Goal: Task Accomplishment & Management: Manage account settings

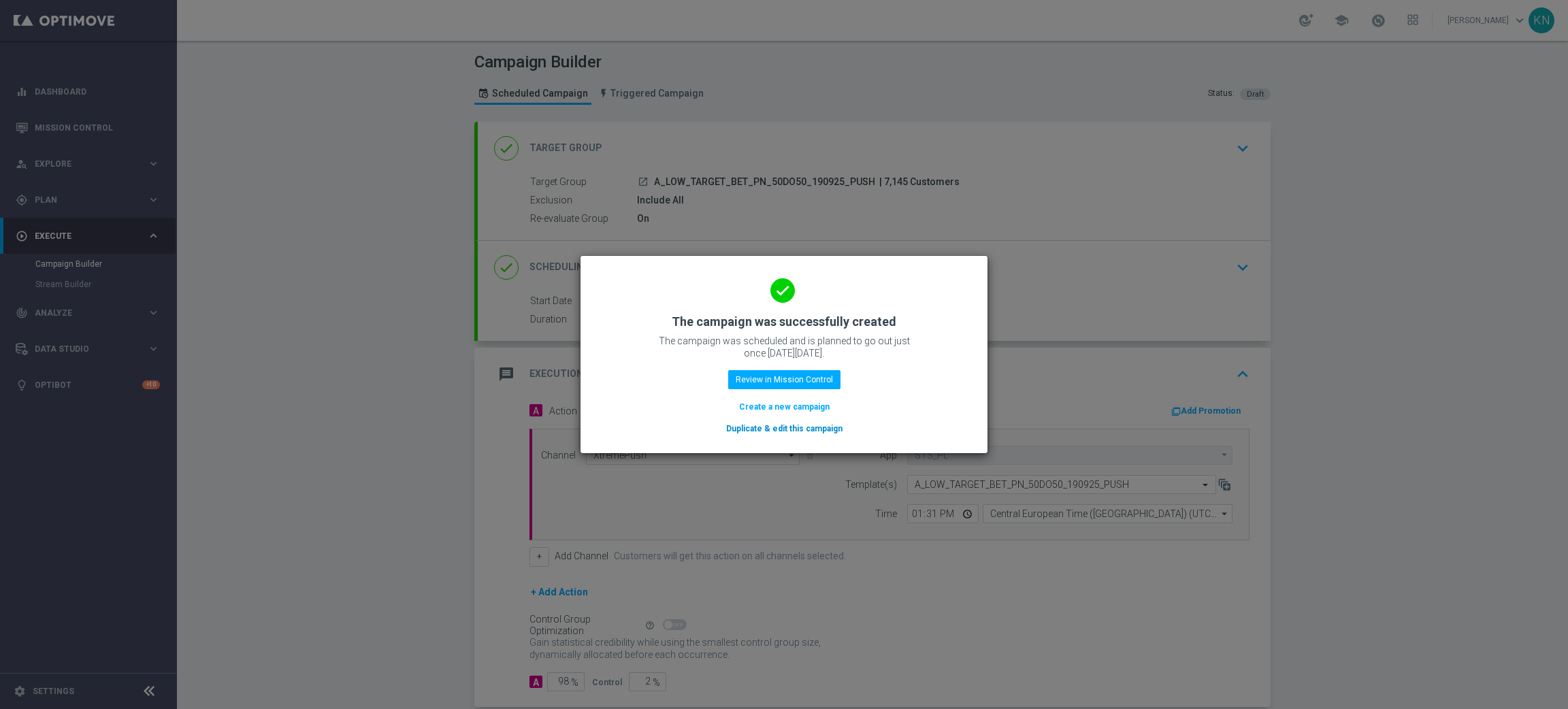
scroll to position [72, 0]
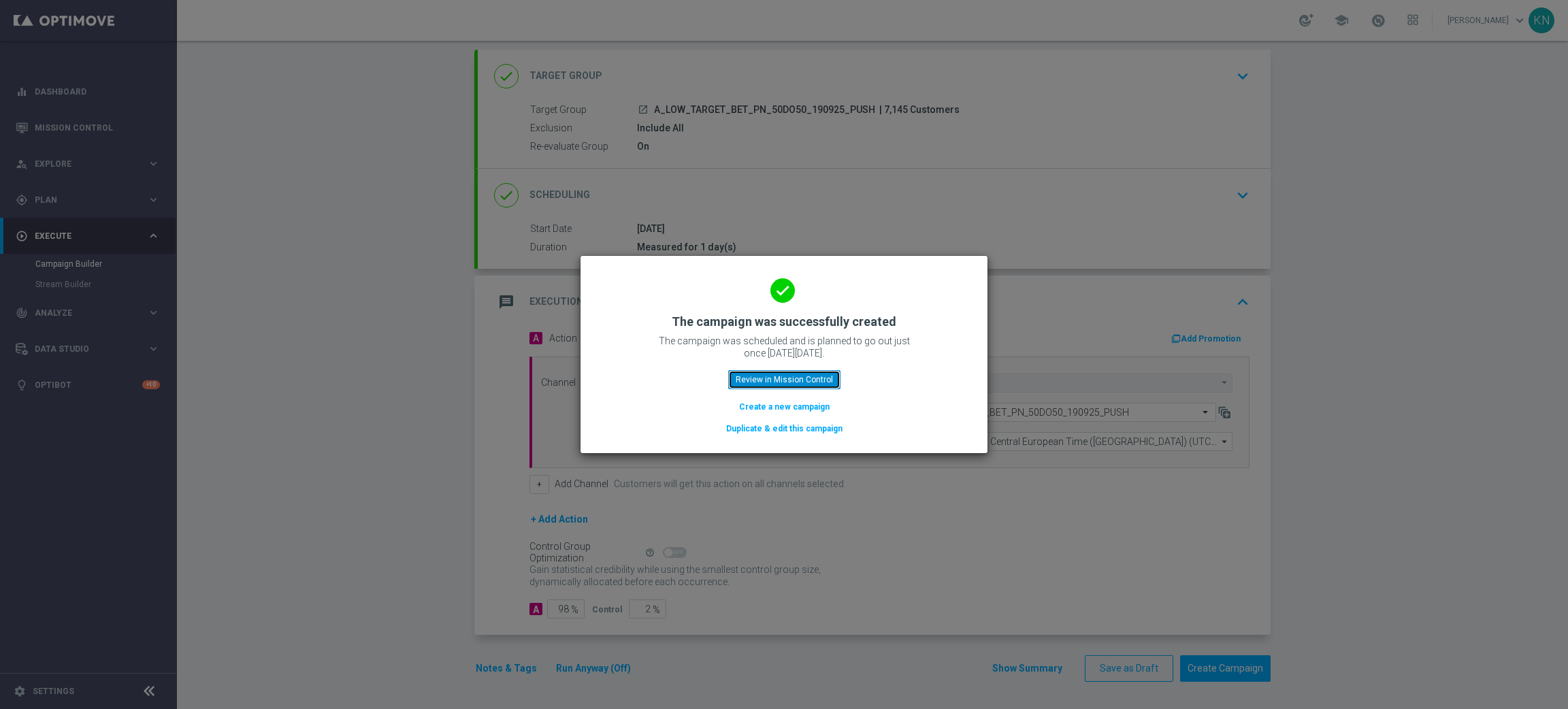
click at [799, 377] on button "Review in Mission Control" at bounding box center [784, 379] width 112 height 19
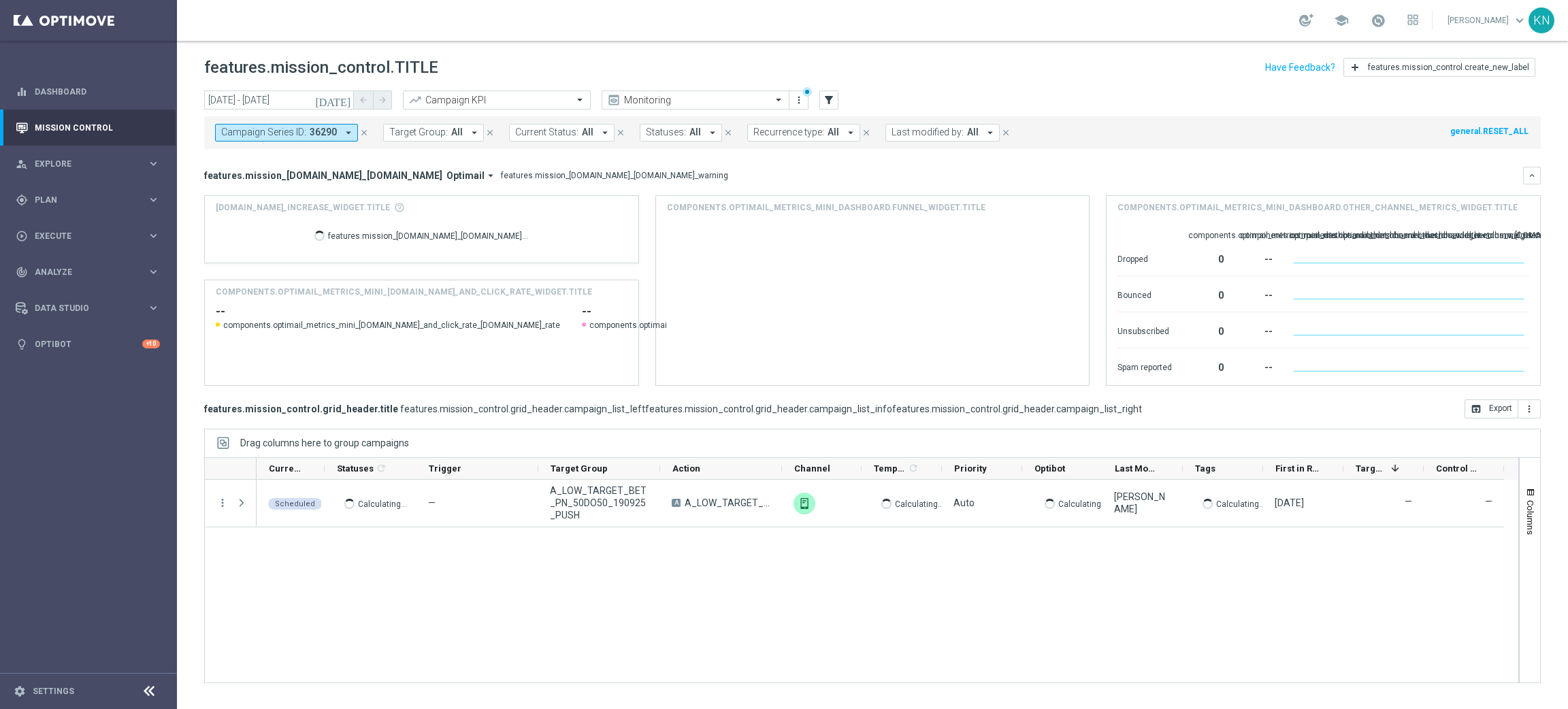
click at [311, 136] on span "36290" at bounding box center [323, 132] width 28 height 12
click at [331, 136] on span "36290" at bounding box center [323, 132] width 28 height 12
drag, startPoint x: 361, startPoint y: 129, endPoint x: 444, endPoint y: 192, distance: 104.2
click at [361, 130] on icon "close" at bounding box center [364, 132] width 10 height 10
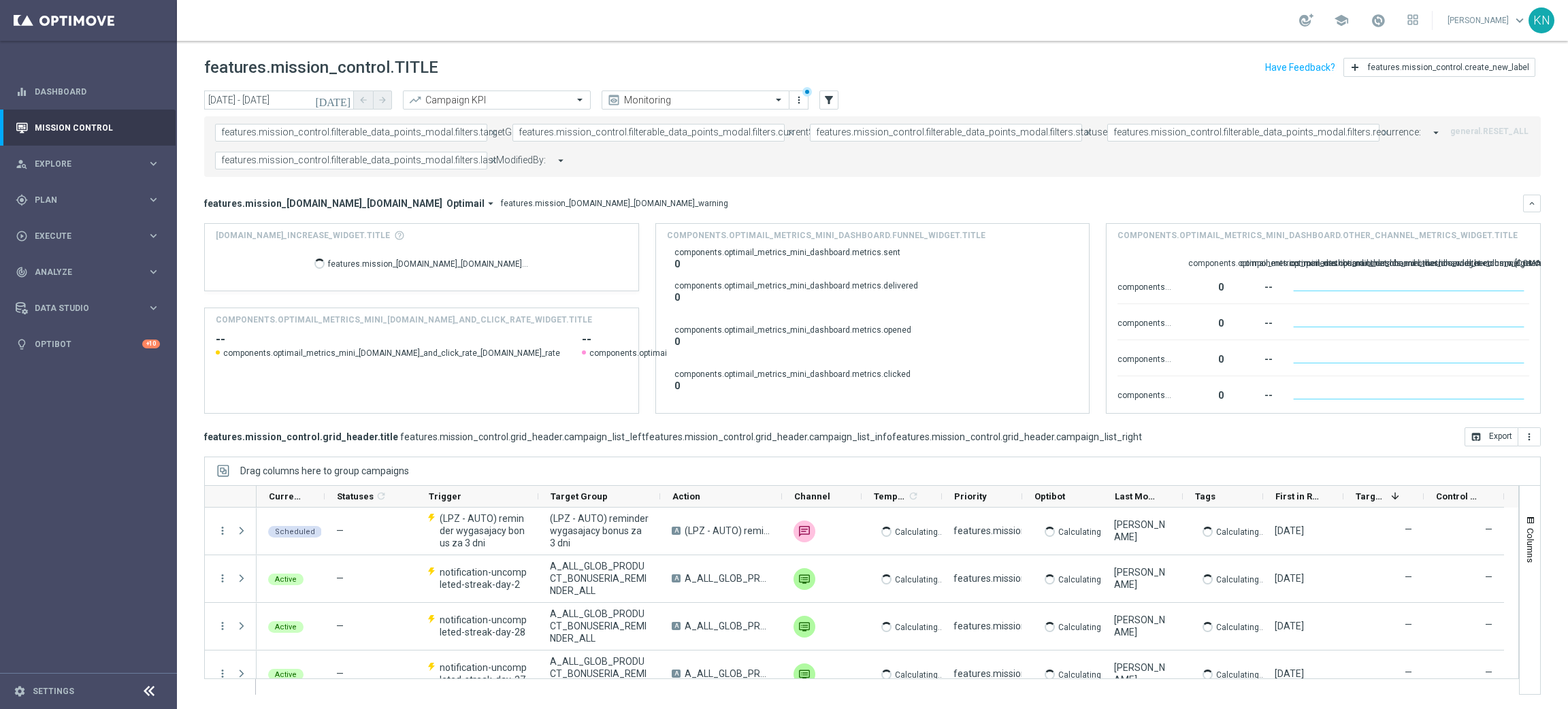
click at [706, 168] on form "features.mission_control.filterable_data_points_modal.filters.targetGroup: gene…" at bounding box center [821, 146] width 1212 height 45
click at [64, 163] on span "Explore" at bounding box center [91, 163] width 112 height 8
click at [103, 191] on link "Customer Explorer" at bounding box center [88, 192] width 106 height 11
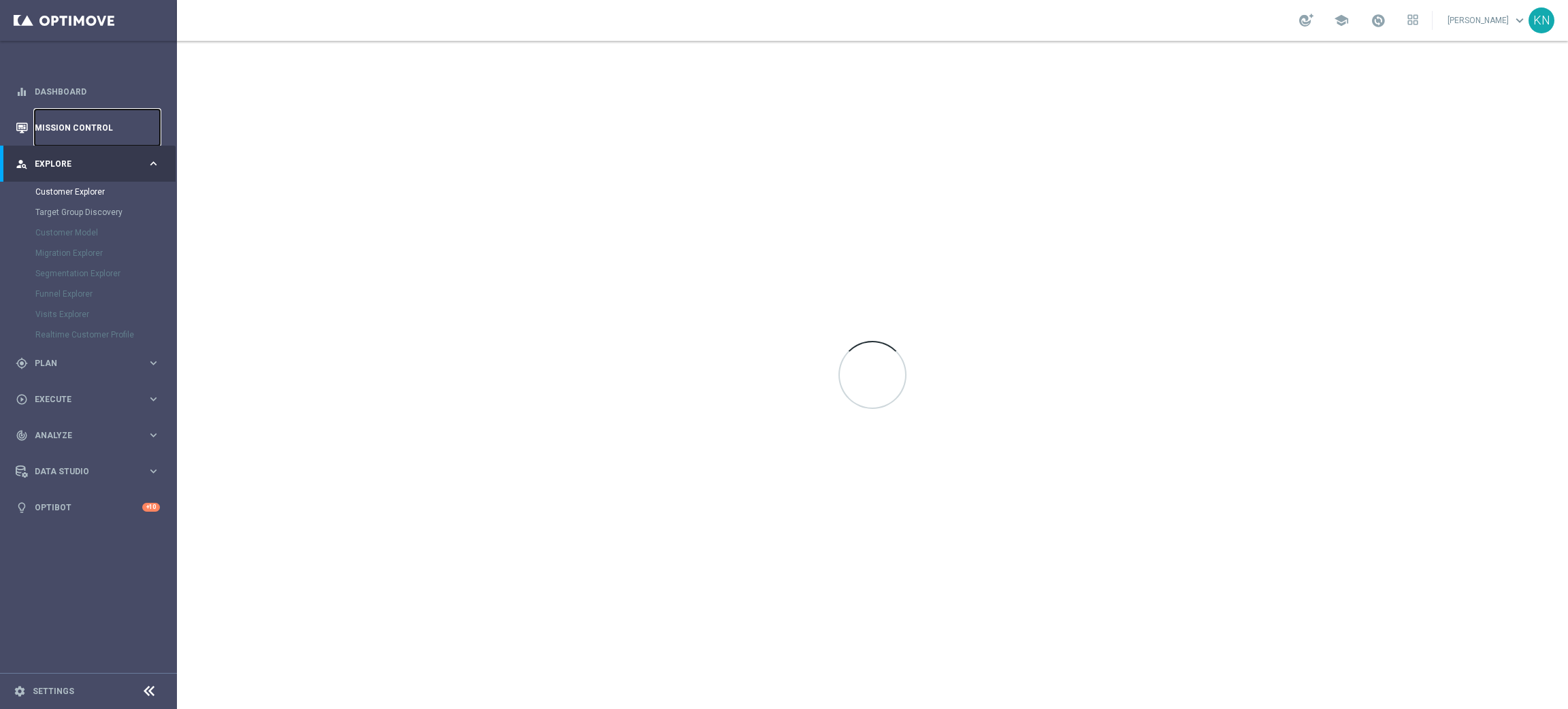
click at [71, 132] on link "Mission Control" at bounding box center [97, 128] width 125 height 36
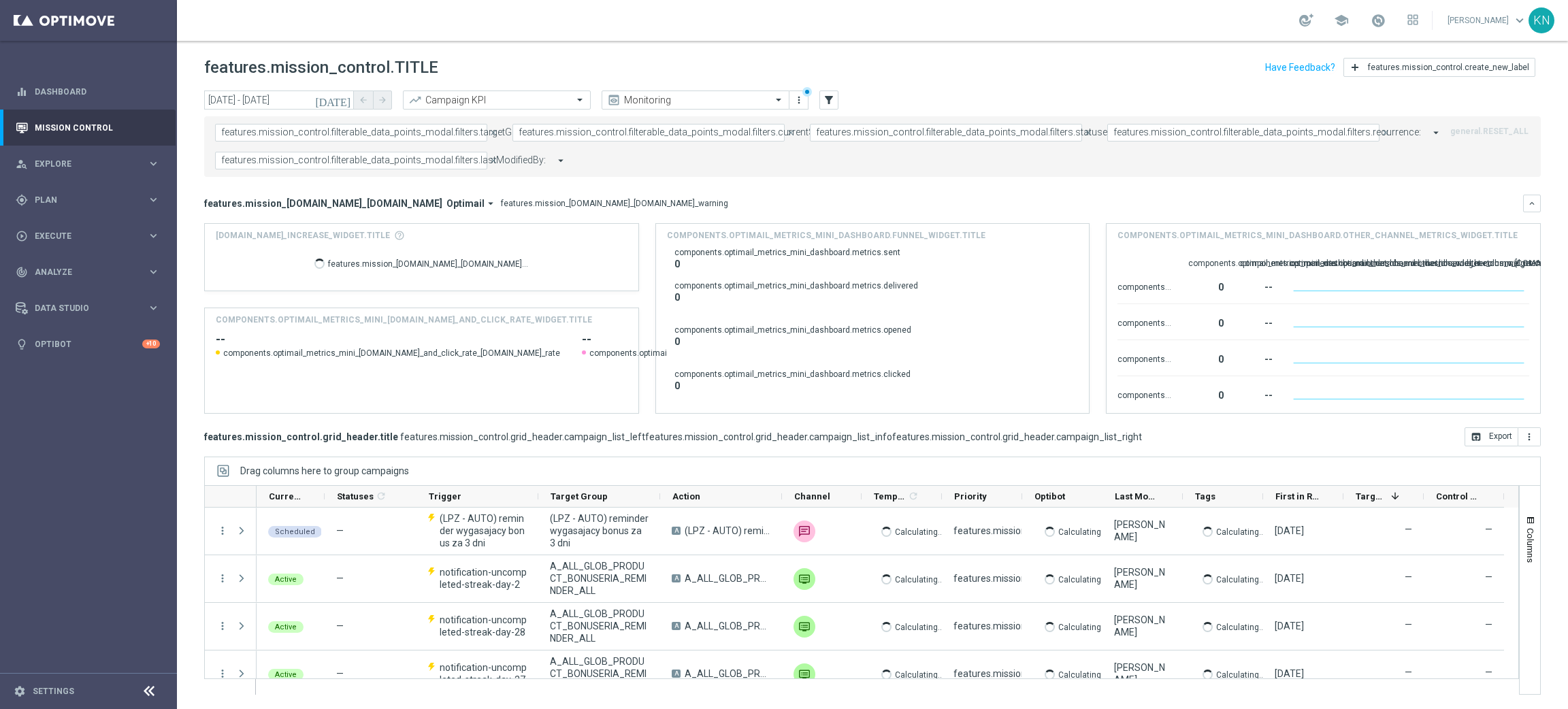
click at [643, 135] on span "features.mission_control.filterable_data_points_modal.filters.currentStatus:" at bounding box center [678, 132] width 319 height 12
click at [783, 173] on div "features.mission_control.filterable_data_points_modal.filters.targetGroup: gene…" at bounding box center [873, 146] width 1337 height 61
click at [1497, 19] on link "Kamil Nowak keyboard_arrow_down" at bounding box center [1487, 20] width 82 height 21
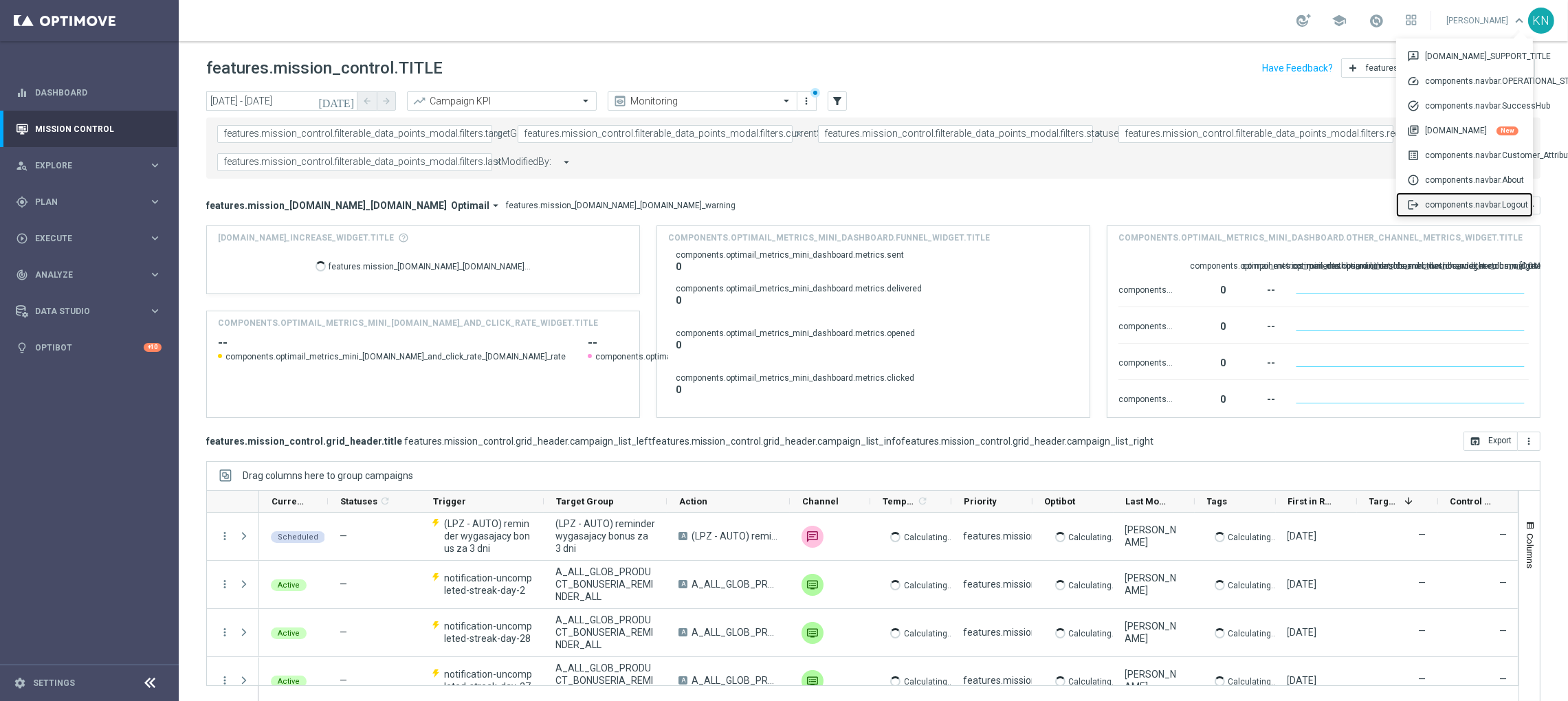
click at [1488, 196] on div "logout components.navbar.Logout" at bounding box center [1465, 205] width 137 height 24
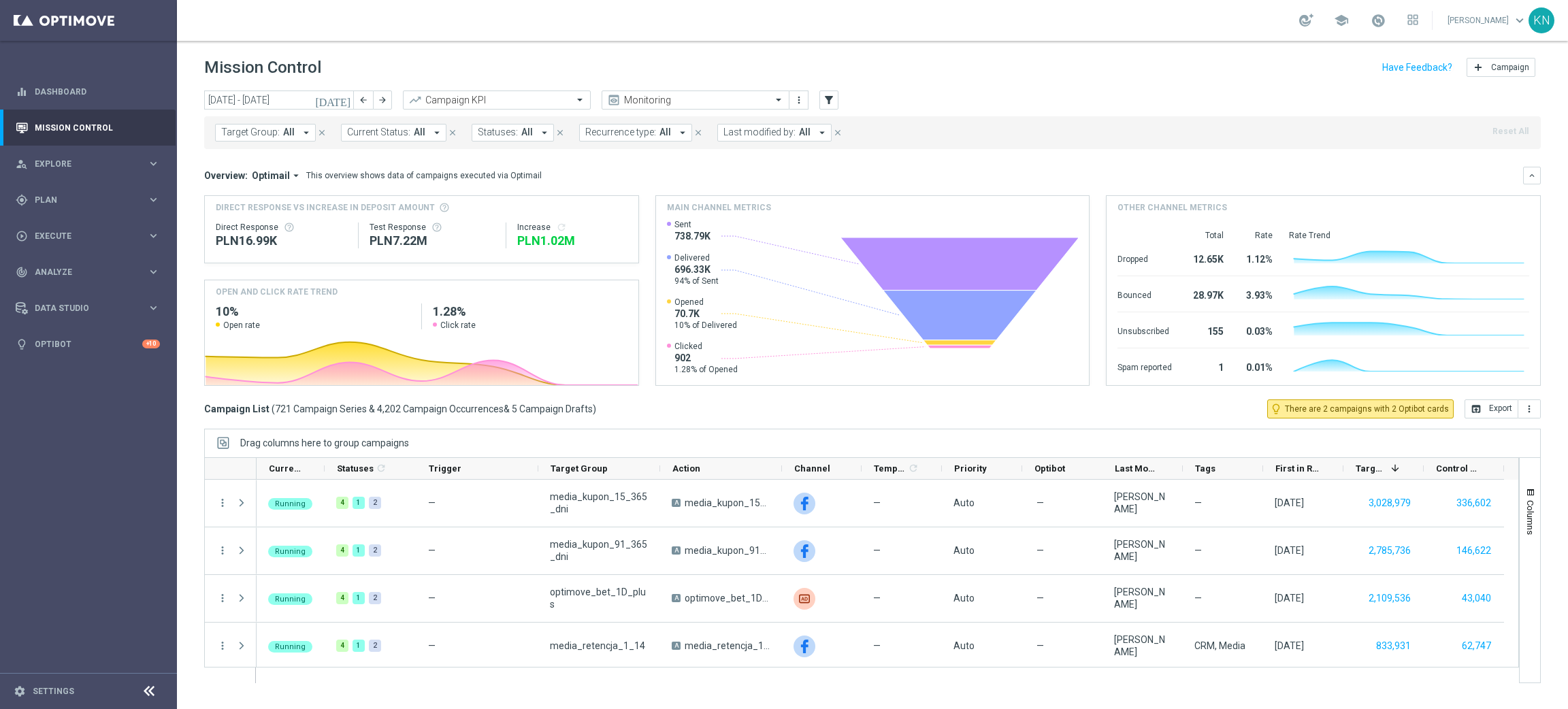
click at [265, 128] on span "Target Group:" at bounding box center [251, 132] width 59 height 12
click at [223, 222] on div "A_ALL_TARGET_OFFER_PUSH_ROZKŁAD_200925" at bounding box center [335, 218] width 225 height 21
type input "A_ALL_TARGET_OFFER_PUSH_ROZKŁAD_200925"
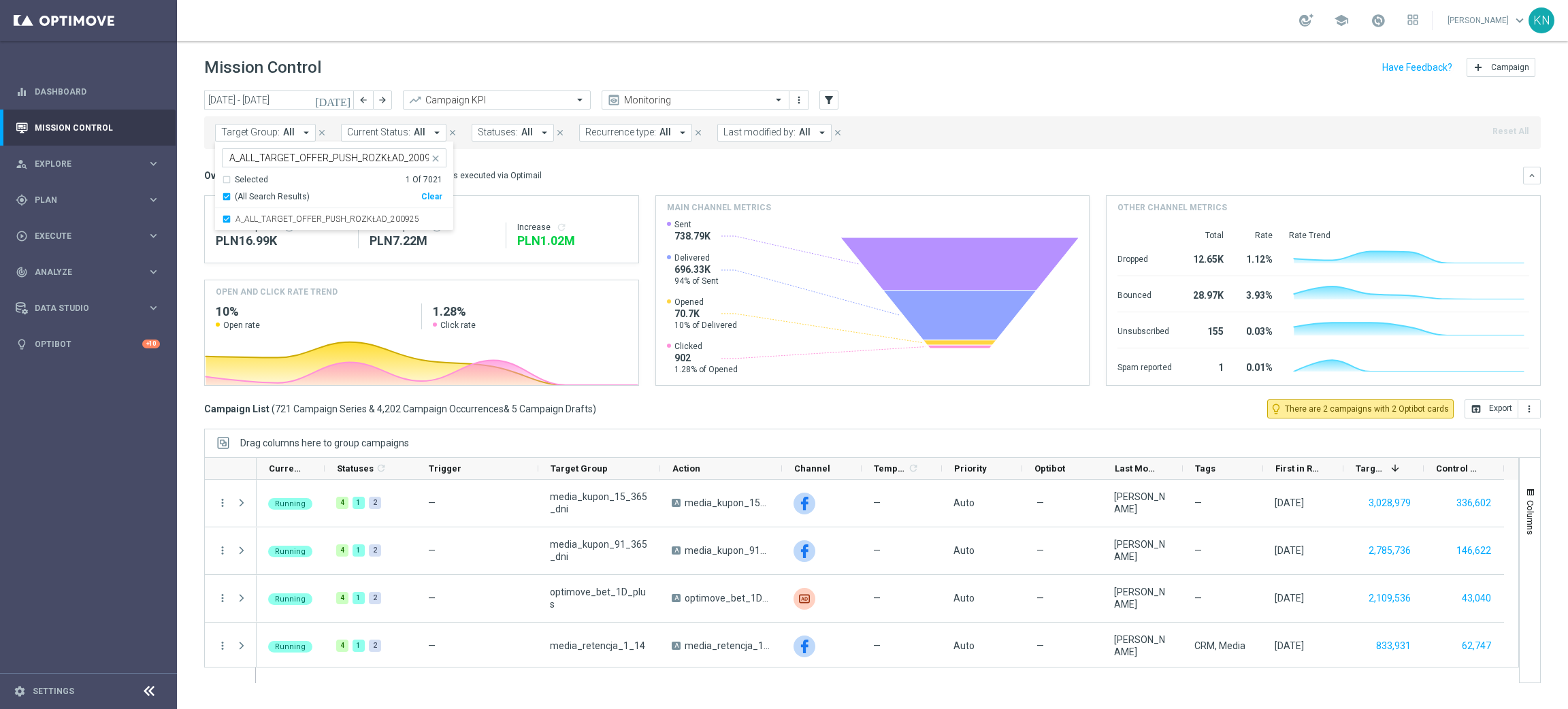
click at [630, 155] on mini-dashboard "Overview: Optimail arrow_drop_down This overview shows data of campaigns execut…" at bounding box center [873, 274] width 1337 height 251
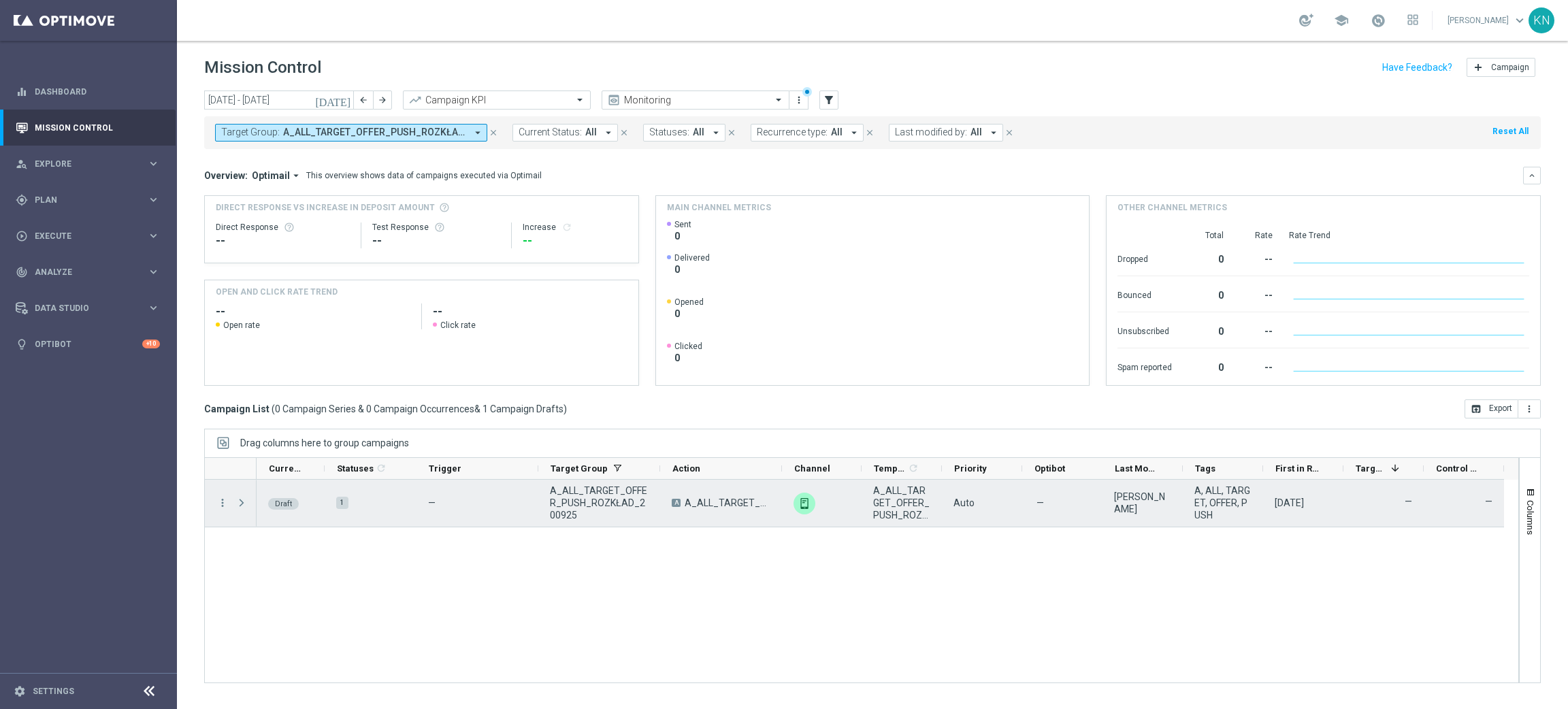
click at [244, 499] on span at bounding box center [242, 502] width 12 height 11
click at [221, 506] on icon "more_vert" at bounding box center [222, 503] width 12 height 12
click at [305, 507] on span "Campaign Details" at bounding box center [283, 511] width 69 height 10
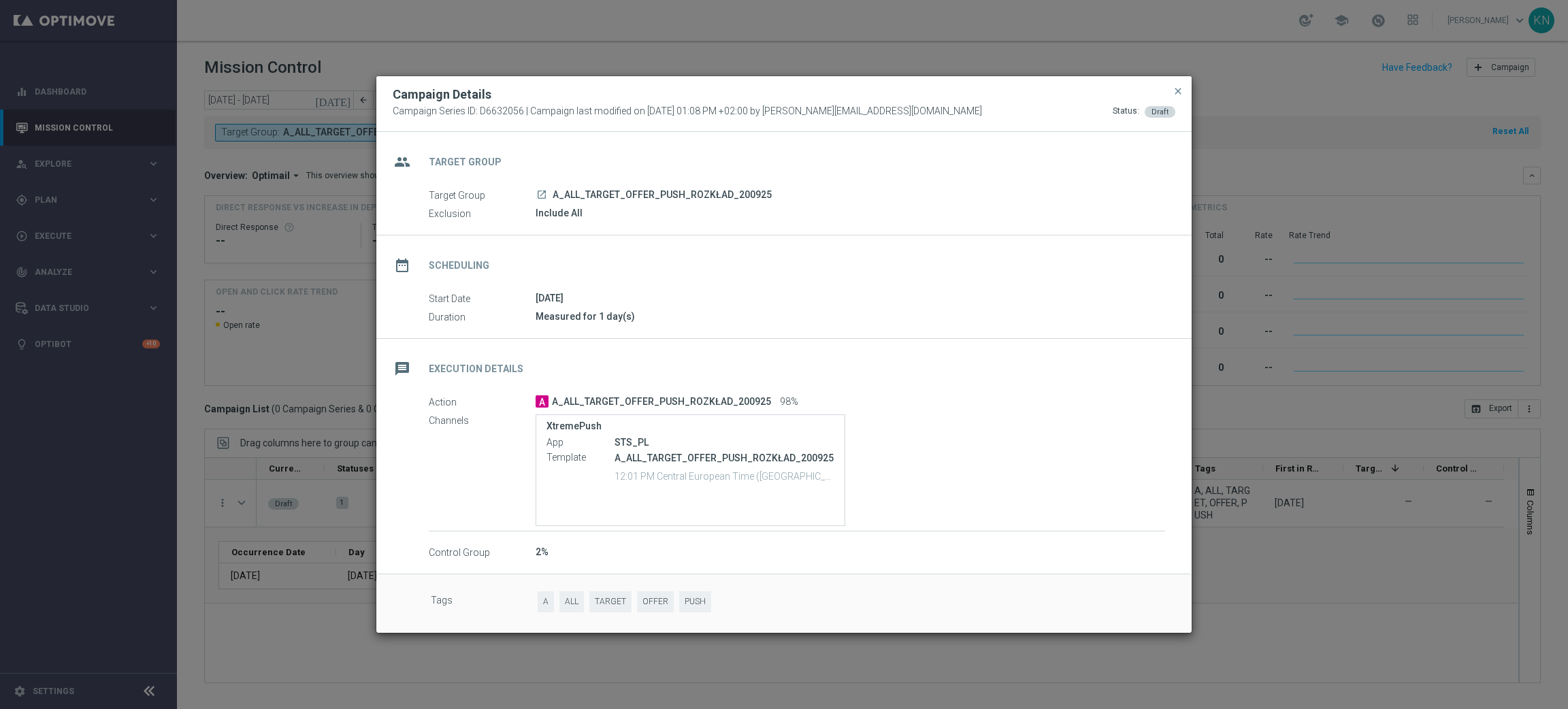
click at [1176, 86] on span "close" at bounding box center [1178, 91] width 11 height 11
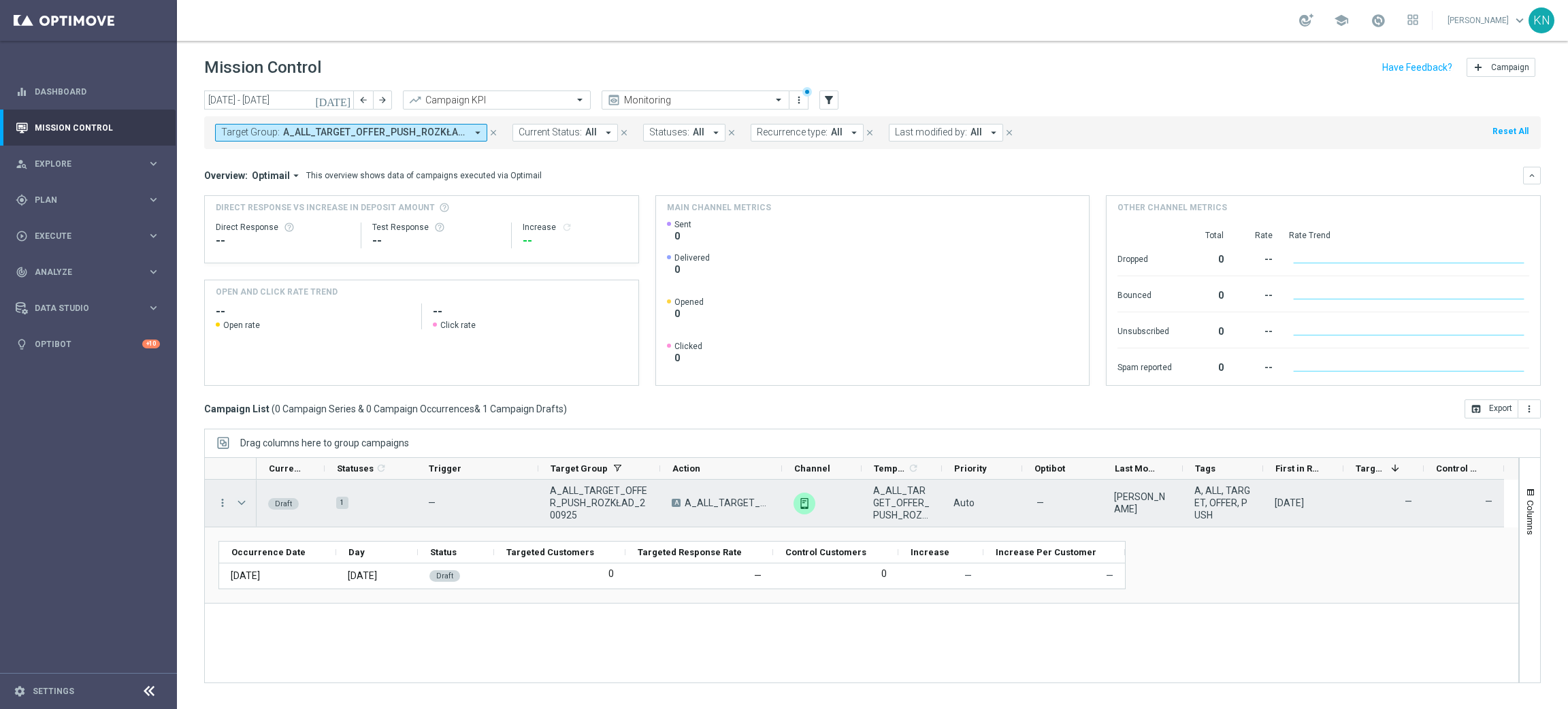
click at [242, 502] on span "Press SPACE to select this row." at bounding box center [242, 502] width 12 height 11
click at [222, 504] on icon "more_vert" at bounding box center [222, 503] width 12 height 12
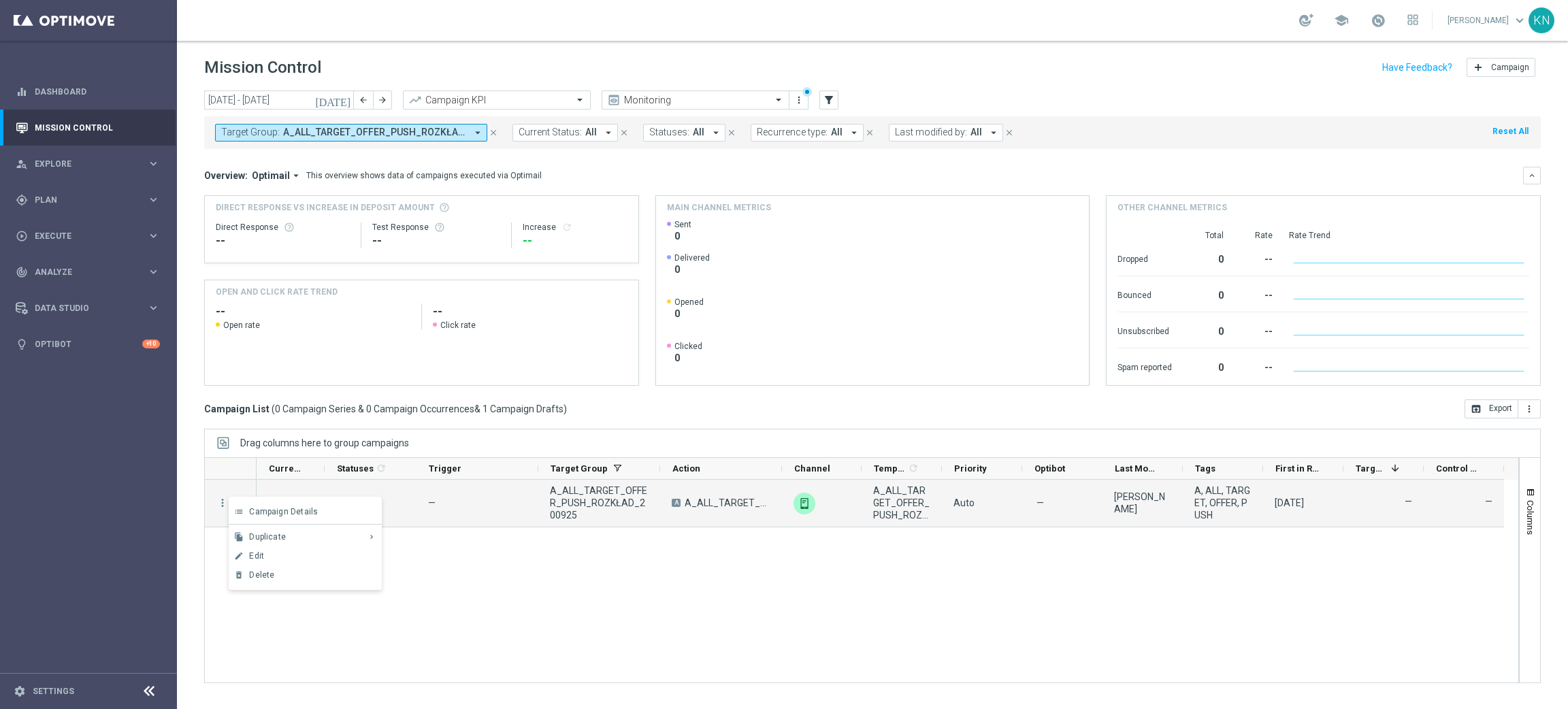
click at [566, 615] on div "Draft 1 — A_ALL_TARGET_OFFER_PUSH_ROZKŁAD_200925 A A_ALL_TARGET_OFFER_PUSH_ROZK…" at bounding box center [887, 581] width 1262 height 202
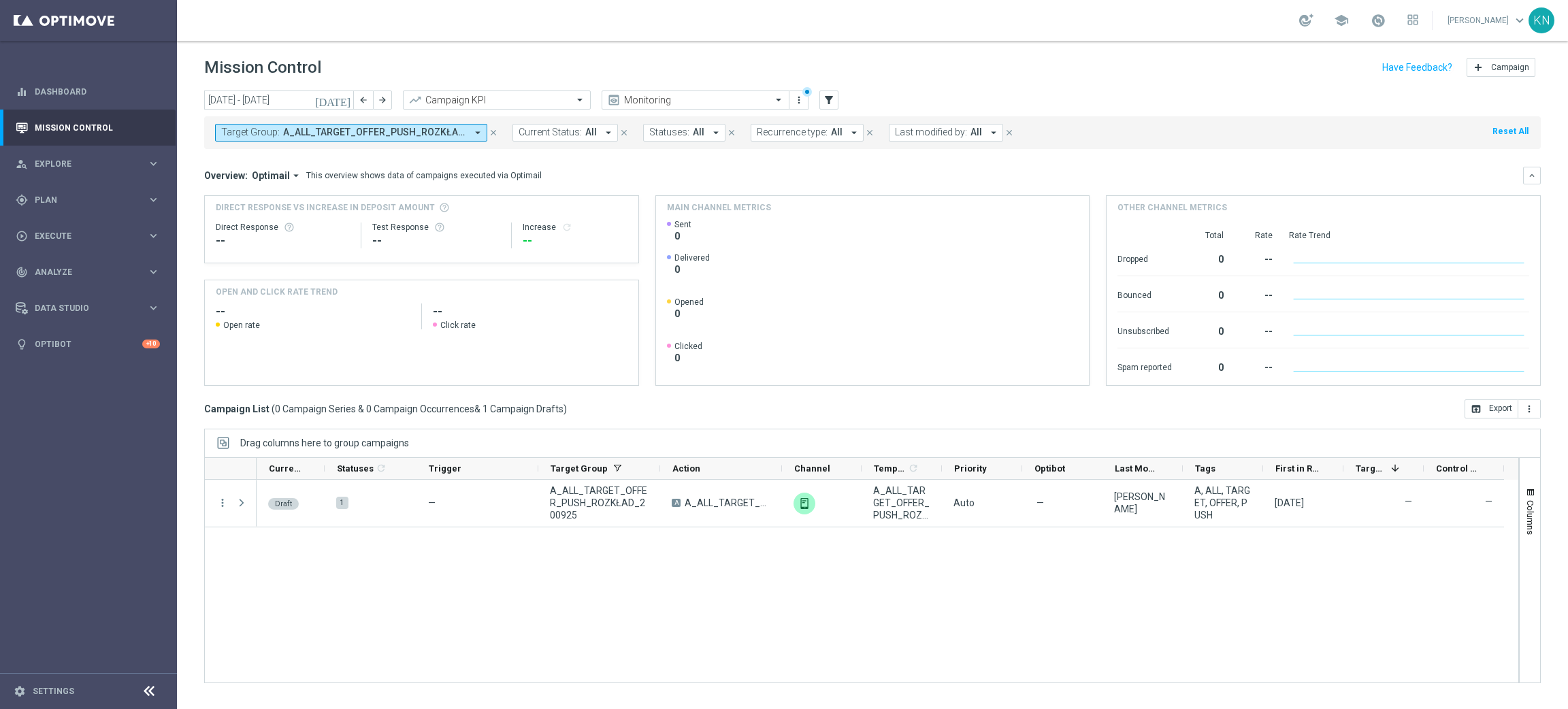
click at [820, 586] on div "Draft 1 — A_ALL_TARGET_OFFER_PUSH_ROZKŁAD_200925 A A_ALL_TARGET_OFFER_PUSH_ROZK…" at bounding box center [887, 581] width 1262 height 202
click at [79, 416] on nav "equalizer Dashboard Mission Control" at bounding box center [87, 389] width 176 height 631
click at [62, 194] on div "gps_fixed Plan" at bounding box center [81, 200] width 131 height 12
drag, startPoint x: 71, startPoint y: 222, endPoint x: 92, endPoint y: 243, distance: 29.7
click at [71, 222] on link "Target Groups" at bounding box center [88, 227] width 106 height 11
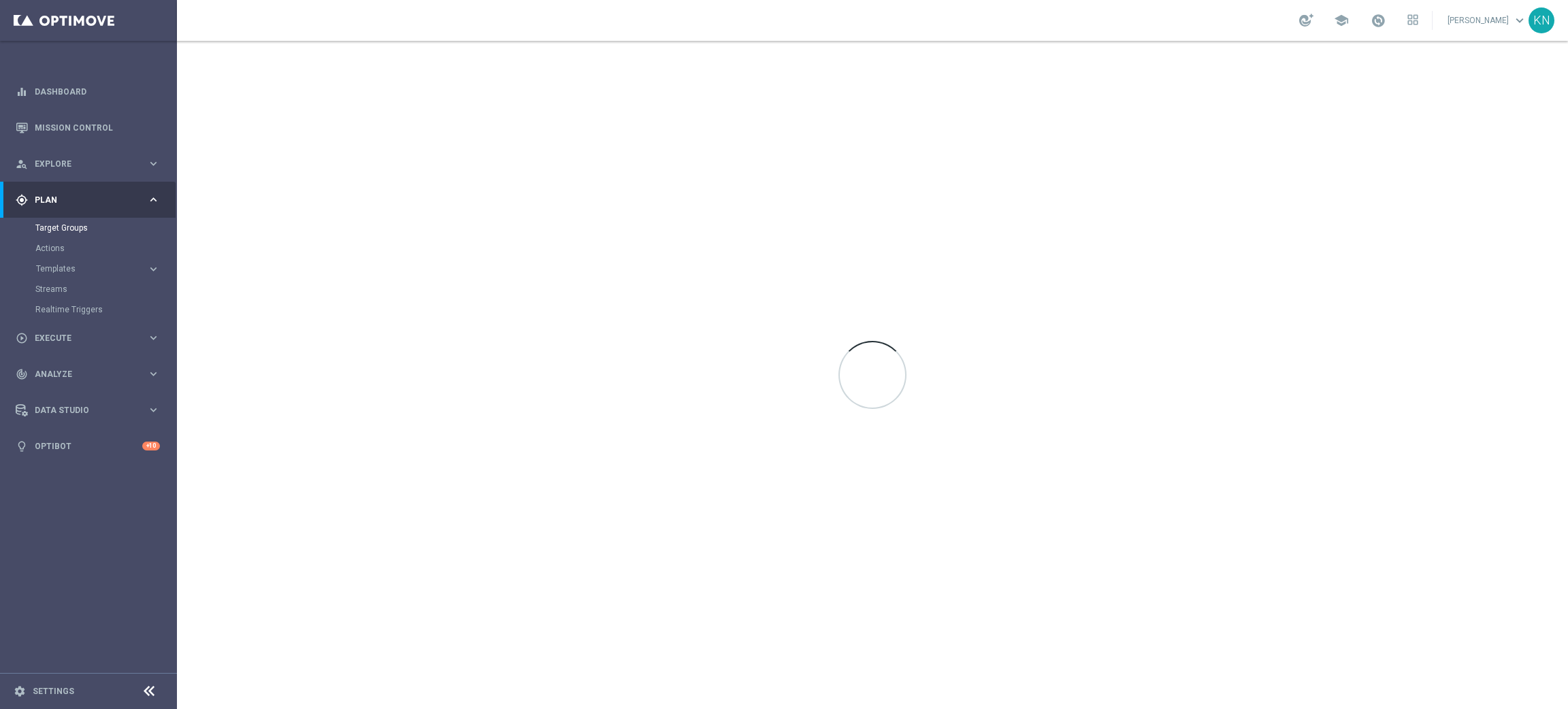
click at [74, 562] on sidenavbar "equalizer Dashboard Mission Control" at bounding box center [88, 354] width 177 height 709
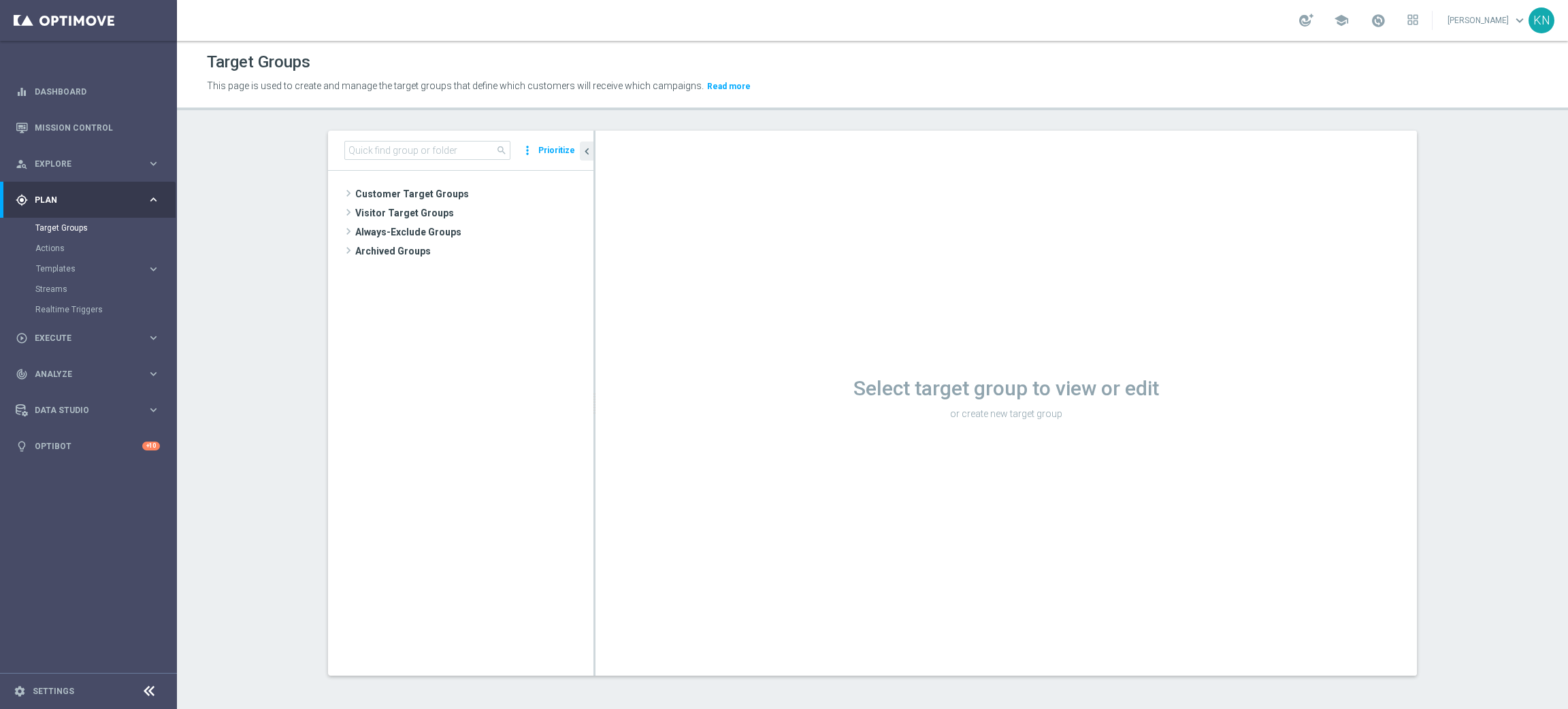
drag, startPoint x: 128, startPoint y: 554, endPoint x: 279, endPoint y: 455, distance: 180.6
click at [123, 553] on sidenavbar "equalizer Dashboard Mission Control" at bounding box center [88, 354] width 177 height 709
click at [419, 151] on input at bounding box center [427, 150] width 166 height 19
paste input "A_PREM-PEXTRA_AUTO_CASHDROP_WELCOME_PW_MRKT_WEEKLY"
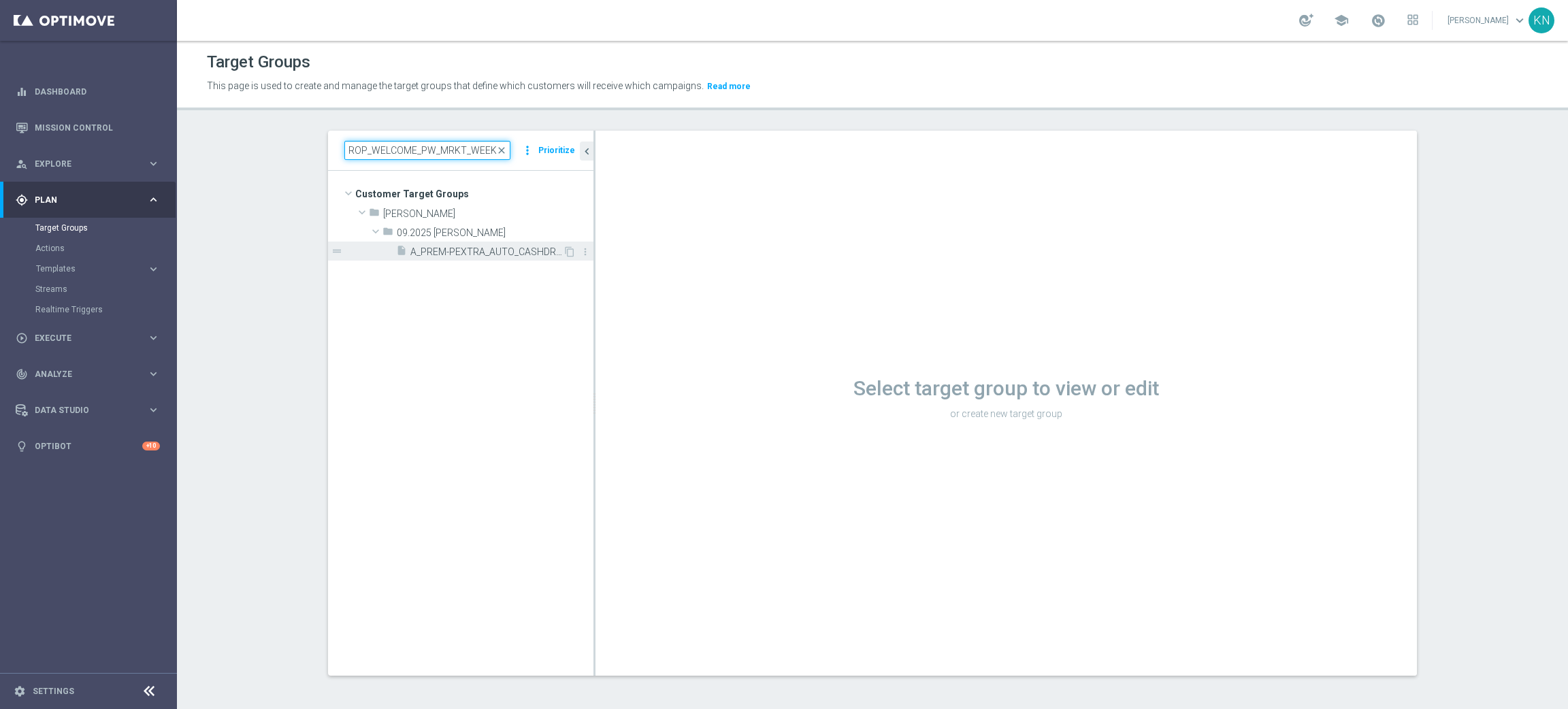
type input "A_PREM-PEXTRA_AUTO_CASHDROP_WELCOME_PW_MRKT_WEEKLY"
click at [493, 242] on div "insert_drive_file A_PREM-PEXTRA_AUTO_CASHDROP_WELCOME_PW_MRKT_WEEKLY" at bounding box center [479, 251] width 167 height 19
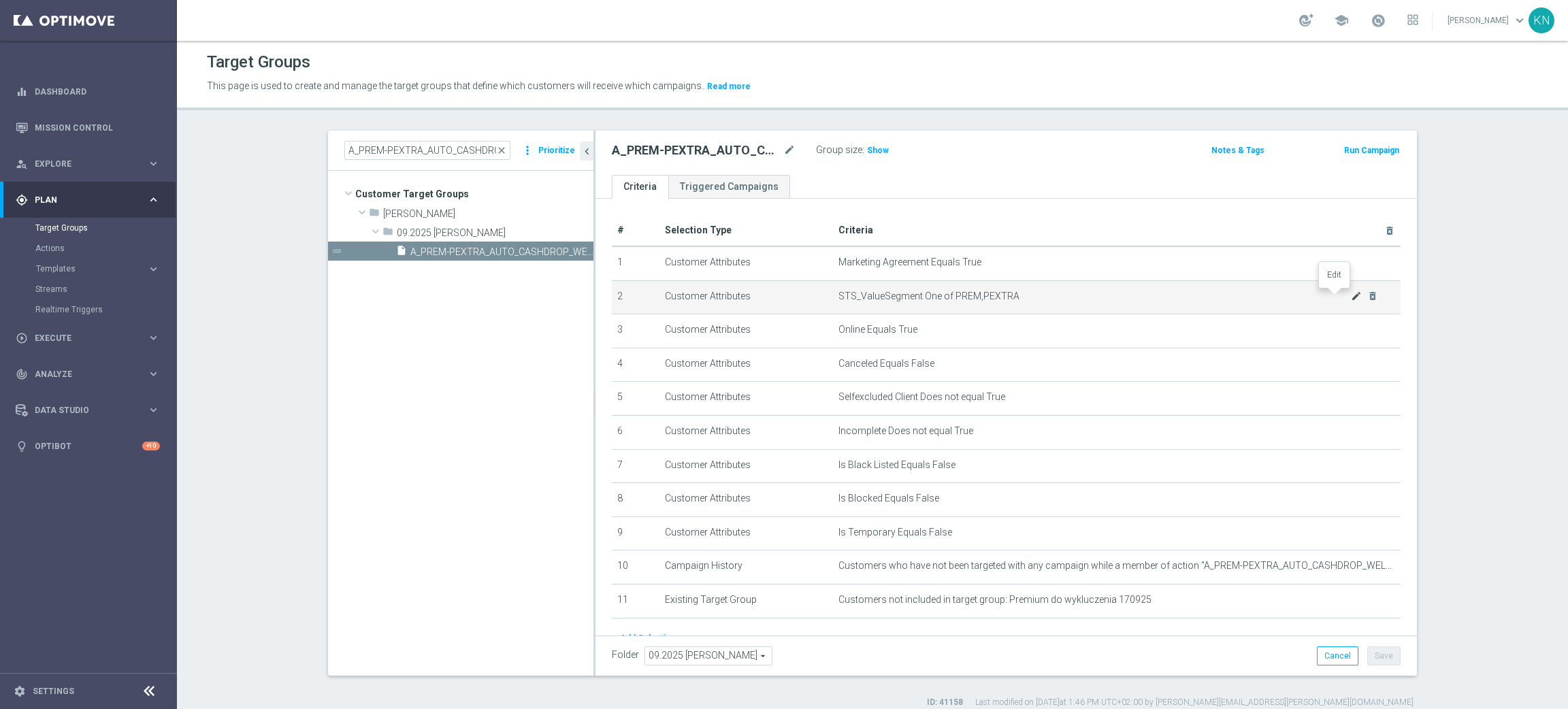
click at [1351, 296] on icon "mode_edit" at bounding box center [1356, 296] width 11 height 11
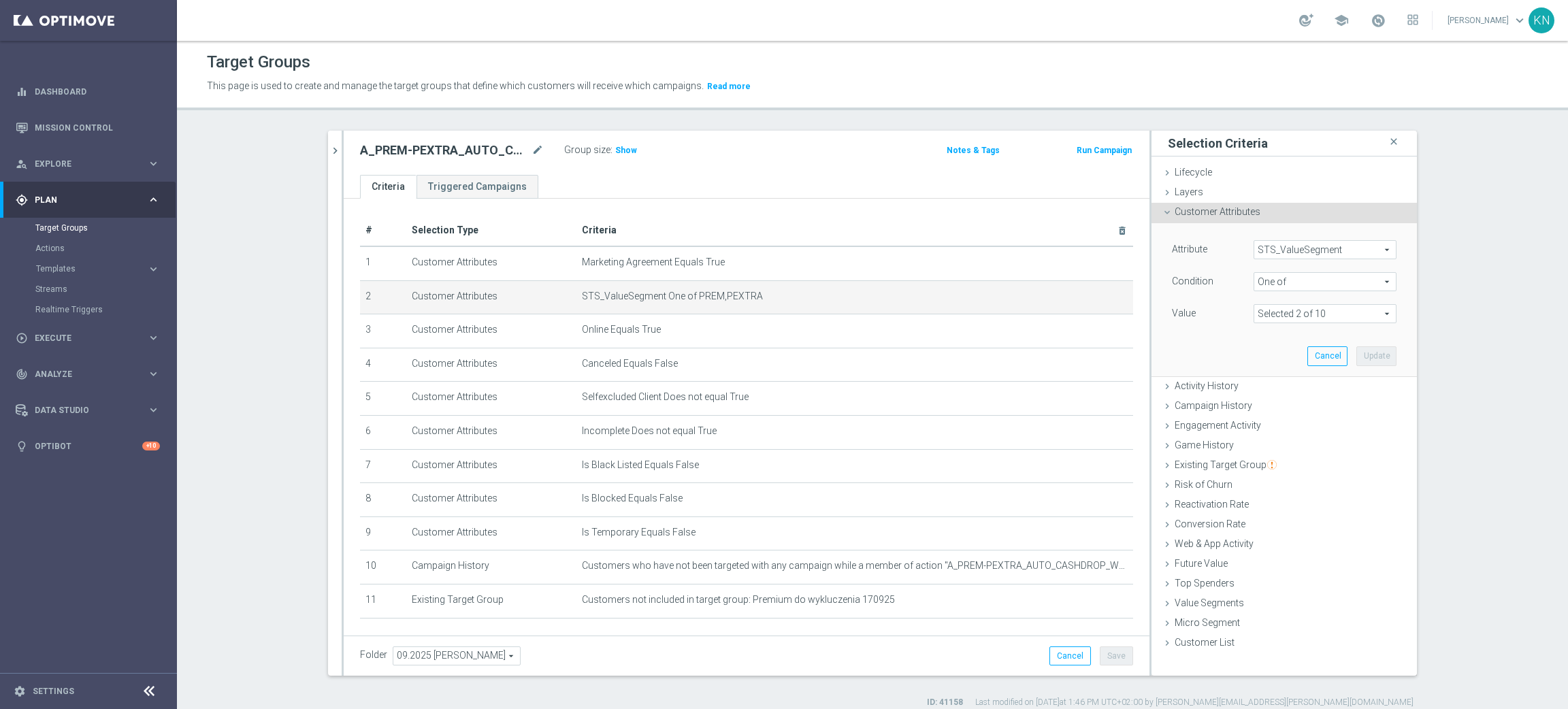
click at [1298, 314] on span at bounding box center [1324, 314] width 142 height 18
click at [1273, 480] on label "PEXTRA" at bounding box center [1334, 475] width 124 height 18
click at [1264, 480] on input "PEXTRA" at bounding box center [1268, 475] width 9 height 9
checkbox input "false"
type input "PREM"
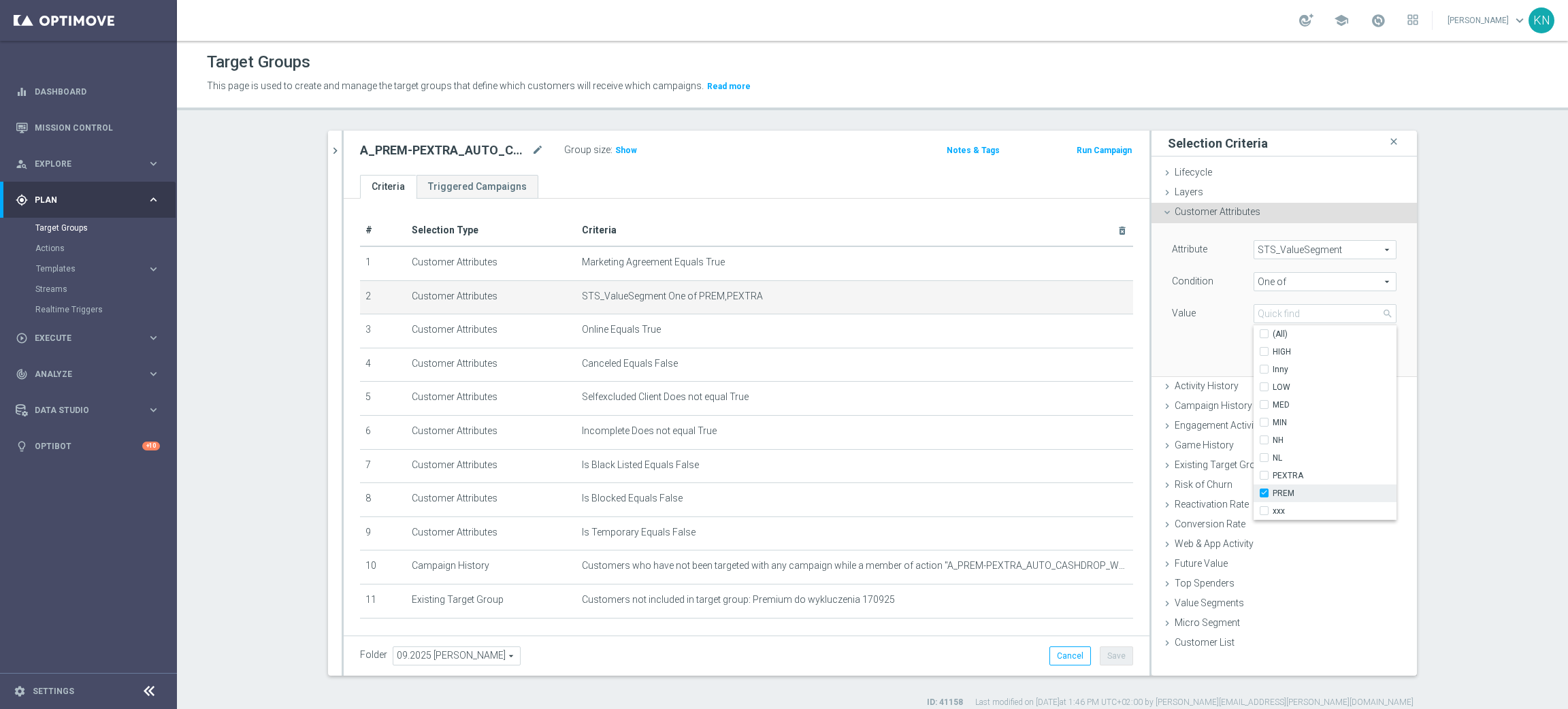
click at [1264, 492] on input "PREM" at bounding box center [1268, 493] width 9 height 9
checkbox input "false"
type input "Select"
click at [1194, 347] on div "Attribute STS_ValueSegment STS_ValueSegment arrow_drop_down search Condition On…" at bounding box center [1284, 299] width 245 height 153
click at [1289, 313] on span at bounding box center [1324, 314] width 142 height 18
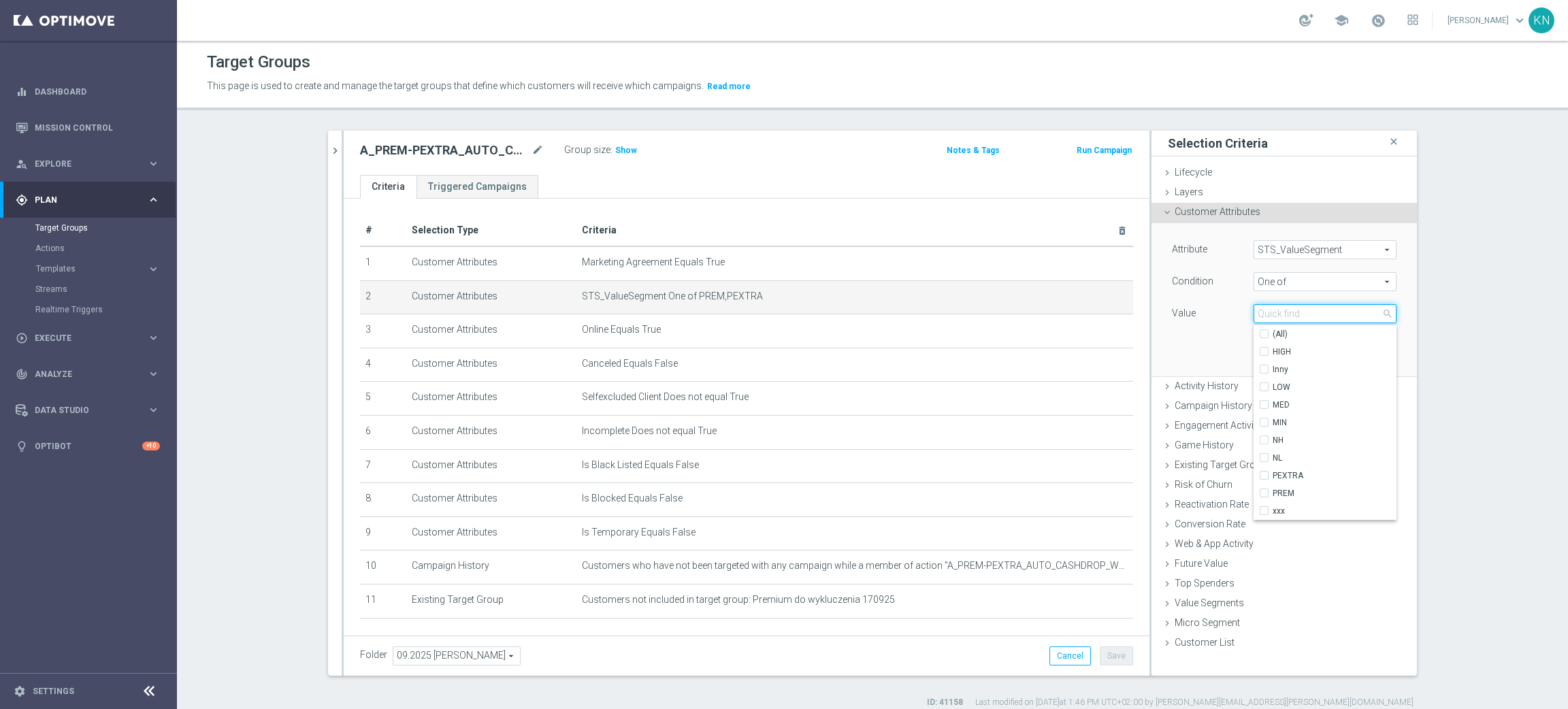
click at [1282, 317] on input "search" at bounding box center [1325, 313] width 143 height 19
drag, startPoint x: 1451, startPoint y: 349, endPoint x: 1398, endPoint y: 331, distance: 56.0
click at [1451, 349] on section "A_PREM-PEXTRA_AUTO_CASHDROP_WELCOME_PW_MRKT_WEEKLY close more_vert Prioritize C…" at bounding box center [872, 418] width 1391 height 577
click at [1267, 317] on span at bounding box center [1324, 314] width 142 height 18
click at [1274, 314] on input "search" at bounding box center [1325, 313] width 143 height 19
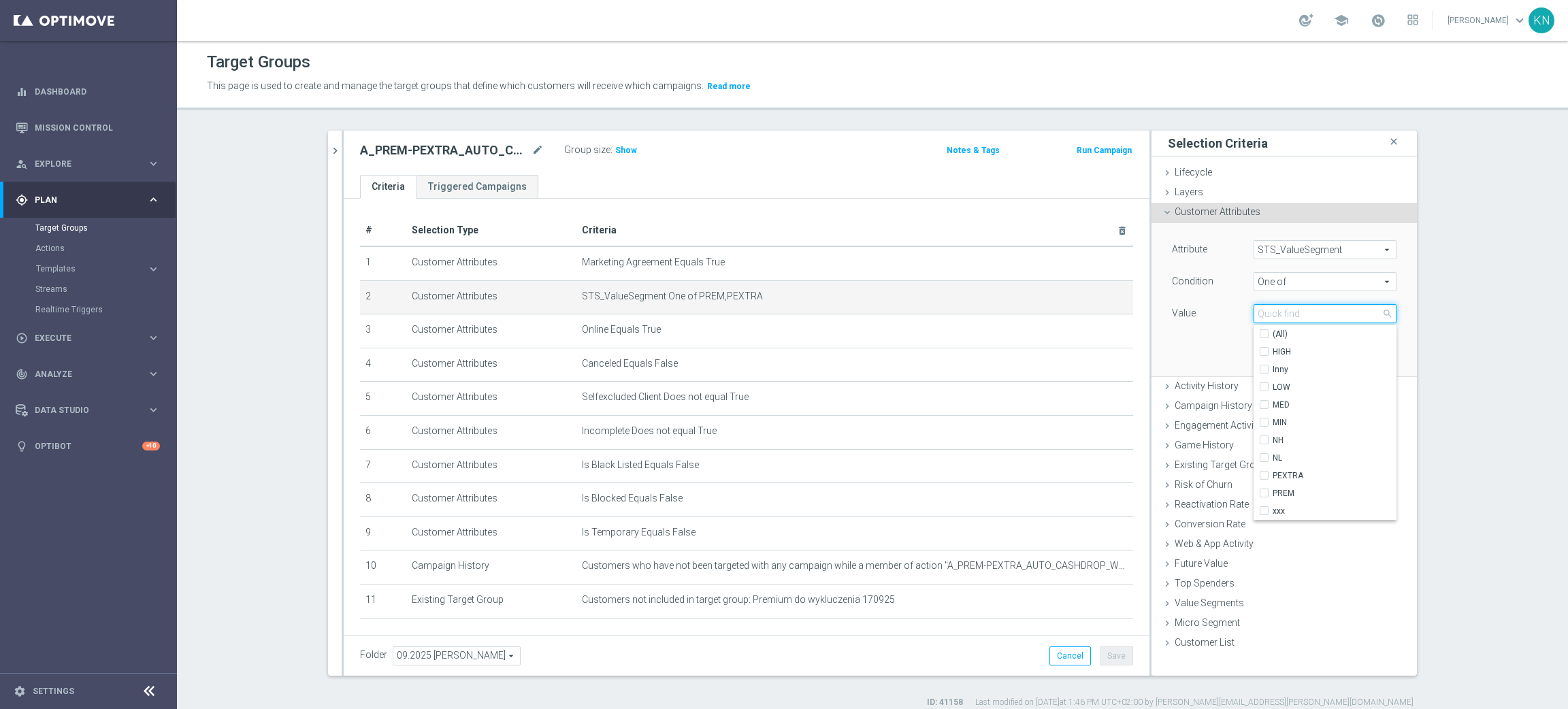
paste input "Premium&Premium_Extra"
type input "Premium&Premium_Extra"
drag, startPoint x: 1365, startPoint y: 312, endPoint x: 1128, endPoint y: 317, distance: 237.1
click at [1079, 309] on as-split "A_PREM-PEXTRA_AUTO_CASHDROP_WELCOME_PW_MRKT_WEEKLY close more_vert Prioritize C…" at bounding box center [873, 402] width 1089 height 545
click at [1305, 251] on span "STS_ValueSegment" at bounding box center [1324, 250] width 142 height 18
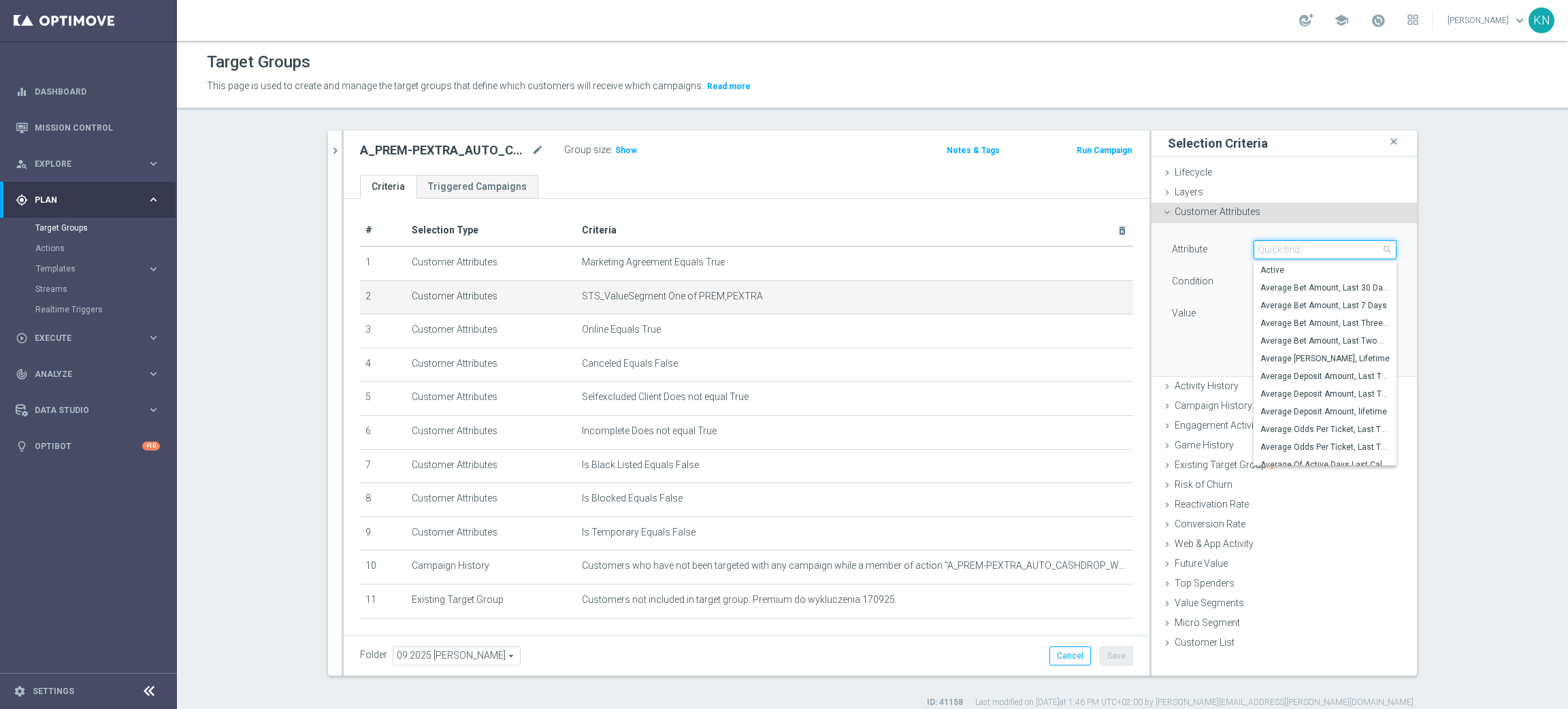
click at [1295, 251] on input "search" at bounding box center [1325, 249] width 143 height 19
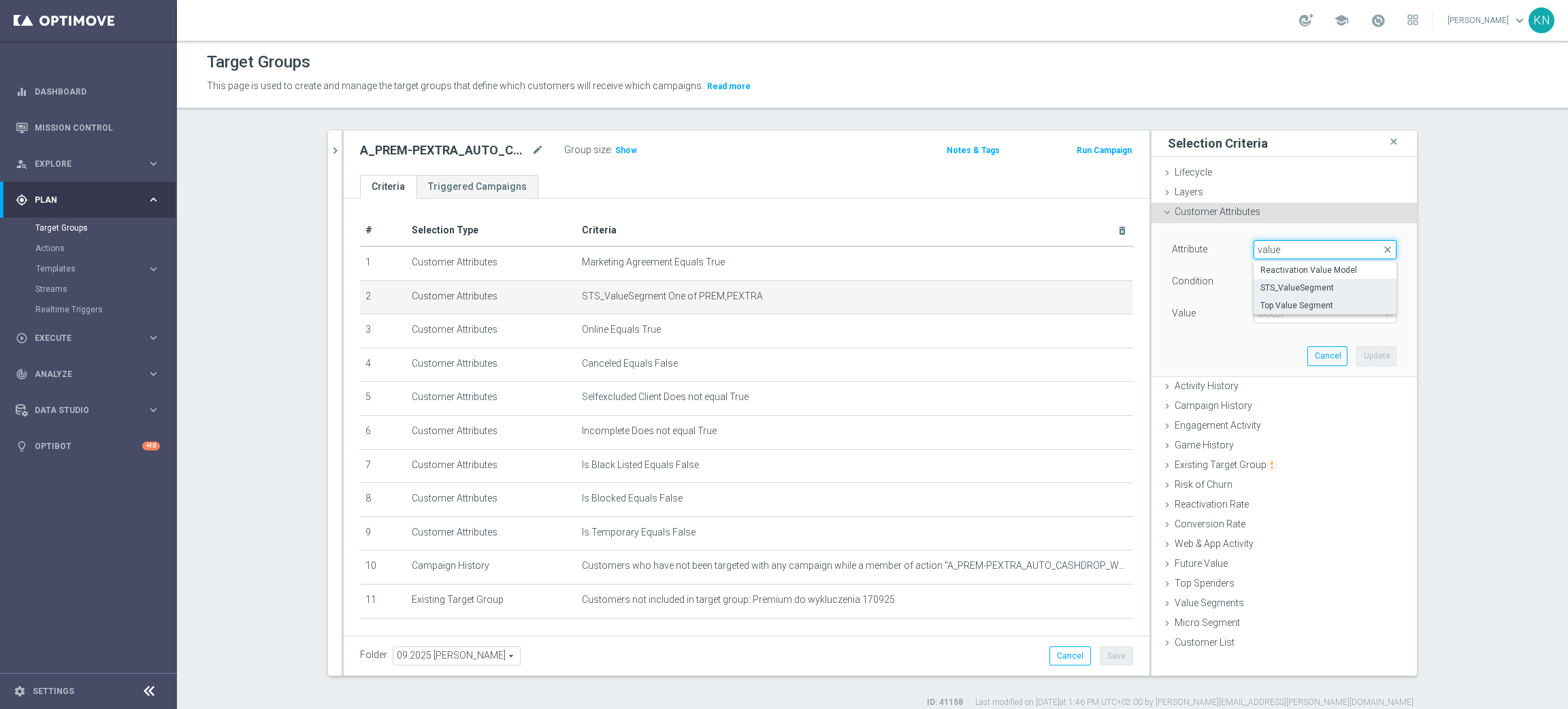
type input "value"
click at [1323, 301] on span "Top Value Segment" at bounding box center [1324, 305] width 129 height 11
type input "Top Value Segment"
type input "Equals"
click at [1310, 282] on span "Equals" at bounding box center [1324, 282] width 142 height 18
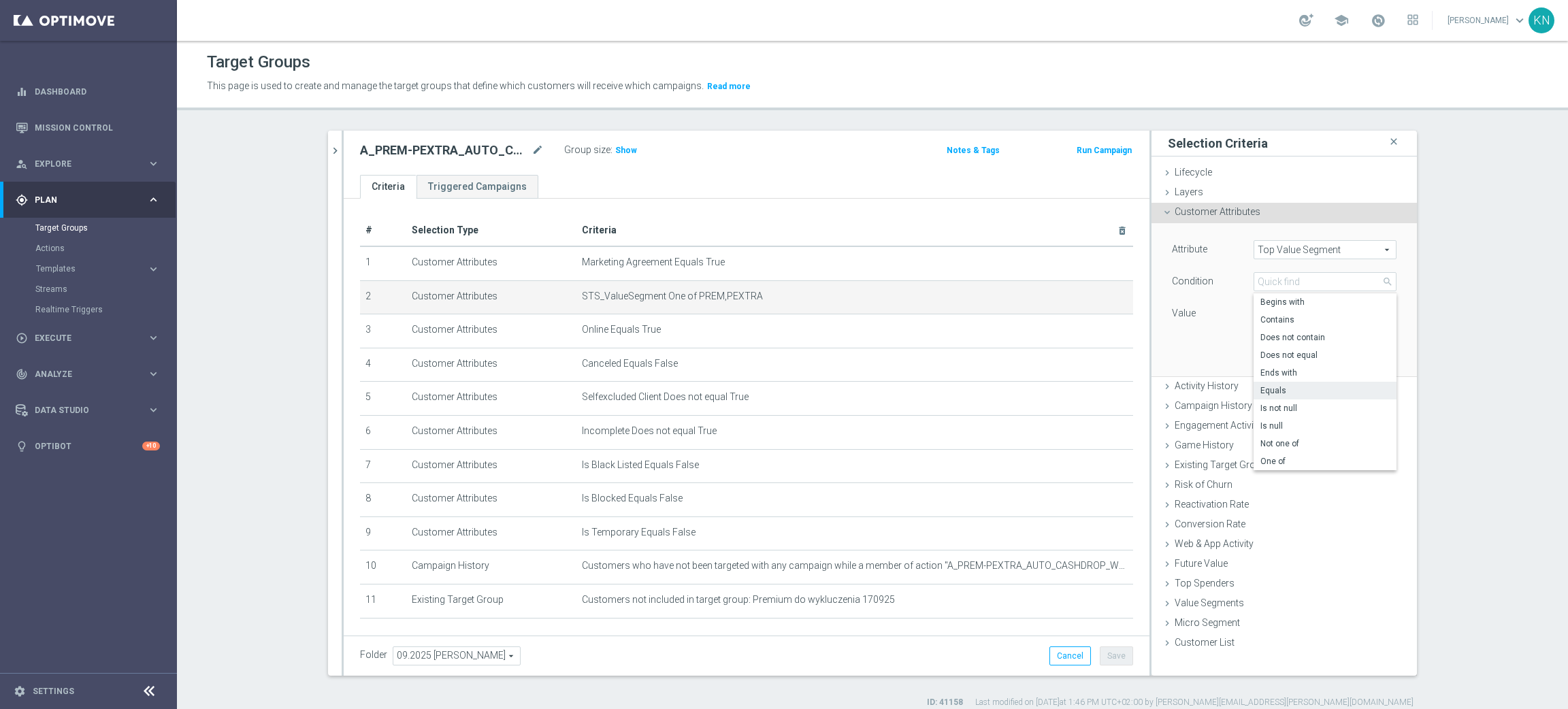
click at [1228, 316] on div "Value" at bounding box center [1203, 315] width 82 height 21
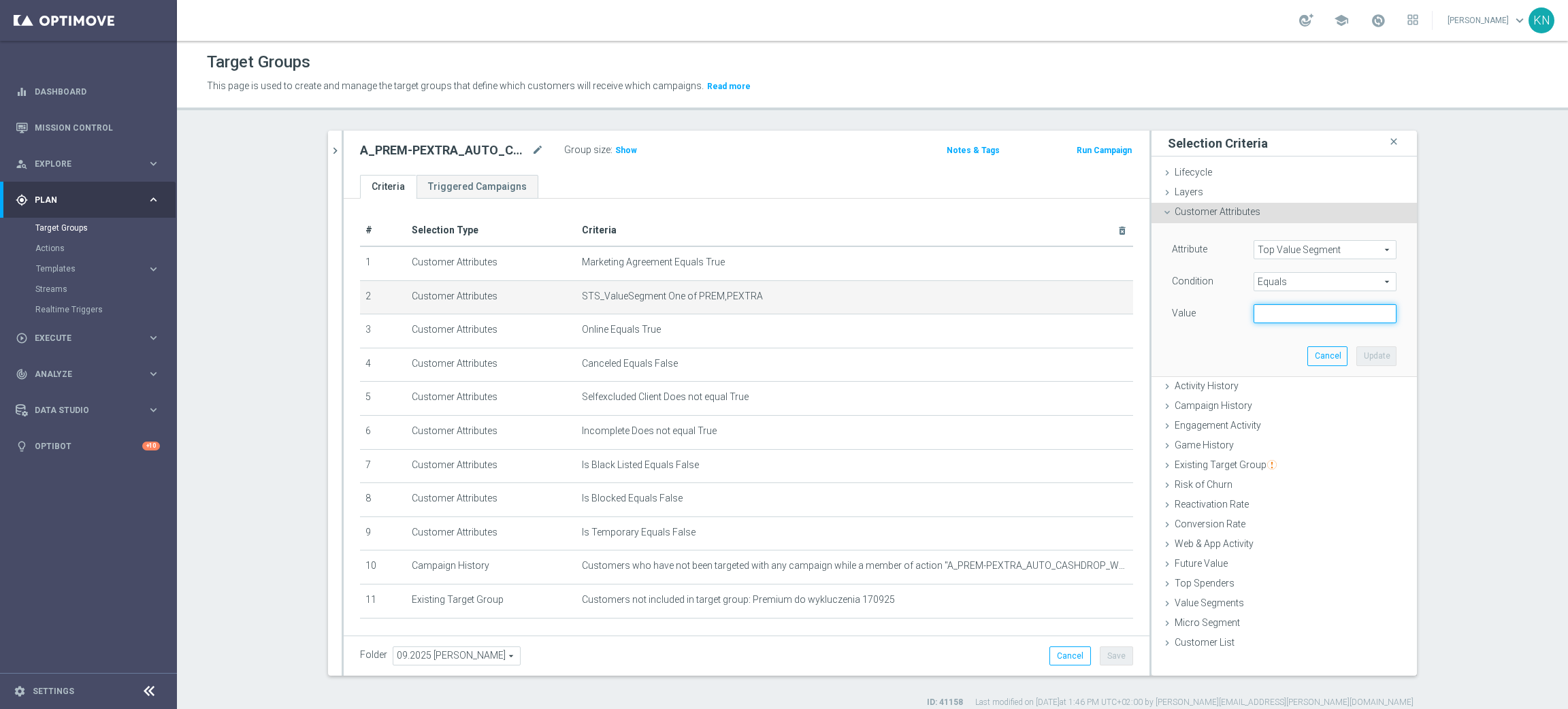
click at [1274, 317] on input "text" at bounding box center [1325, 313] width 143 height 19
click at [1295, 256] on span "Top Value Segment" at bounding box center [1324, 250] width 142 height 18
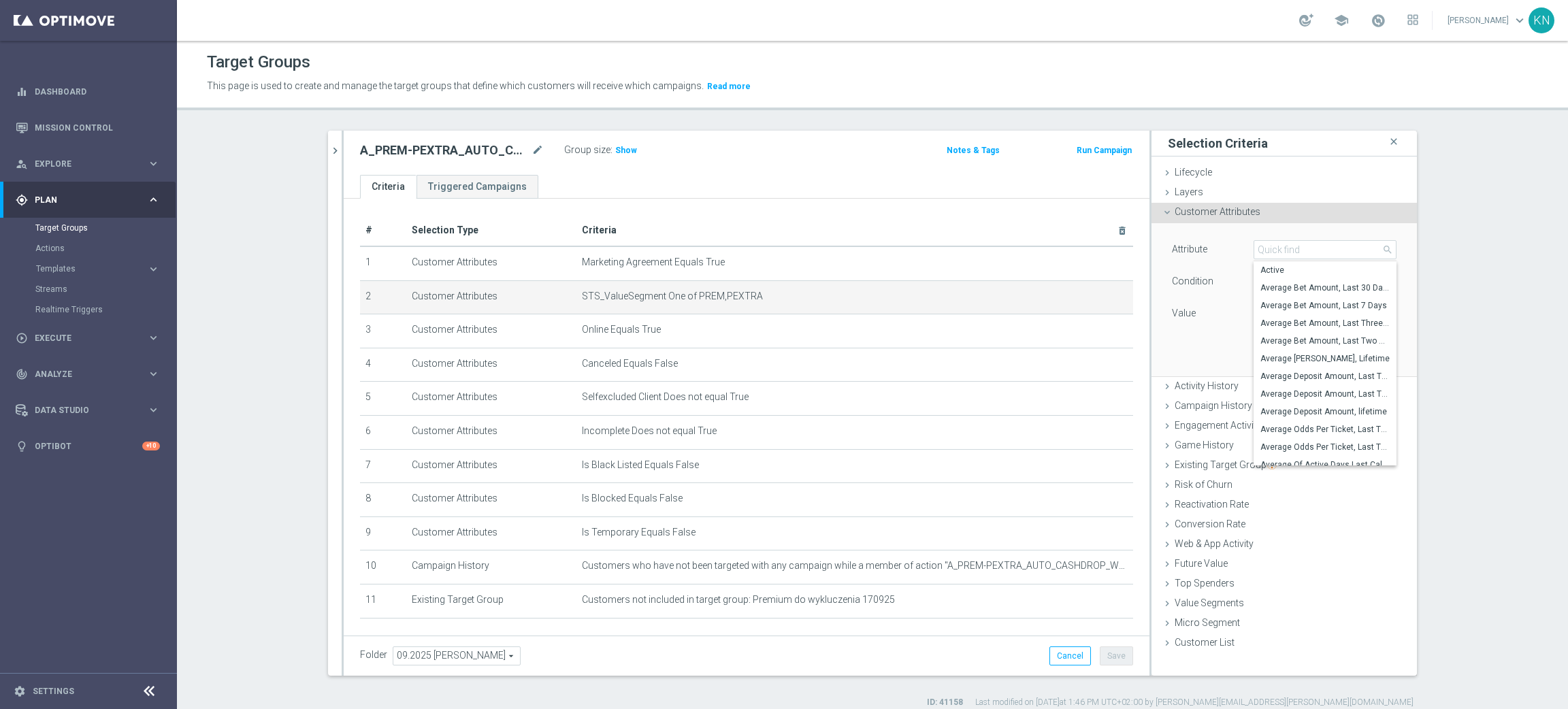
click at [1217, 317] on div "Value" at bounding box center [1203, 315] width 82 height 21
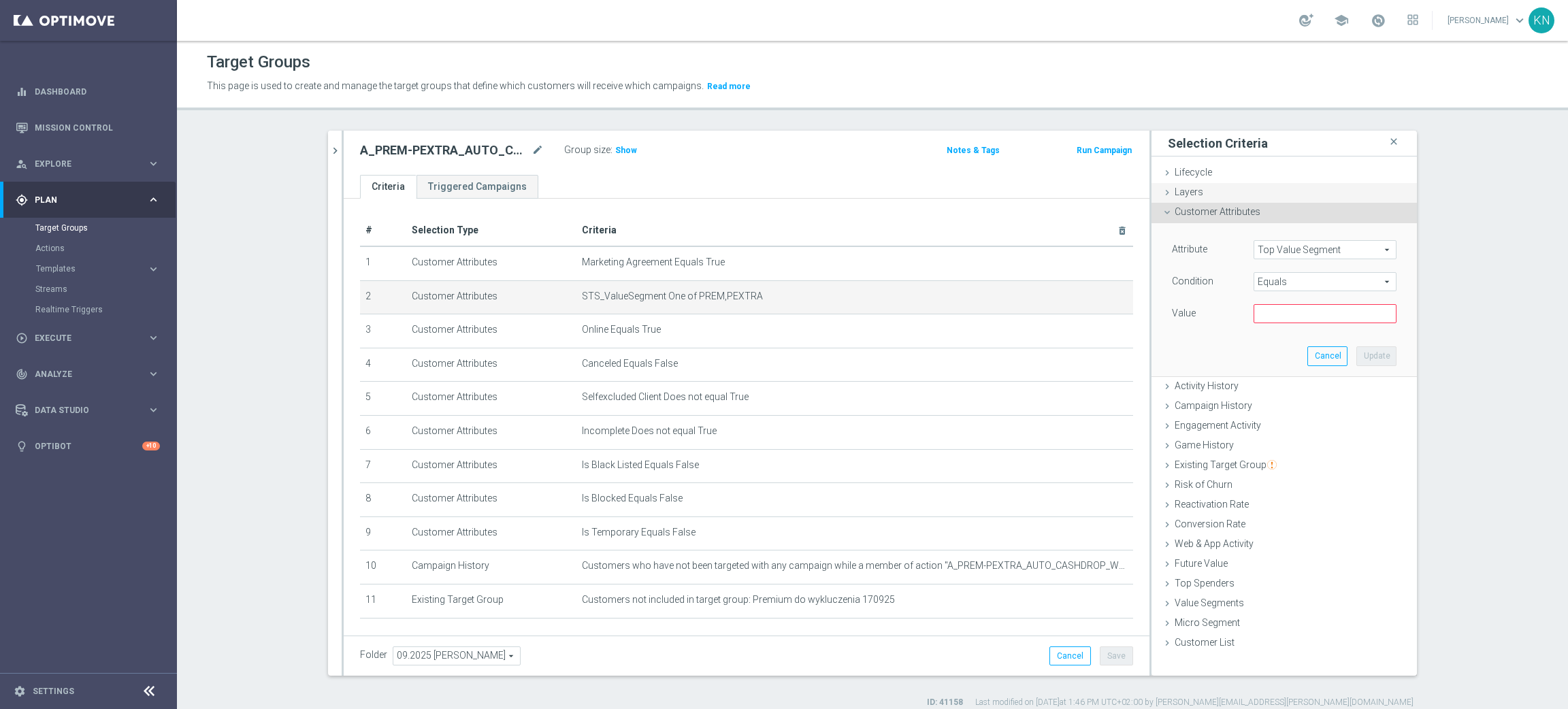
click at [1197, 189] on div "Layers done" at bounding box center [1283, 193] width 265 height 21
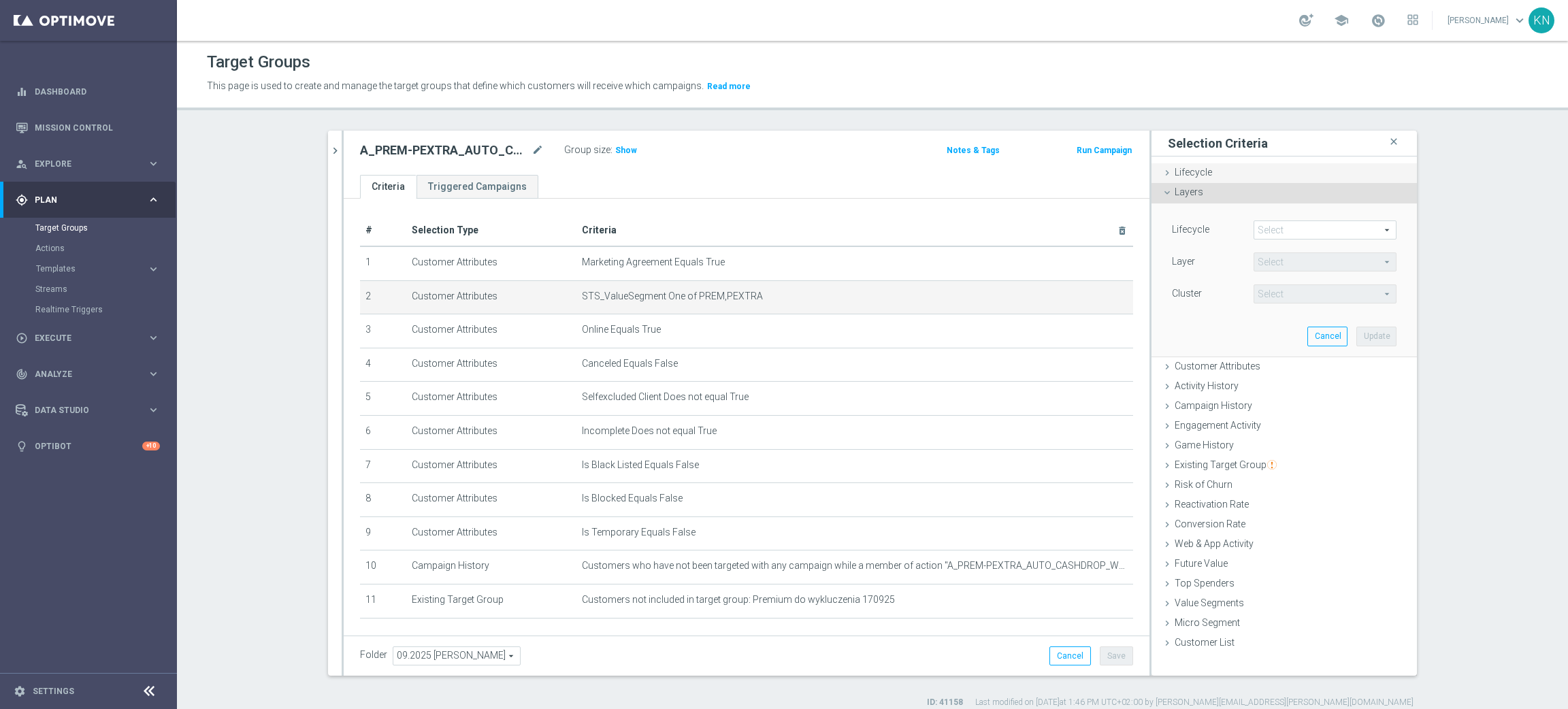
click at [1198, 163] on div "Lifecycle done" at bounding box center [1283, 173] width 265 height 21
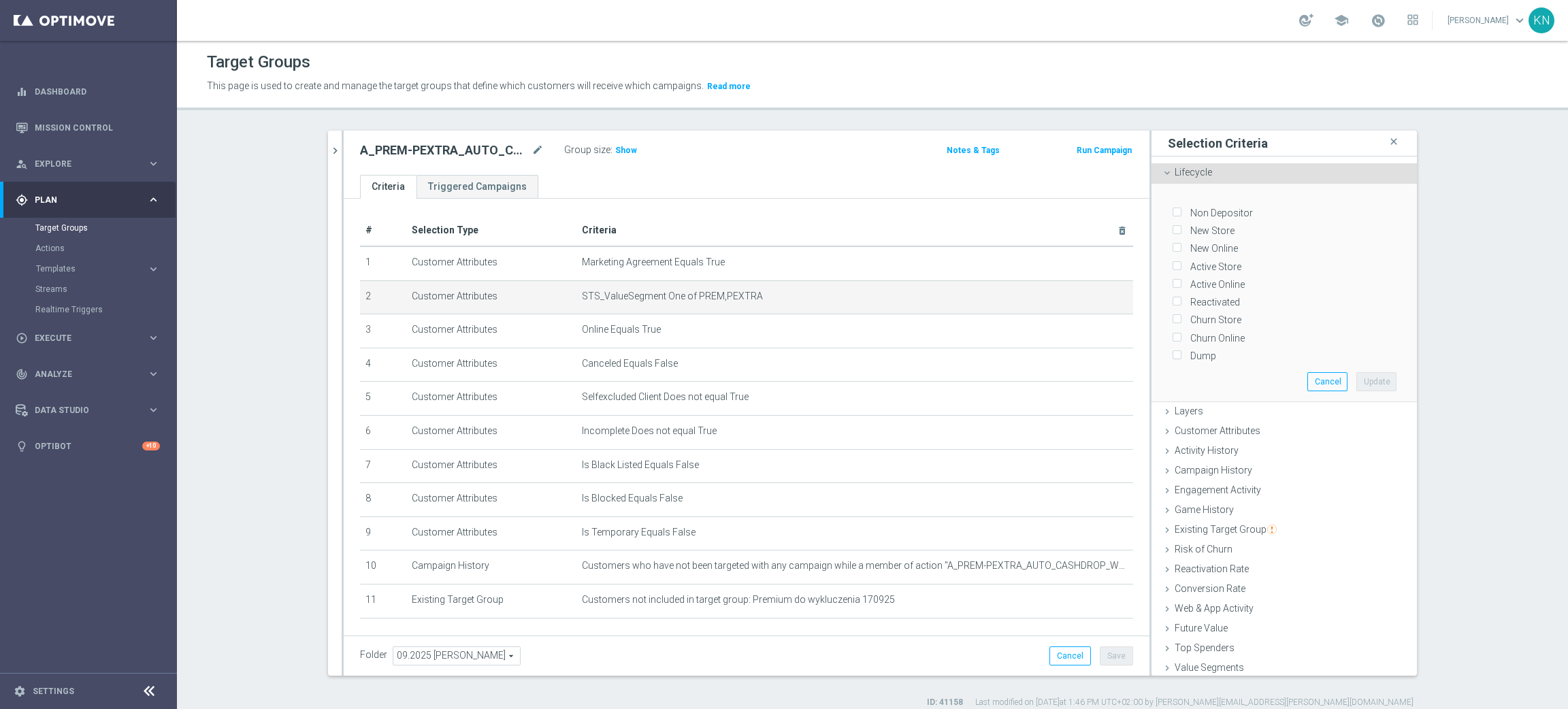
click at [1166, 171] on div "Lifecycle done" at bounding box center [1283, 173] width 265 height 21
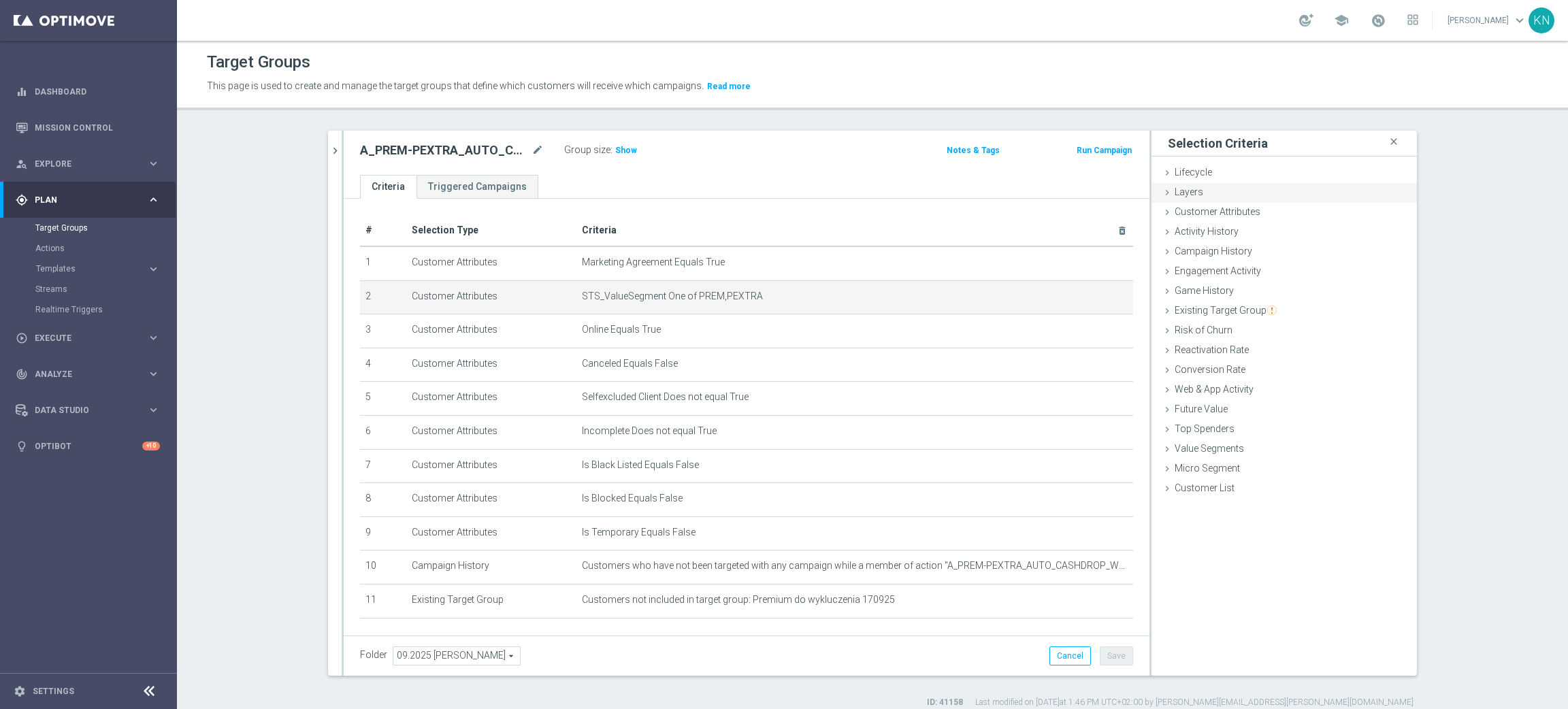
click at [1162, 192] on icon at bounding box center [1167, 193] width 11 height 11
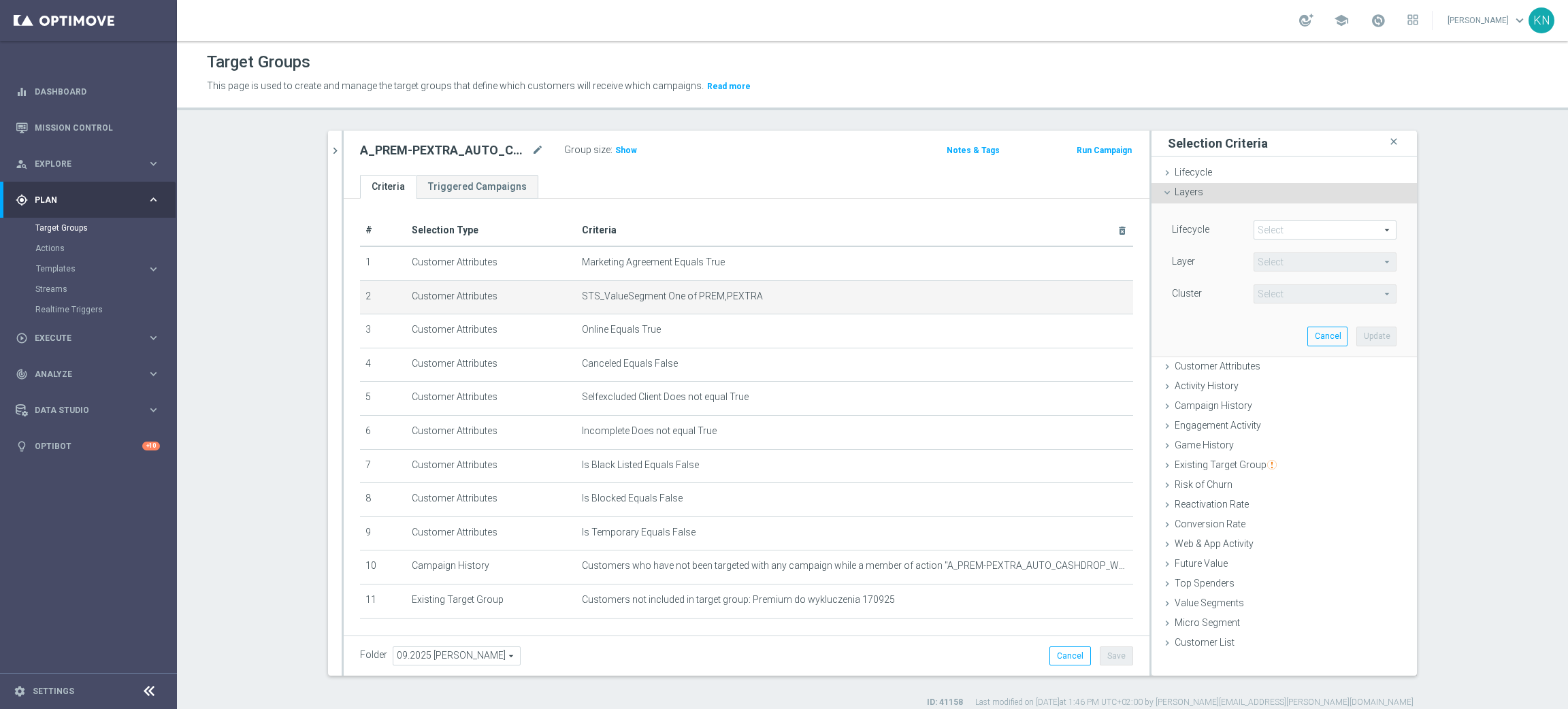
click at [1298, 221] on span at bounding box center [1324, 230] width 142 height 18
click at [1196, 317] on div "Lifecycle Select arrow_drop_down search Non Depositor New Store New Online Acti…" at bounding box center [1284, 279] width 245 height 153
click at [1193, 358] on div "Customer Attributes done" at bounding box center [1283, 367] width 265 height 21
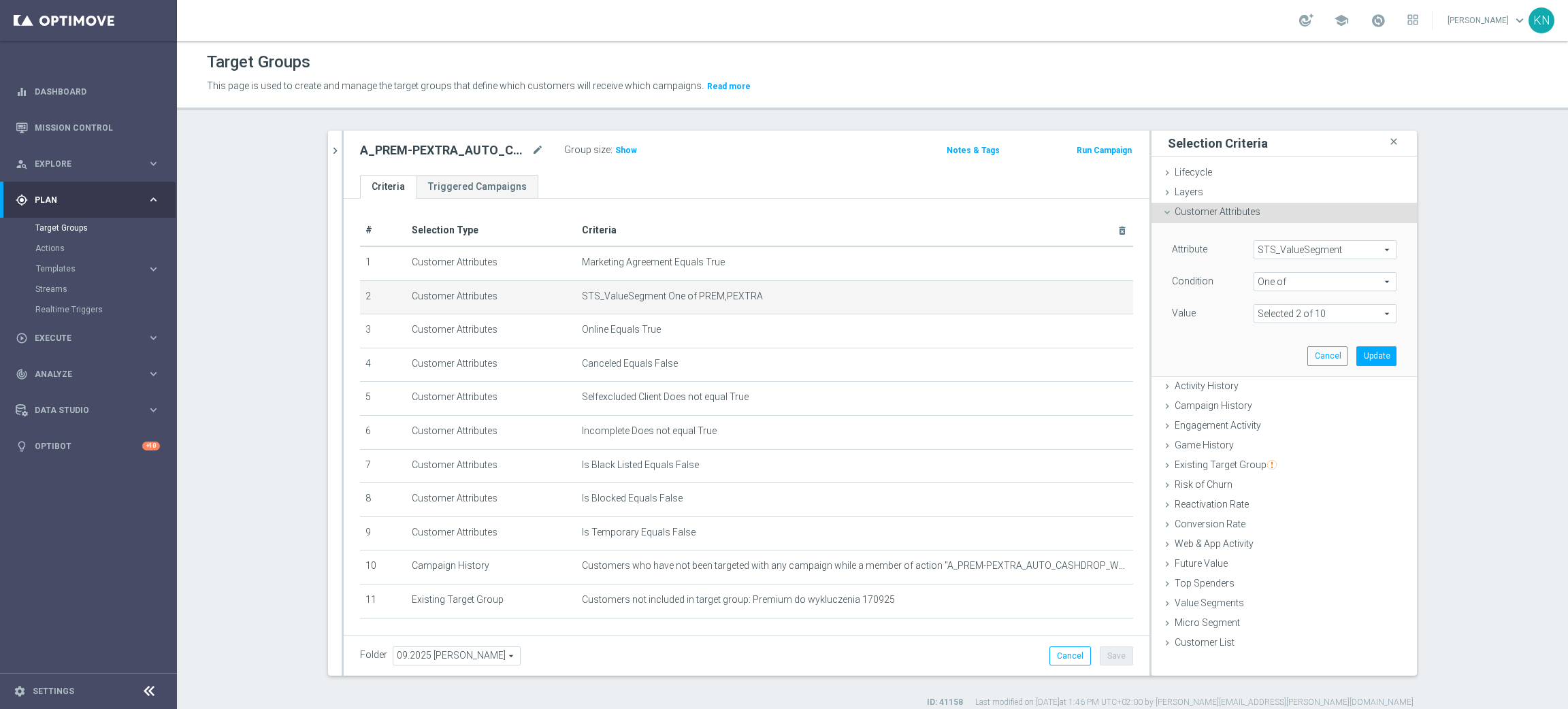
click at [1304, 251] on span "STS_ValueSegment" at bounding box center [1324, 250] width 142 height 18
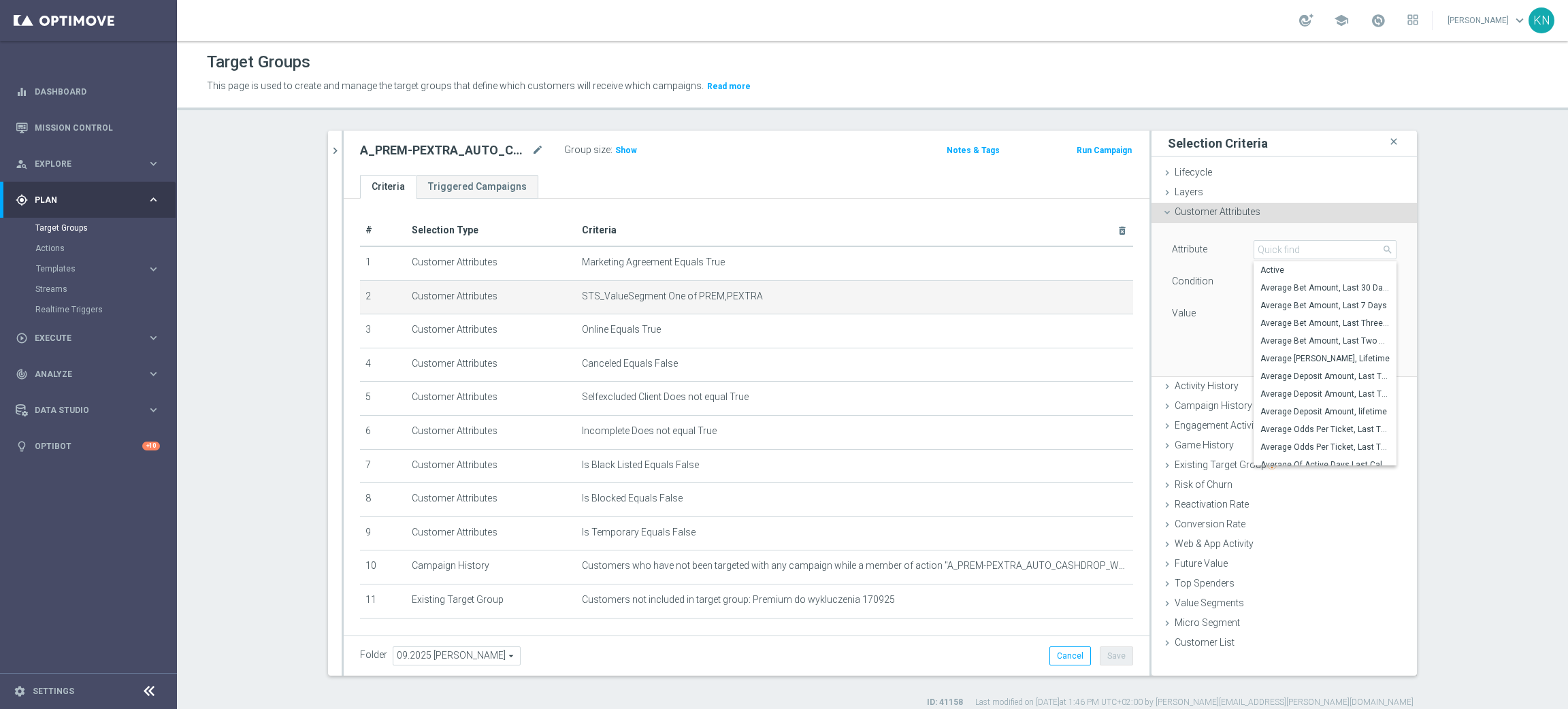
click at [1480, 268] on section "A_PREM-PEXTRA_AUTO_CASHDROP_WELCOME_PW_MRKT_WEEKLY close more_vert Prioritize C…" at bounding box center [872, 418] width 1391 height 577
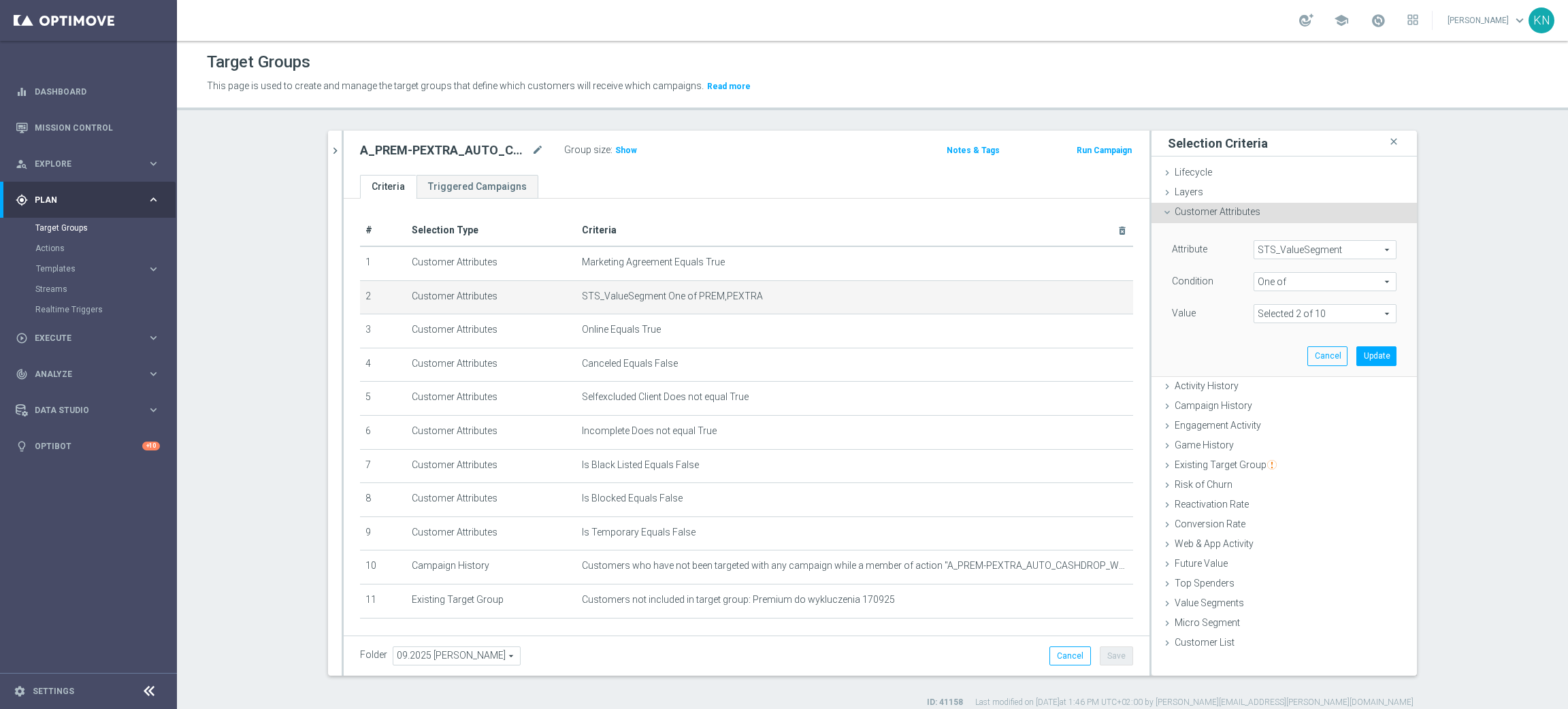
click at [342, 148] on div at bounding box center [343, 402] width 2 height 545
click at [328, 149] on icon "chevron_right" at bounding box center [335, 151] width 12 height 12
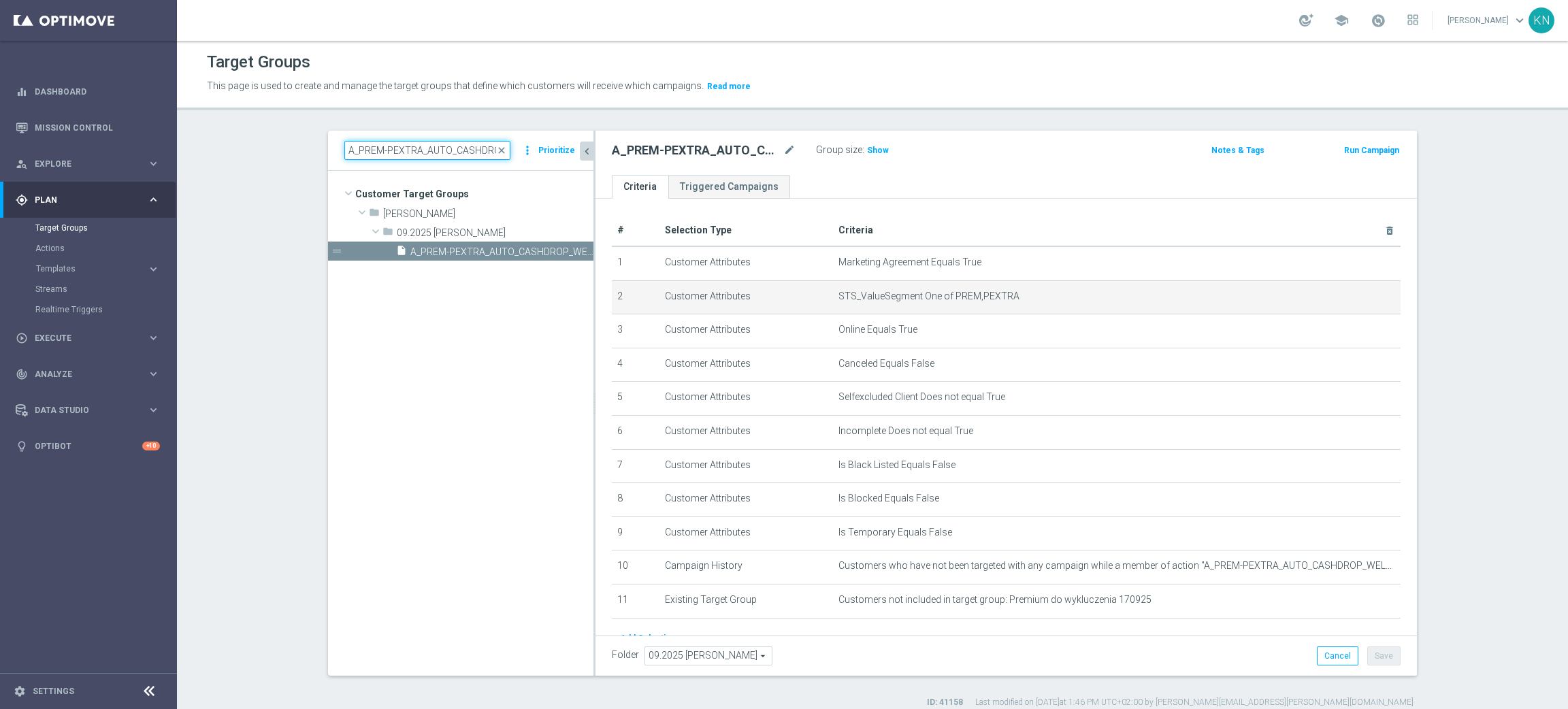
click at [411, 151] on input "A_PREM-PEXTRA_AUTO_CASHDROP_WELCOME_PW_MRKT_WEEKLY" at bounding box center [427, 150] width 166 height 19
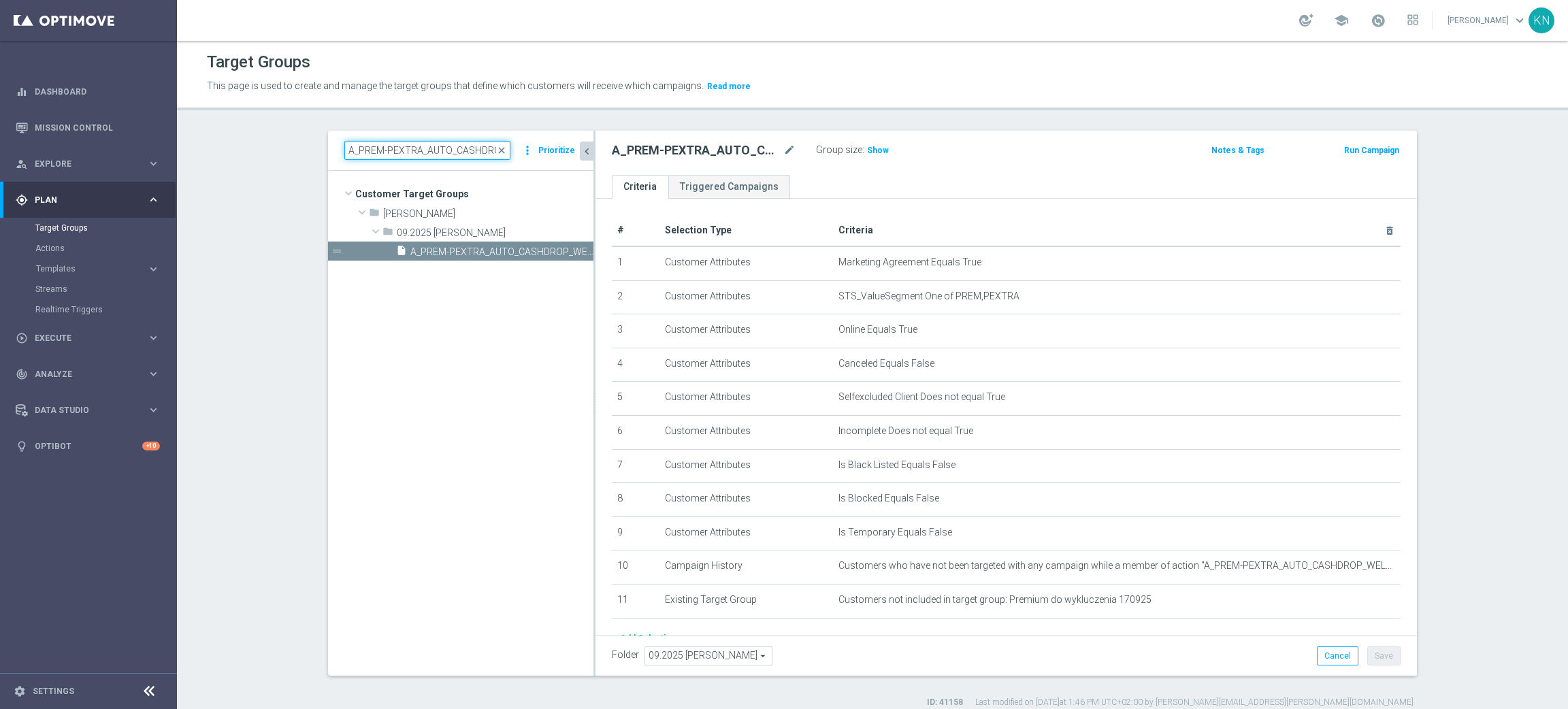
click at [411, 151] on input "A_PREM-PEXTRA_AUTO_CASHDROP_WELCOME_PW_MRKT_WEEKLY" at bounding box center [427, 150] width 166 height 19
paste input "Premium&Premium_Extra"
type input "Premium&Premium_Extra"
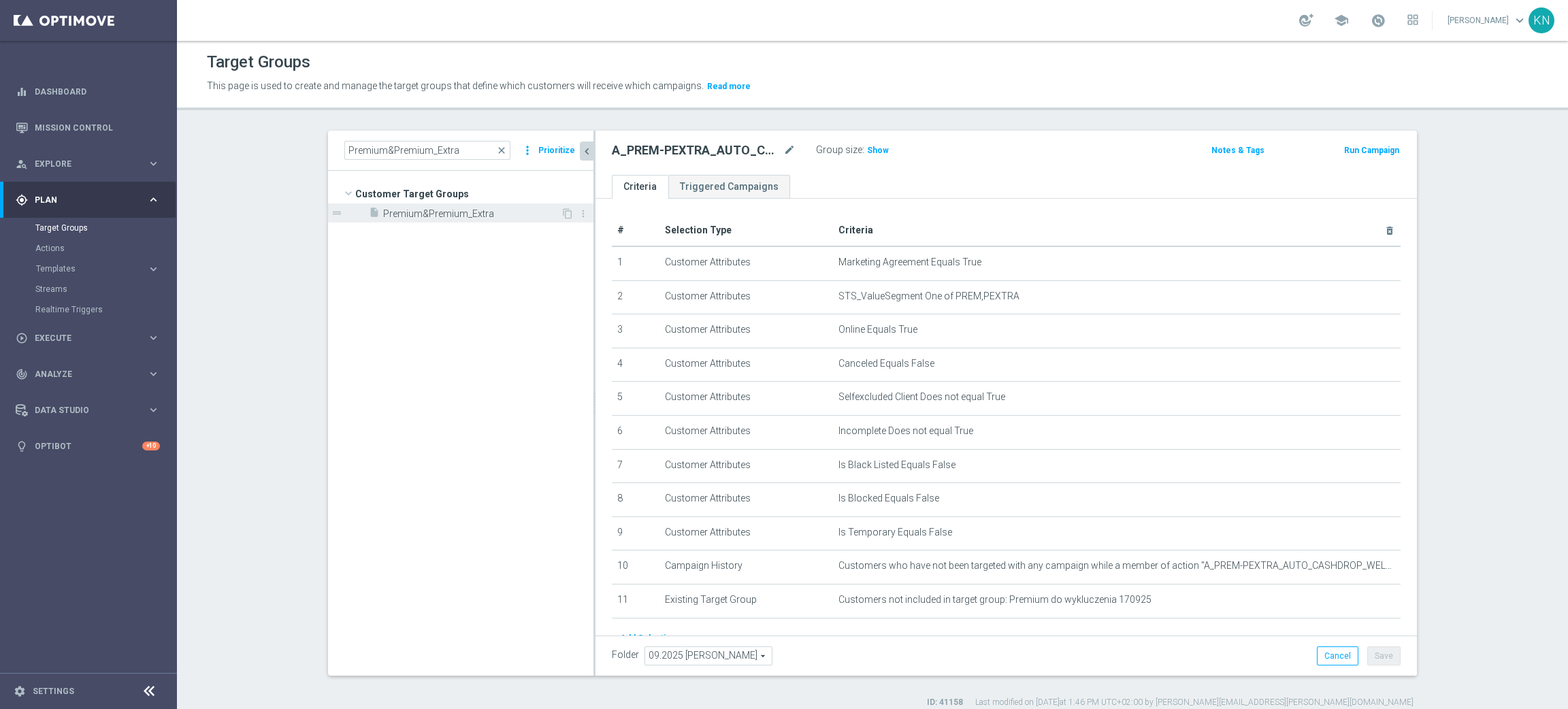
click at [454, 219] on div "insert_drive_file Premium&Premium_Extra" at bounding box center [464, 212] width 192 height 19
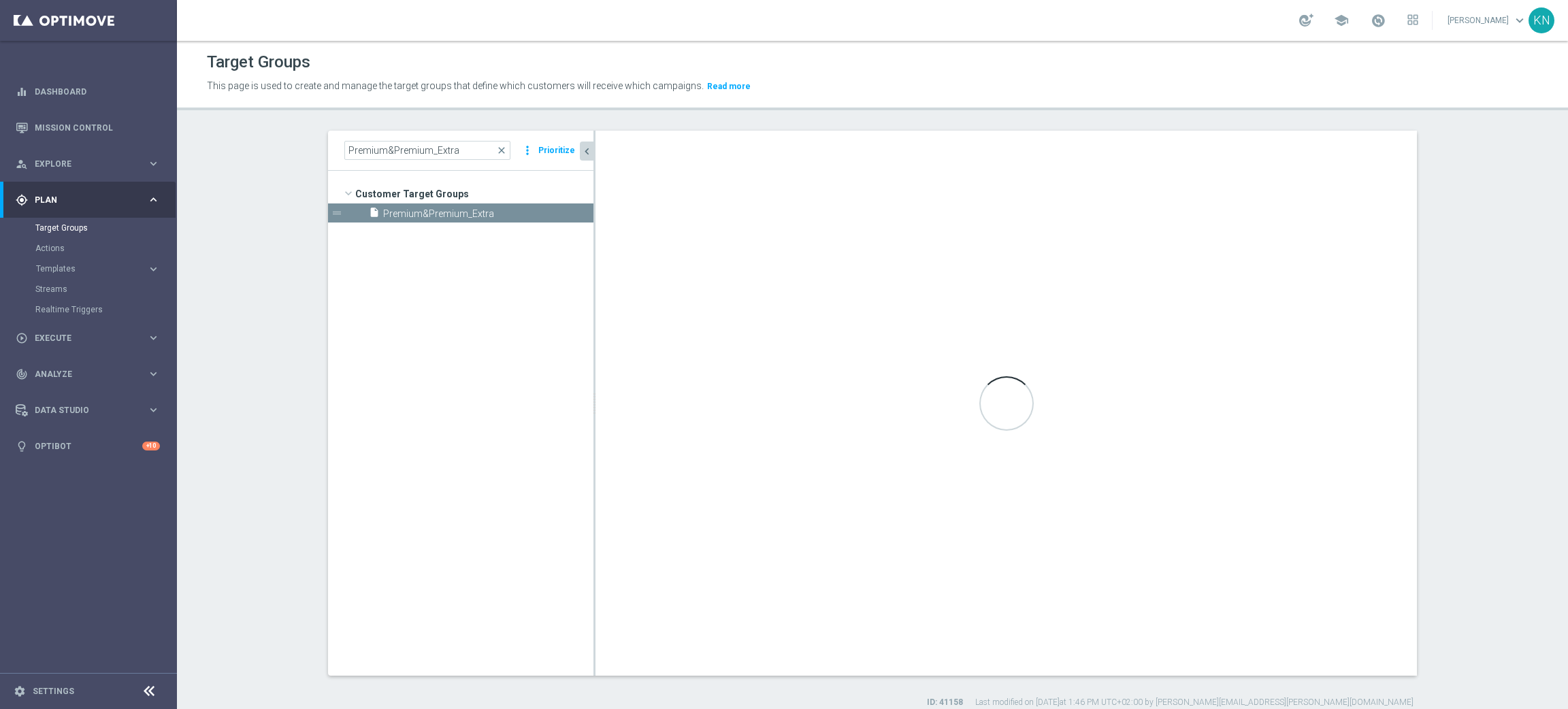
type input "Customer Target Groups"
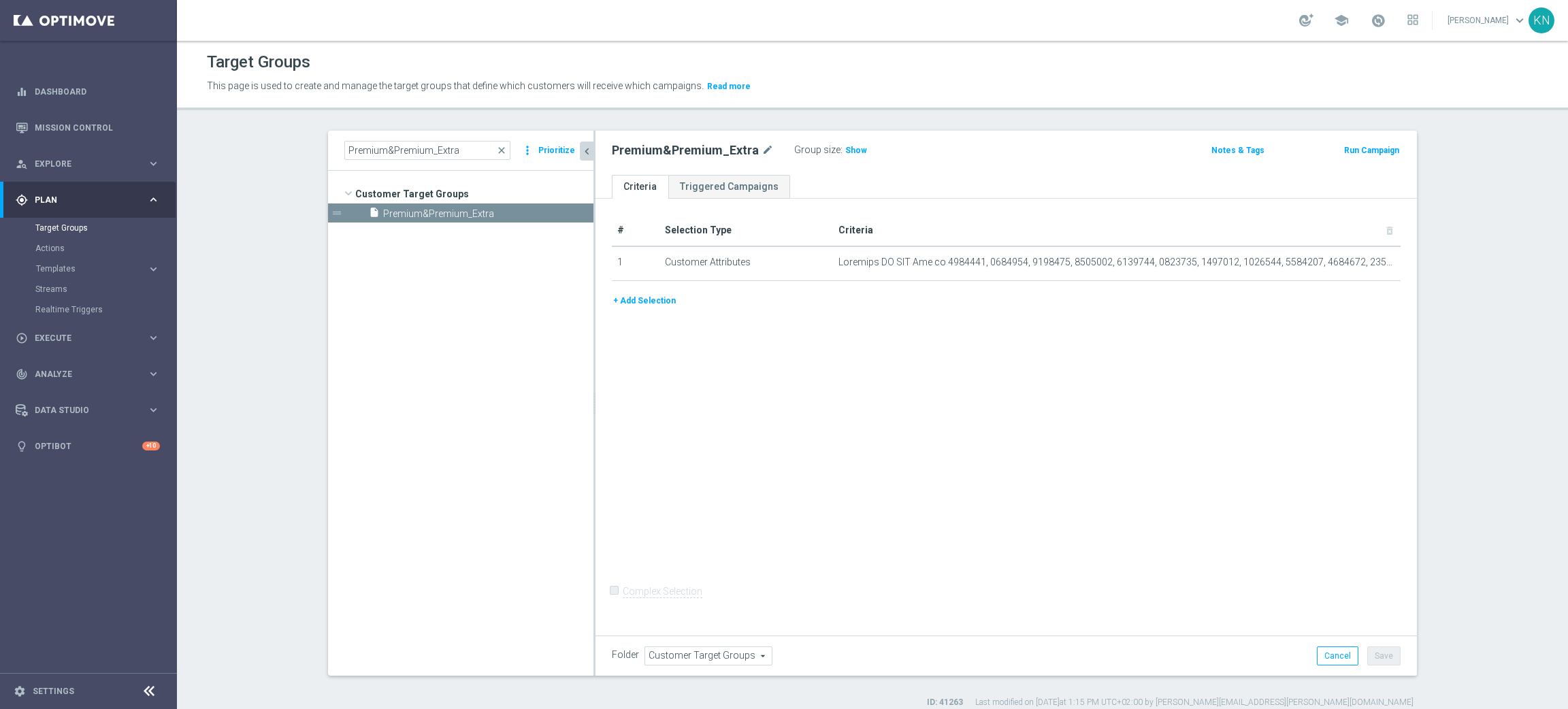
click at [1500, 304] on section "Premium&Premium_Extra close more_vert Prioritize Customer Target Groups library…" at bounding box center [872, 418] width 1391 height 577
click at [462, 142] on input "Premium&Premium_Extra" at bounding box center [427, 150] width 166 height 19
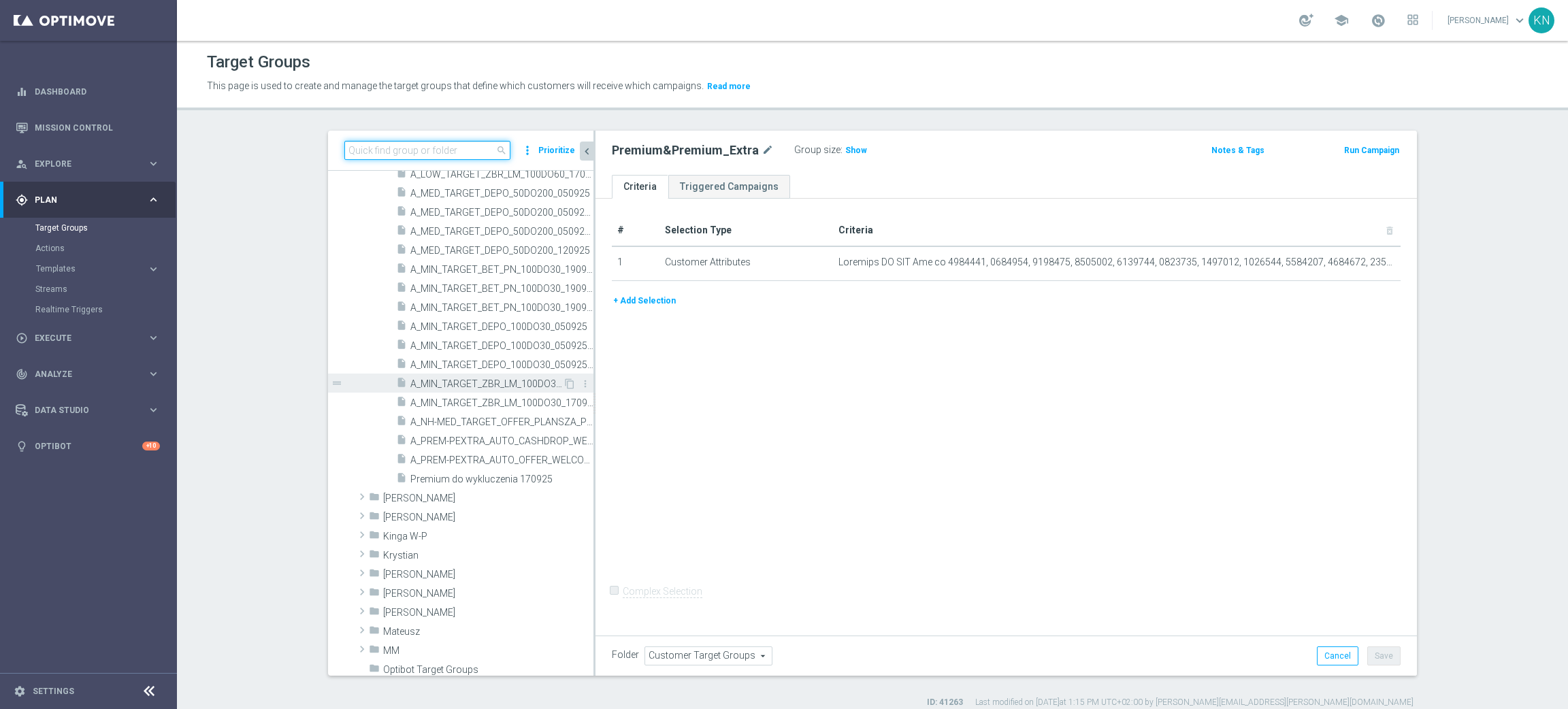
scroll to position [509, 0]
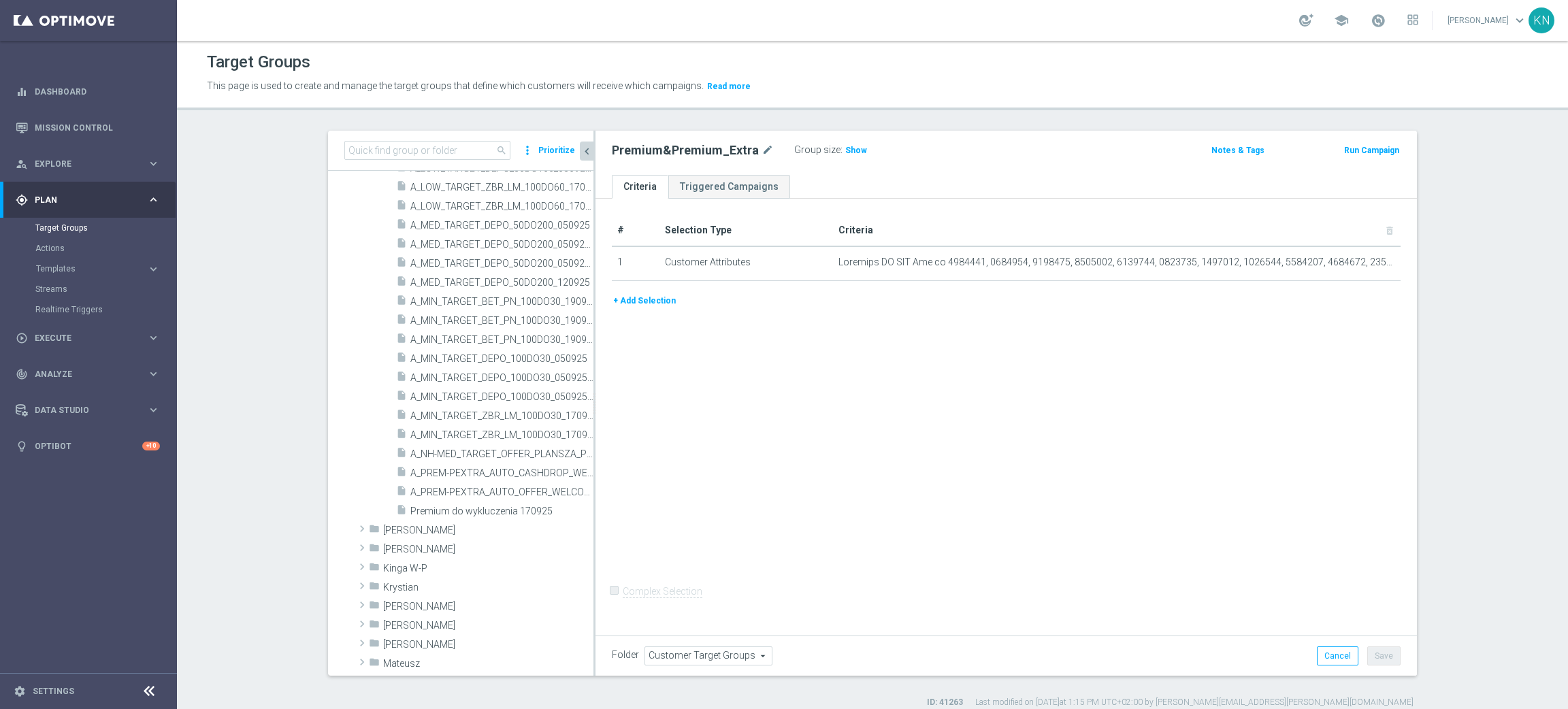
click at [479, 468] on span "A_PREM-PEXTRA_AUTO_CASHDROP_WELCOME_PW_MRKT_WEEKLY" at bounding box center [502, 473] width 183 height 12
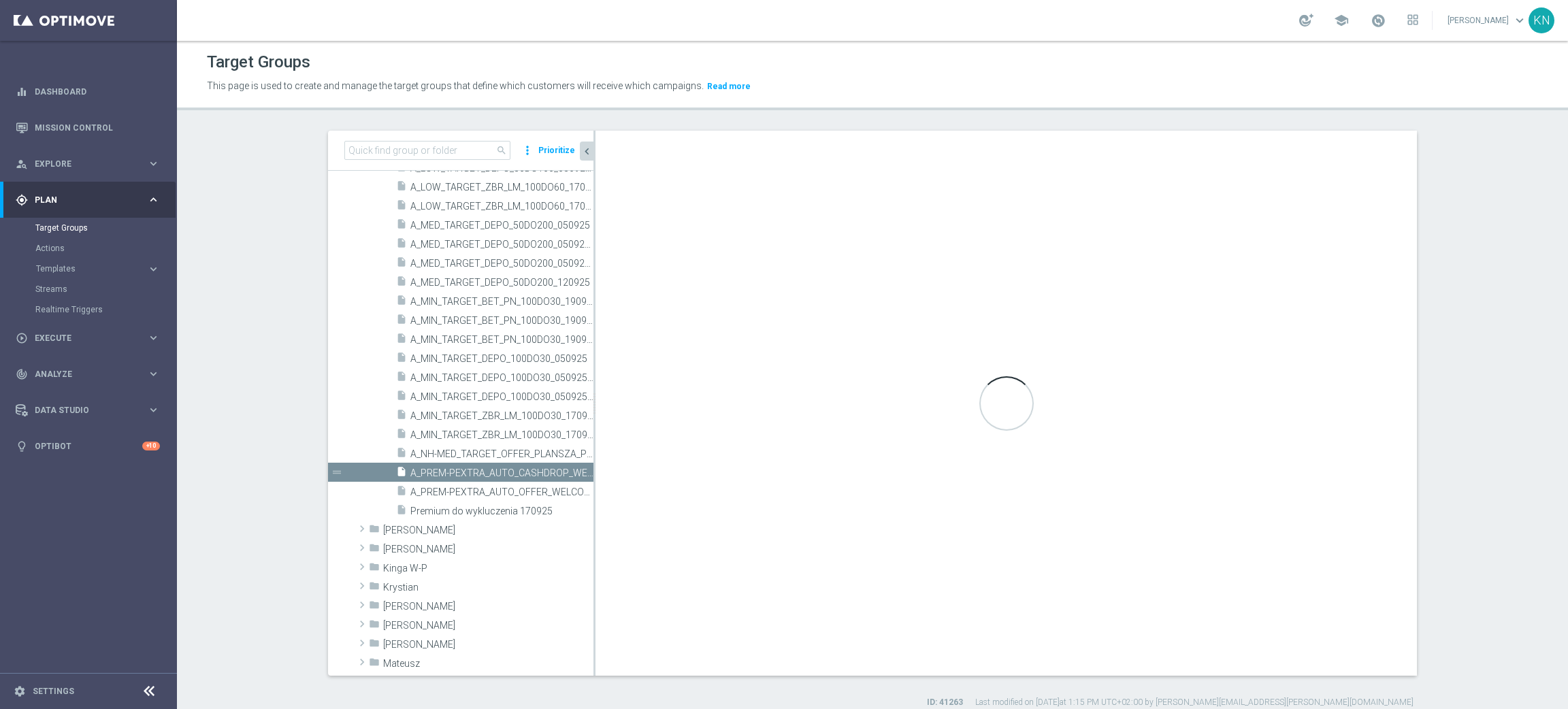
type input "09.2025 [PERSON_NAME]"
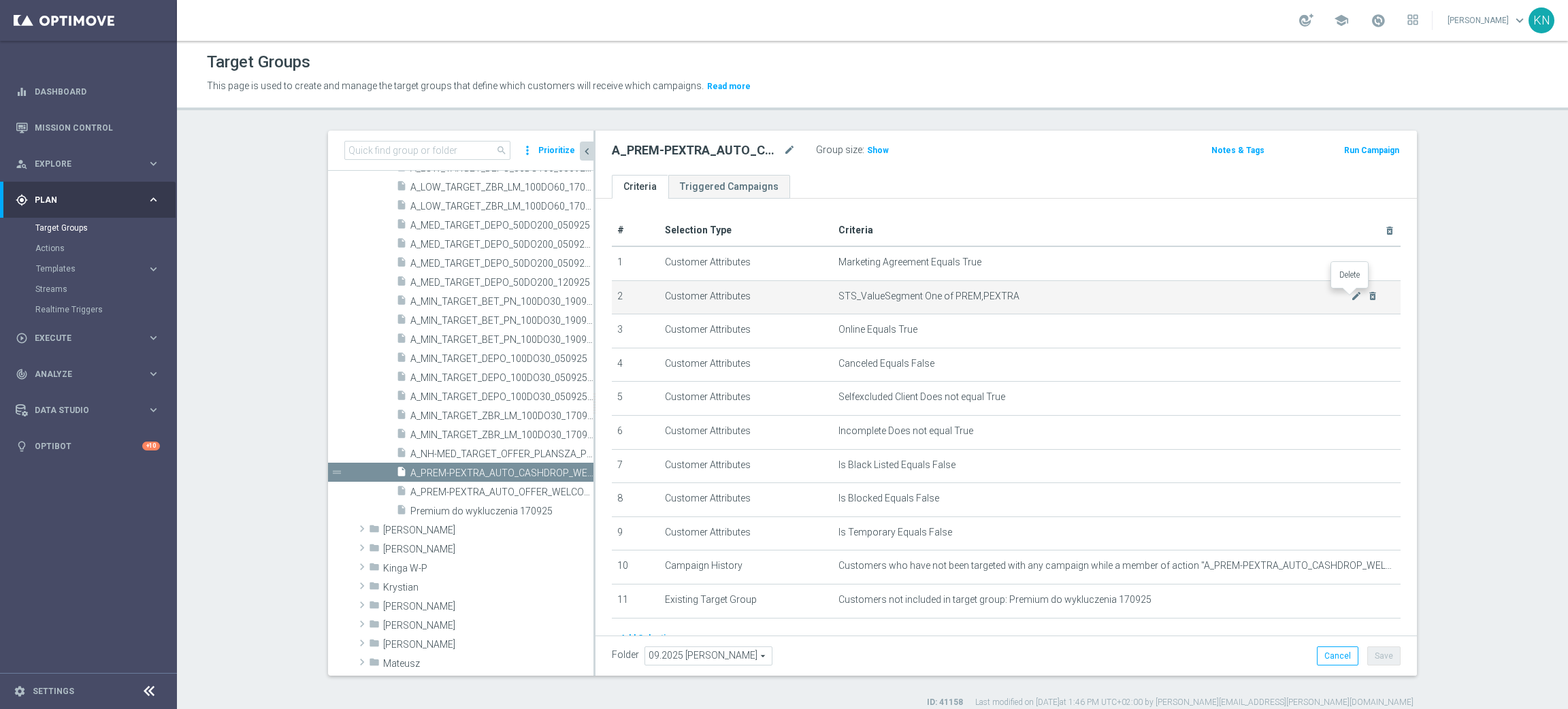
click at [1367, 297] on icon "delete_forever" at bounding box center [1373, 296] width 11 height 11
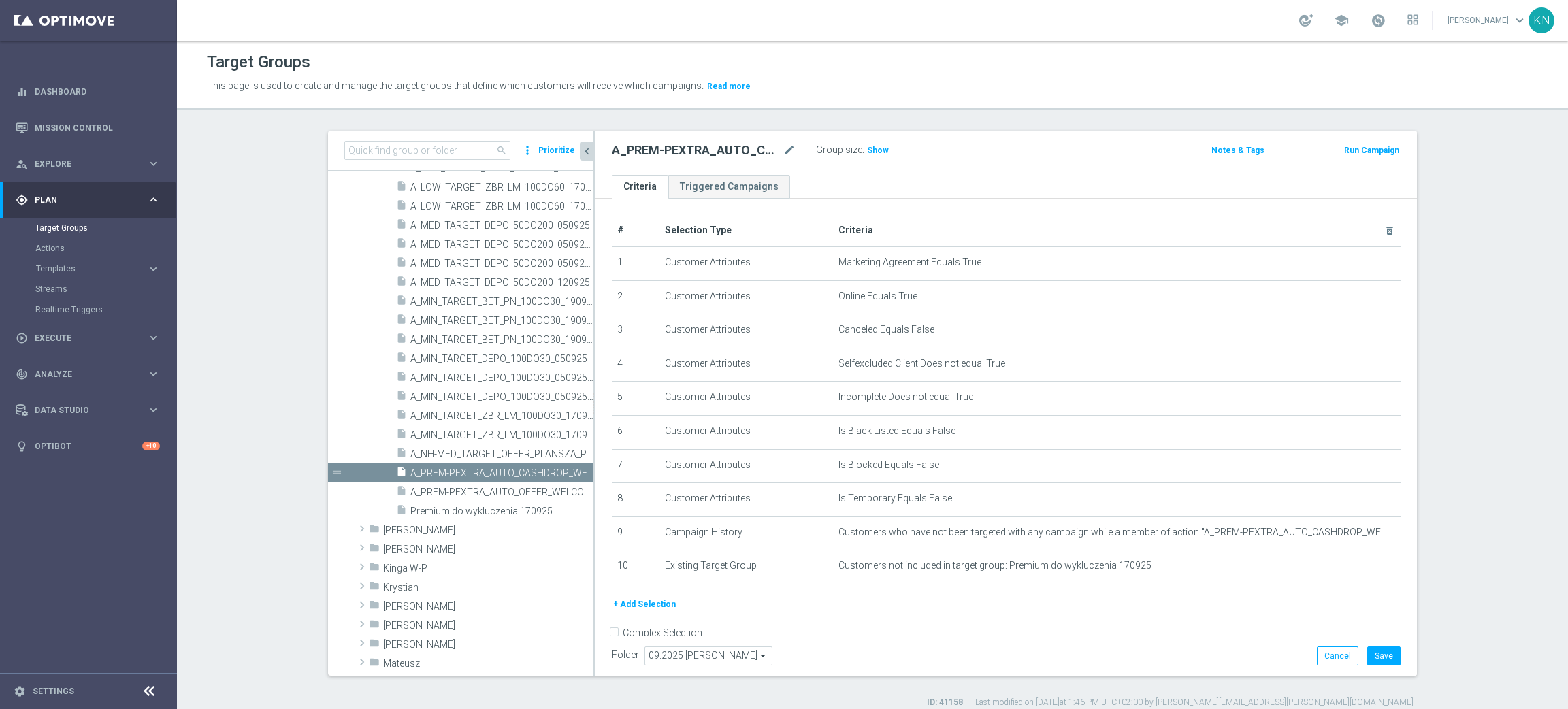
click at [651, 603] on button "+ Add Selection" at bounding box center [644, 604] width 65 height 15
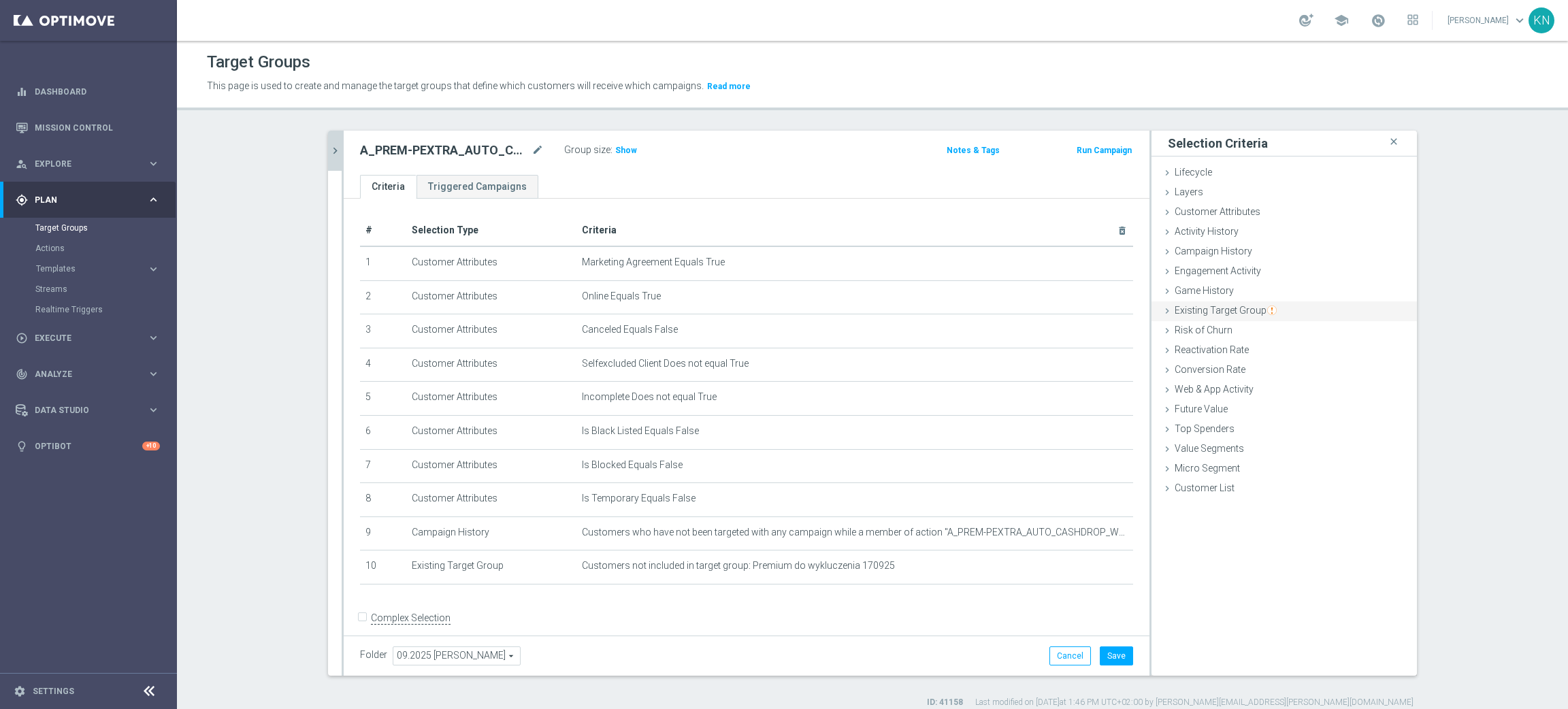
click at [1235, 309] on span "Existing Target Group" at bounding box center [1225, 310] width 102 height 11
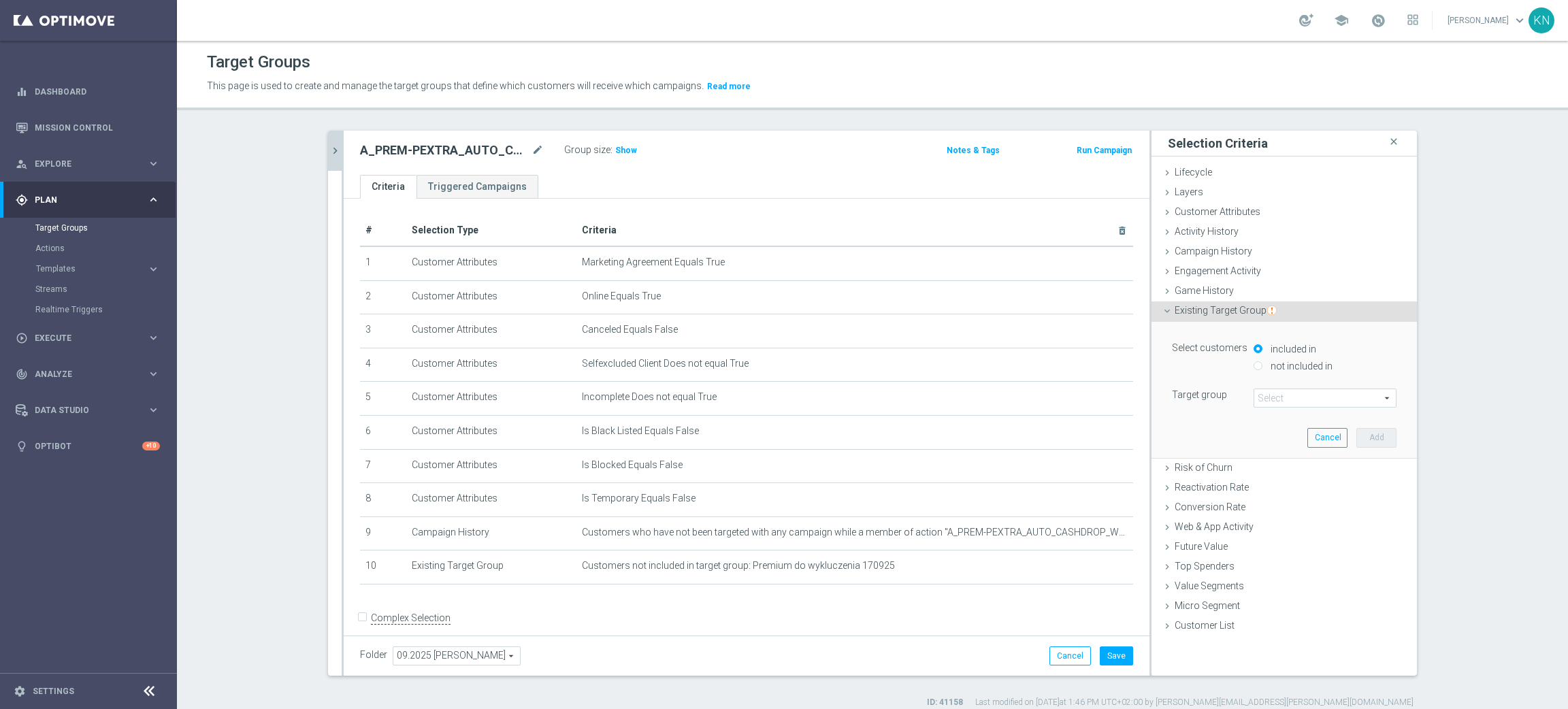
click at [1287, 400] on span at bounding box center [1324, 398] width 142 height 18
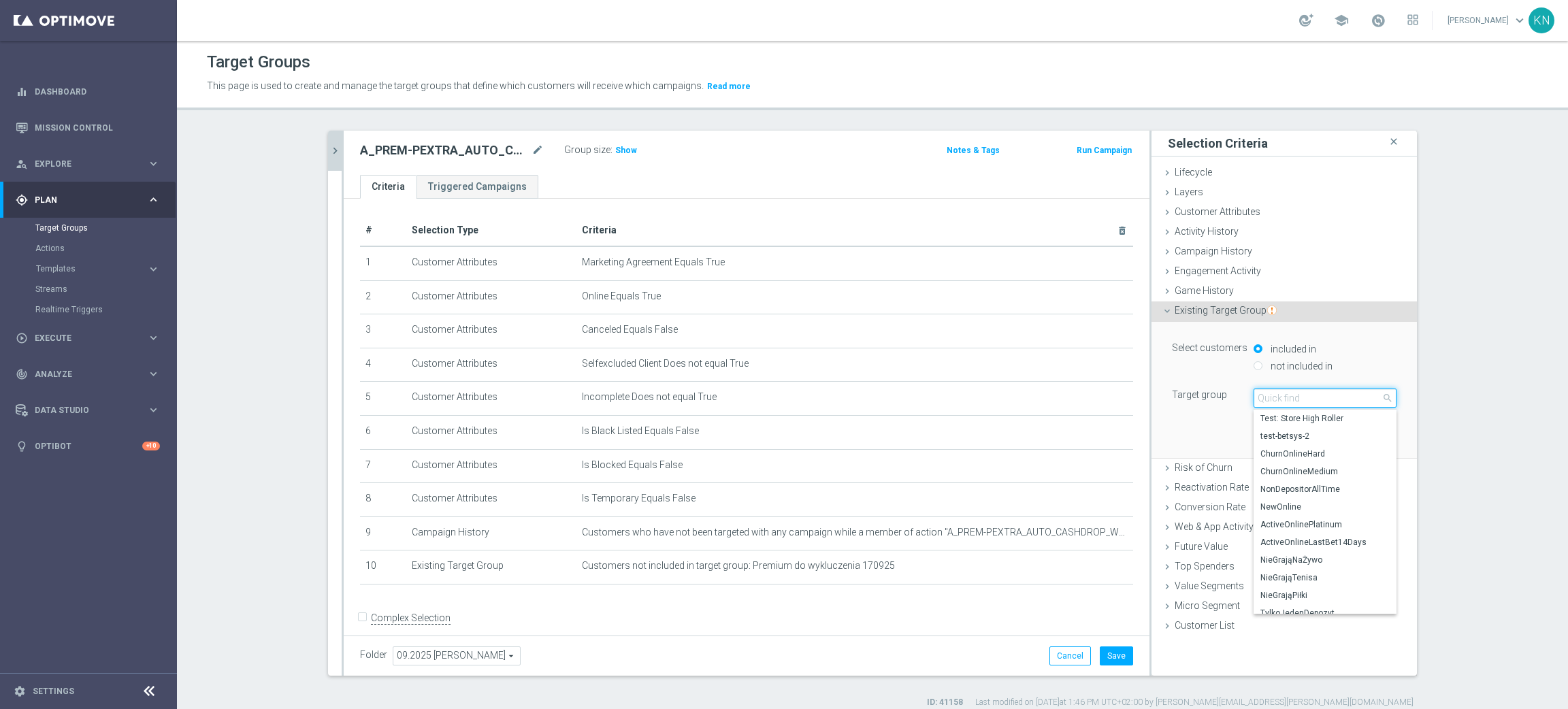
click at [1276, 401] on input "search" at bounding box center [1325, 397] width 143 height 19
click at [1285, 394] on input "search" at bounding box center [1325, 397] width 143 height 19
paste input "Premium&Premium_Extra"
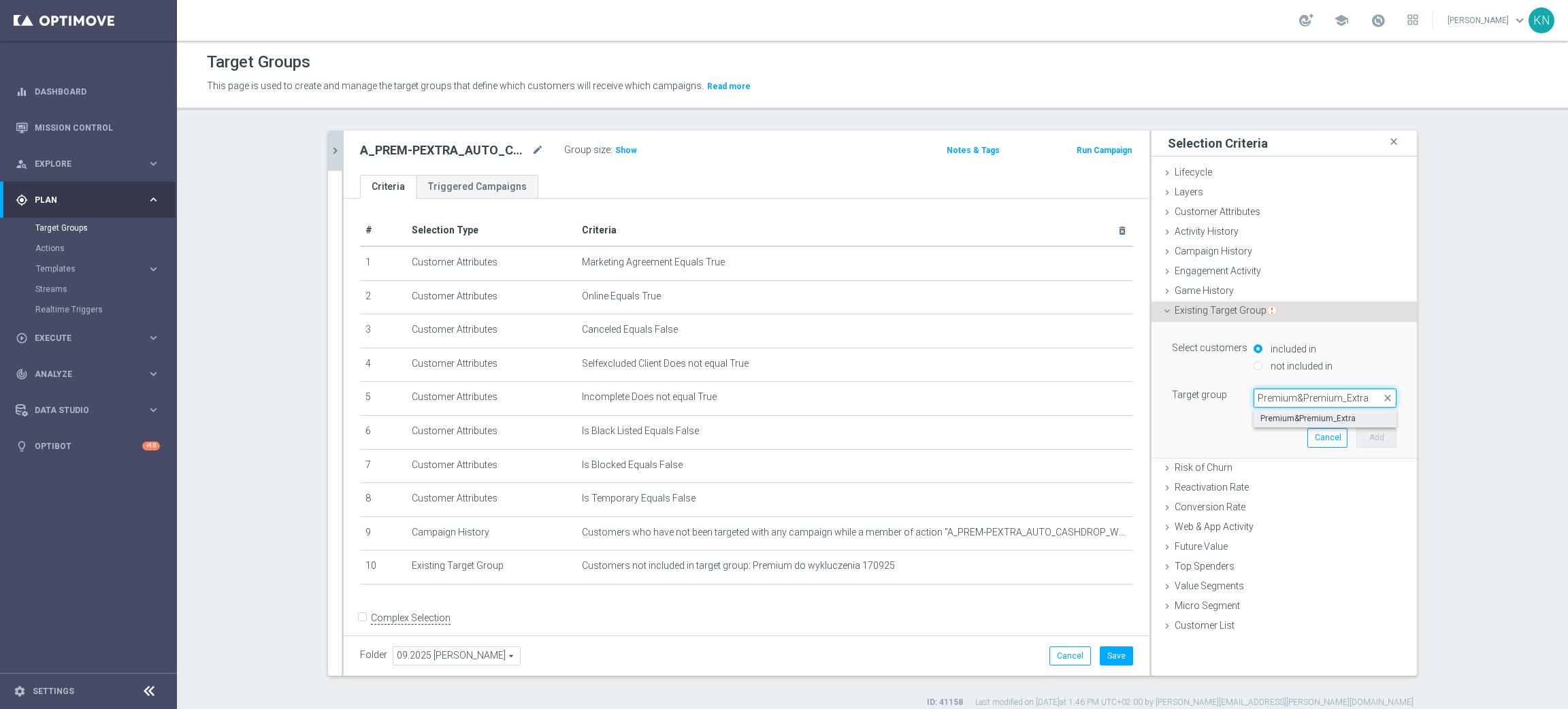
type input "Premium&Premium_Extra"
click at [1299, 419] on span "Premium&Premium_Extra" at bounding box center [1324, 418] width 129 height 11
type input "Premium&Premium_Extra"
drag, startPoint x: 1371, startPoint y: 442, endPoint x: 1362, endPoint y: 442, distance: 9.0
click at [1372, 442] on button "Add" at bounding box center [1376, 437] width 40 height 19
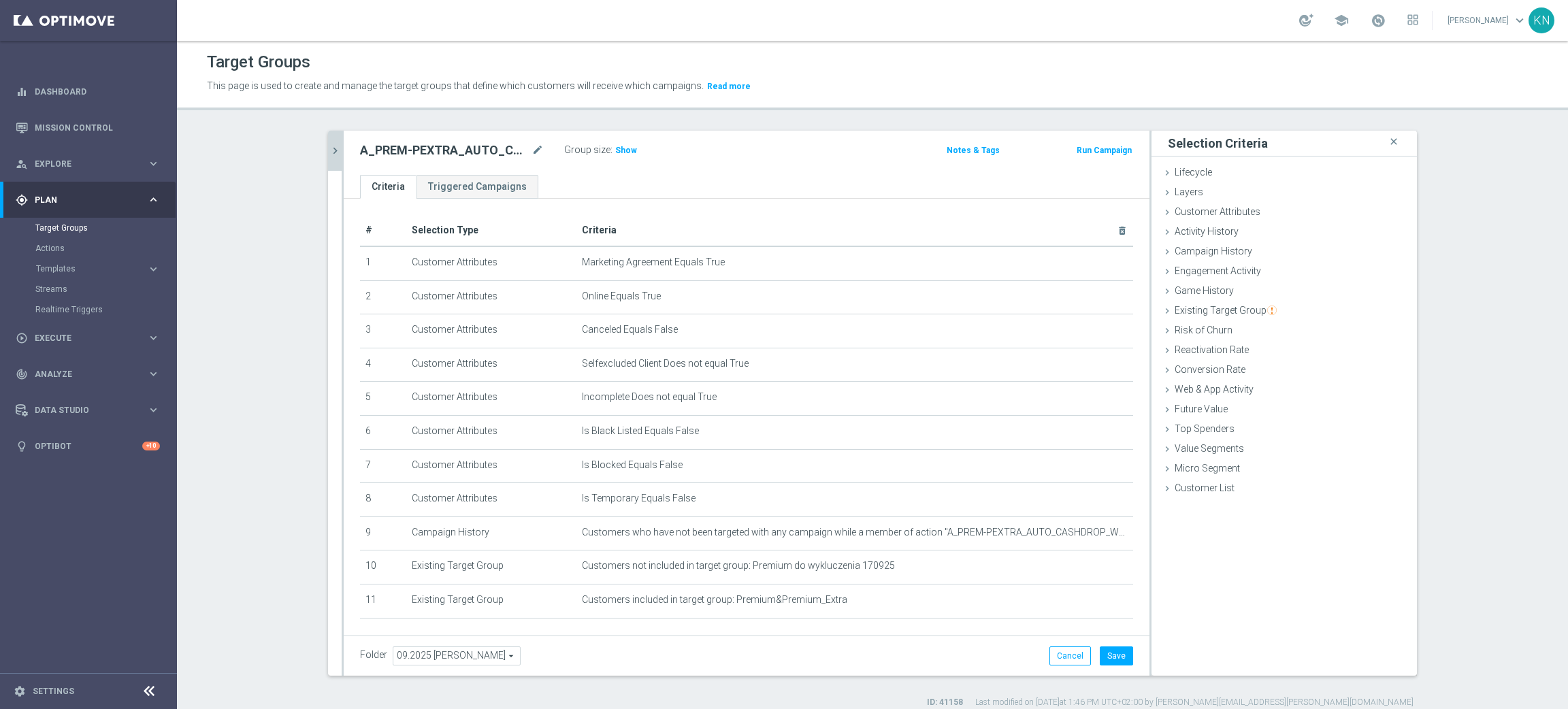
click at [626, 151] on div "Group size : Show" at bounding box center [632, 149] width 137 height 16
click at [615, 149] on span "Show" at bounding box center [626, 150] width 21 height 10
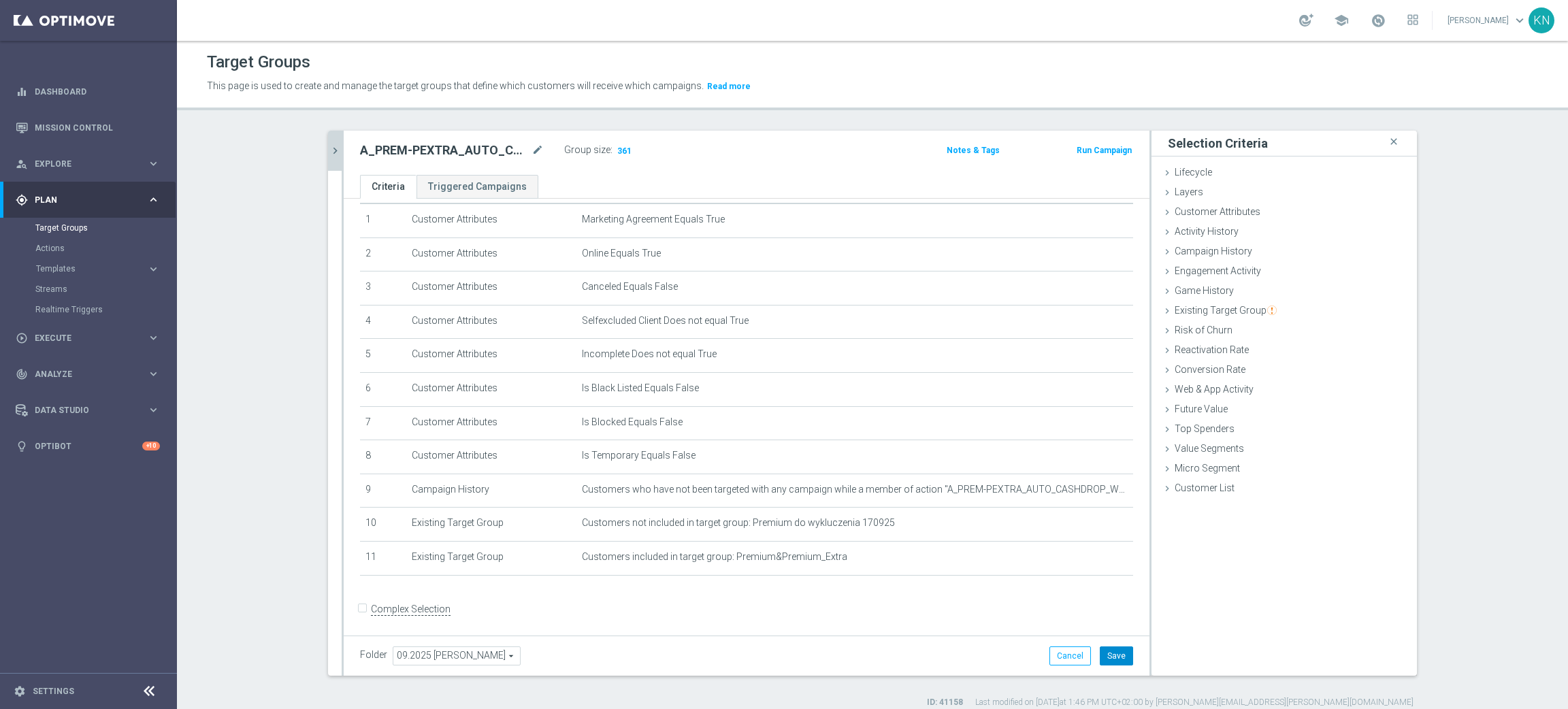
click at [1114, 663] on button "Save" at bounding box center [1116, 655] width 33 height 19
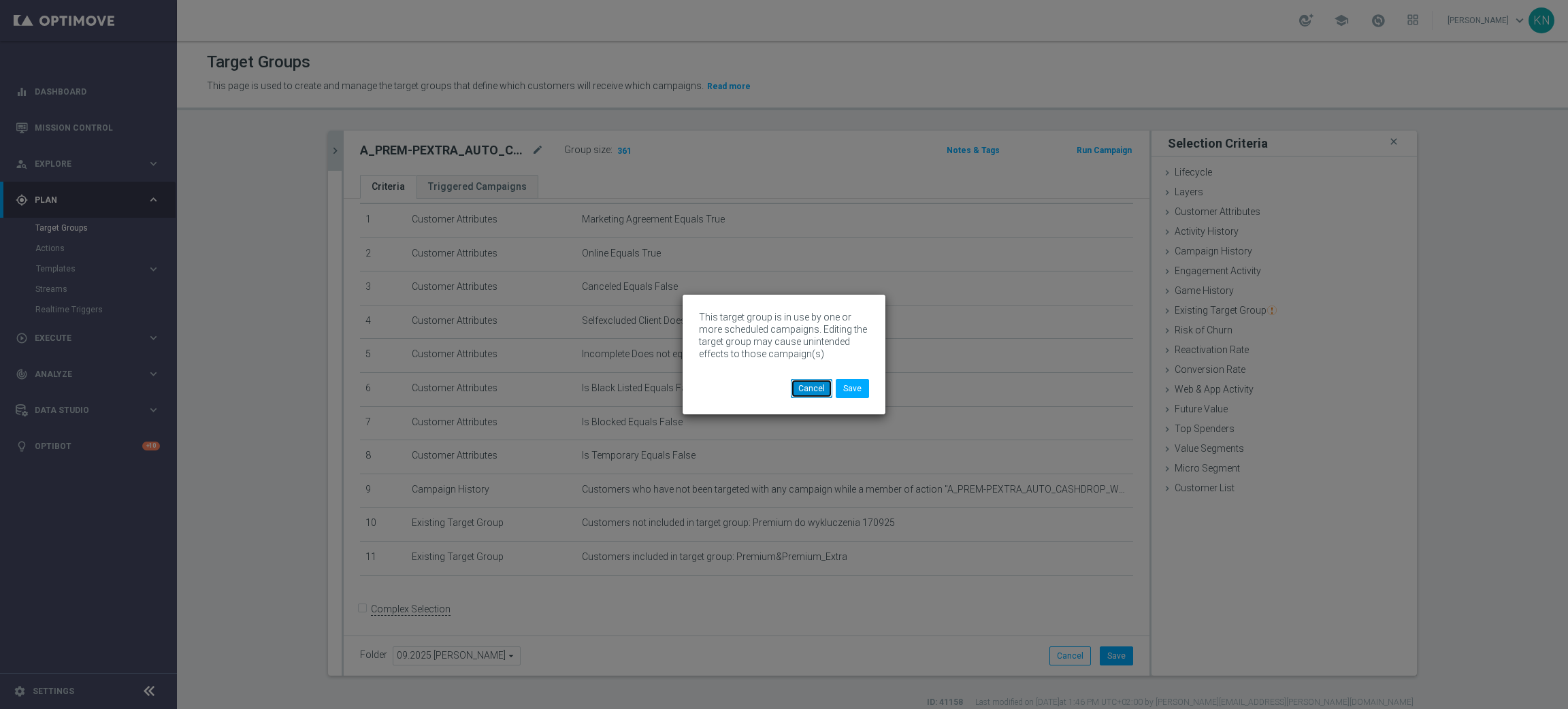
click at [809, 389] on button "Cancel" at bounding box center [811, 388] width 42 height 19
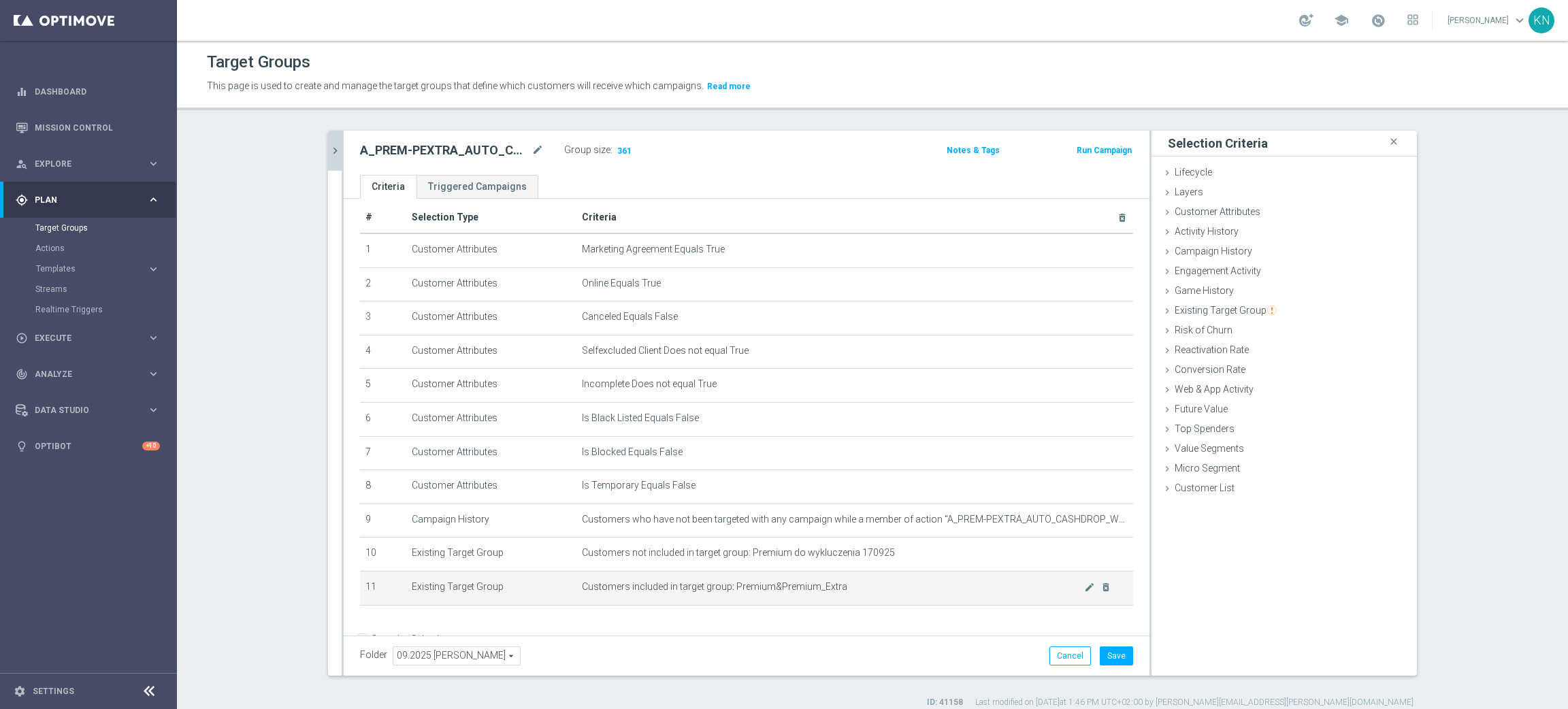
scroll to position [0, 0]
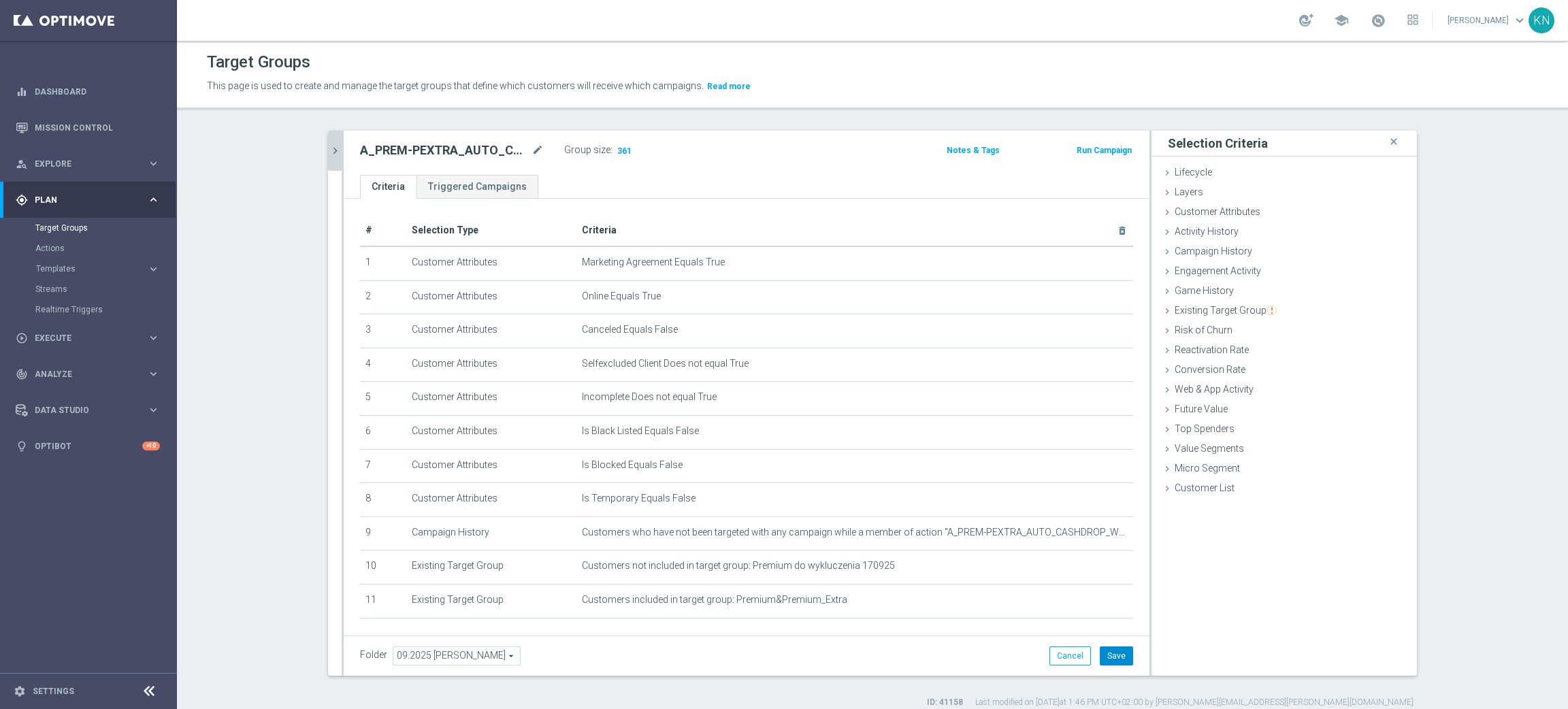
click at [1108, 655] on button "Save" at bounding box center [1116, 655] width 33 height 19
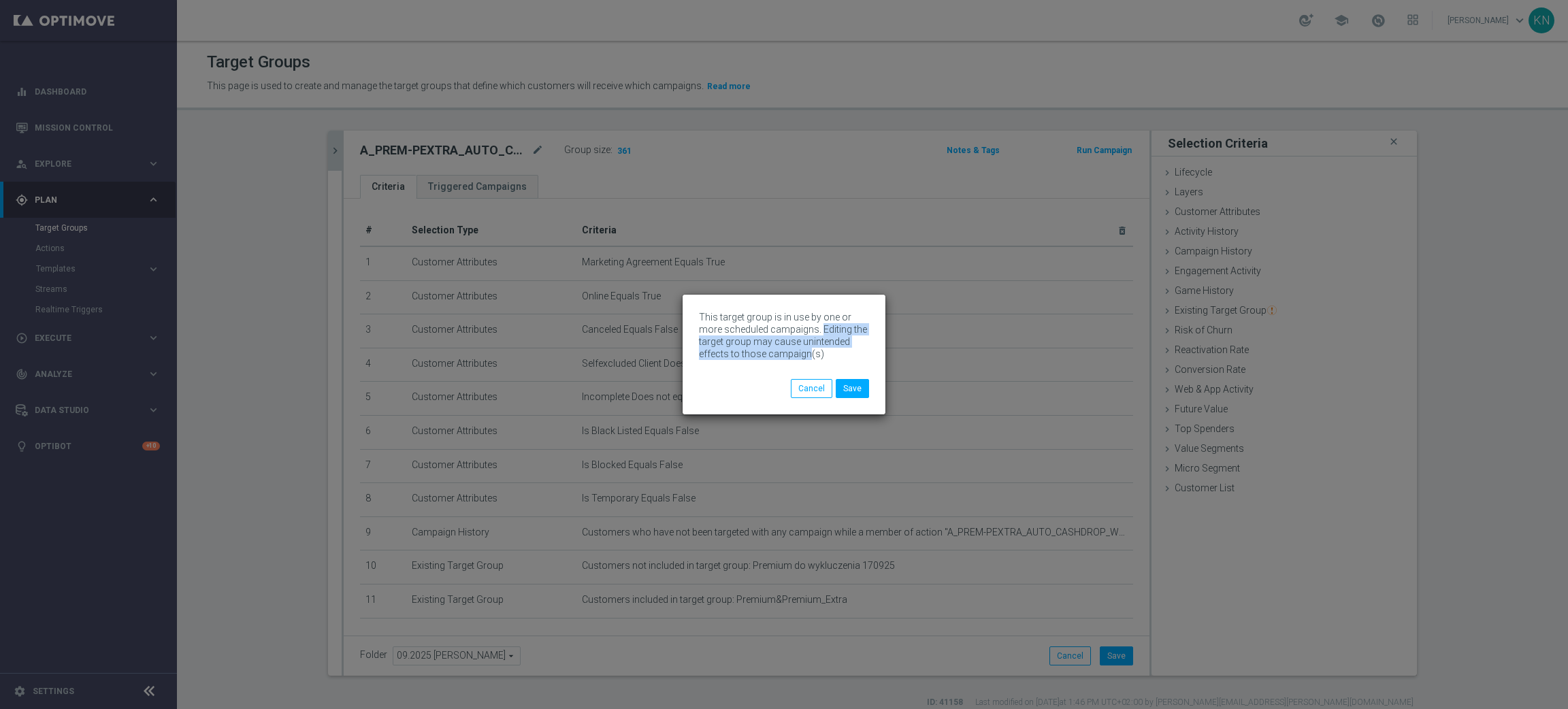
drag, startPoint x: 808, startPoint y: 354, endPoint x: 818, endPoint y: 326, distance: 29.7
click at [818, 326] on span "This target group is in use by one or more scheduled campaigns. Editing the tar…" at bounding box center [783, 334] width 168 height 47
copy span "Editing the target group may cause unintended effects to those campaign"
click at [818, 385] on button "Cancel" at bounding box center [811, 388] width 42 height 19
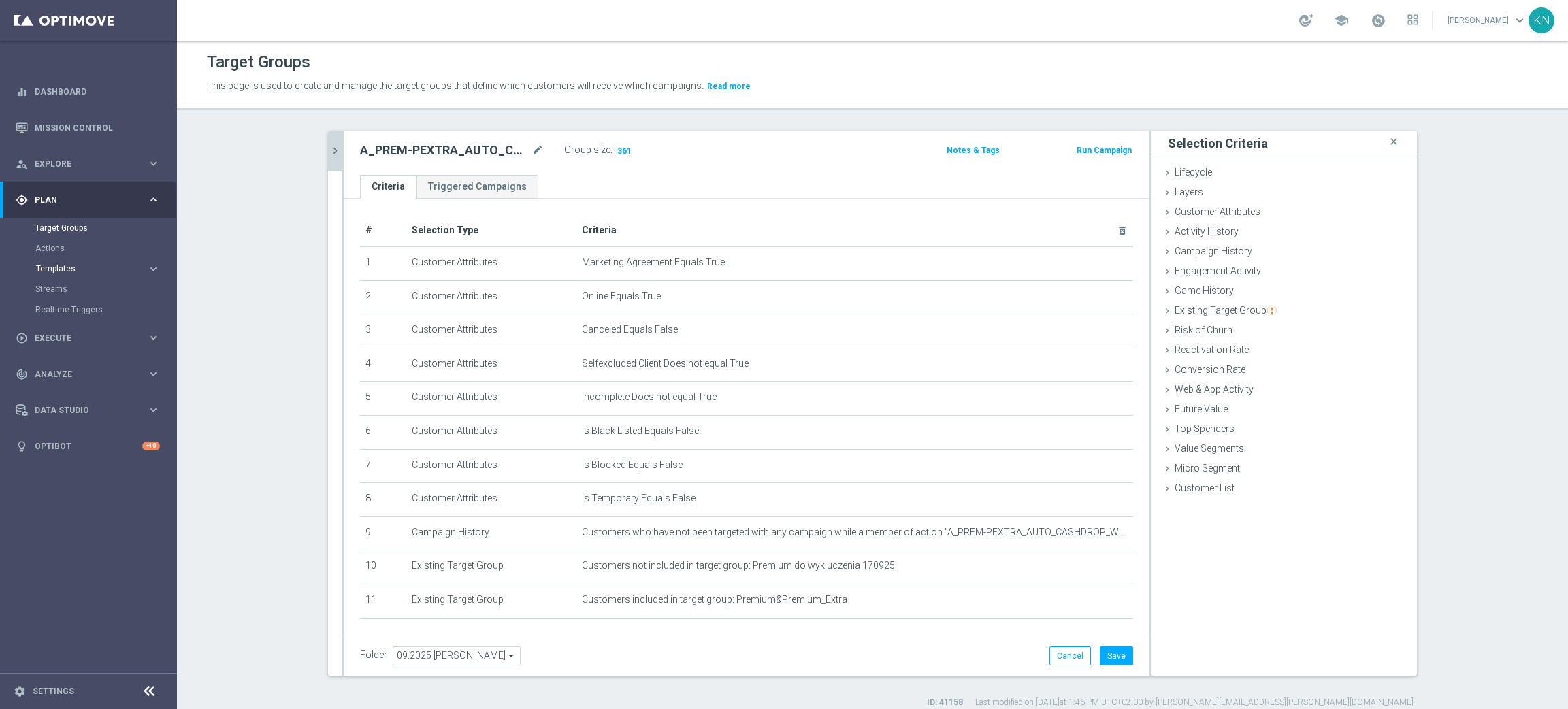
click at [50, 269] on span "Templates" at bounding box center [84, 268] width 97 height 8
click at [55, 284] on link "Optimail" at bounding box center [91, 289] width 99 height 11
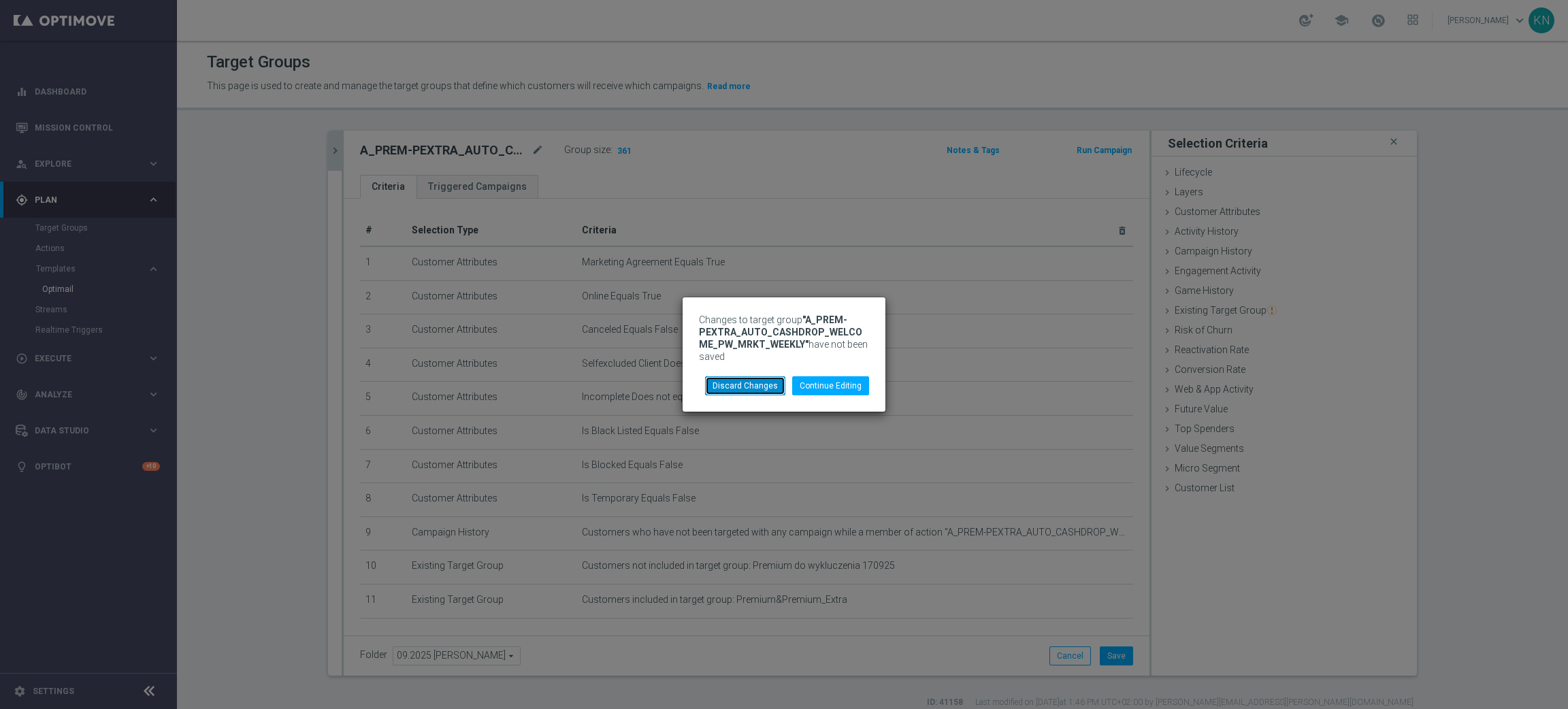
click at [762, 383] on button "Discard Changes" at bounding box center [745, 385] width 80 height 19
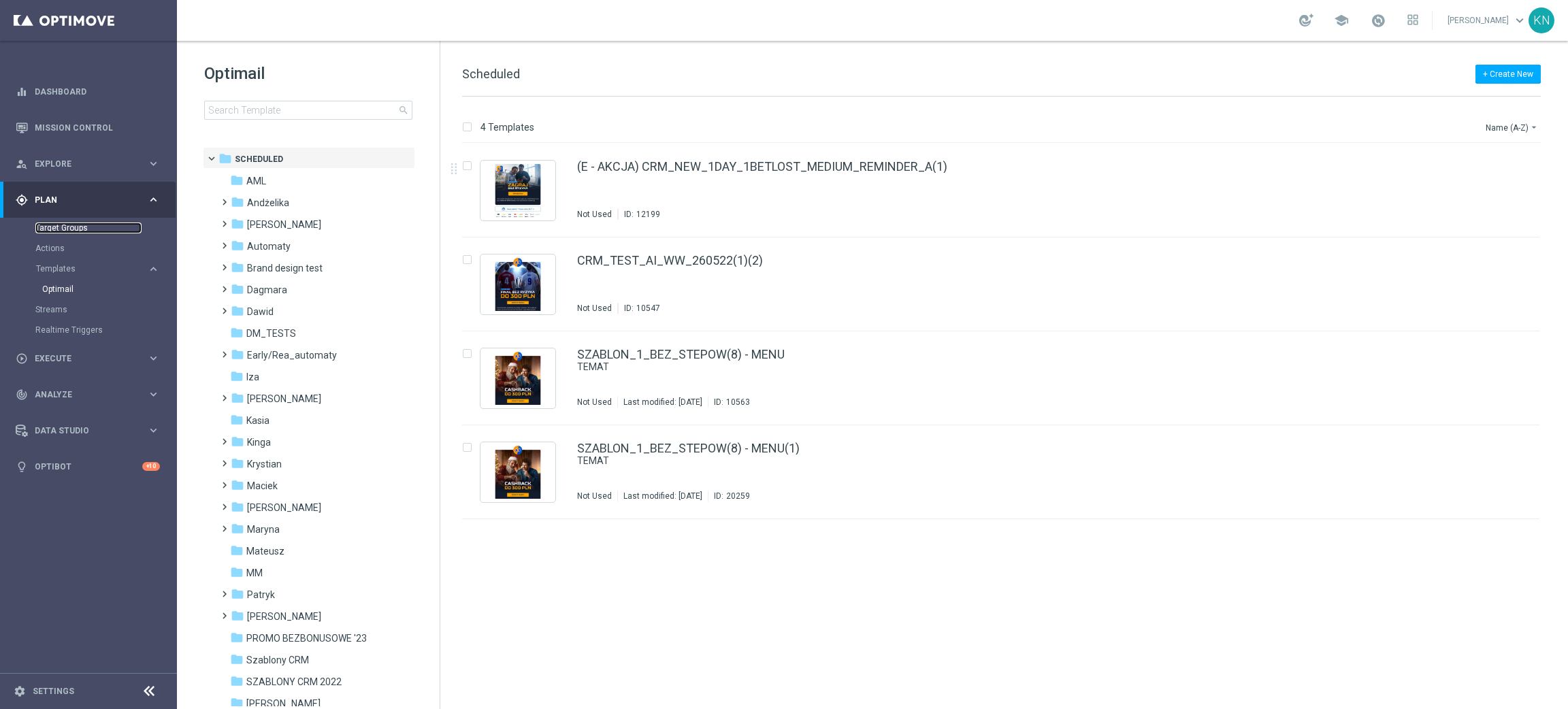
click at [71, 223] on link "Target Groups" at bounding box center [88, 227] width 106 height 11
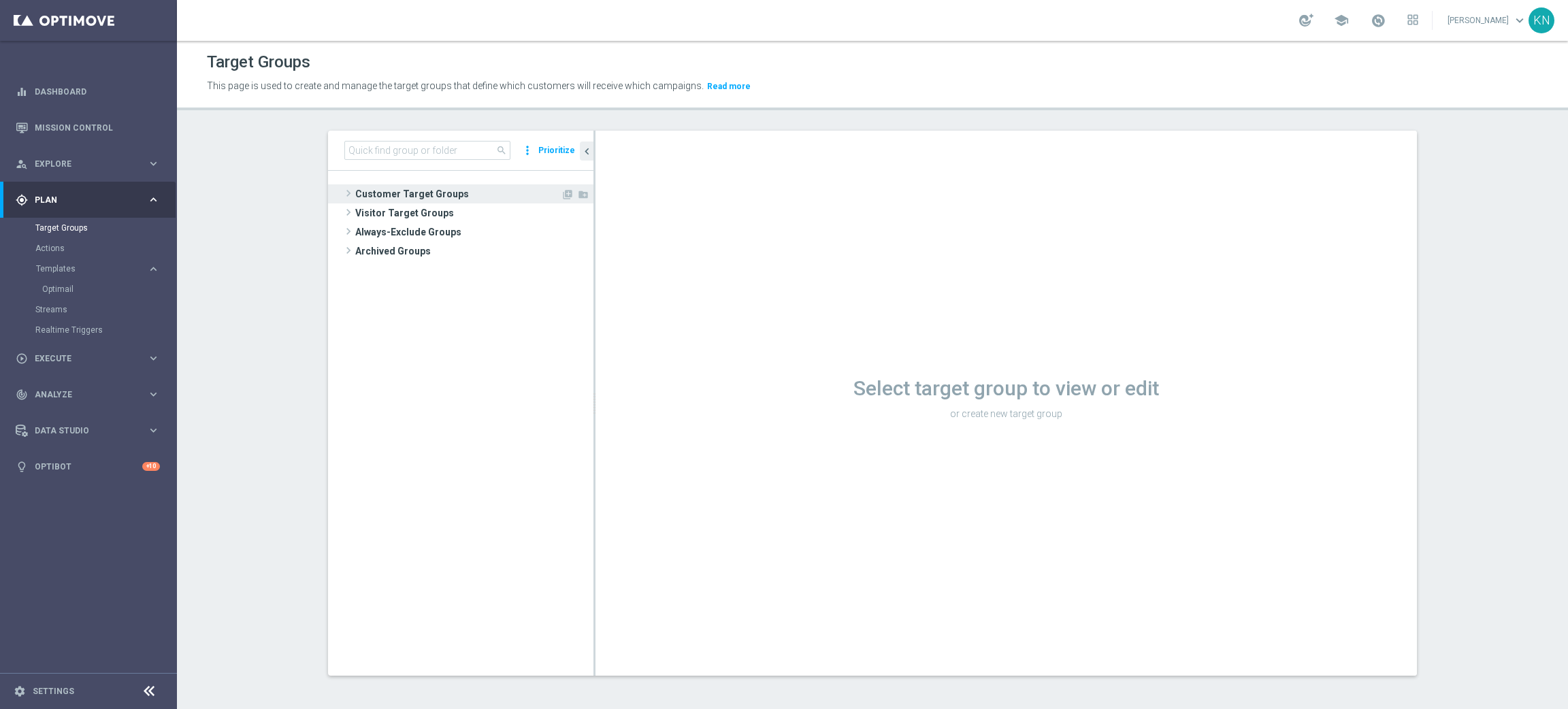
click at [446, 196] on span "Customer Target Groups" at bounding box center [458, 194] width 205 height 19
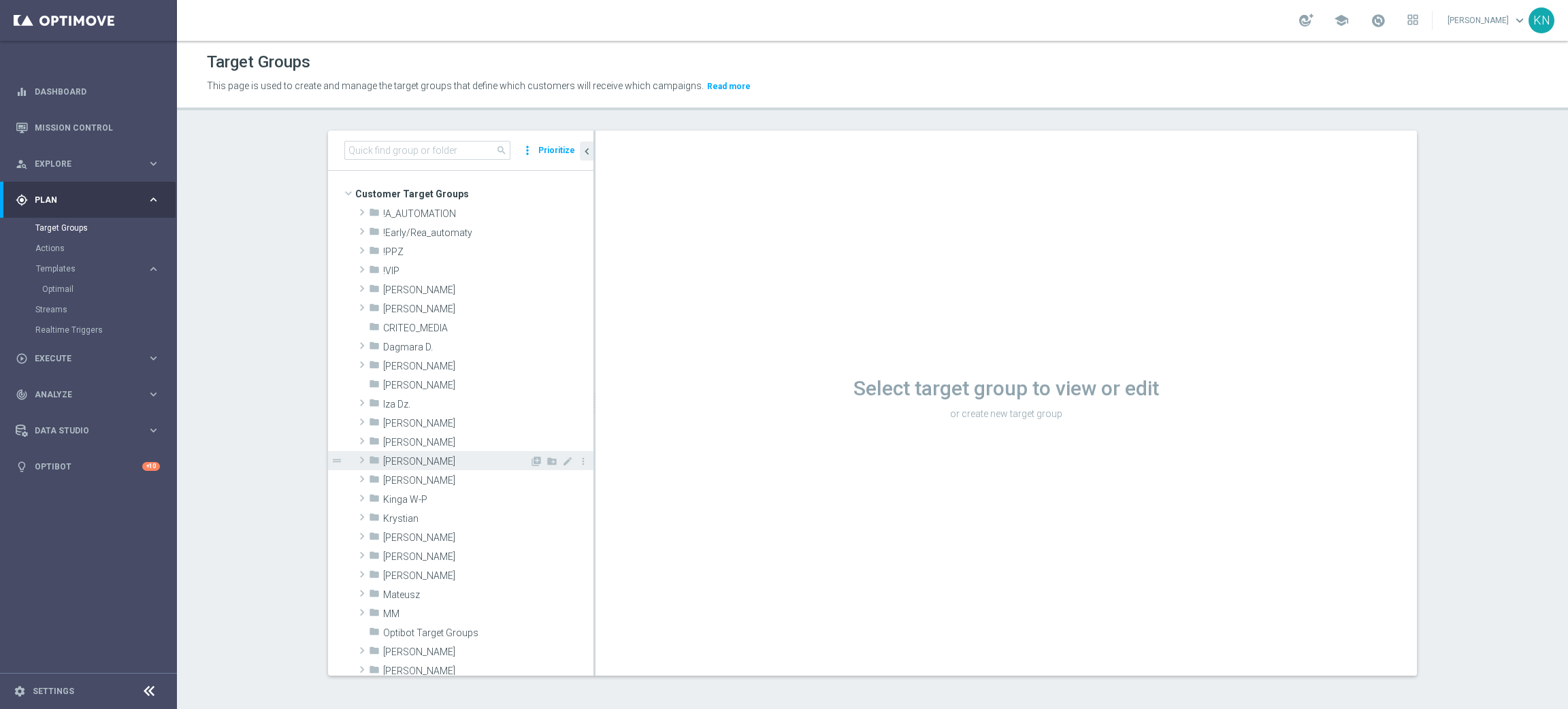
click at [423, 447] on span "[PERSON_NAME]" at bounding box center [488, 442] width 211 height 12
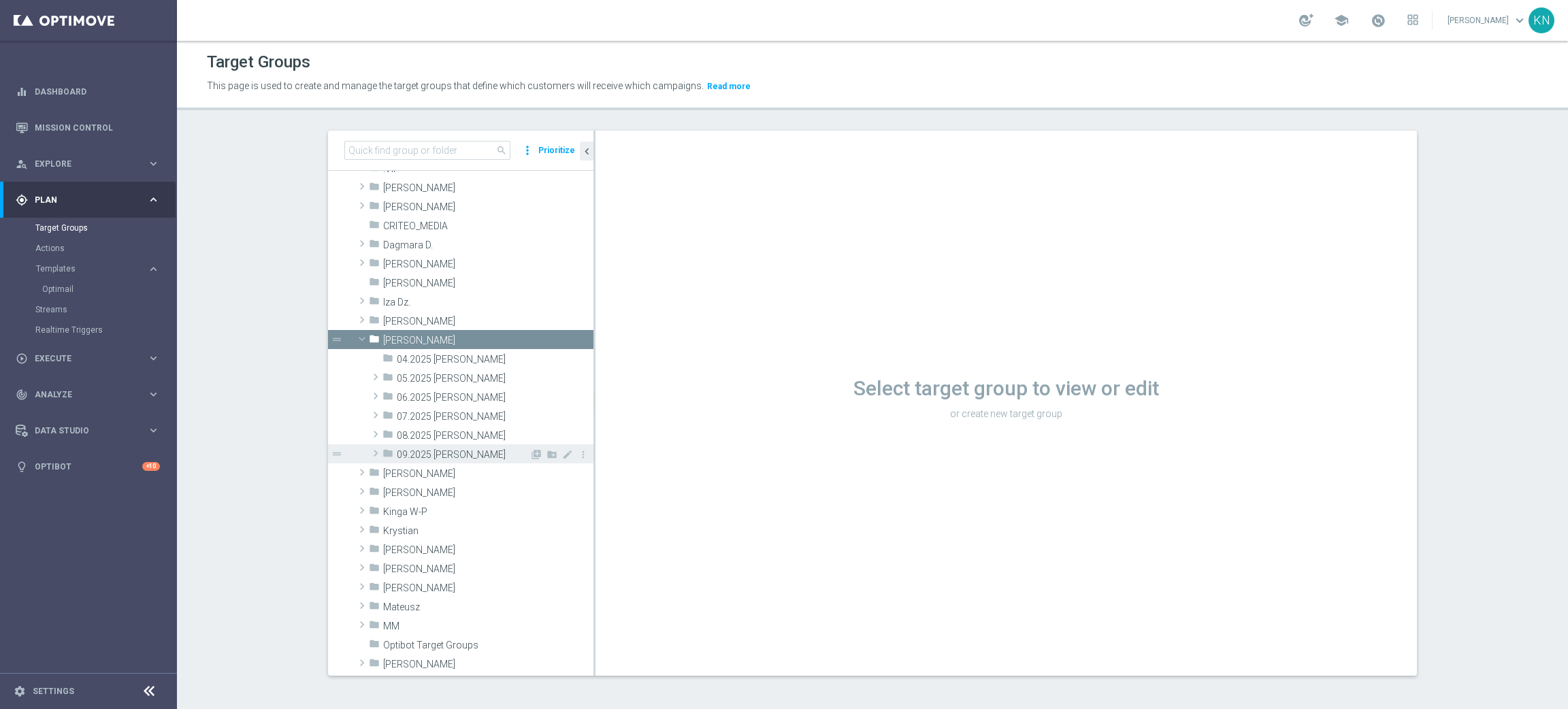
click at [431, 452] on span "09.2025 [PERSON_NAME]" at bounding box center [463, 454] width 133 height 12
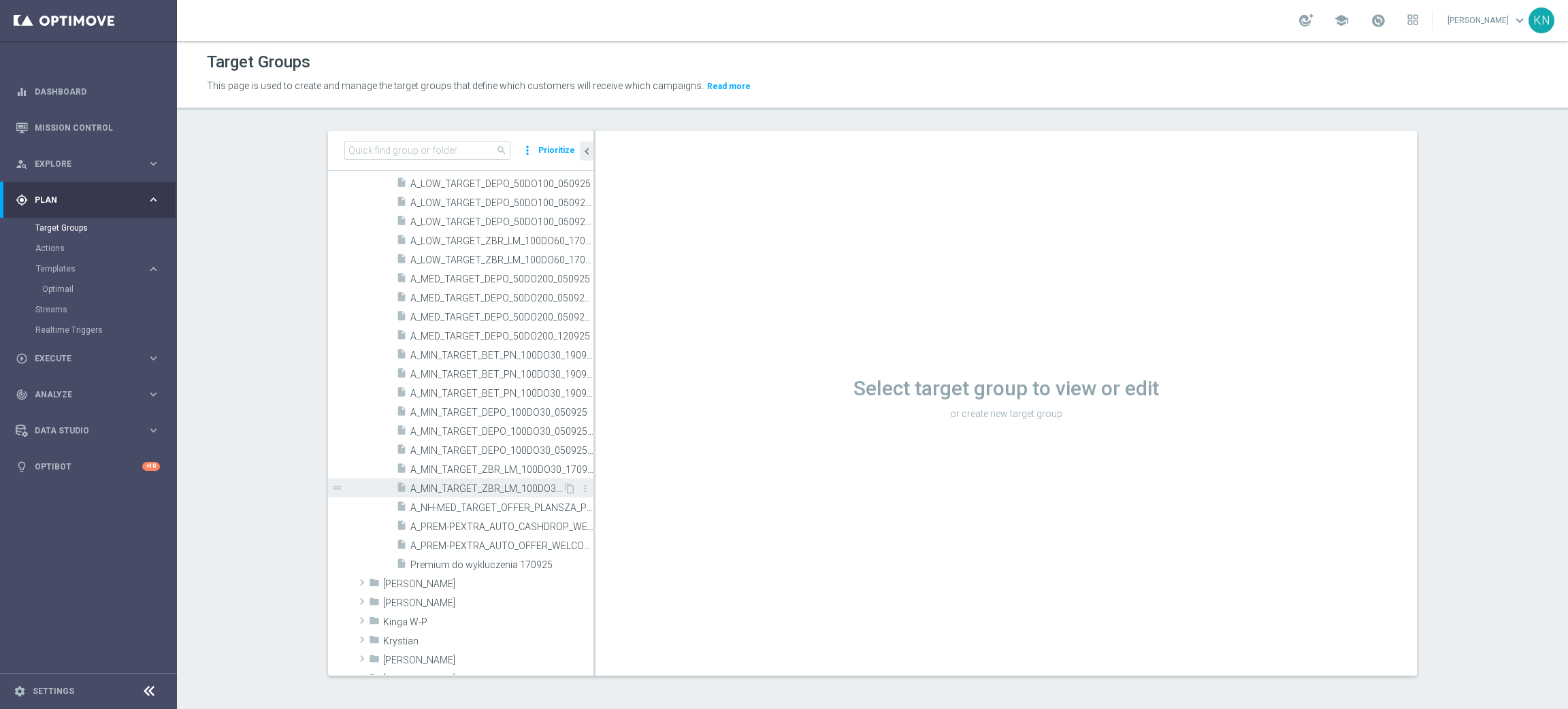
scroll to position [509, 0]
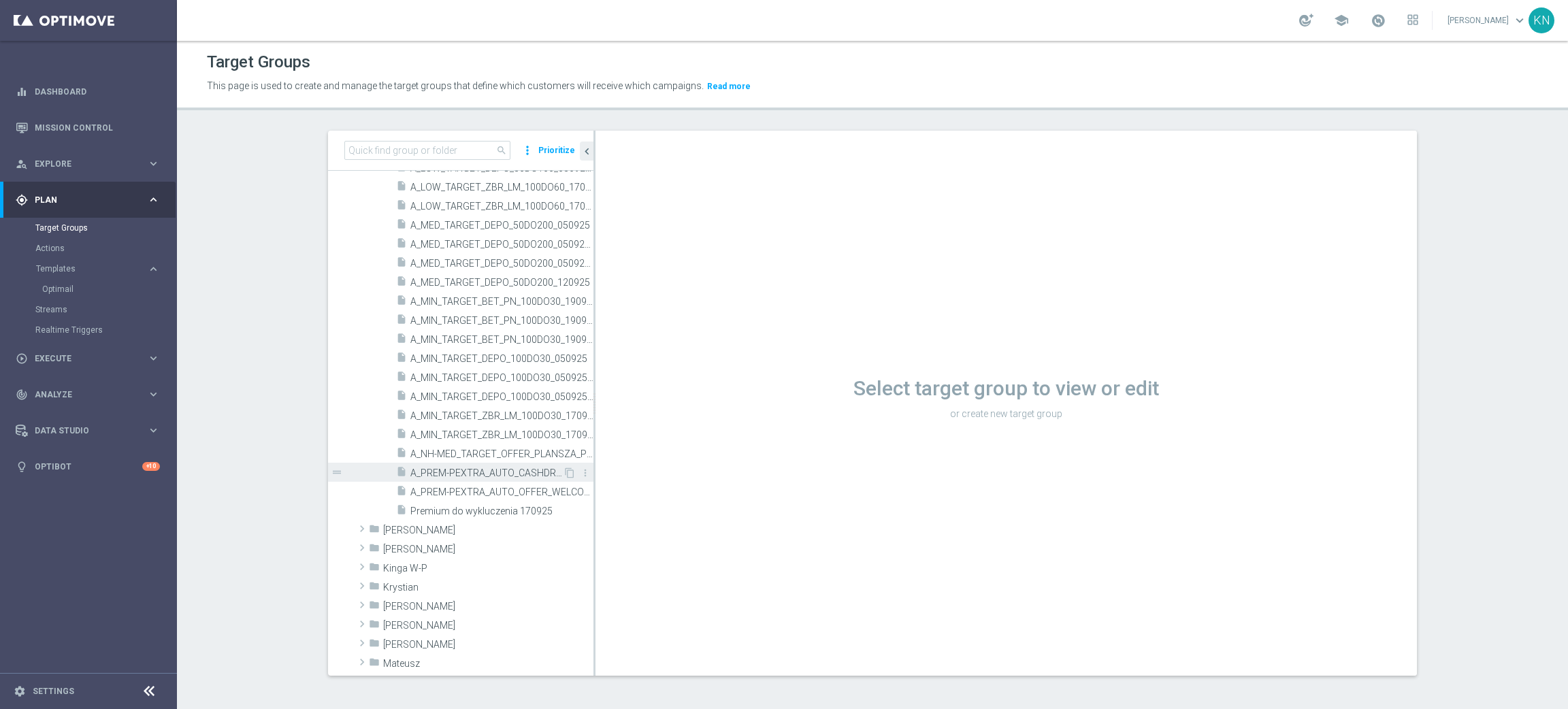
click at [471, 467] on span "A_PREM-PEXTRA_AUTO_CASHDROP_WELCOME_PW_MRKT_WEEKLY" at bounding box center [486, 473] width 153 height 12
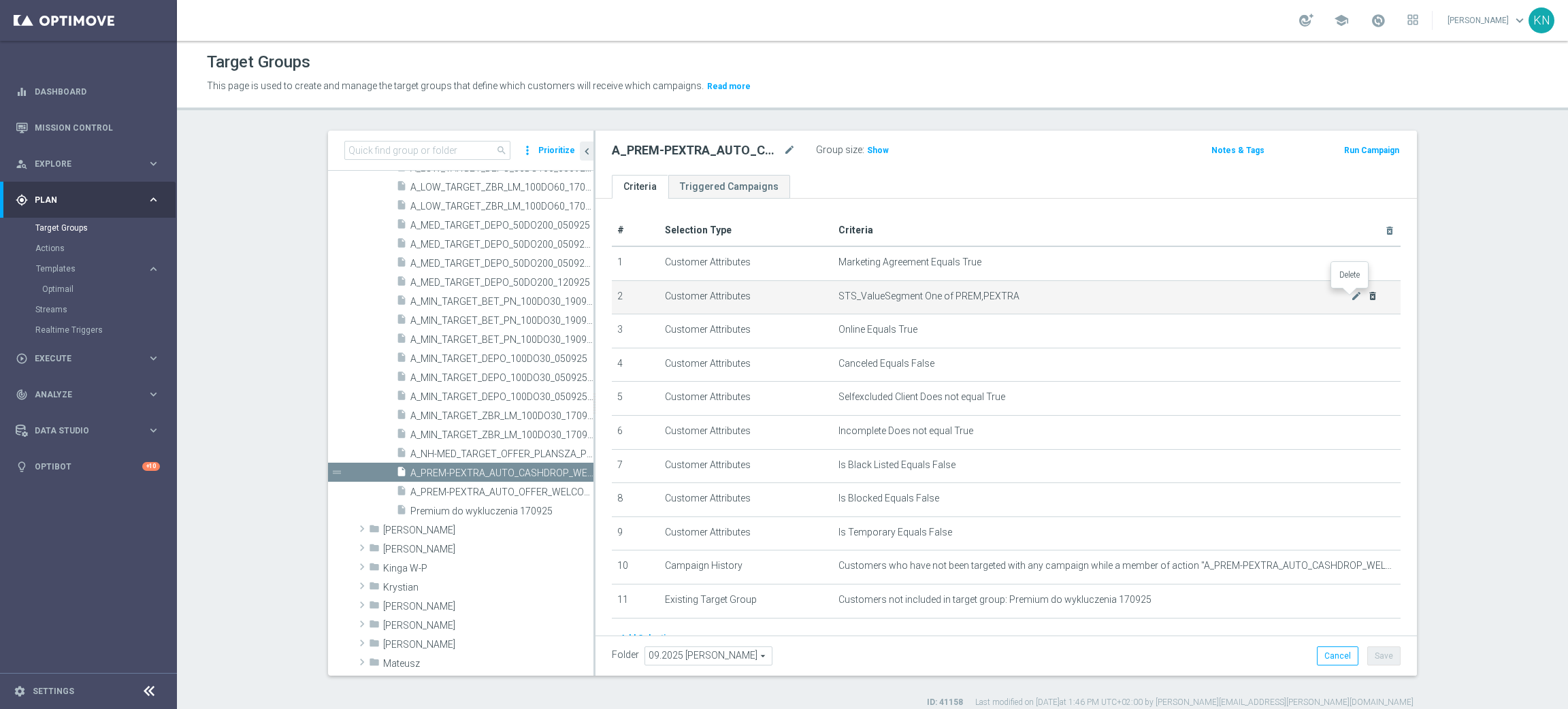
click at [1367, 296] on icon "delete_forever" at bounding box center [1373, 296] width 11 height 11
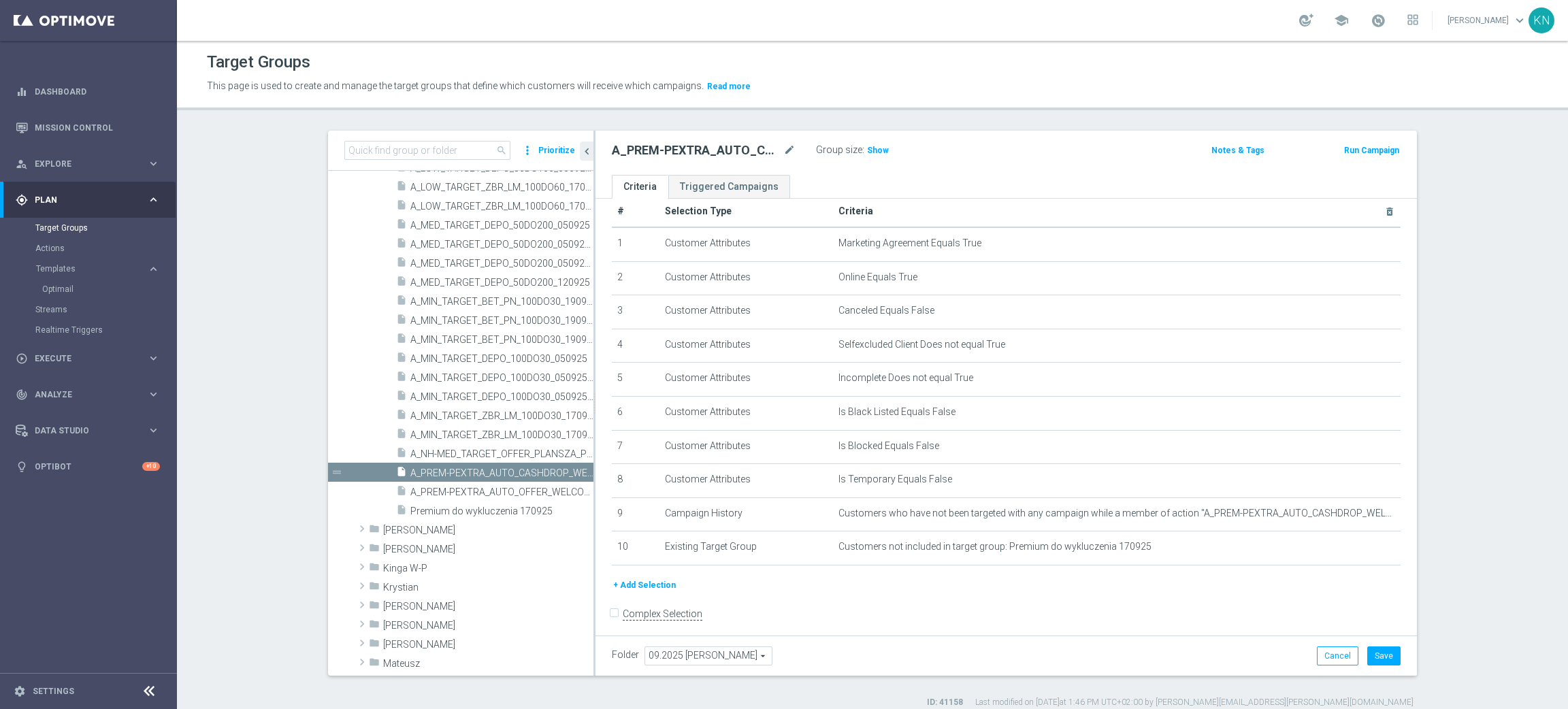
scroll to position [24, 0]
click at [618, 575] on button "+ Add Selection" at bounding box center [644, 579] width 65 height 15
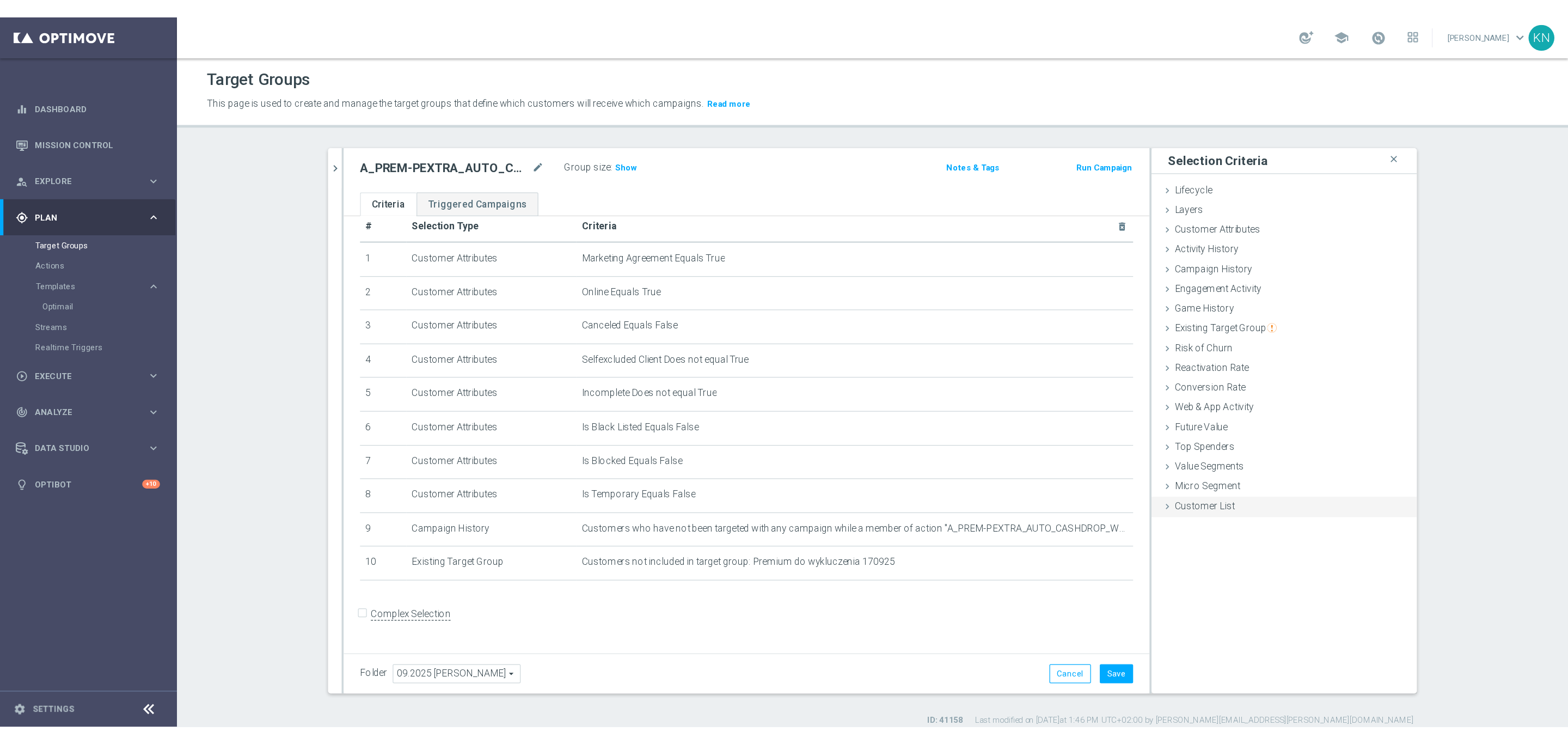
scroll to position [8, 0]
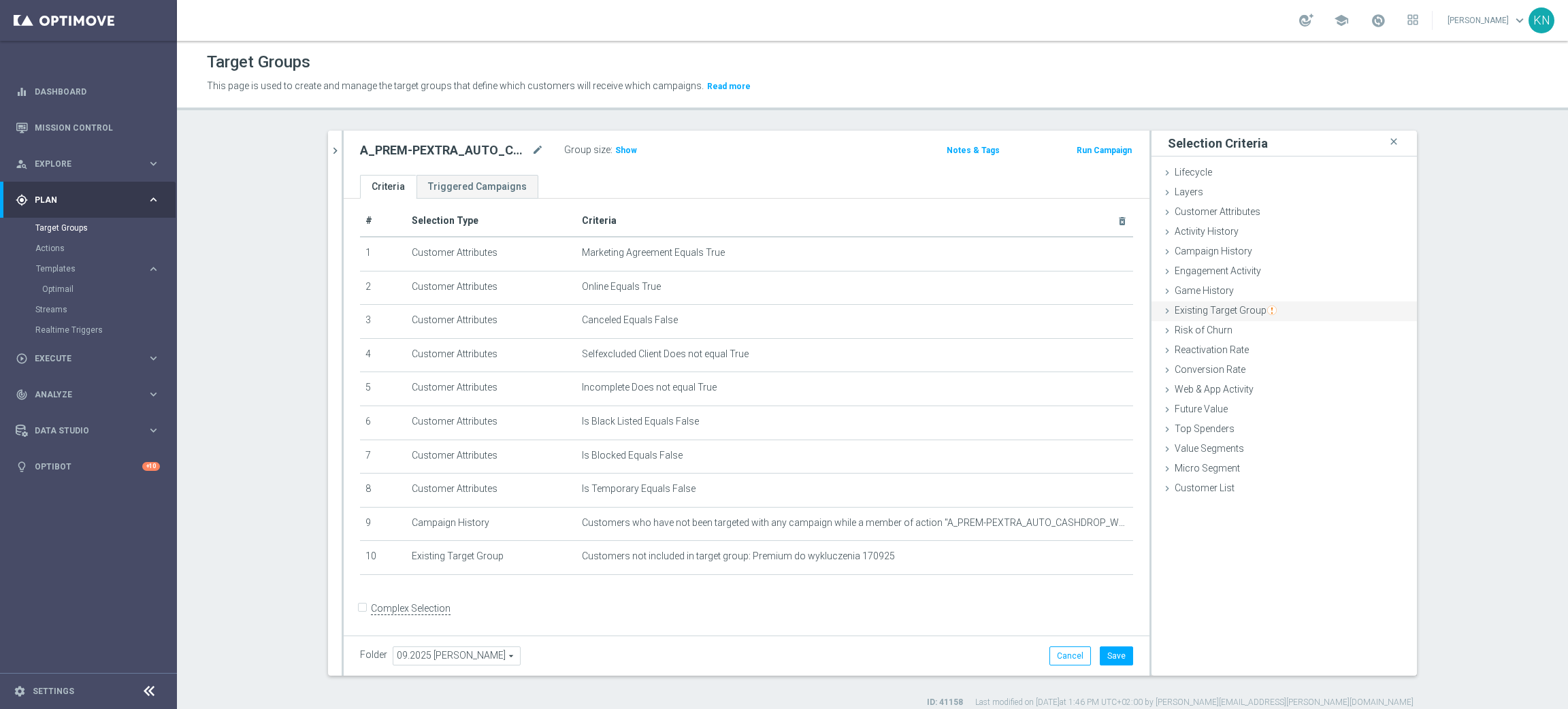
click at [1215, 309] on span "Existing Target Group" at bounding box center [1225, 310] width 102 height 11
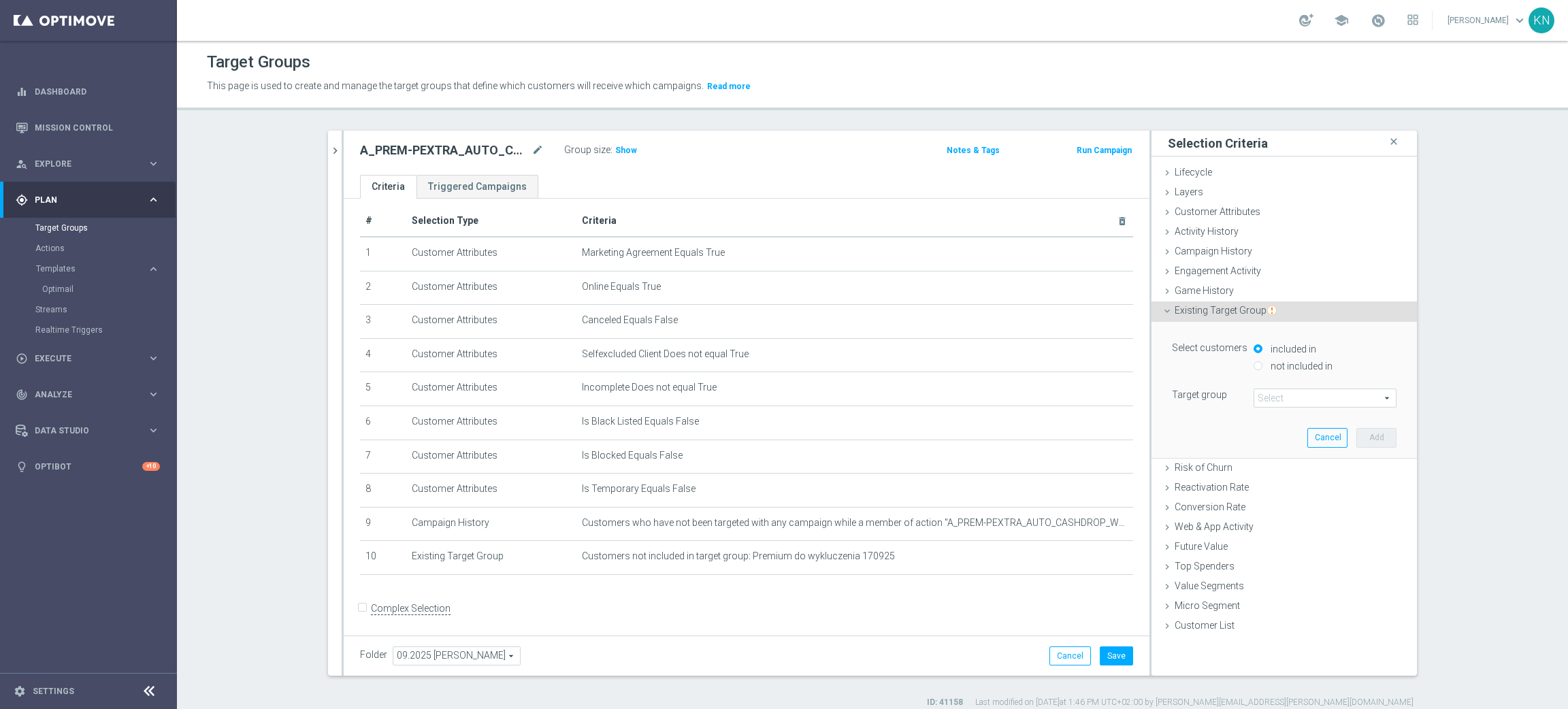
click at [1289, 394] on span at bounding box center [1324, 398] width 142 height 18
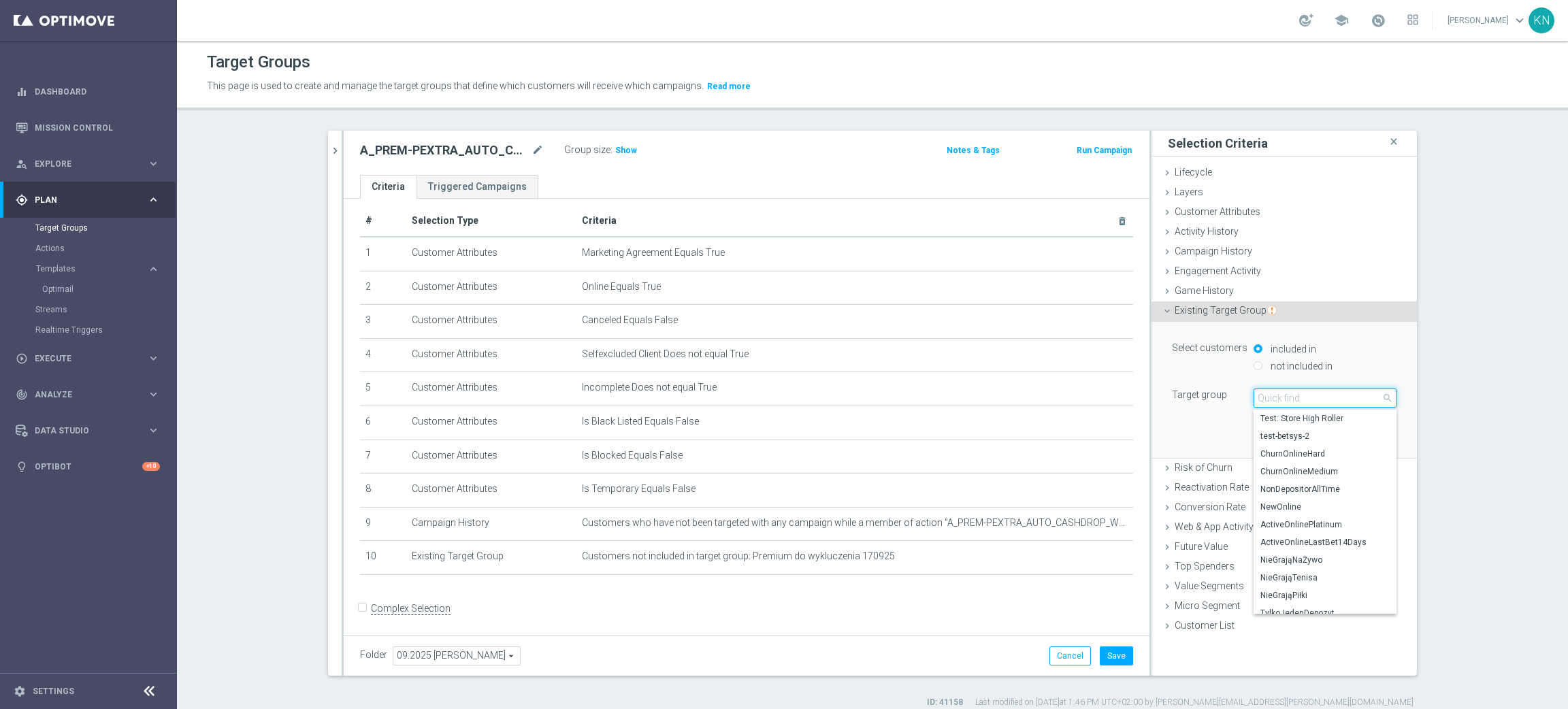
click at [1285, 401] on input "search" at bounding box center [1325, 397] width 143 height 19
paste input "Premium&Premium_Extra"
type input "Premium&Premium_Extra"
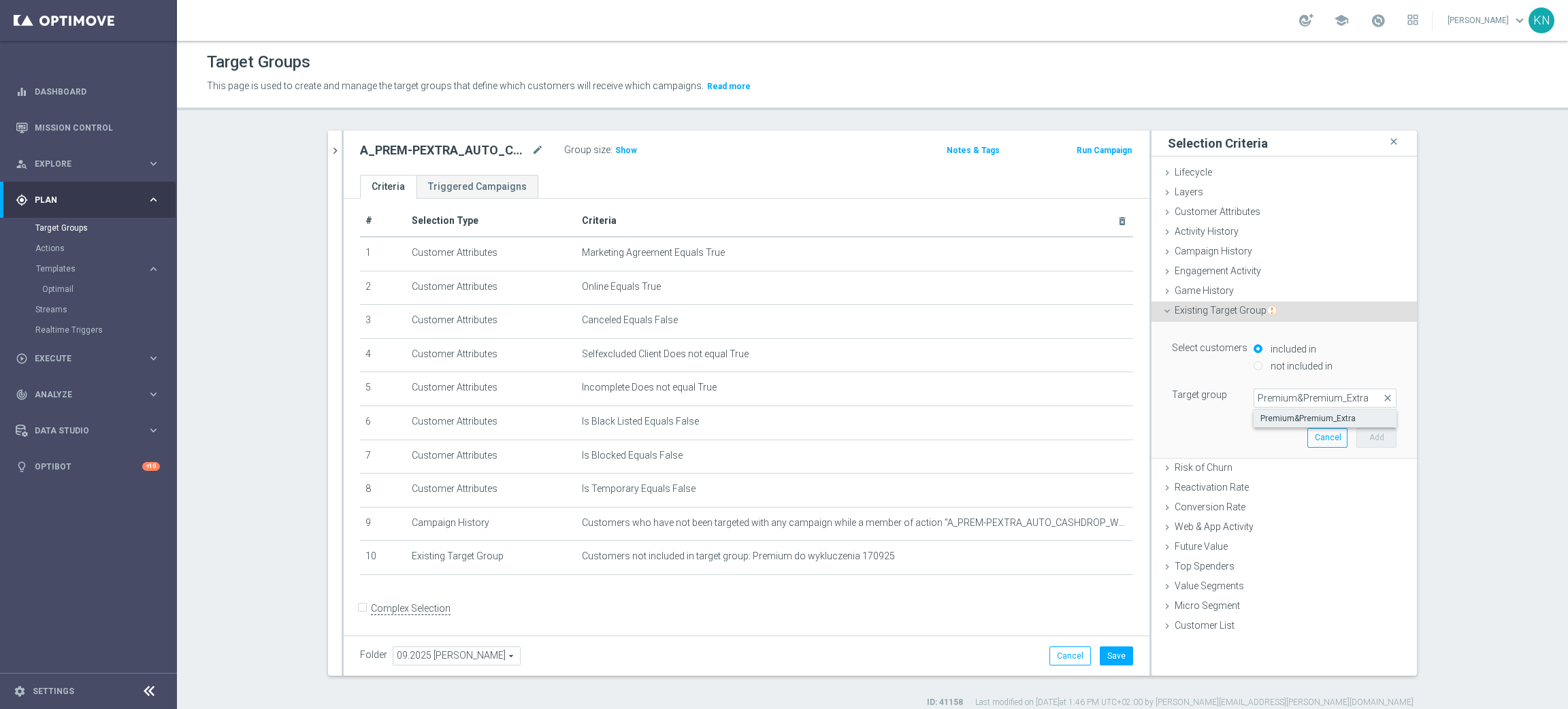
click at [1273, 420] on span "Premium&Premium_Extra" at bounding box center [1324, 418] width 129 height 11
type input "Premium&Premium_Extra"
click at [1378, 438] on button "Add" at bounding box center [1376, 437] width 40 height 19
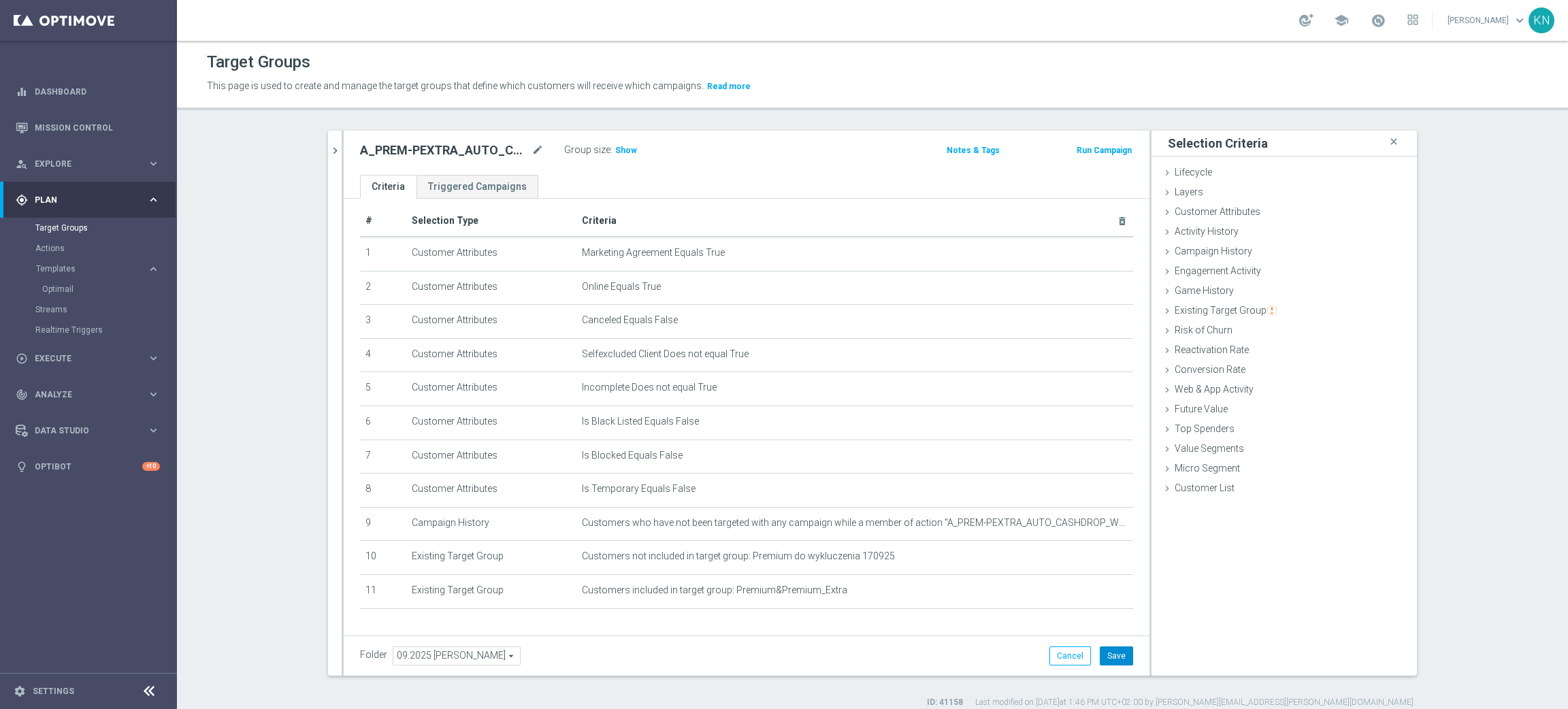
click at [1105, 651] on button "Save" at bounding box center [1116, 655] width 33 height 19
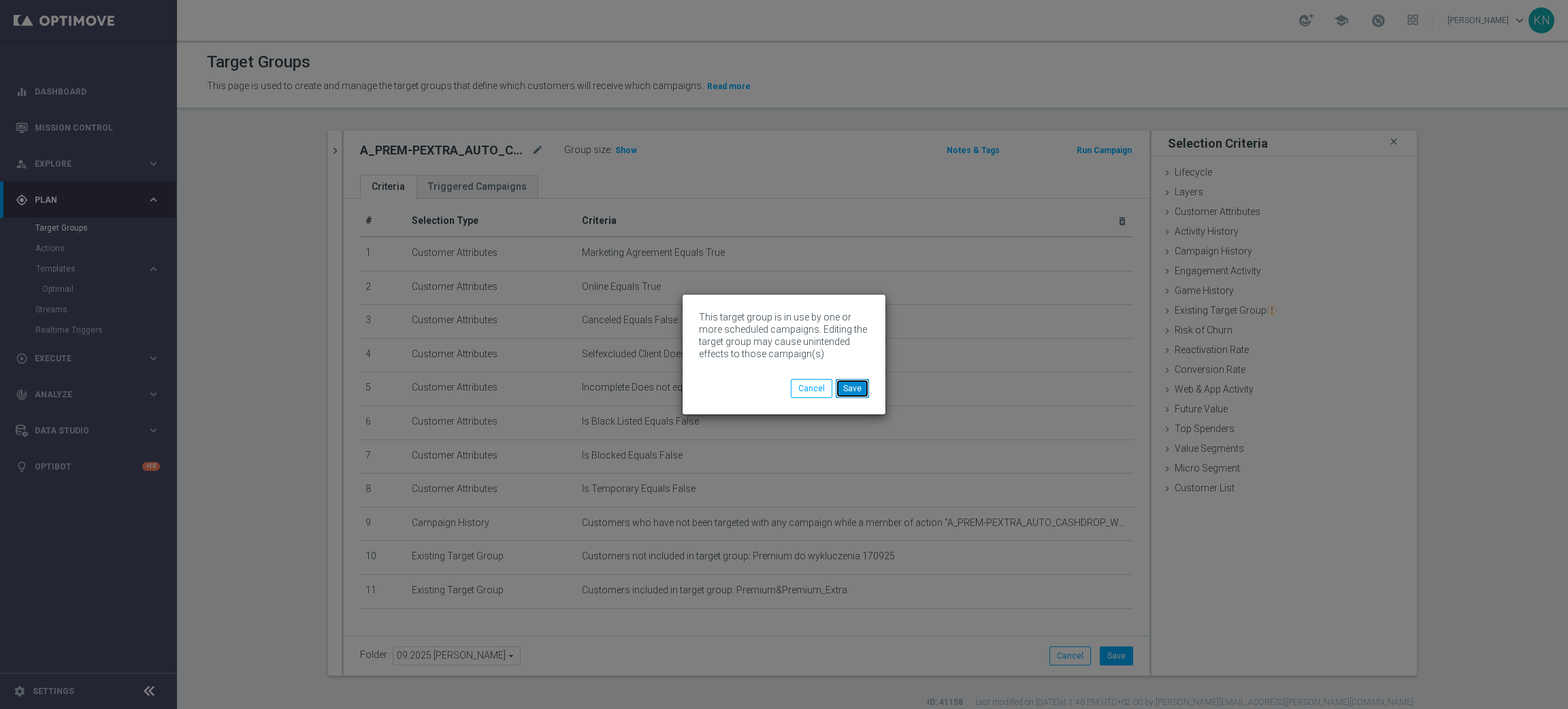
click at [847, 391] on button "Save" at bounding box center [851, 388] width 33 height 19
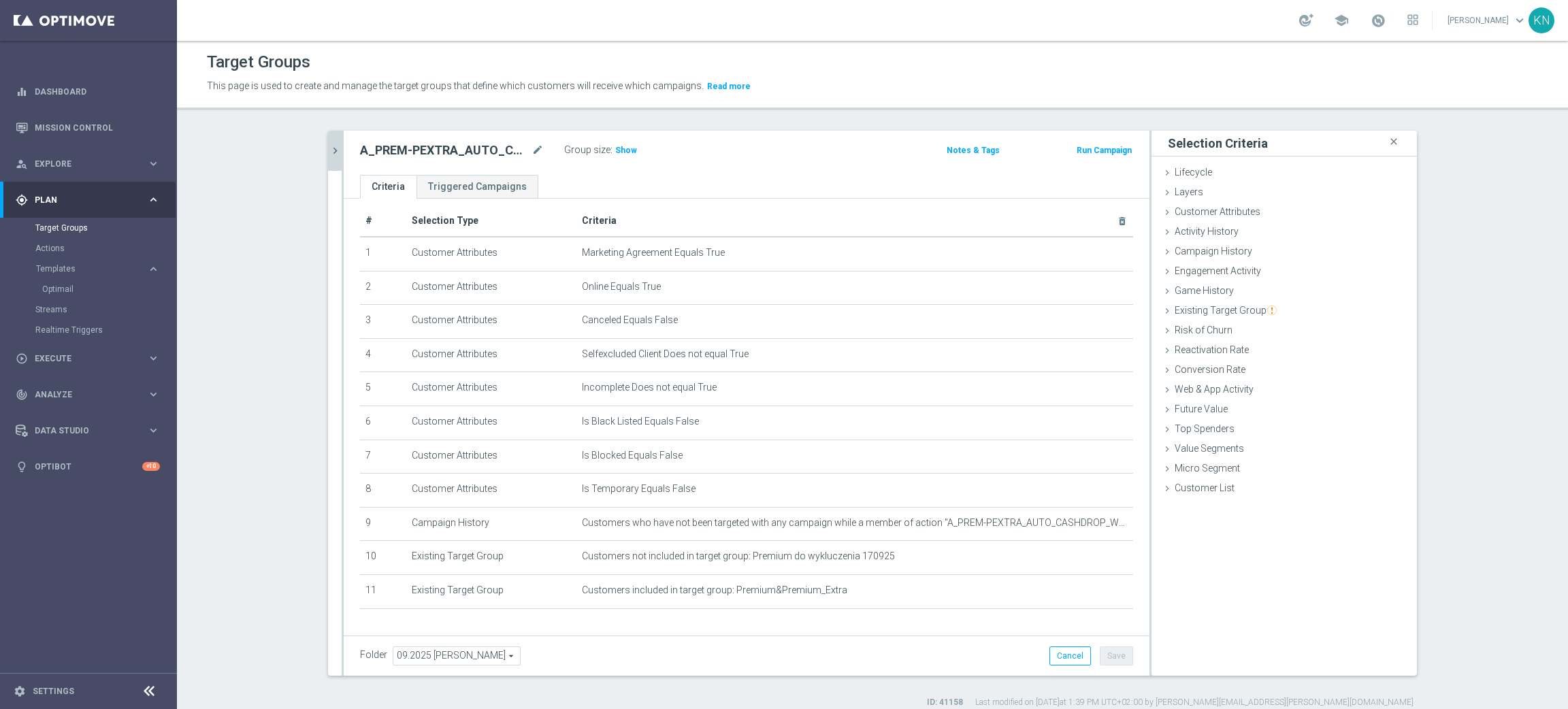
click at [333, 148] on icon "chevron_right" at bounding box center [335, 151] width 12 height 12
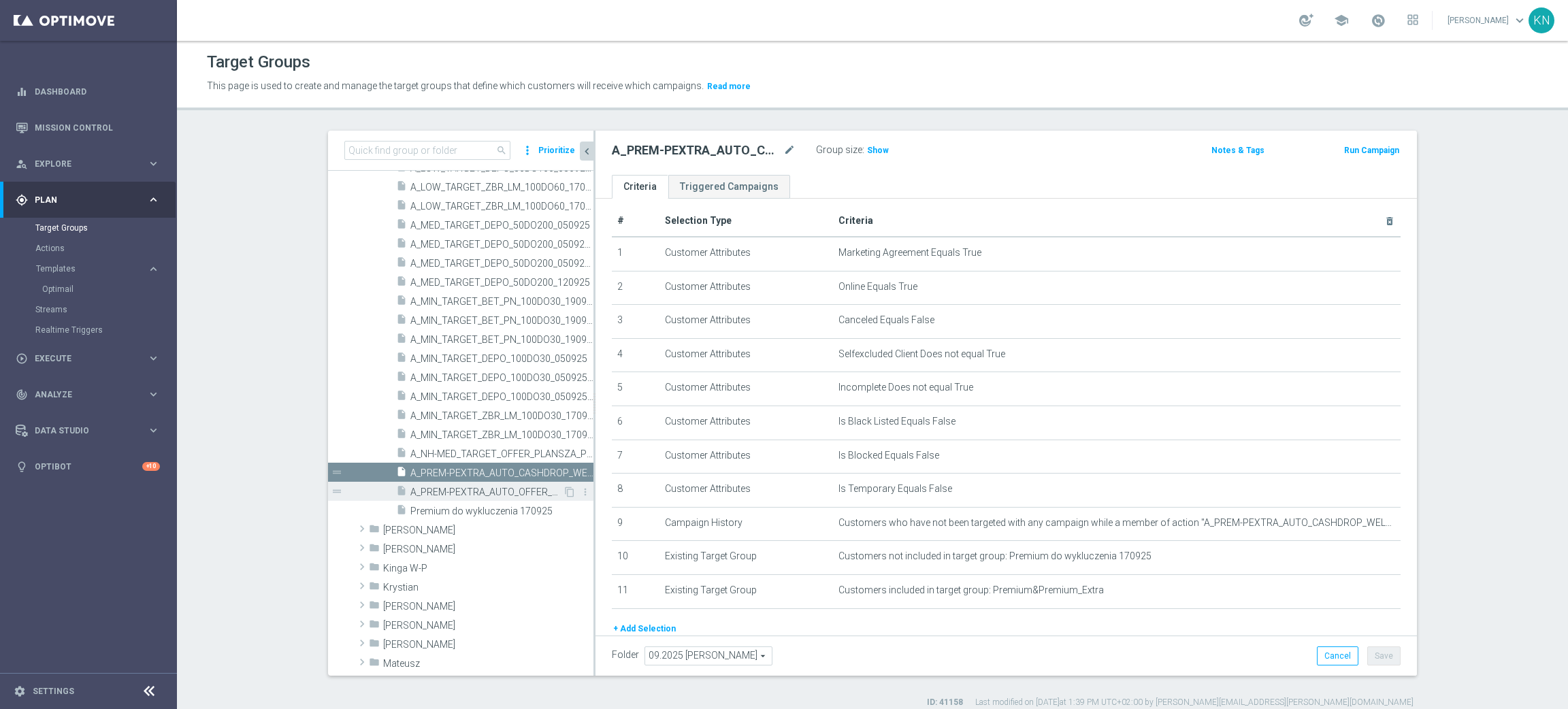
click at [523, 492] on span "A_PREM-PEXTRA_AUTO_OFFER_WELCOME_PW_BEZ_MRKT_WEEKLY" at bounding box center [486, 491] width 153 height 12
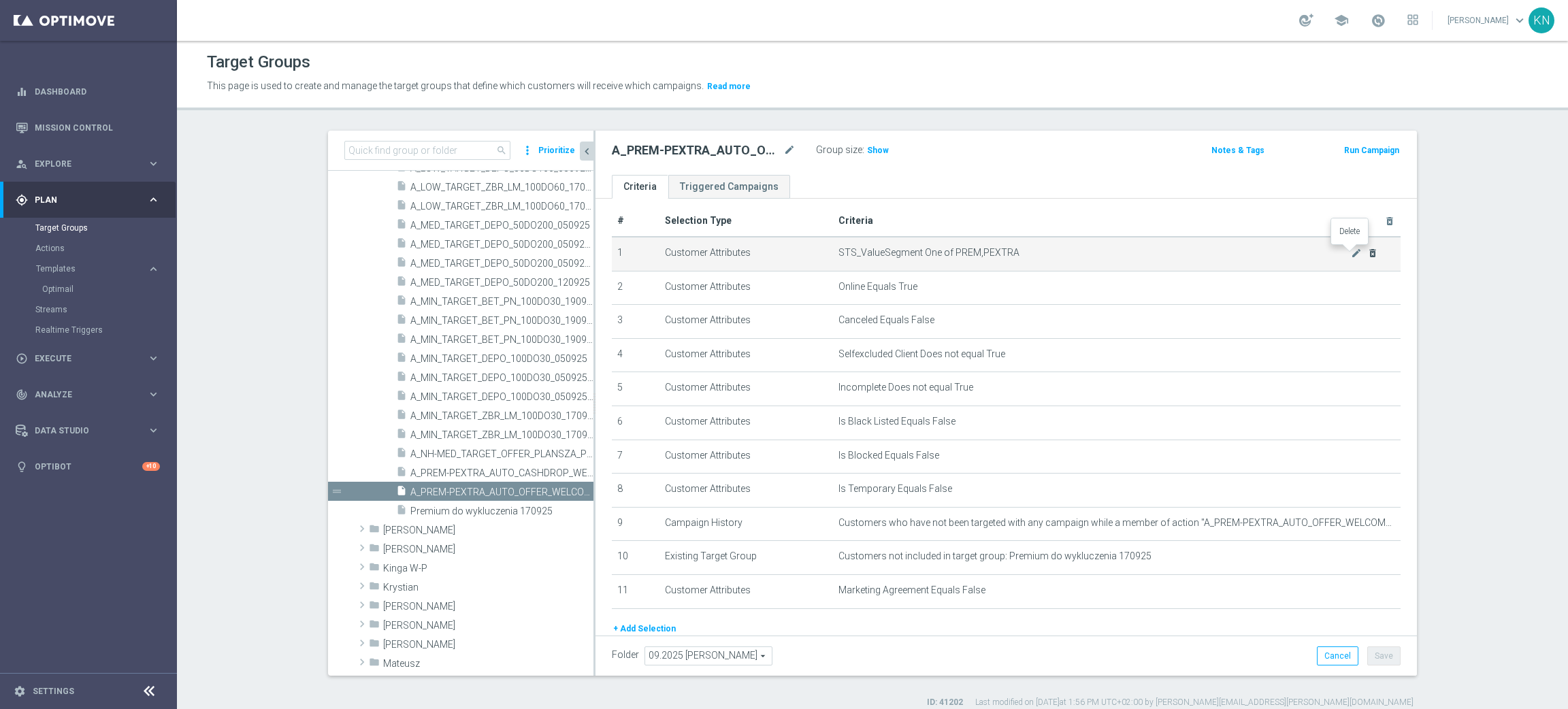
click at [1367, 253] on icon "delete_forever" at bounding box center [1373, 253] width 11 height 11
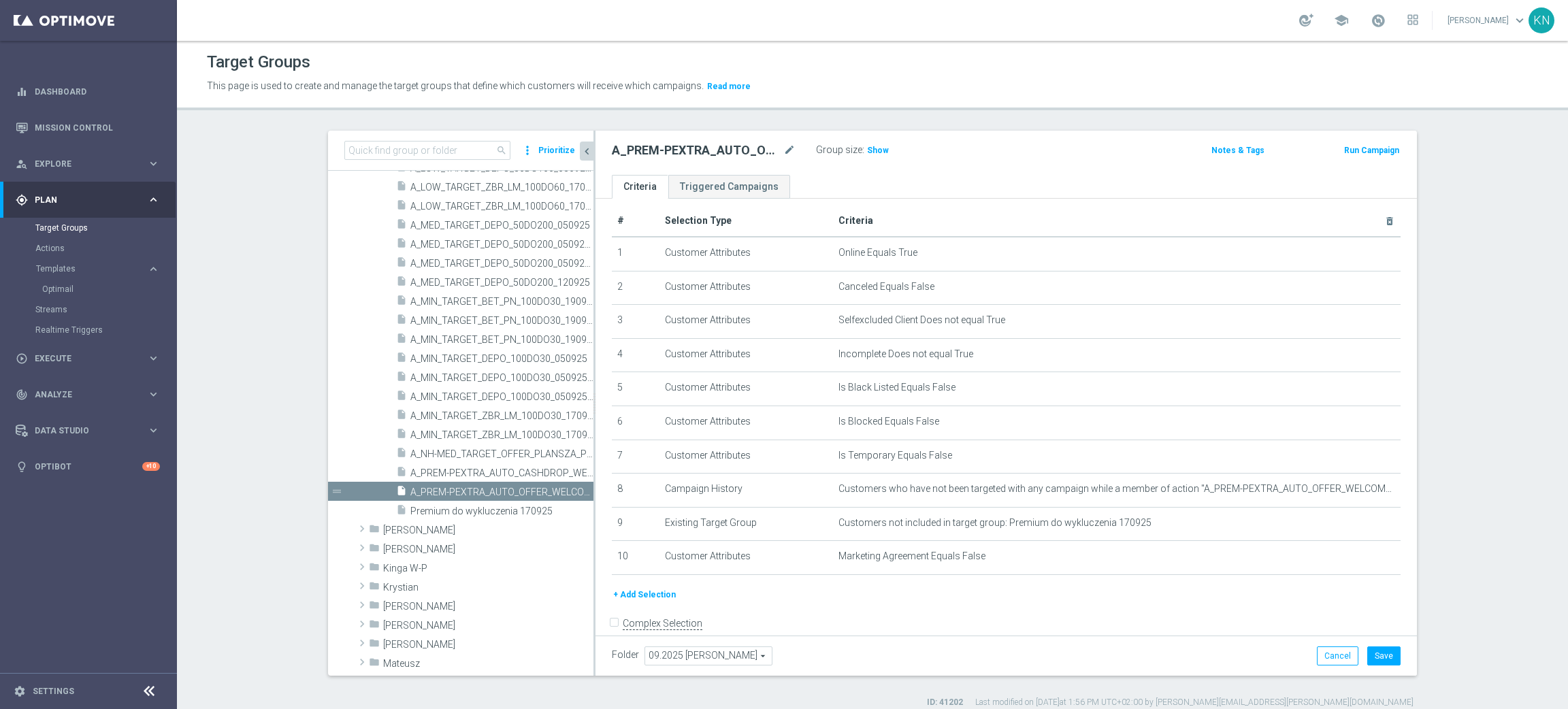
click at [626, 598] on button "+ Add Selection" at bounding box center [644, 594] width 65 height 15
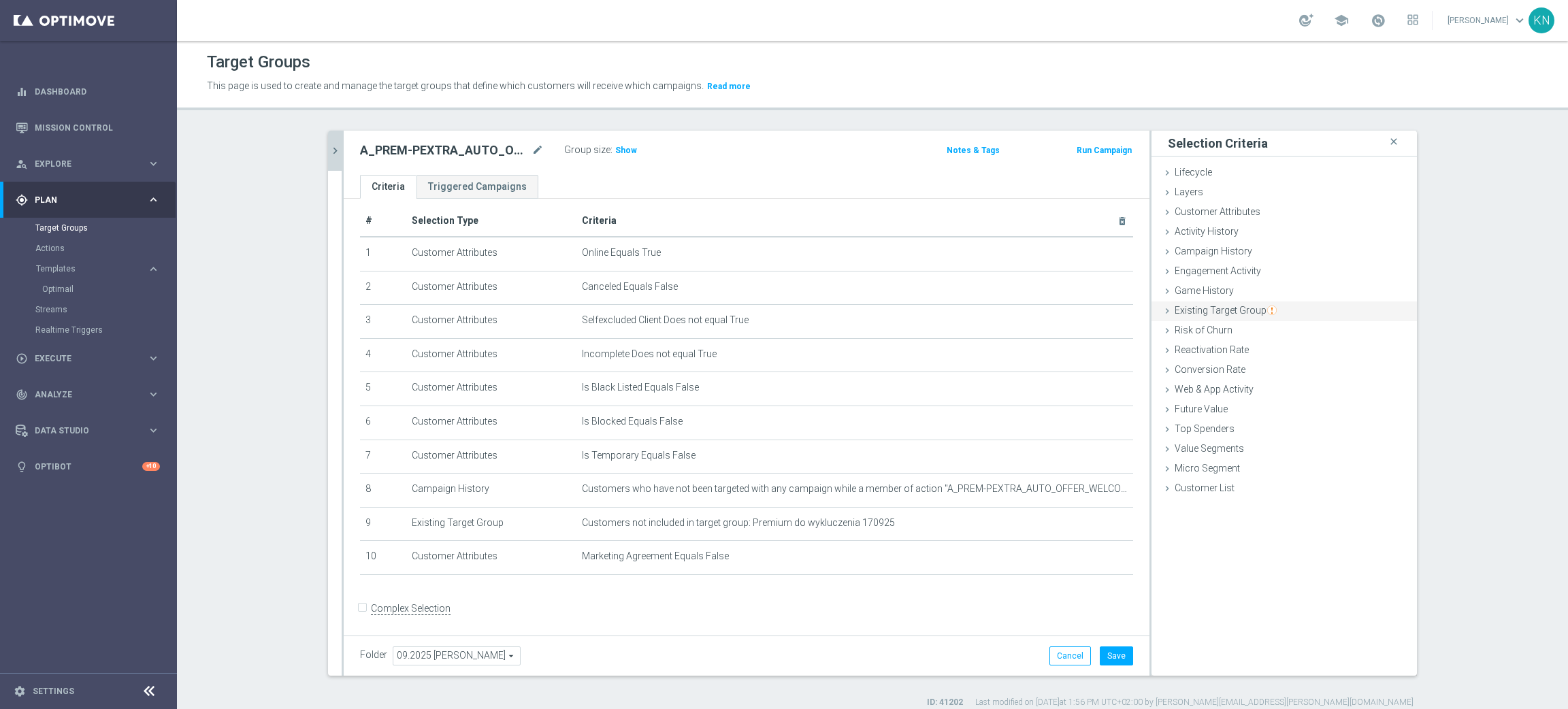
click at [1231, 316] on span "Existing Target Group" at bounding box center [1225, 310] width 102 height 11
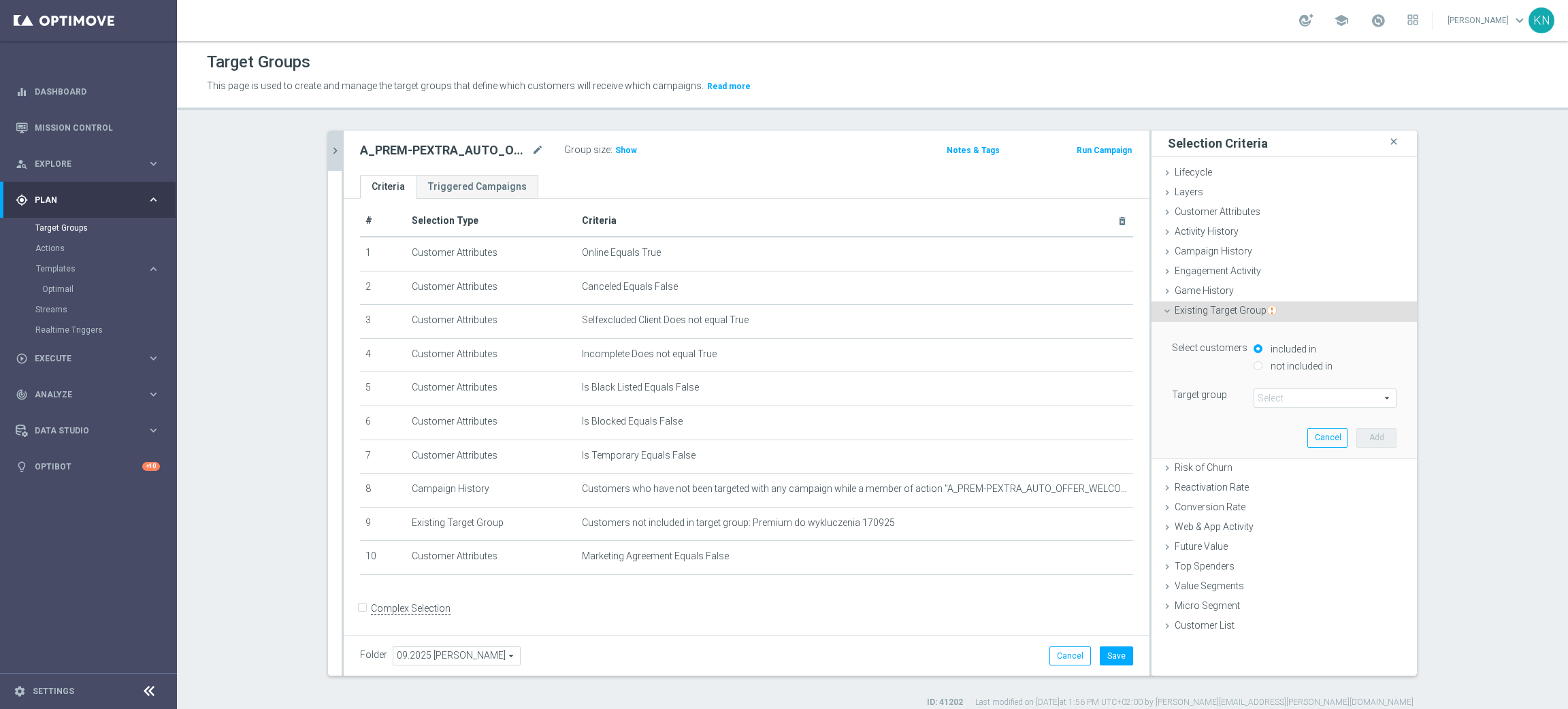
click at [1277, 400] on span at bounding box center [1324, 398] width 142 height 18
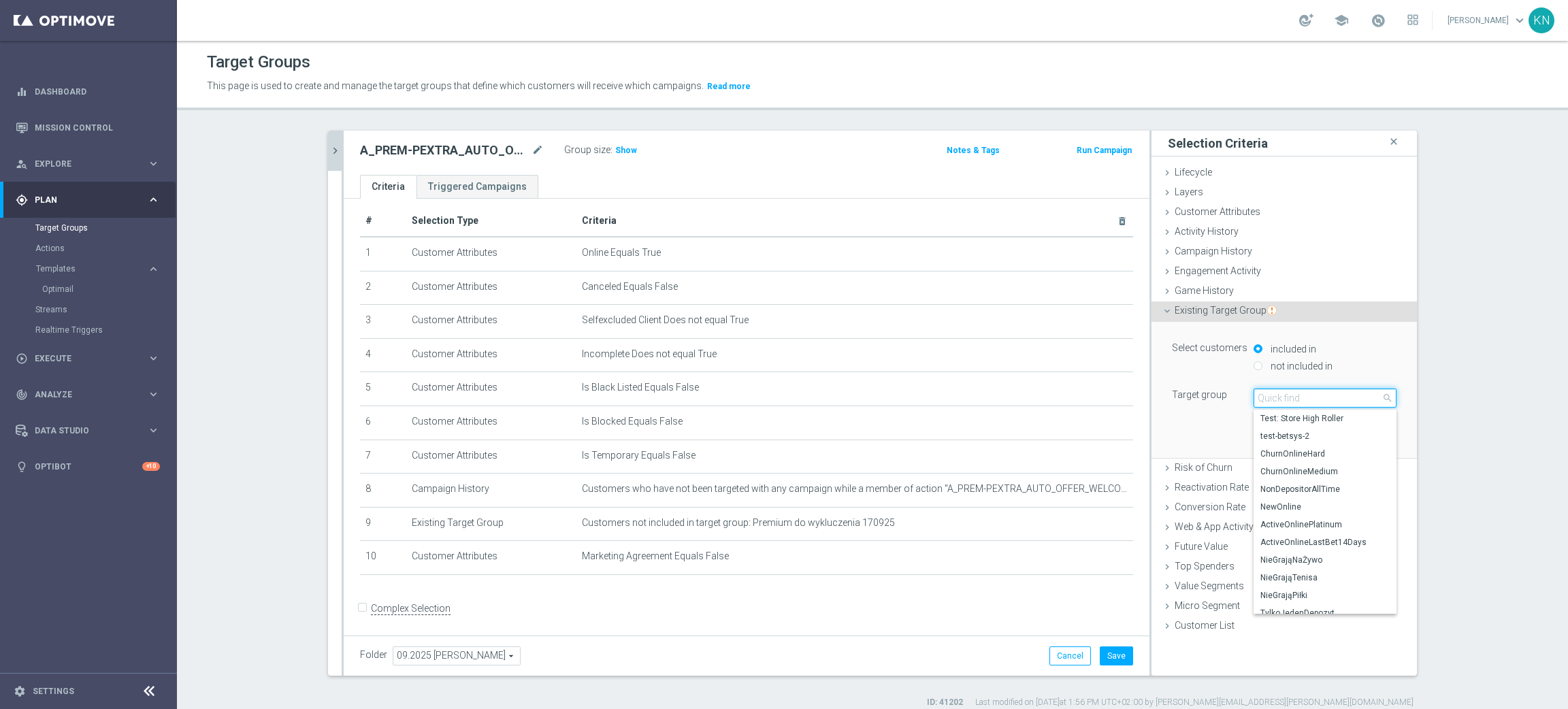
click at [1275, 399] on input "search" at bounding box center [1325, 397] width 143 height 19
paste input "Premium&Premium_Extra"
type input "Premium&Premium_Extra"
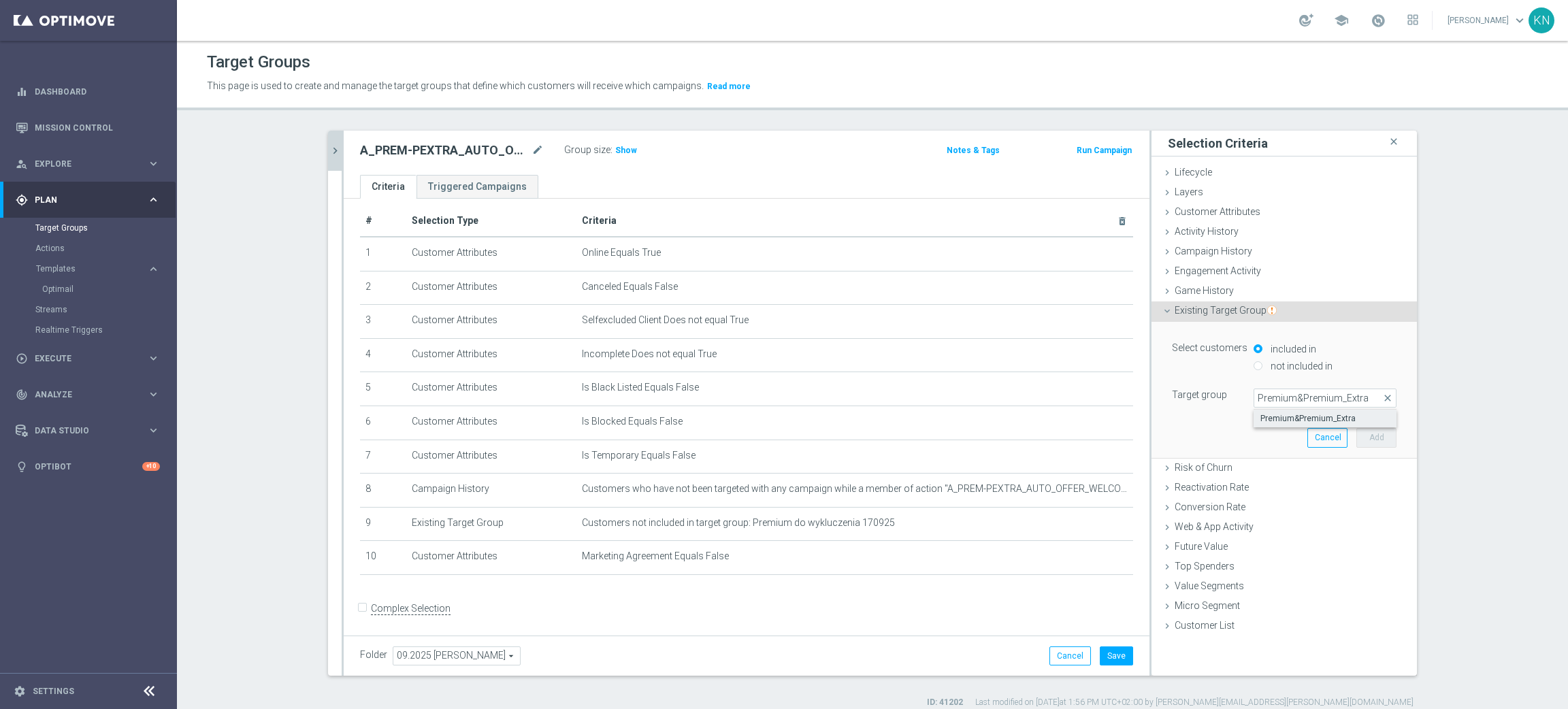
click at [1333, 420] on span "Premium&Premium_Extra" at bounding box center [1324, 418] width 129 height 11
type input "Premium&Premium_Extra"
click at [1381, 442] on button "Add" at bounding box center [1376, 437] width 40 height 19
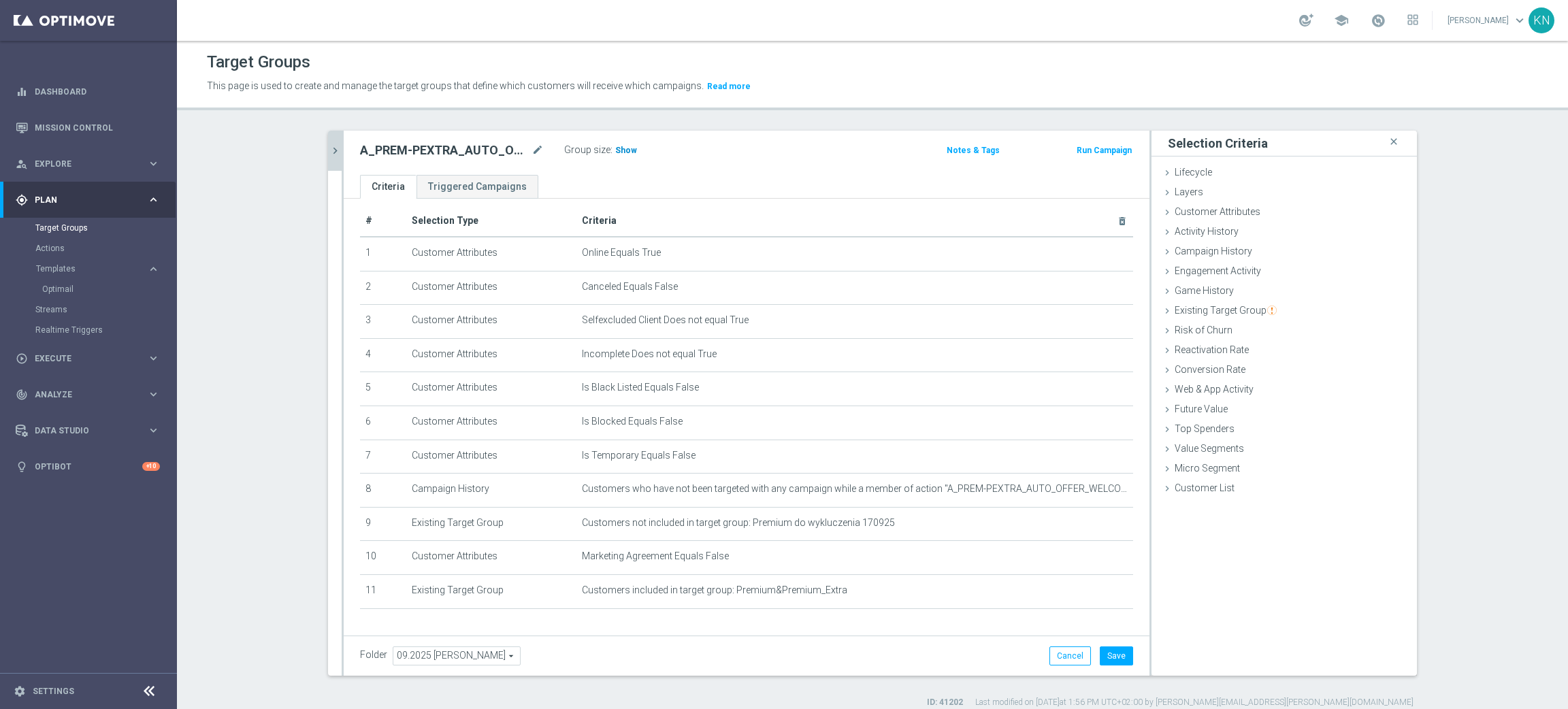
click at [616, 158] on h3 "Show" at bounding box center [626, 150] width 24 height 15
click at [1105, 655] on button "Save" at bounding box center [1116, 655] width 33 height 19
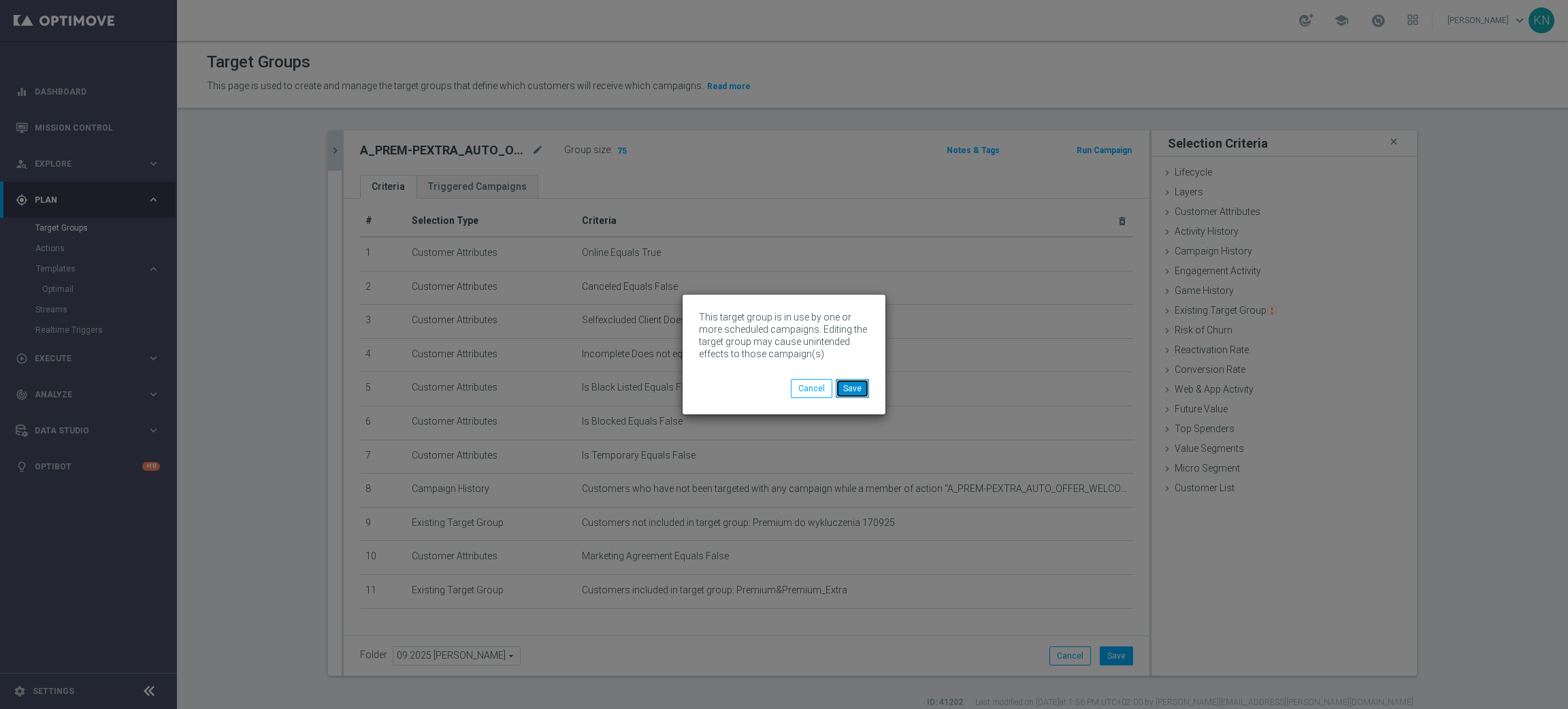
click at [857, 381] on button "Save" at bounding box center [851, 388] width 33 height 19
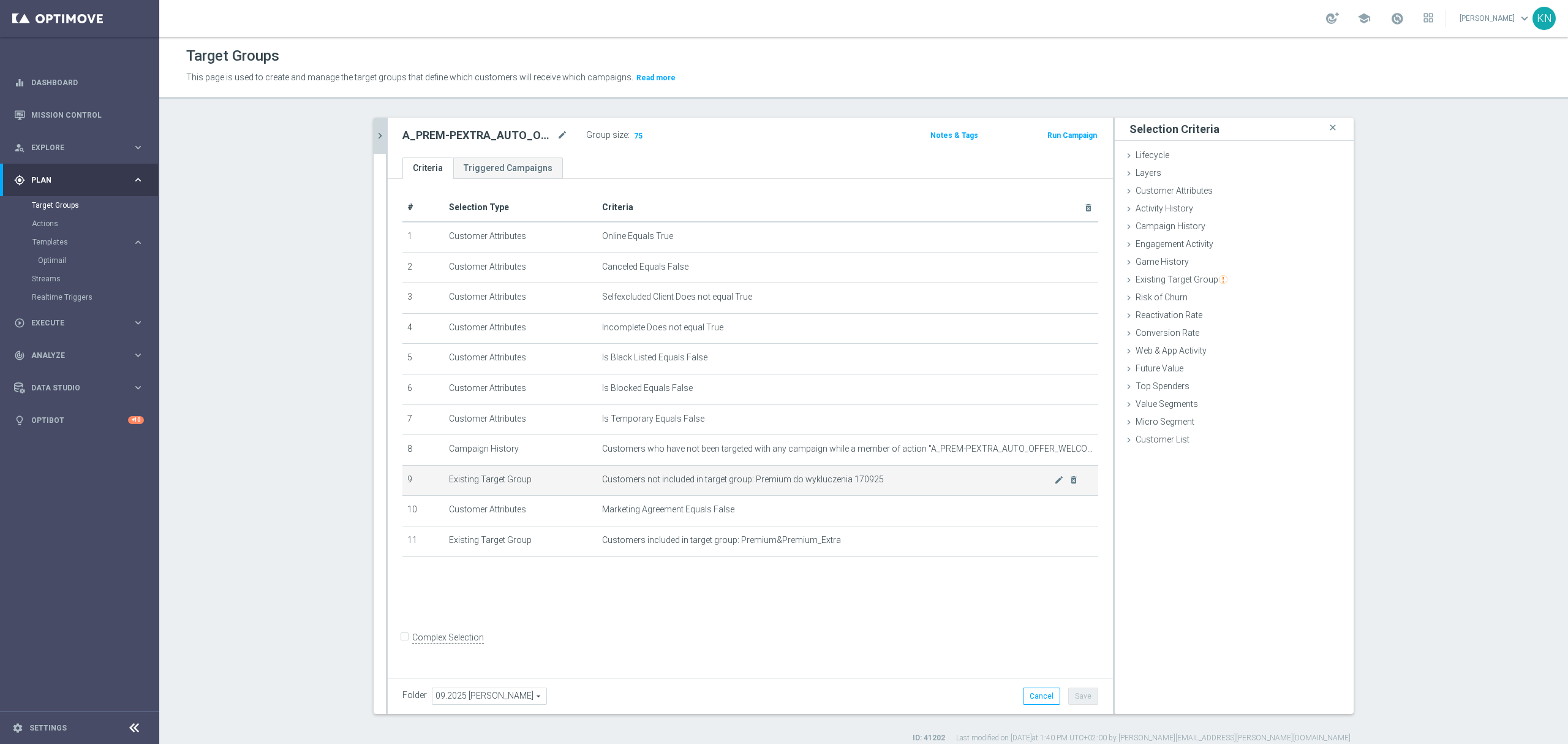
drag, startPoint x: 670, startPoint y: 651, endPoint x: 600, endPoint y: 488, distance: 177.4
click at [670, 638] on form "Complex Selection Invalid Expression" at bounding box center [750, 650] width 696 height 45
click at [376, 135] on icon "chevron_right" at bounding box center [380, 136] width 11 height 11
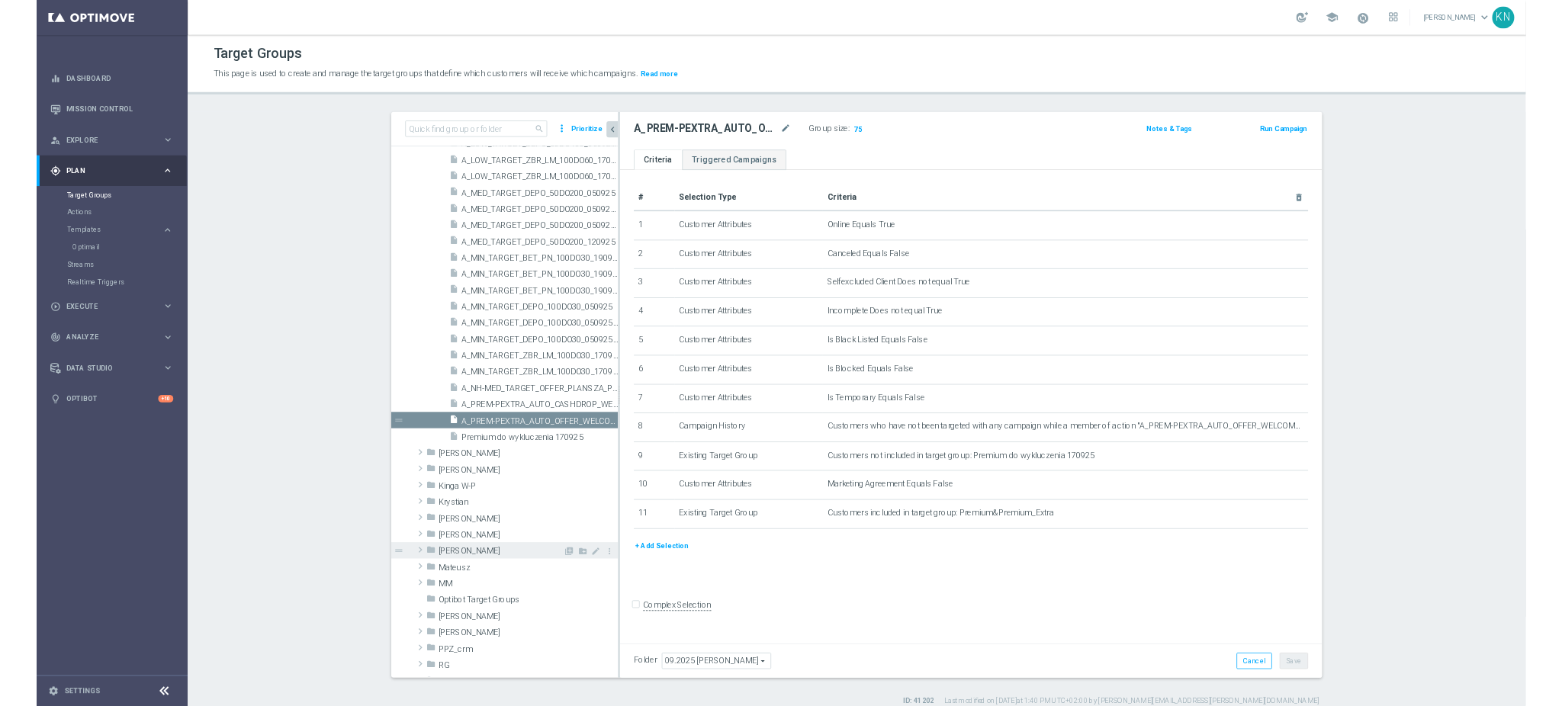
scroll to position [622, 0]
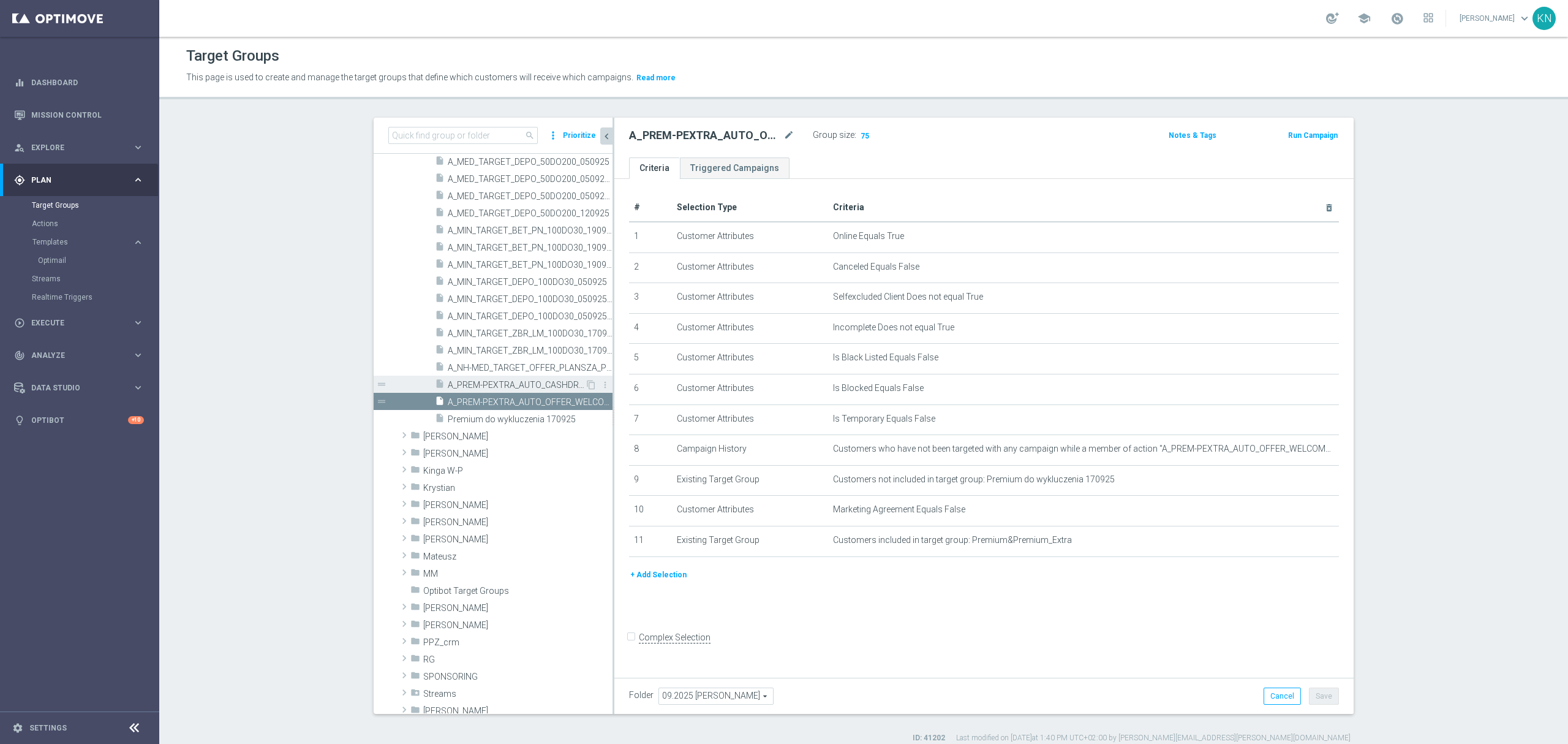
click at [507, 387] on span "A_PREM-PEXTRA_AUTO_CASHDROP_WELCOME_PW_MRKT_WEEKLY" at bounding box center [516, 385] width 137 height 10
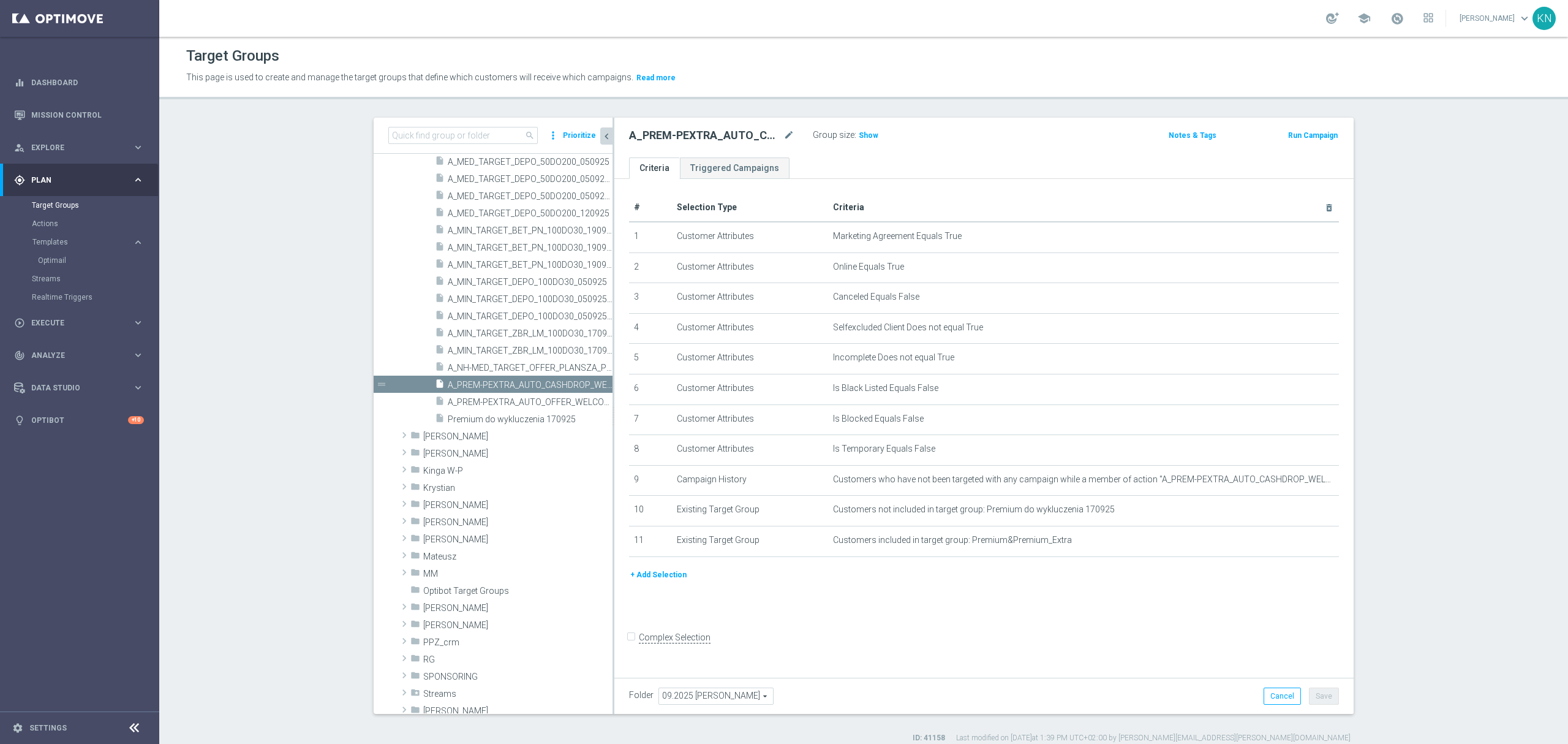
drag, startPoint x: 858, startPoint y: 137, endPoint x: 848, endPoint y: 162, distance: 26.9
click at [859, 137] on span "Show" at bounding box center [868, 135] width 19 height 9
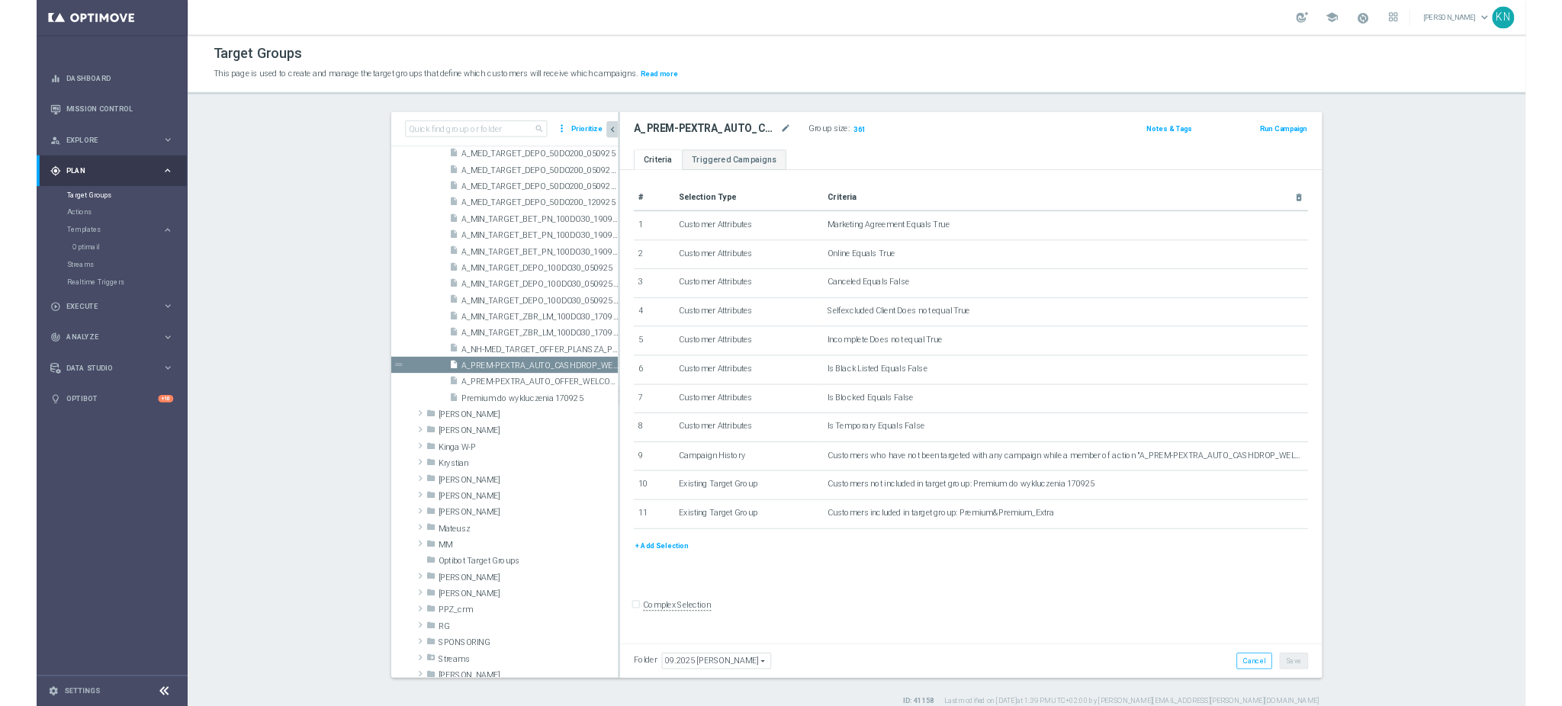
scroll to position [622, 0]
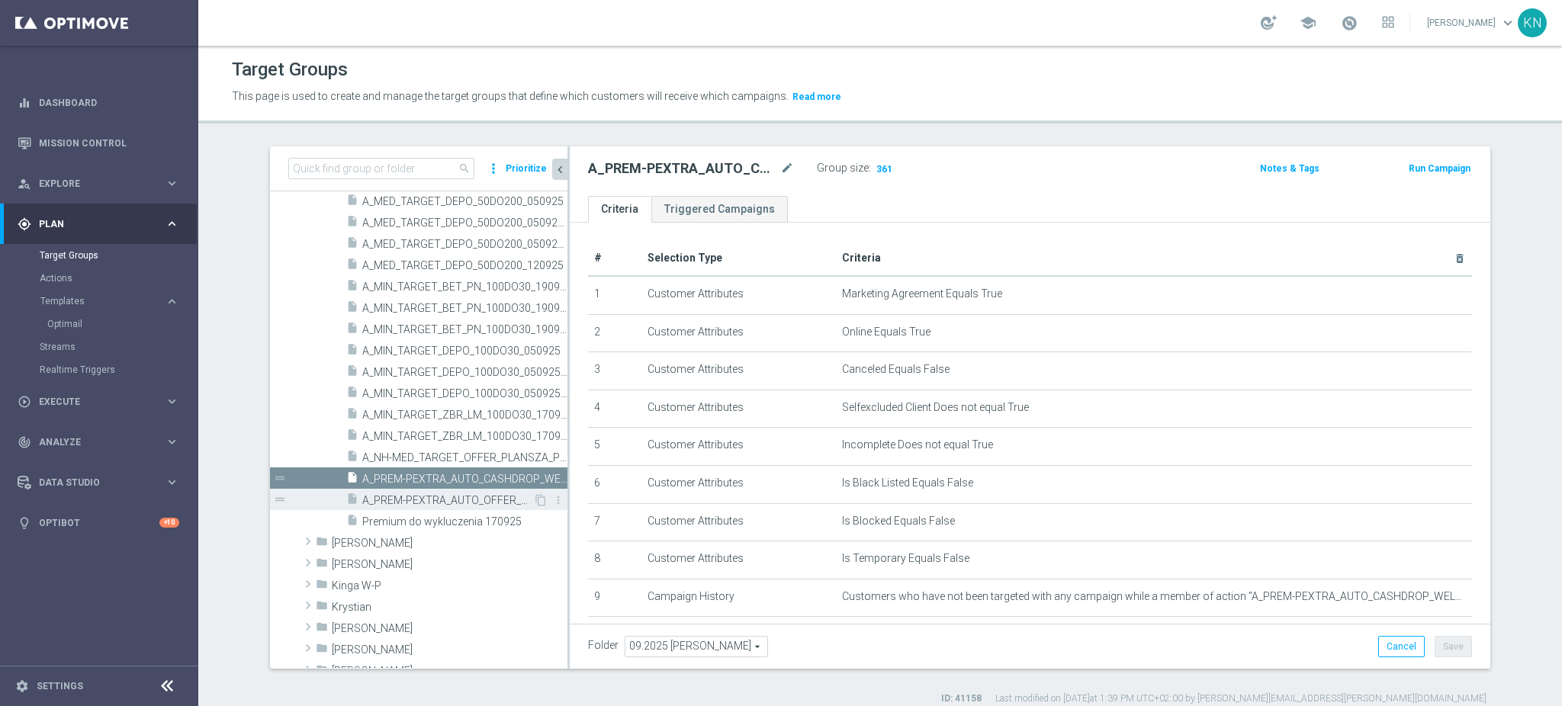
click at [444, 509] on div "insert_drive_file A_PREM-PEXTRA_AUTO_OFFER_WELCOME_PW_BEZ_MRKT_WEEKLY" at bounding box center [439, 499] width 187 height 21
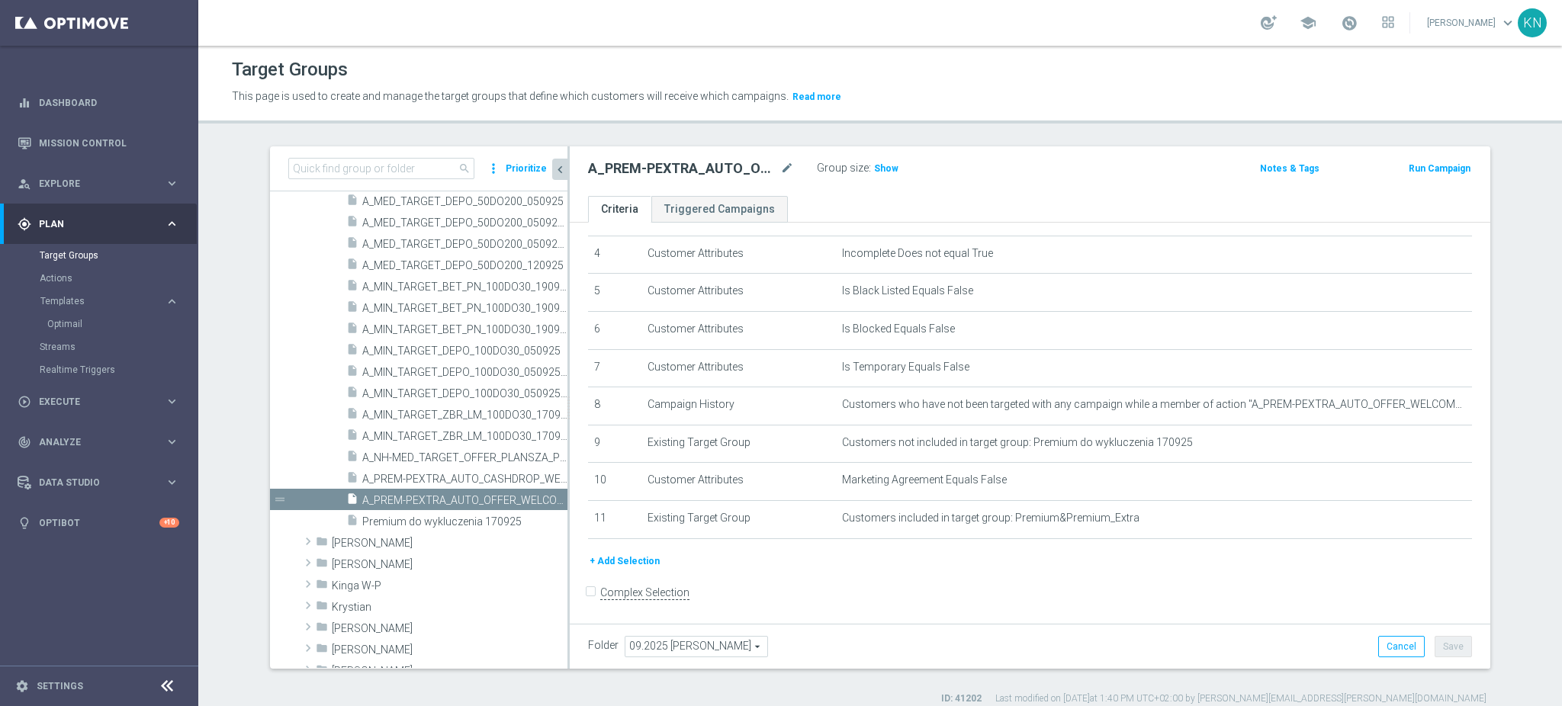
scroll to position [155, 0]
click at [465, 480] on span "A_PREM-PEXTRA_AUTO_CASHDROP_WELCOME_PW_MRKT_WEEKLY" at bounding box center [447, 479] width 171 height 13
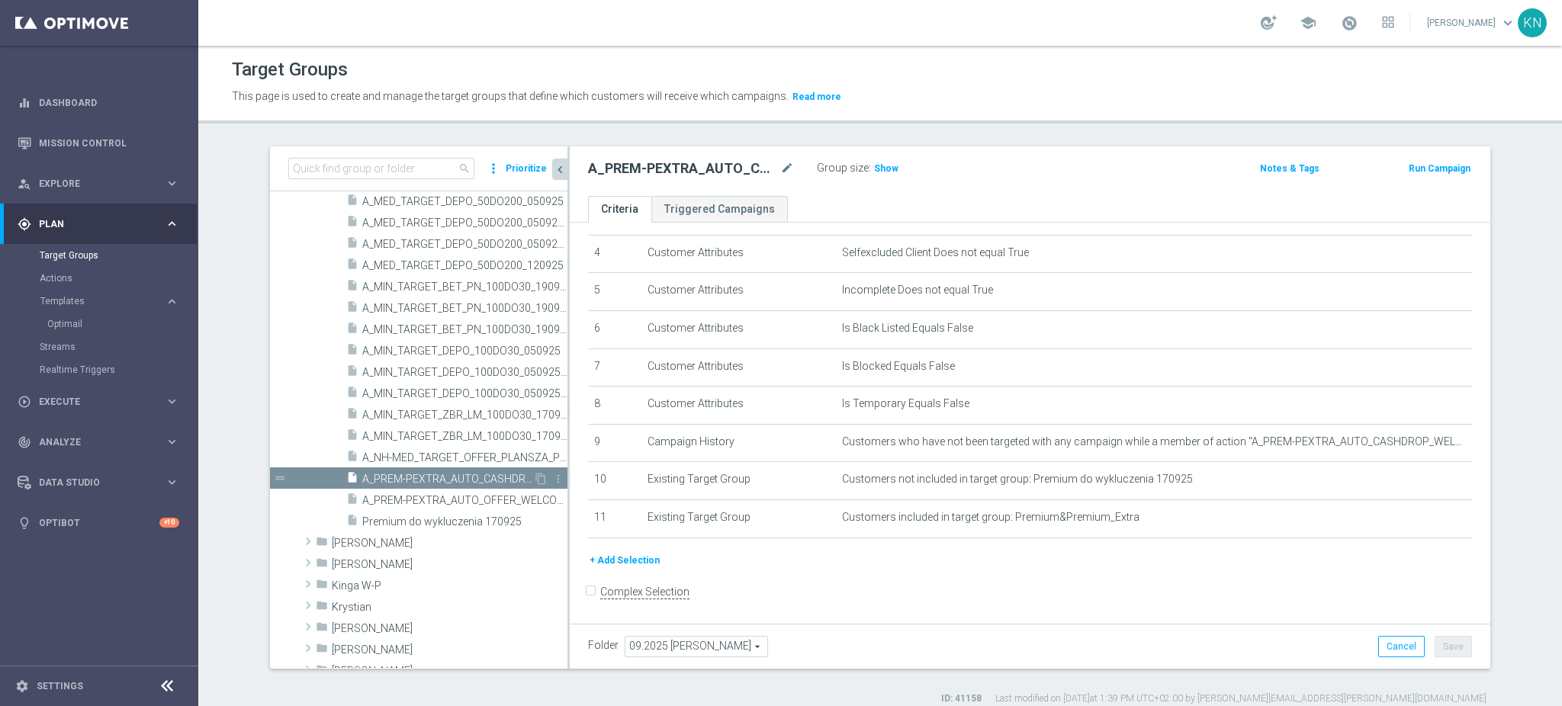
click at [409, 487] on div "insert_drive_file A_PREM-PEXTRA_AUTO_CASHDROP_WELCOME_PW_MRKT_WEEKLY" at bounding box center [439, 477] width 187 height 21
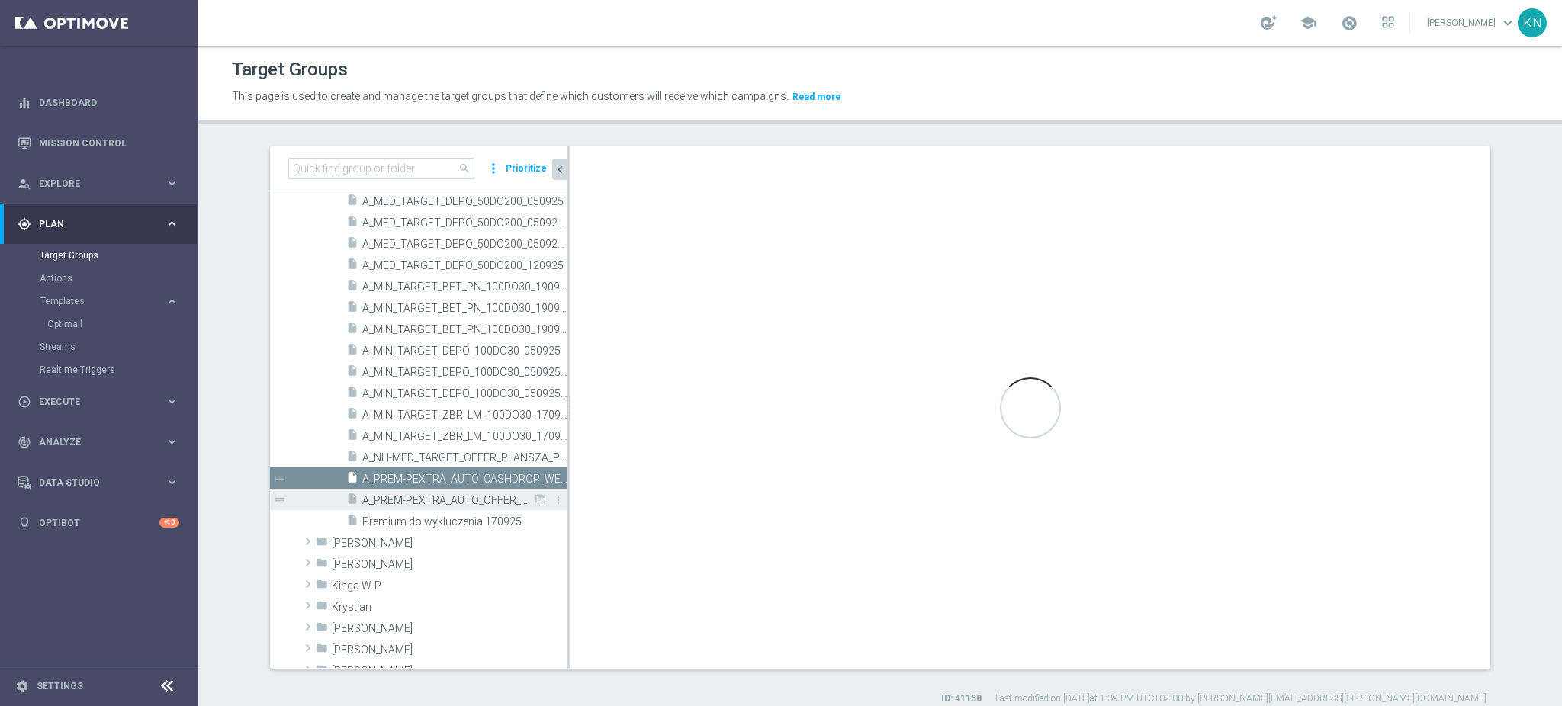
click at [415, 494] on span "A_PREM-PEXTRA_AUTO_OFFER_WELCOME_PW_BEZ_MRKT_WEEKLY" at bounding box center [447, 500] width 171 height 13
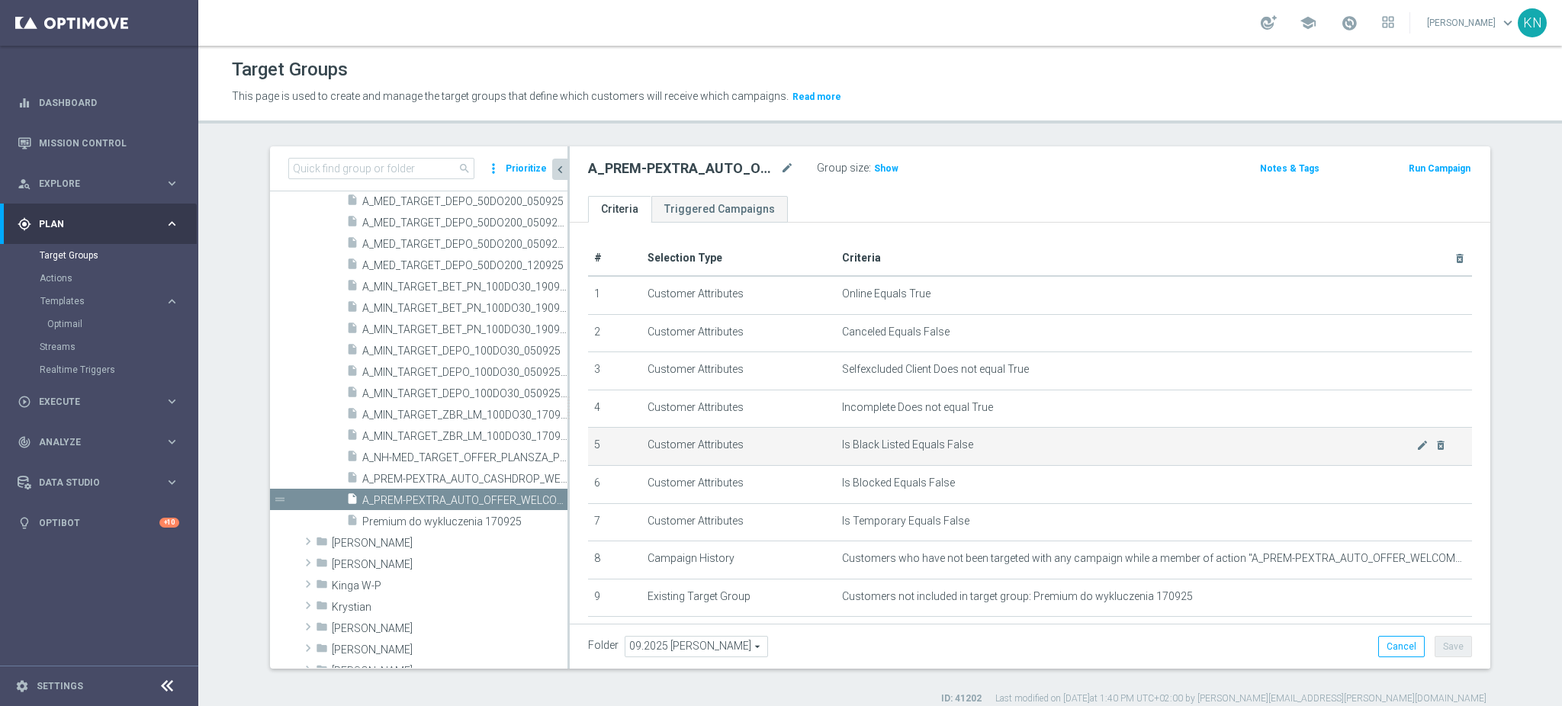
scroll to position [155, 0]
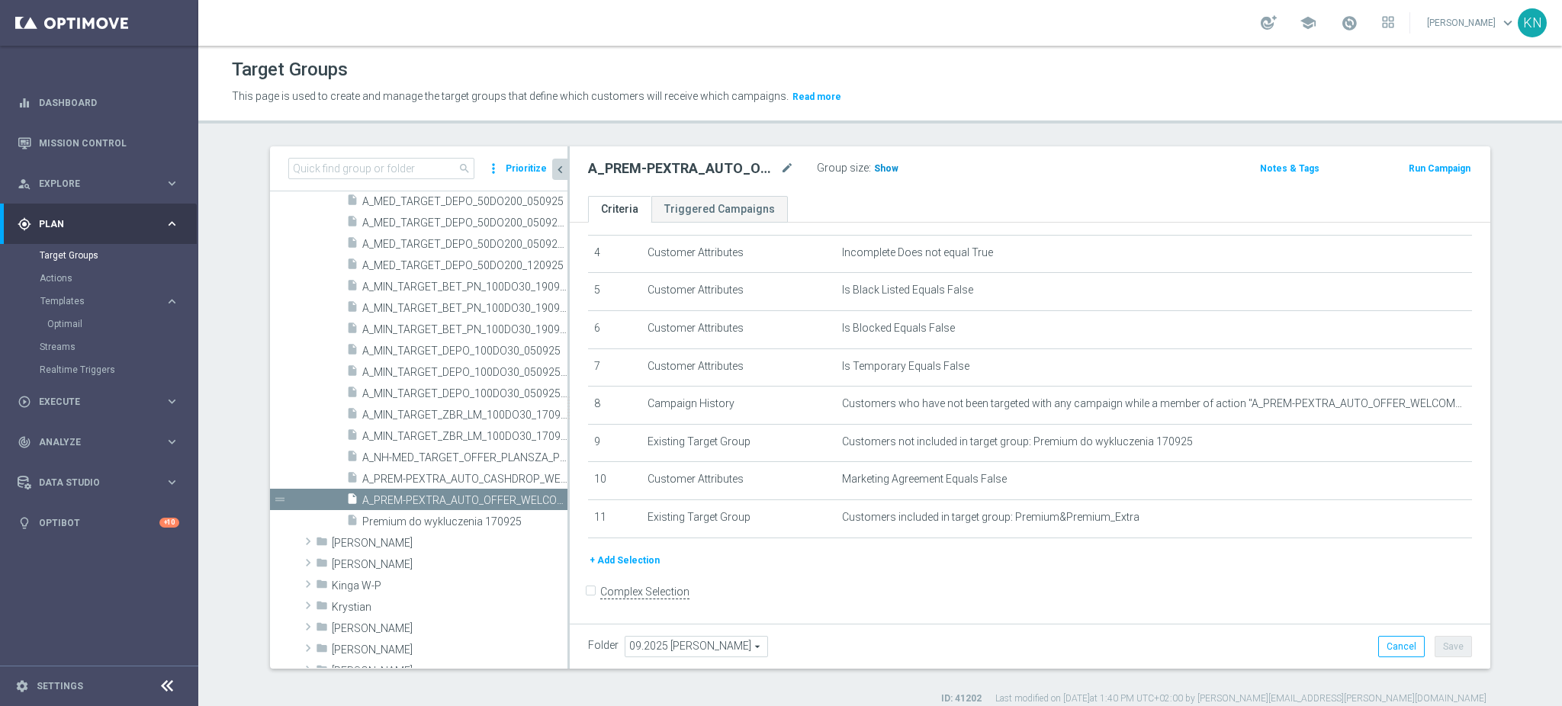
click at [874, 172] on span "Show" at bounding box center [886, 168] width 24 height 11
drag, startPoint x: 79, startPoint y: 586, endPoint x: 206, endPoint y: 297, distance: 315.5
click at [79, 586] on sidenavbar "equalizer Dashboard Mission Control" at bounding box center [99, 353] width 198 height 706
click at [436, 481] on span "A_PREM-PEXTRA_AUTO_CASHDROP_WELCOME_PW_MRKT_WEEKLY" at bounding box center [447, 479] width 171 height 13
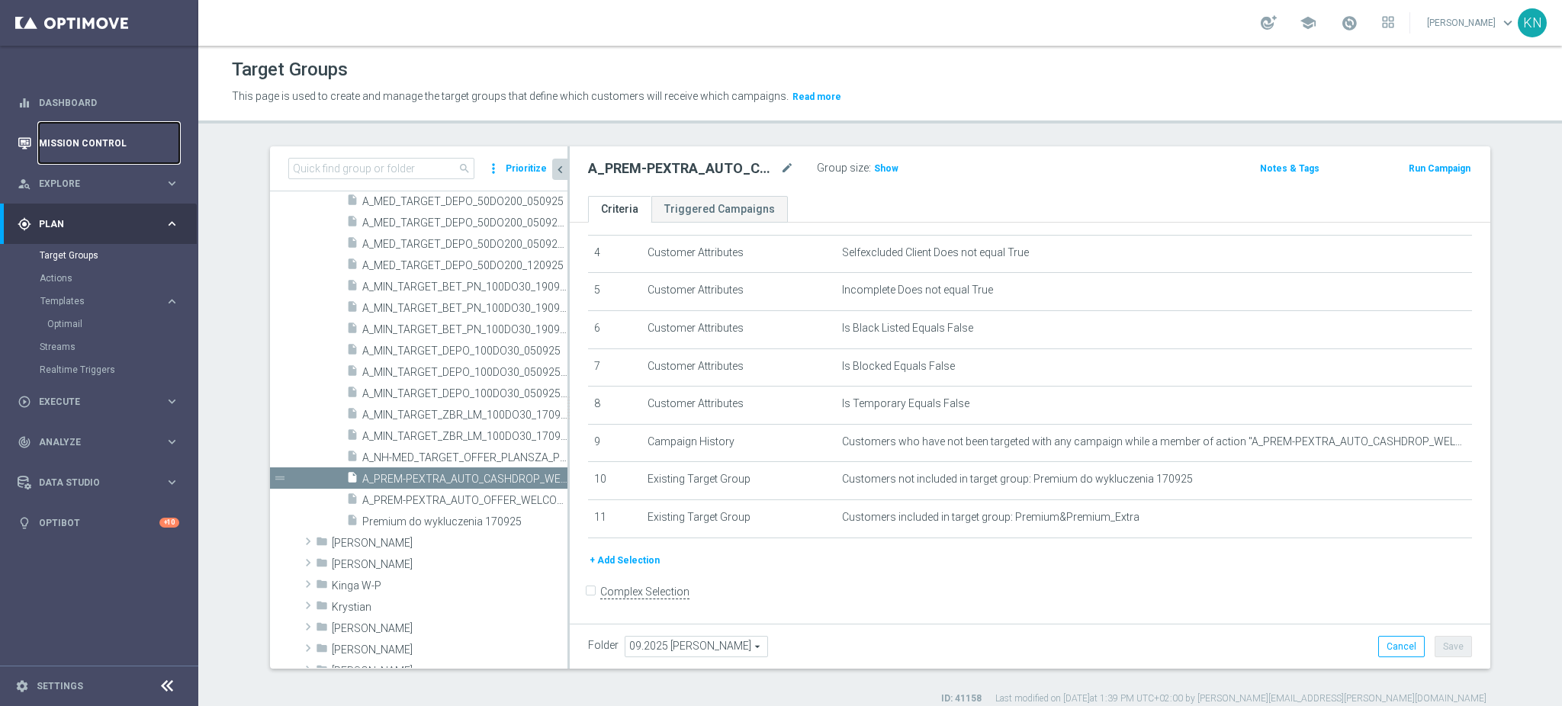
click at [113, 140] on link "Mission Control" at bounding box center [109, 143] width 140 height 40
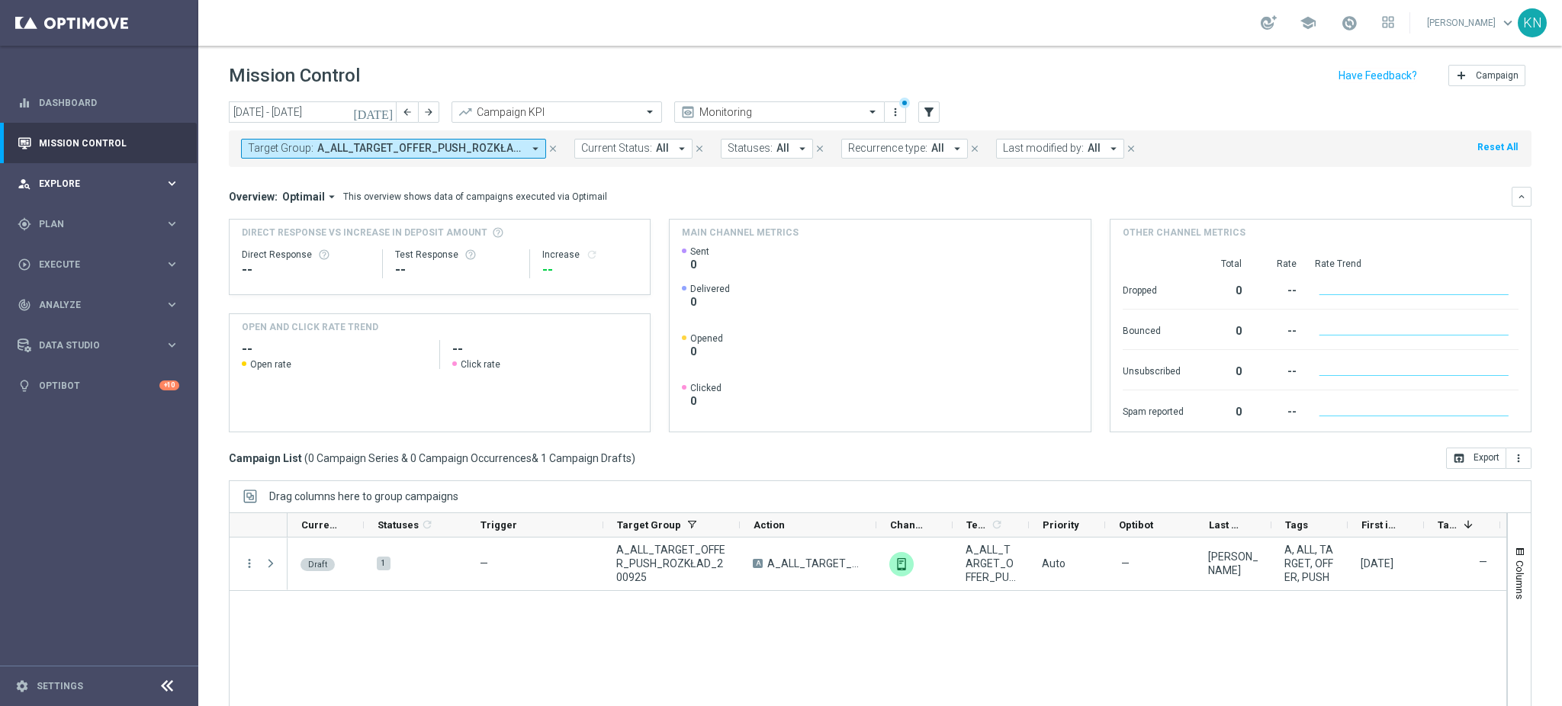
click at [68, 181] on span "Explore" at bounding box center [102, 183] width 126 height 9
click at [96, 142] on link "Mission Control" at bounding box center [109, 143] width 140 height 40
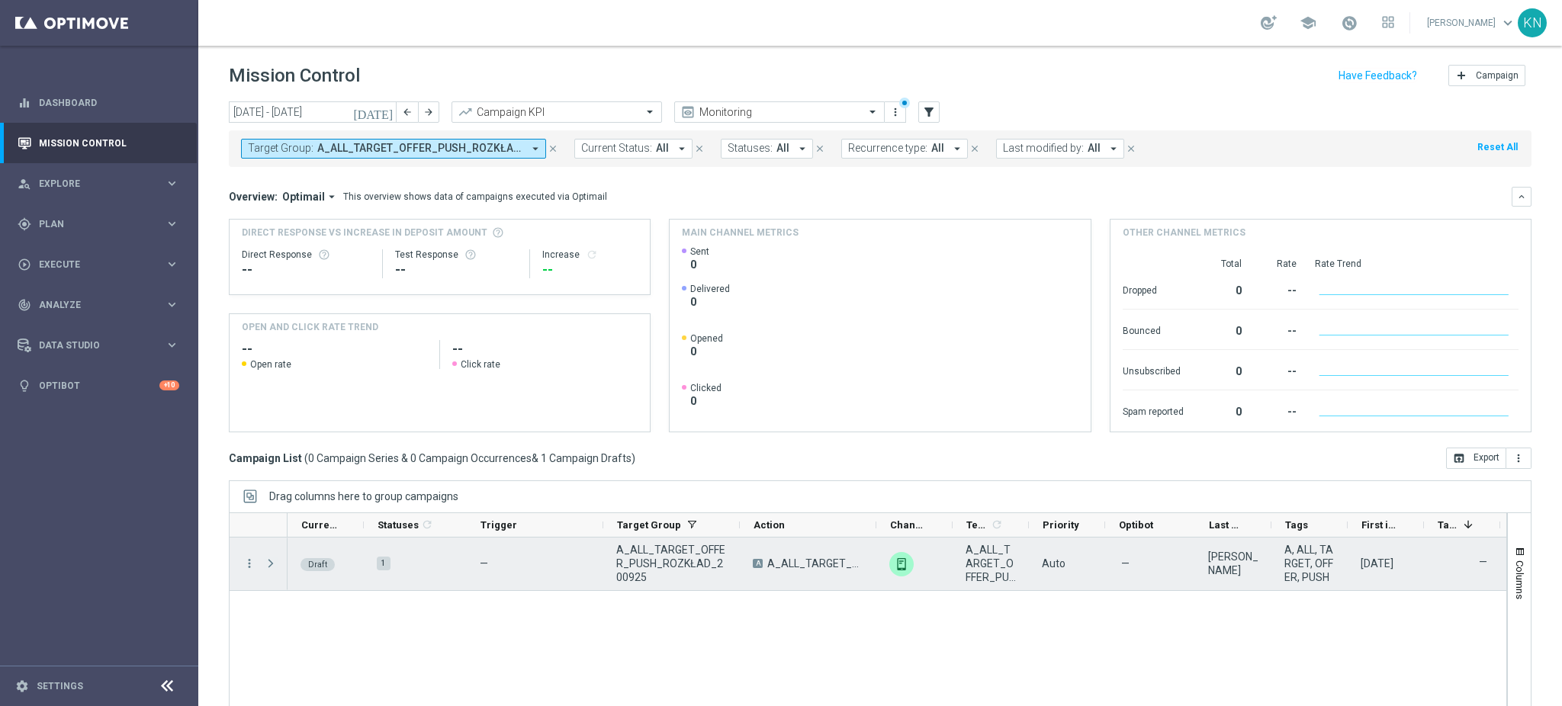
click at [268, 567] on span "Press SPACE to select this row." at bounding box center [271, 563] width 14 height 12
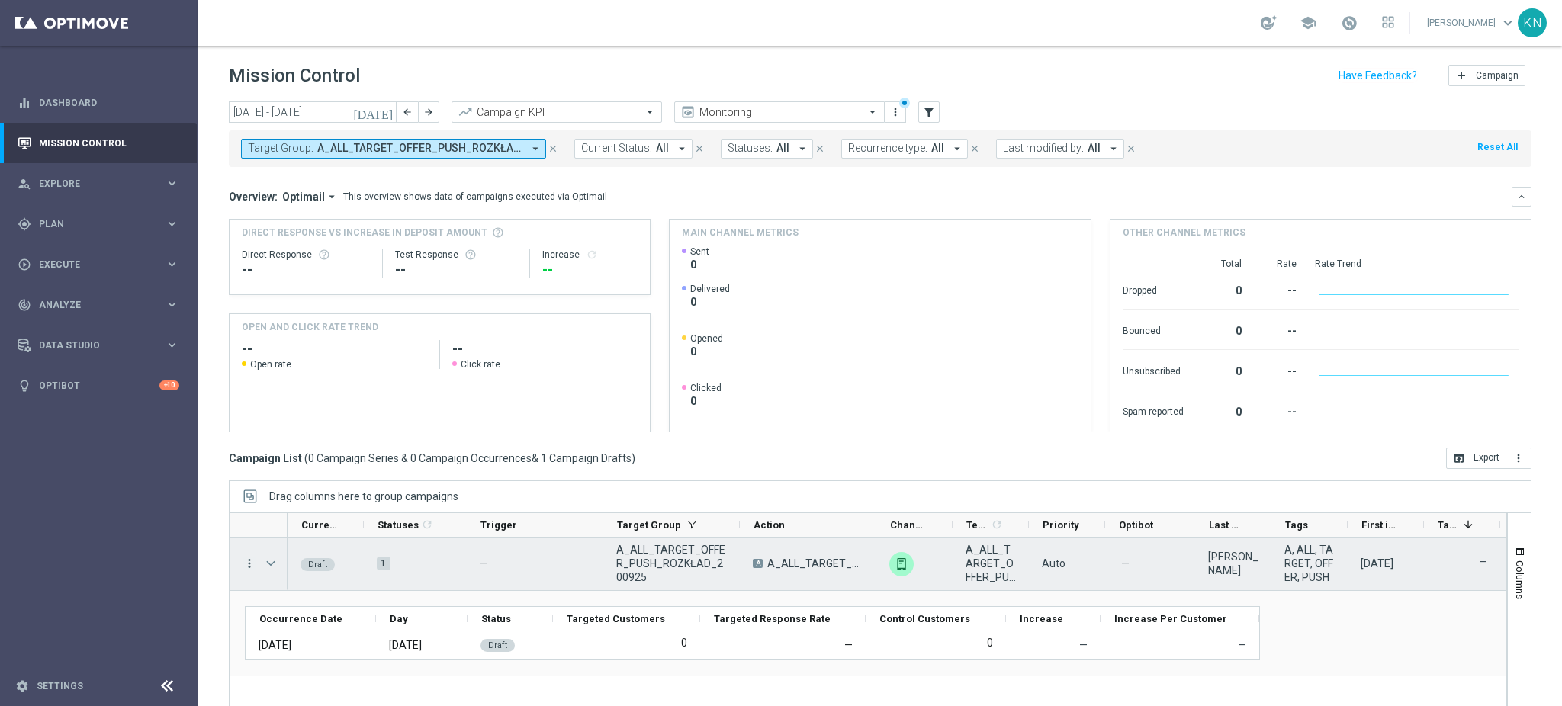
click at [246, 563] on icon "more_vert" at bounding box center [249, 564] width 14 height 14
click at [324, 569] on span "Campaign Details" at bounding box center [317, 573] width 77 height 11
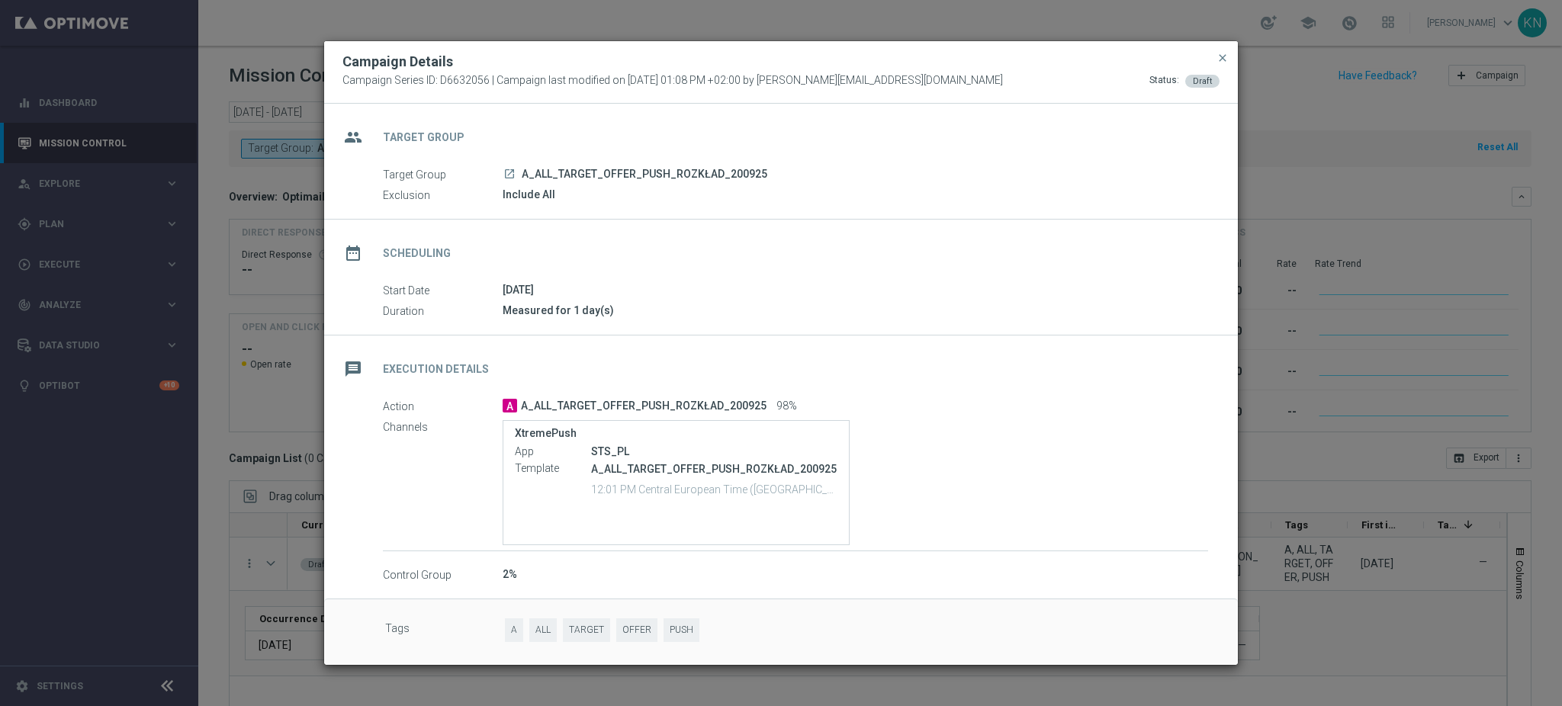
drag, startPoint x: 1225, startPoint y: 56, endPoint x: 1213, endPoint y: 68, distance: 16.2
click at [1224, 56] on span "close" at bounding box center [1222, 58] width 12 height 12
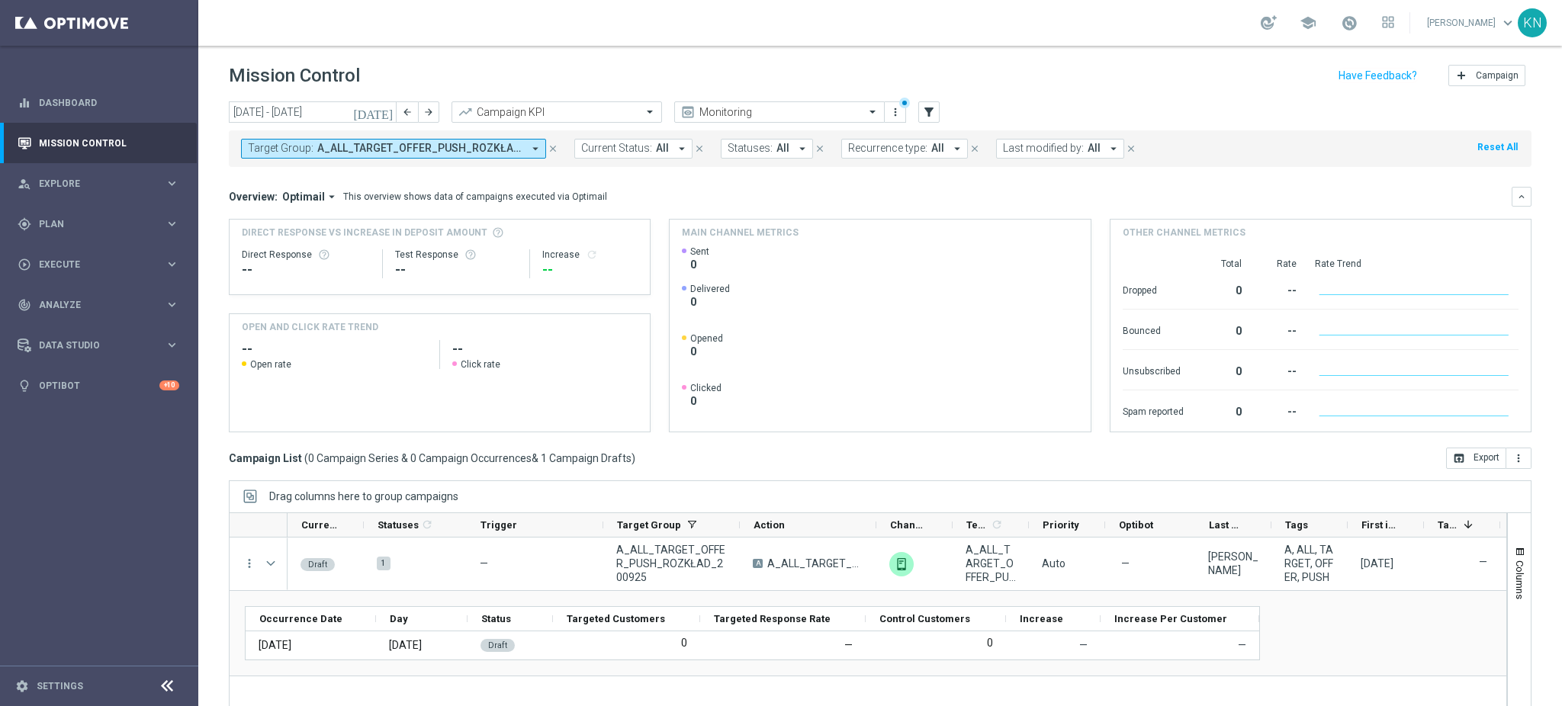
click at [91, 535] on sidenavbar "equalizer Dashboard Mission Control" at bounding box center [99, 353] width 198 height 706
click at [84, 179] on span "Explore" at bounding box center [102, 183] width 126 height 9
click at [136, 141] on link "Mission Control" at bounding box center [109, 143] width 140 height 40
click at [395, 151] on span "A_ALL_TARGET_OFFER_PUSH_ROZKŁAD_200925" at bounding box center [419, 148] width 205 height 13
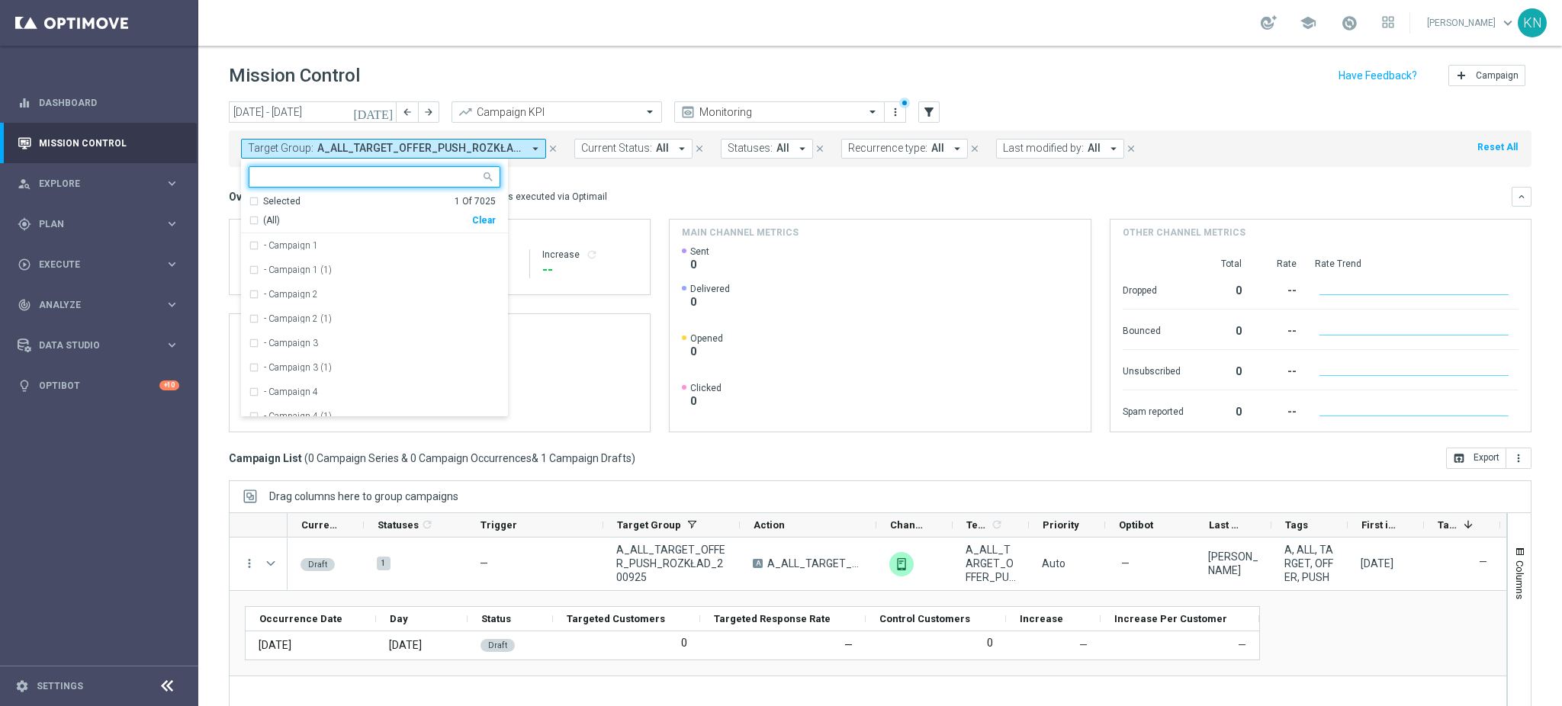
click at [639, 181] on mini-dashboard "Overview: Optimail arrow_drop_down This overview shows data of campaigns execut…" at bounding box center [880, 307] width 1302 height 281
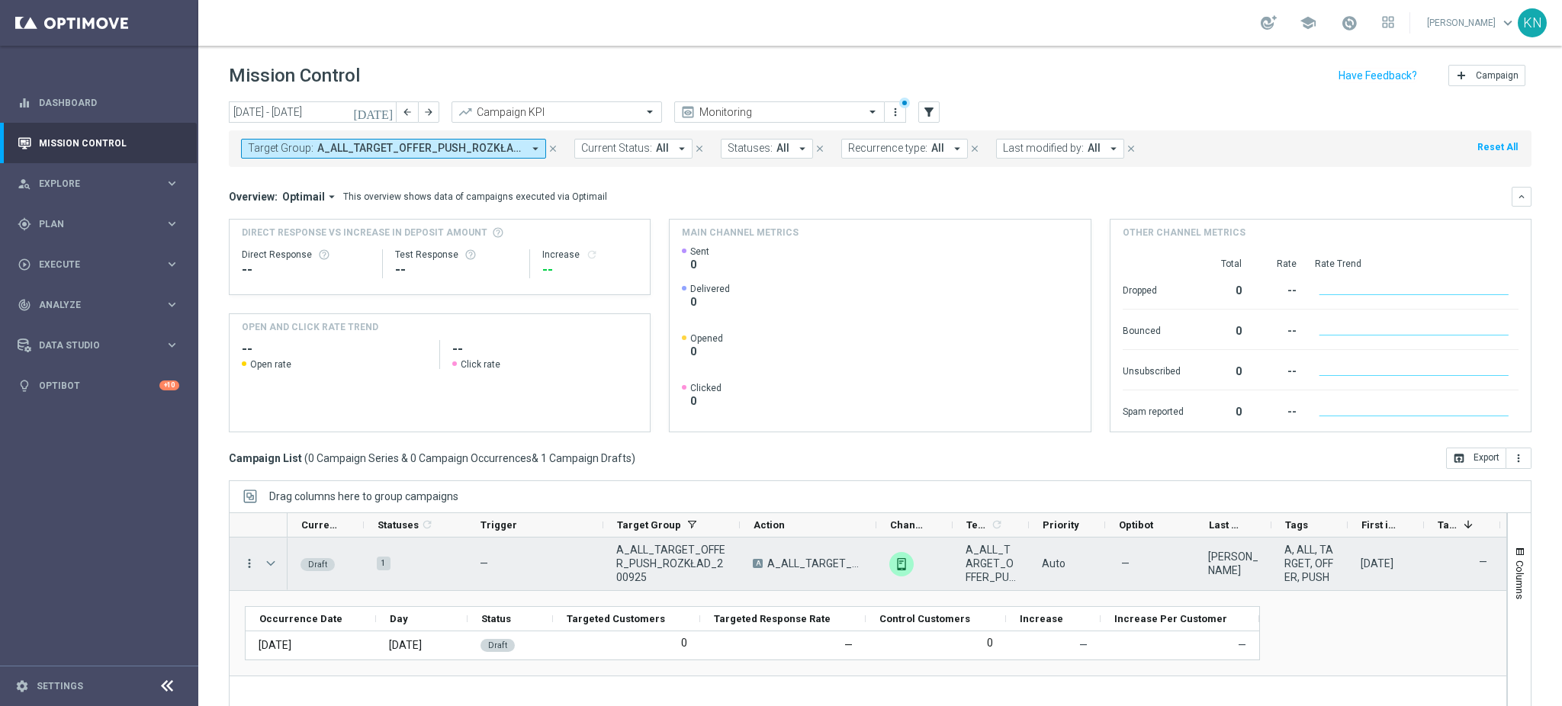
click at [249, 562] on icon "more_vert" at bounding box center [249, 564] width 14 height 14
click at [357, 568] on div "Campaign Details" at bounding box center [350, 573] width 142 height 11
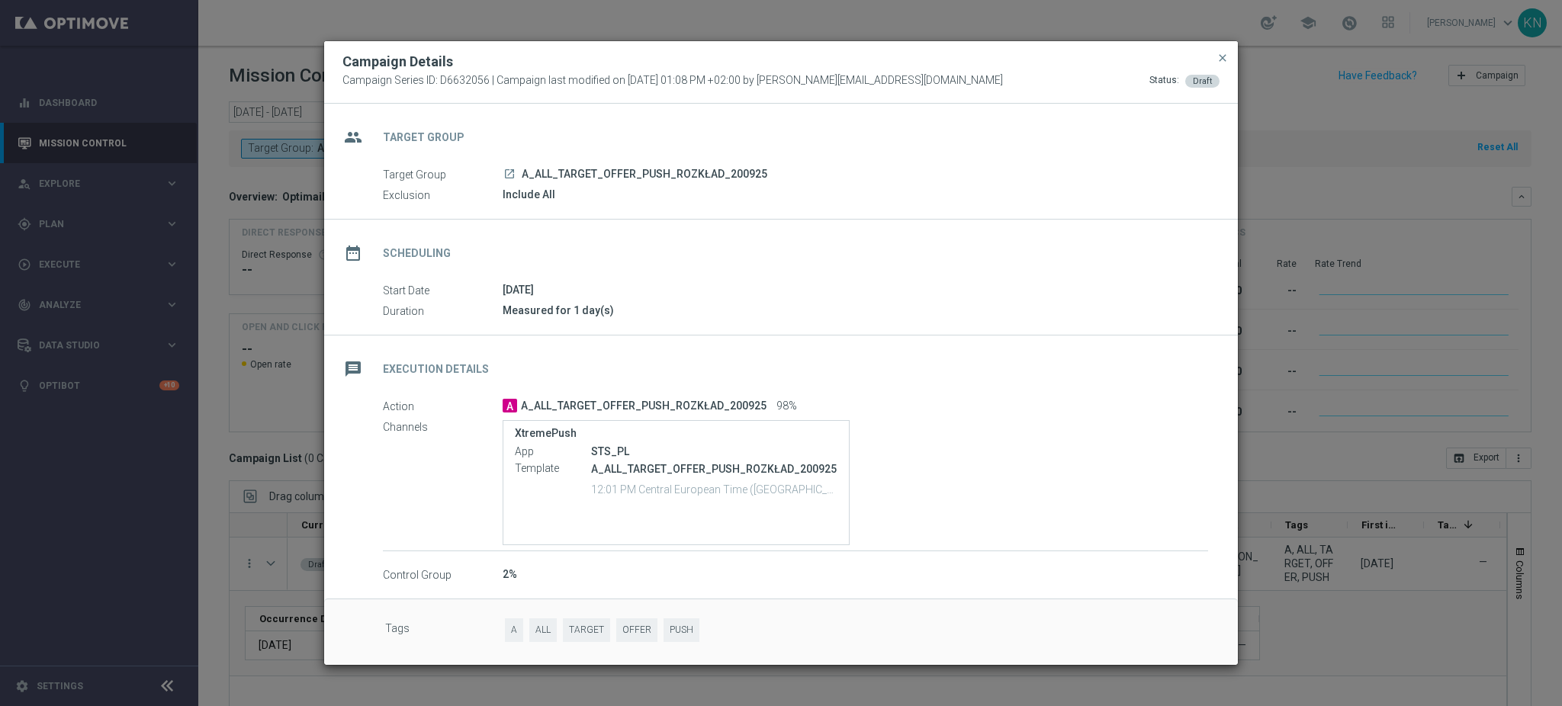
click at [69, 549] on modal-container "Campaign Details Campaign Series ID: D6632056 | Campaign last modified on [DATE…" at bounding box center [781, 353] width 1562 height 706
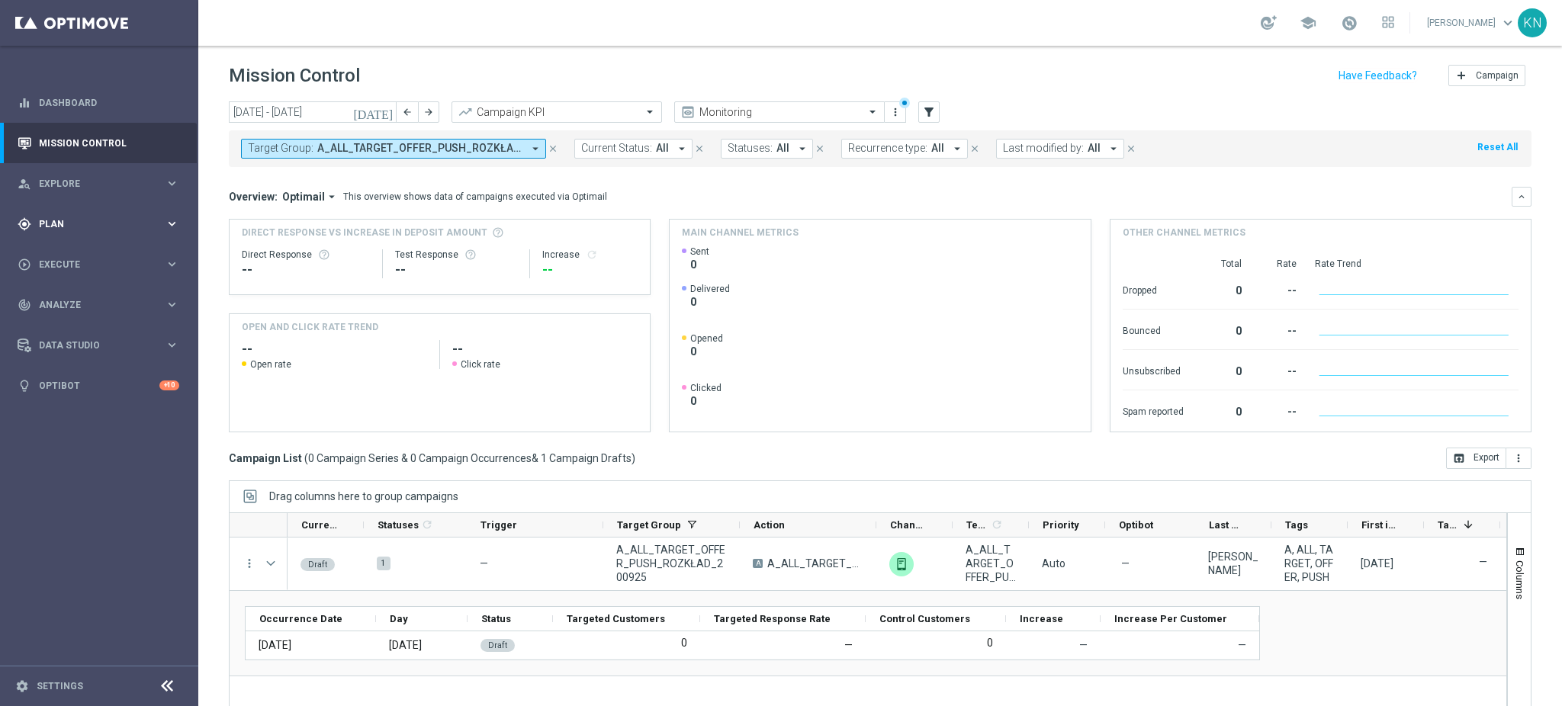
drag, startPoint x: 61, startPoint y: 217, endPoint x: 67, endPoint y: 232, distance: 15.7
click at [61, 217] on div "gps_fixed Plan" at bounding box center [91, 224] width 147 height 14
click at [92, 263] on div "Target Groups" at bounding box center [118, 255] width 157 height 23
click at [92, 256] on link "Target Groups" at bounding box center [99, 255] width 119 height 12
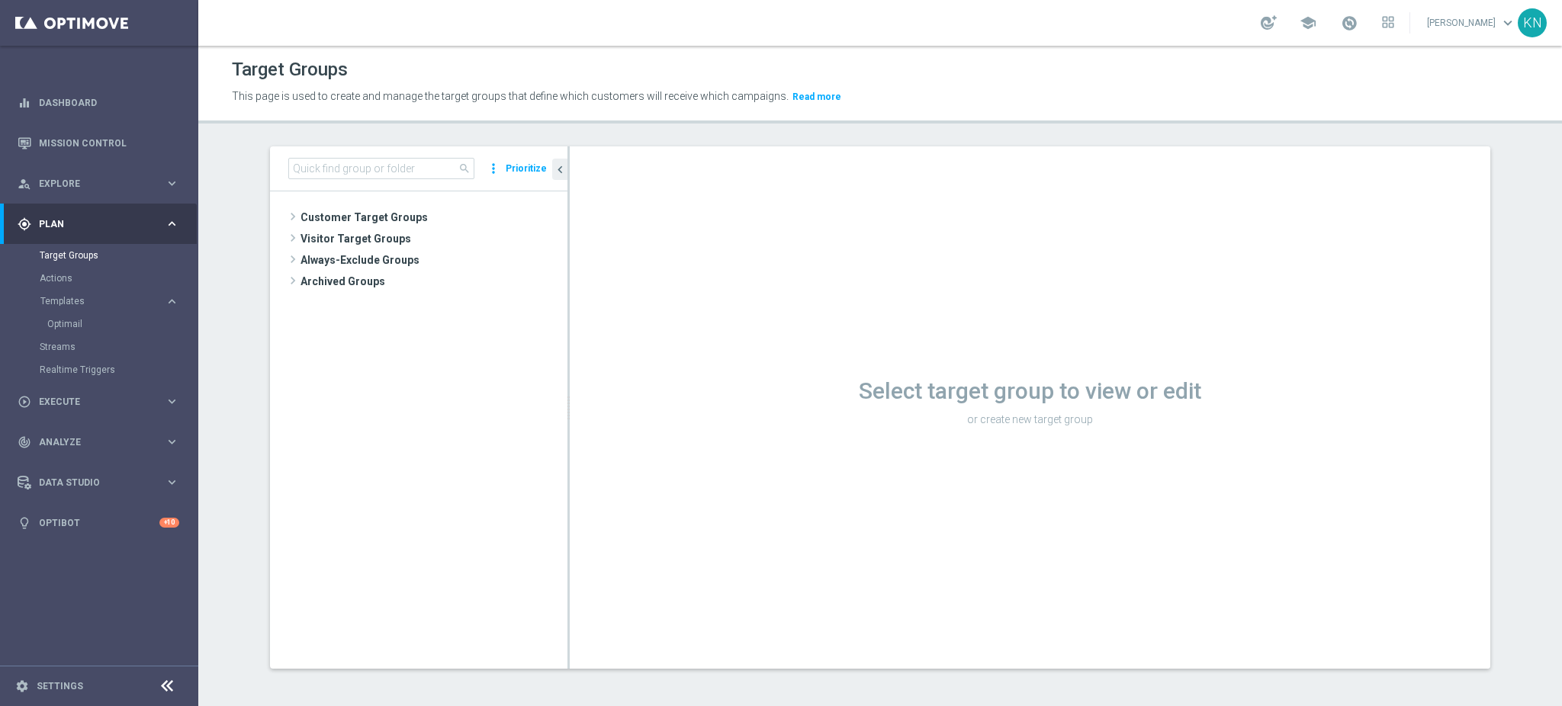
click at [151, 605] on sidenavbar "equalizer Dashboard Mission Control" at bounding box center [99, 353] width 198 height 706
click at [419, 216] on span "Customer Target Groups" at bounding box center [415, 217] width 230 height 21
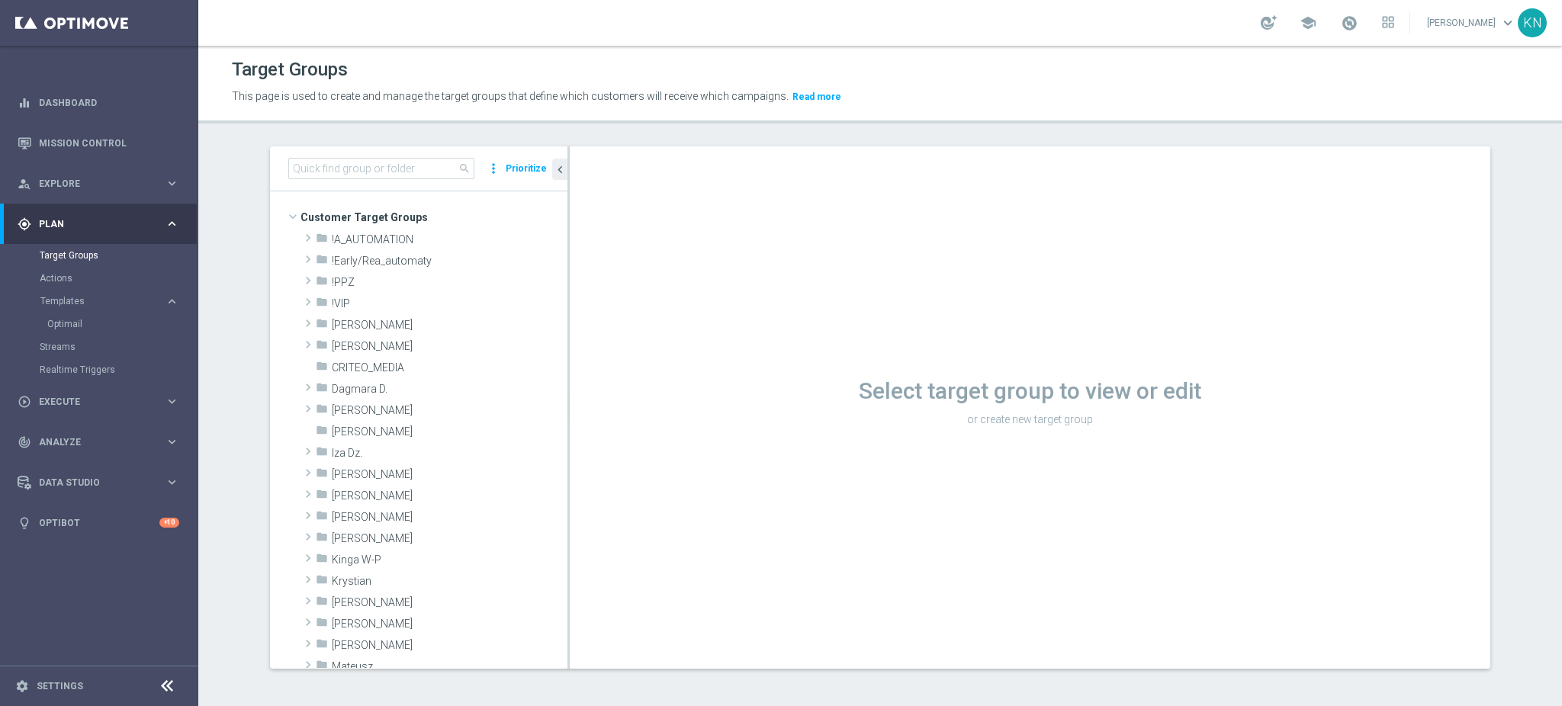
click at [101, 607] on nav "equalizer Dashboard Mission Control" at bounding box center [98, 392] width 197 height 620
click at [372, 493] on span "[PERSON_NAME]" at bounding box center [414, 496] width 164 height 13
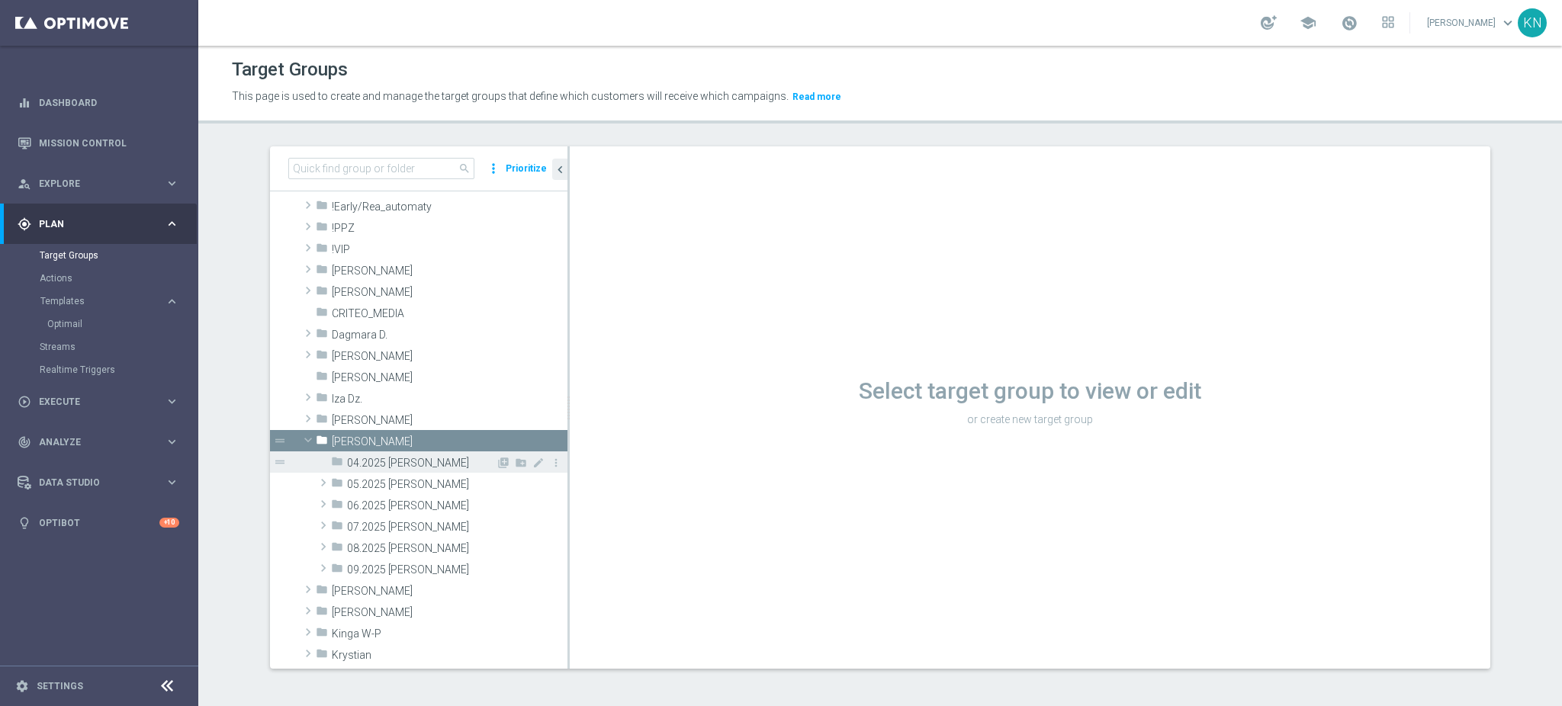
scroll to position [203, 0]
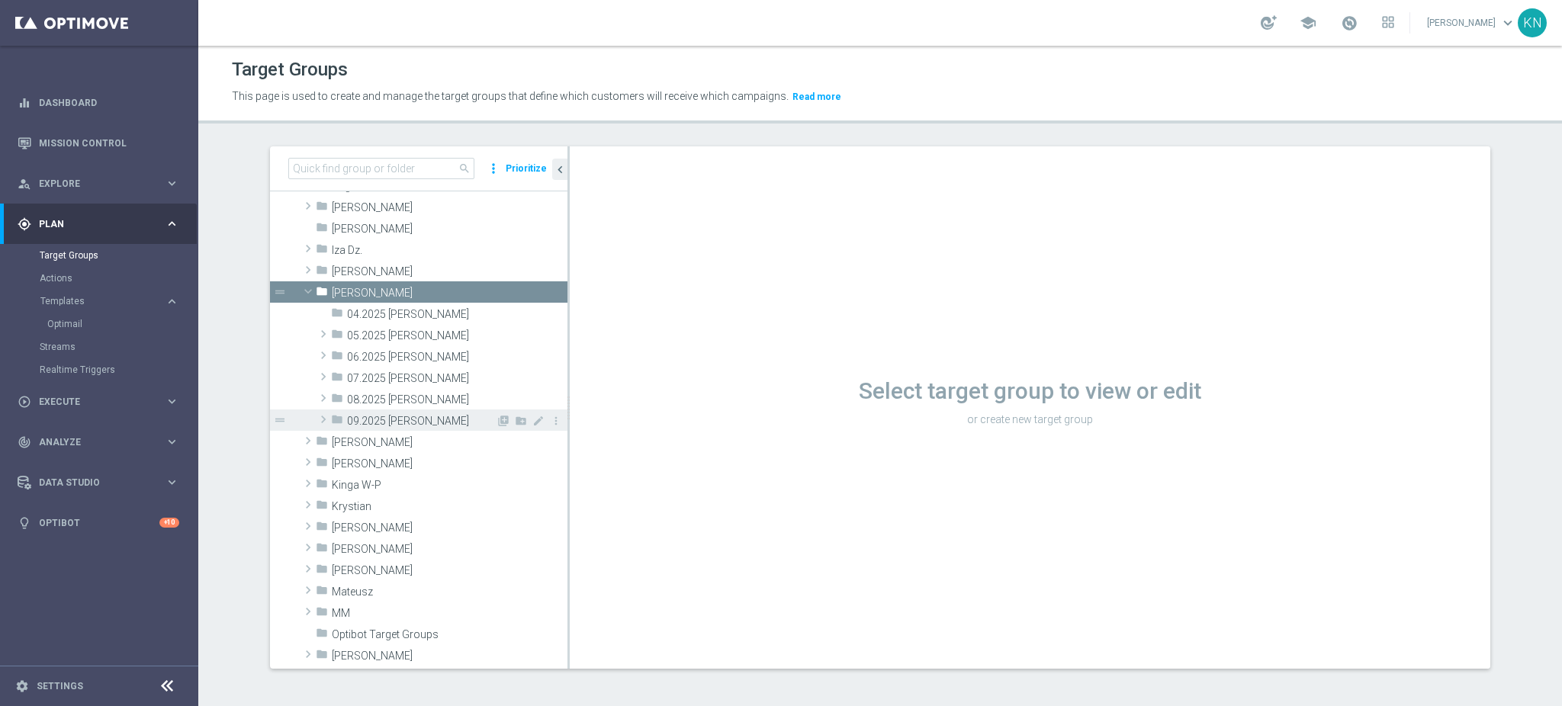
click at [405, 422] on span "09.2025 [PERSON_NAME]" at bounding box center [421, 421] width 149 height 13
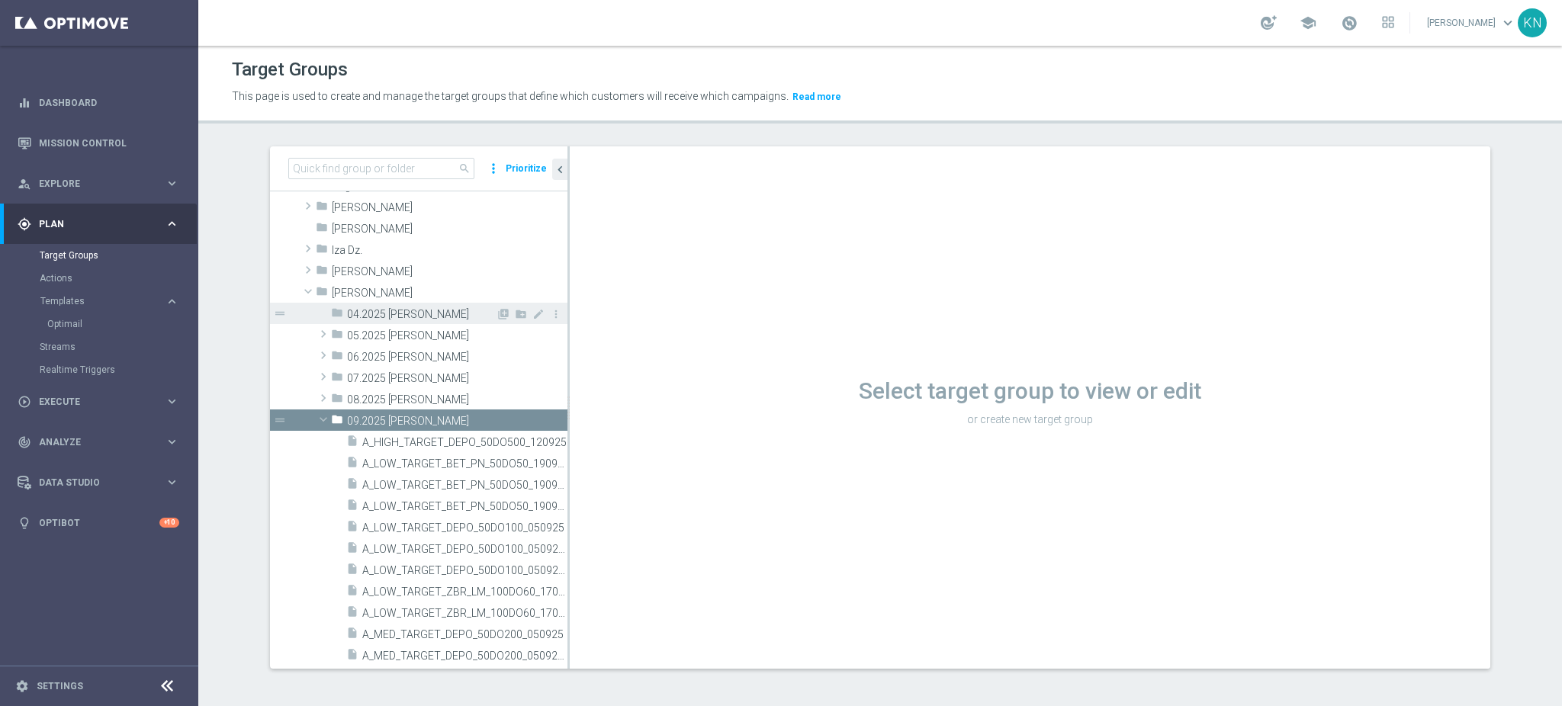
click at [387, 314] on span "04.2025 [PERSON_NAME]" at bounding box center [421, 314] width 149 height 13
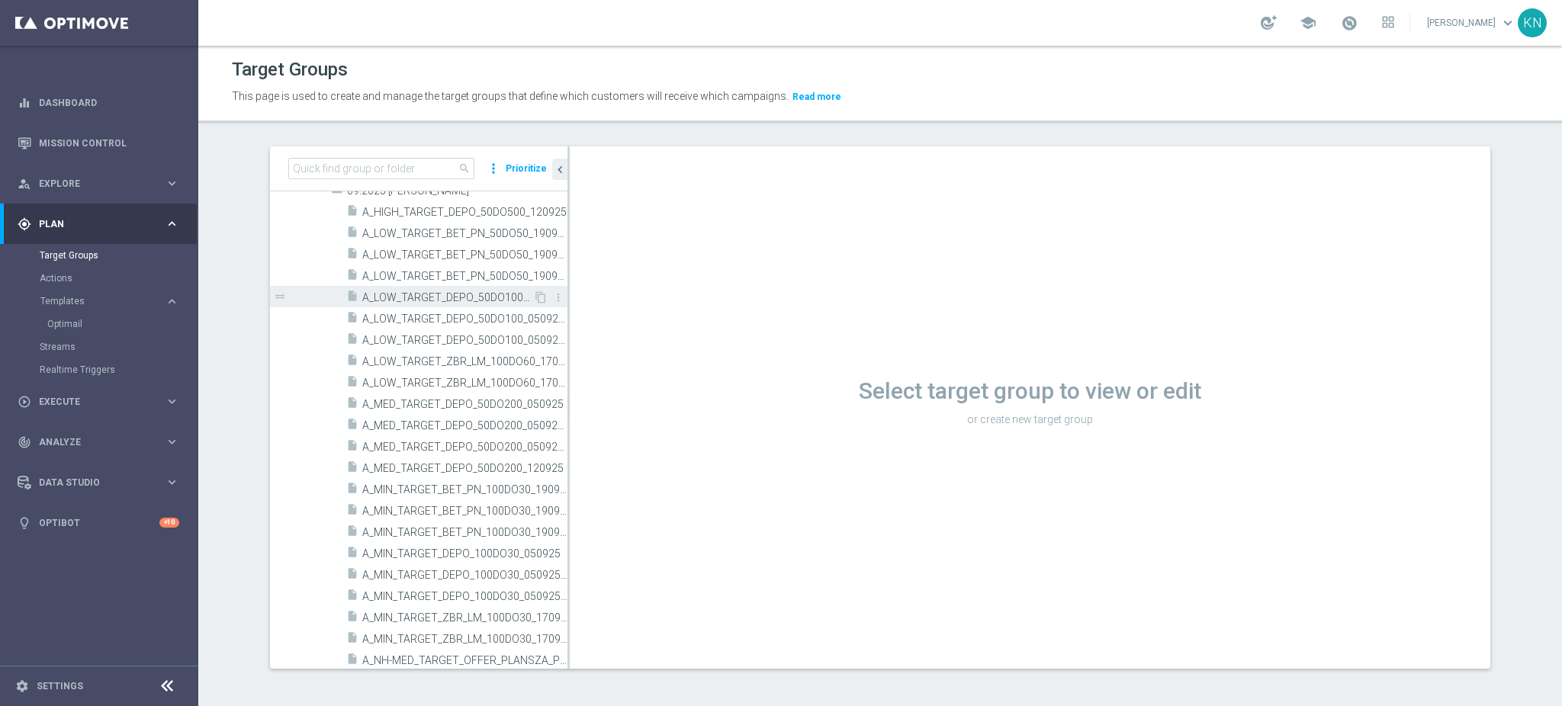
scroll to position [305, 0]
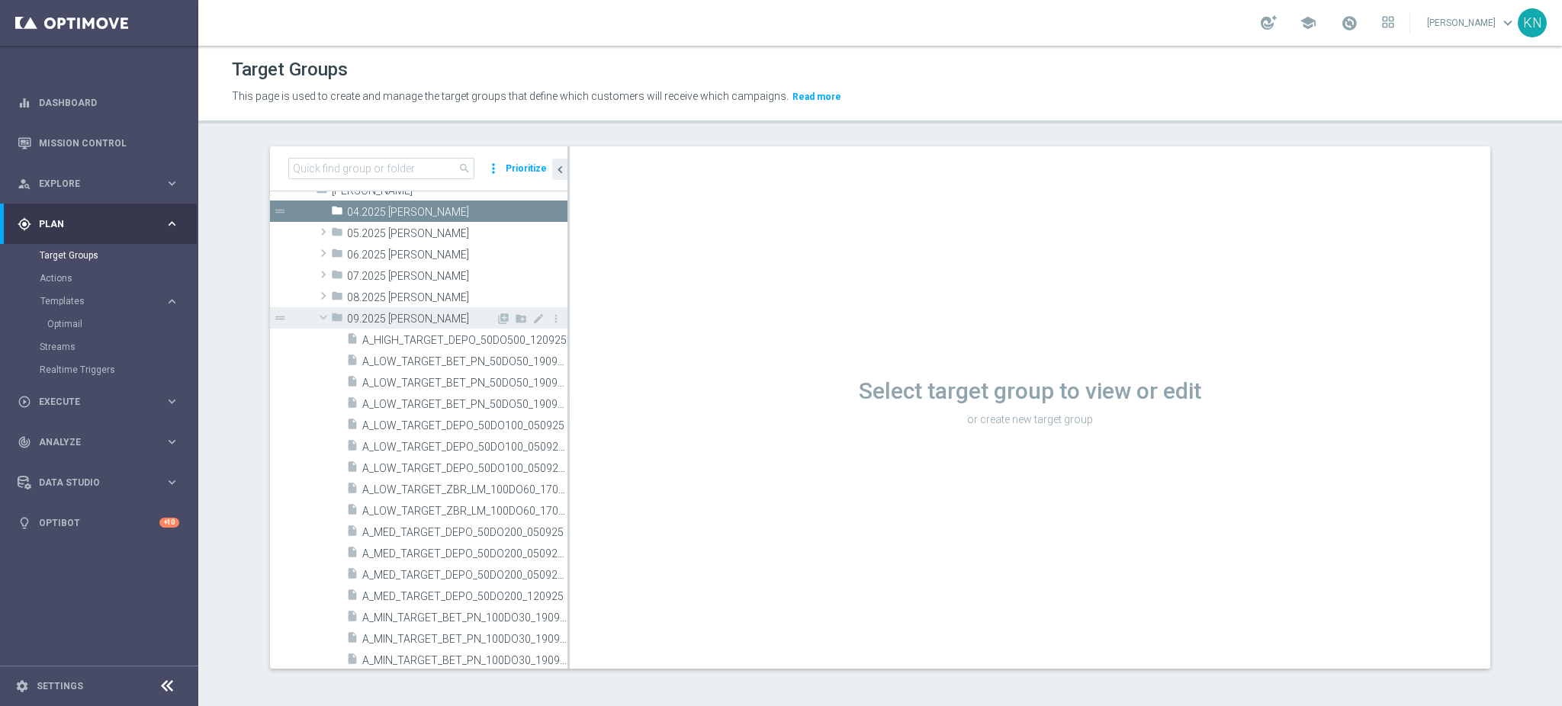
click at [361, 325] on div "folder 09.2025 [PERSON_NAME]" at bounding box center [413, 317] width 165 height 21
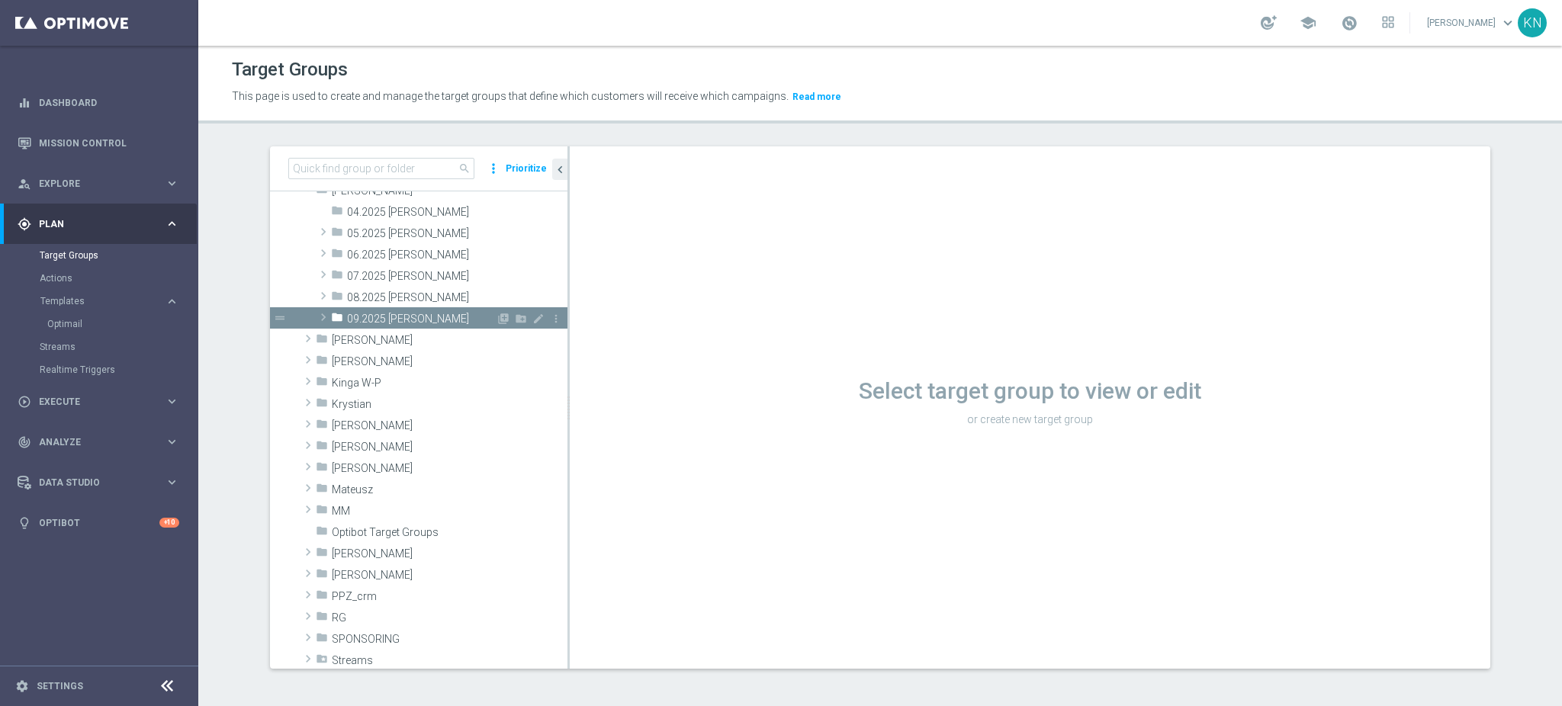
drag, startPoint x: 359, startPoint y: 316, endPoint x: 367, endPoint y: 350, distance: 34.4
click at [358, 316] on span "09.2025 [PERSON_NAME]" at bounding box center [421, 319] width 149 height 13
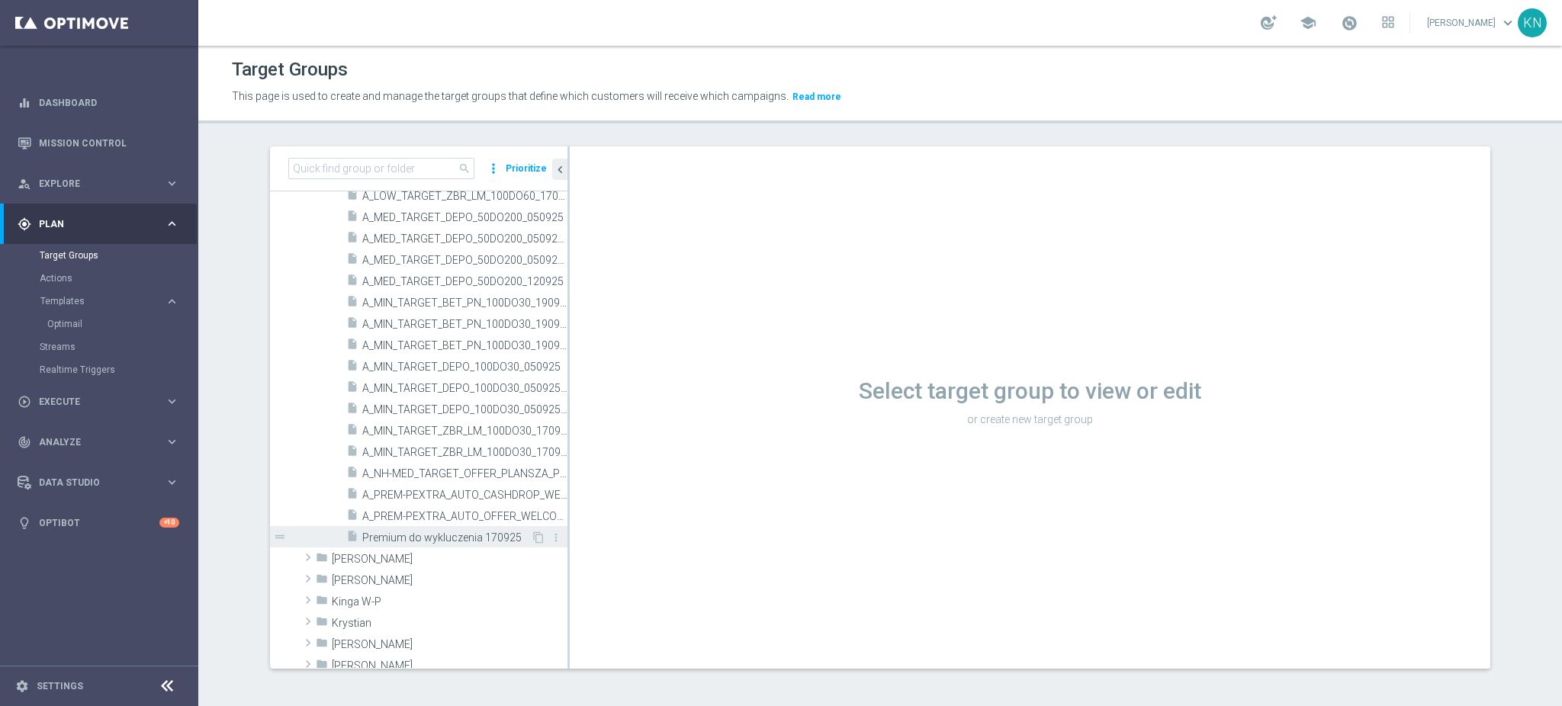
scroll to position [610, 0]
click at [448, 501] on div "insert_drive_file A_PREM-PEXTRA_AUTO_OFFER_WELCOME_PW_BEZ_MRKT_WEEKLY" at bounding box center [439, 511] width 187 height 21
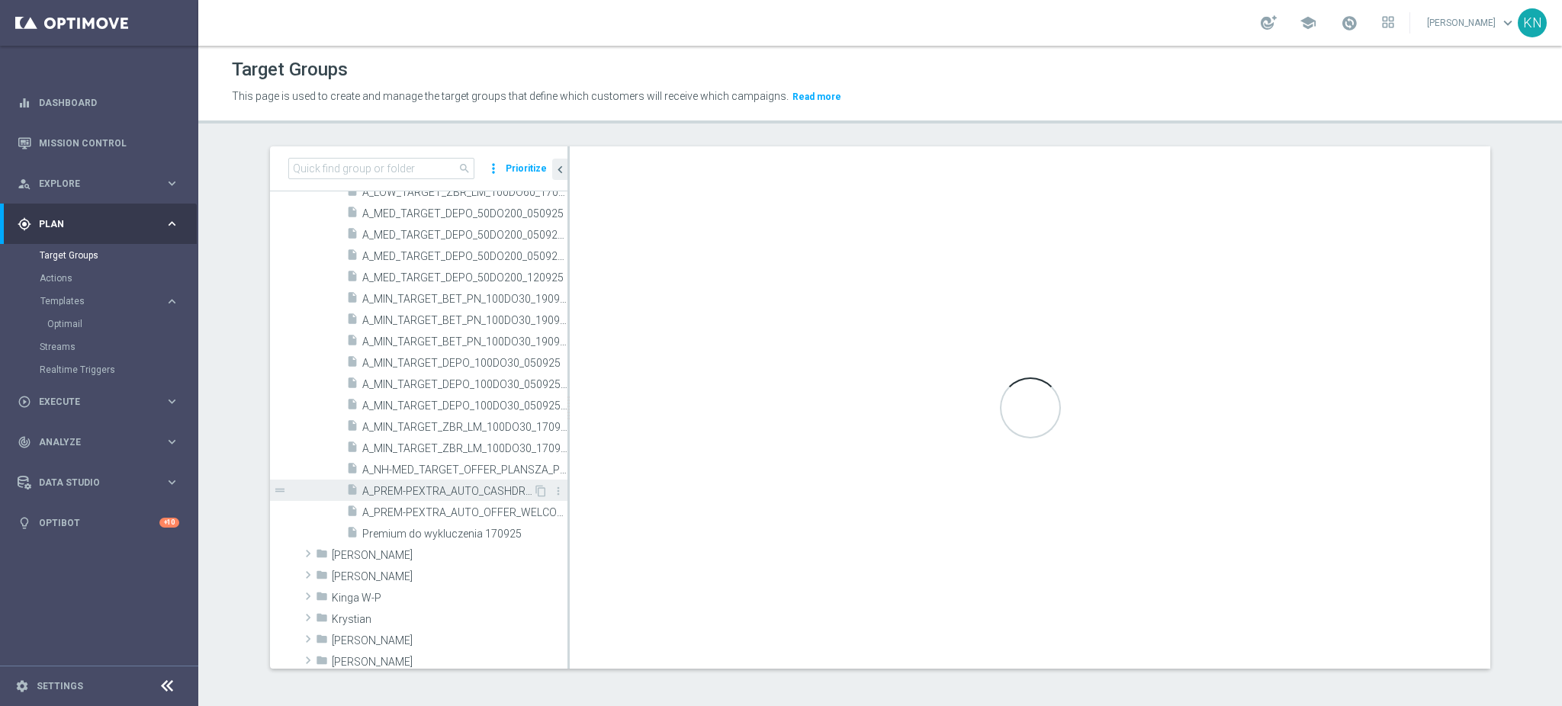
click at [442, 481] on div "insert_drive_file A_PREM-PEXTRA_AUTO_CASHDROP_WELCOME_PW_MRKT_WEEKLY" at bounding box center [439, 490] width 187 height 21
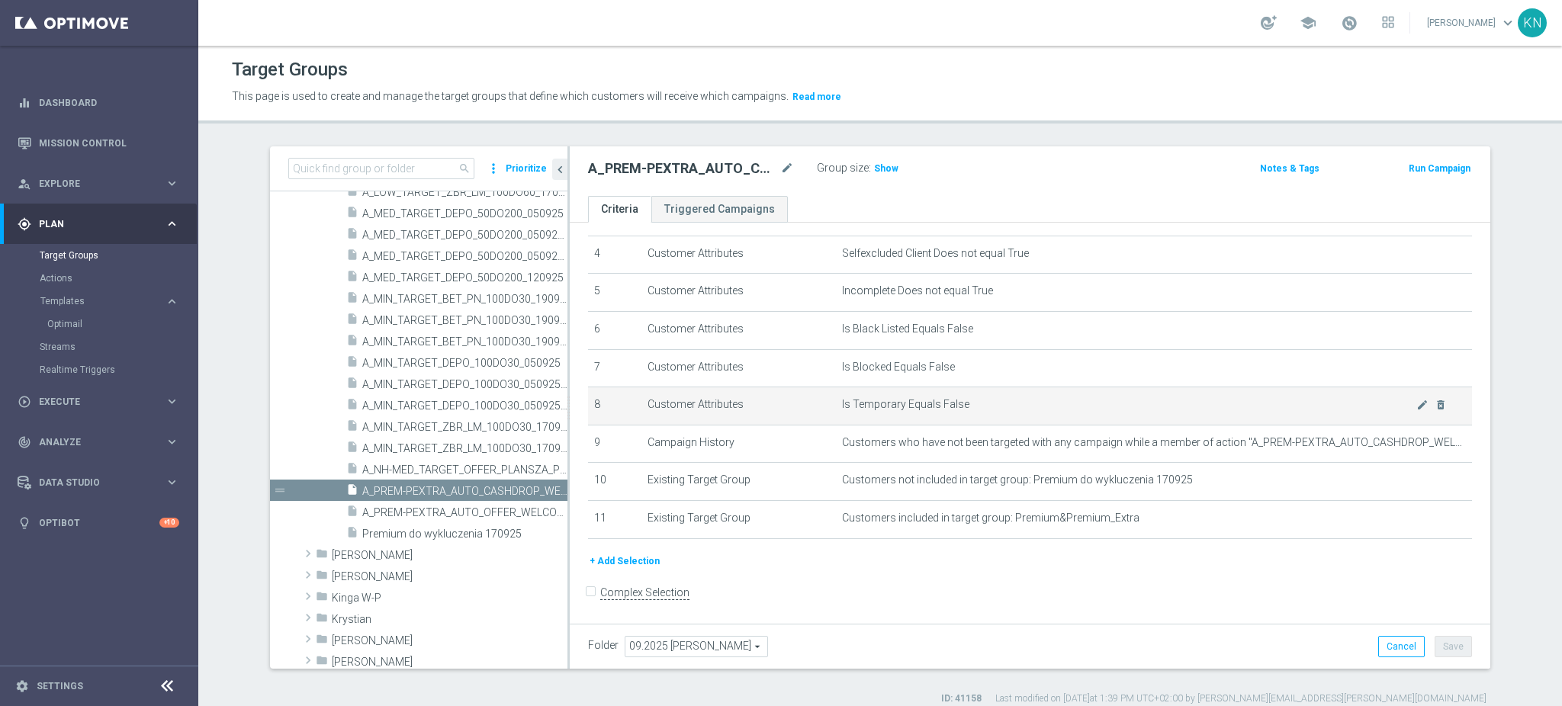
scroll to position [155, 0]
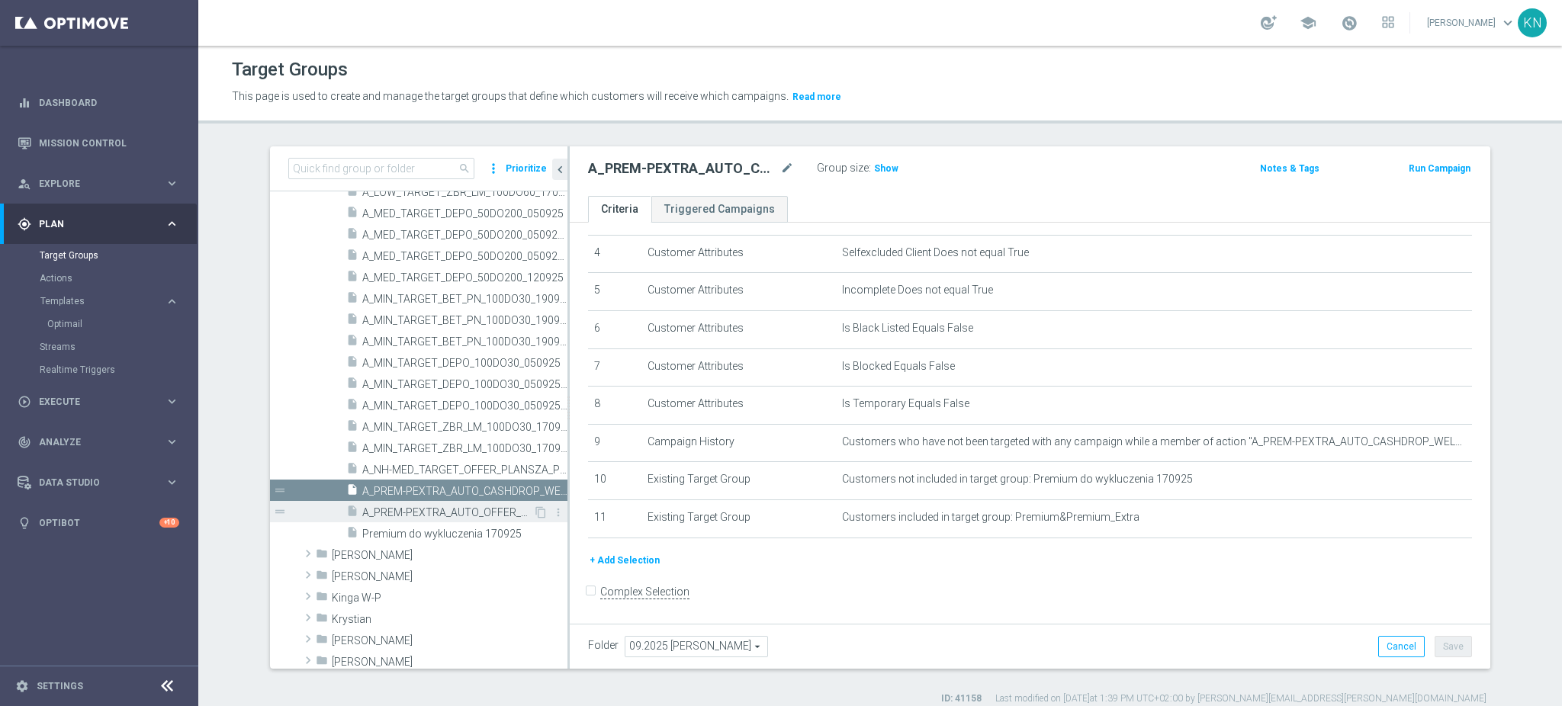
click at [477, 512] on span "A_PREM-PEXTRA_AUTO_OFFER_WELCOME_PW_BEZ_MRKT_WEEKLY" at bounding box center [447, 512] width 171 height 13
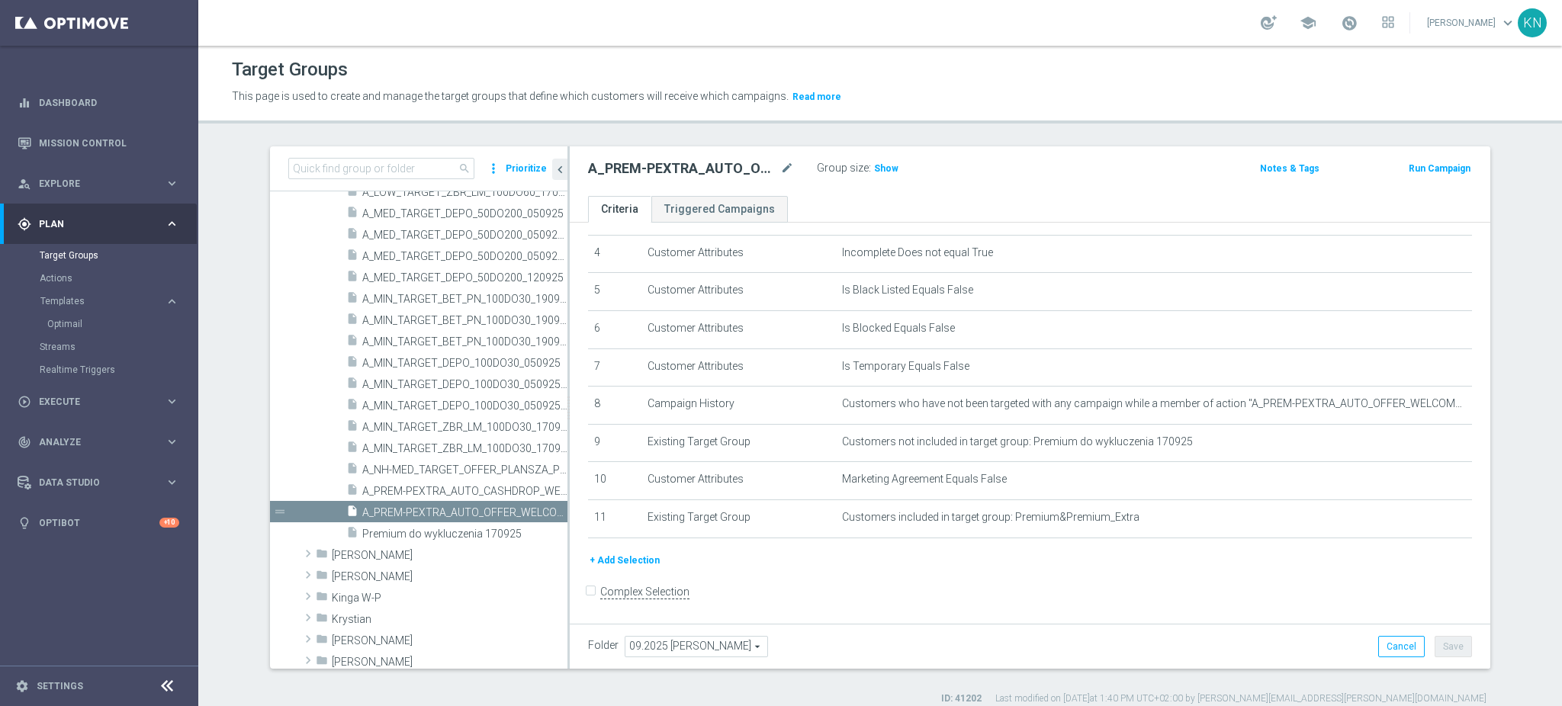
click at [1110, 82] on div "Target Groups" at bounding box center [880, 70] width 1296 height 30
click at [369, 488] on span "A_PREM-PEXTRA_AUTO_CASHDROP_WELCOME_PW_MRKT_WEEKLY" at bounding box center [447, 491] width 171 height 13
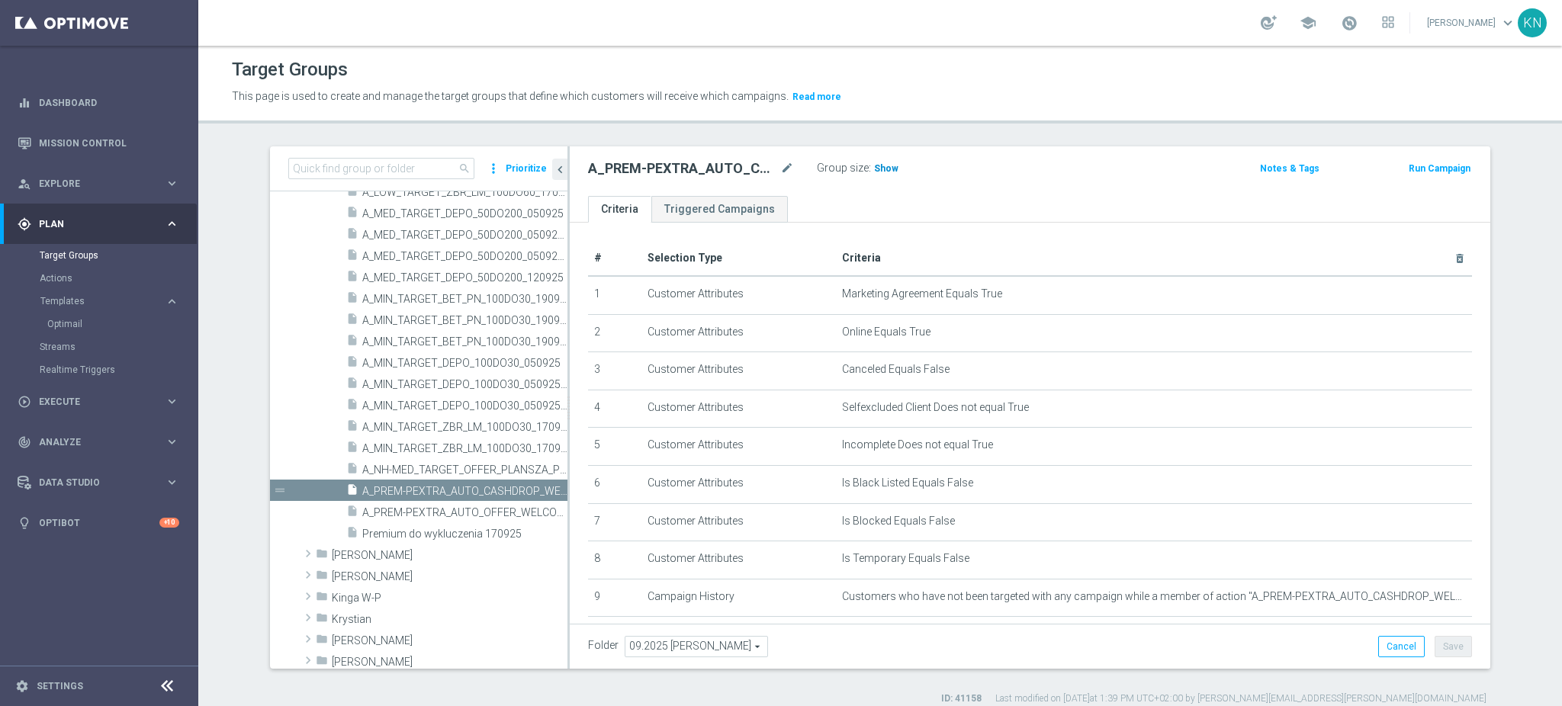
click at [874, 163] on span "Show" at bounding box center [886, 168] width 24 height 11
drag, startPoint x: 429, startPoint y: 510, endPoint x: 794, endPoint y: 261, distance: 442.3
click at [429, 510] on span "A_PREM-PEXTRA_AUTO_OFFER_WELCOME_PW_BEZ_MRKT_WEEKLY" at bounding box center [464, 512] width 205 height 13
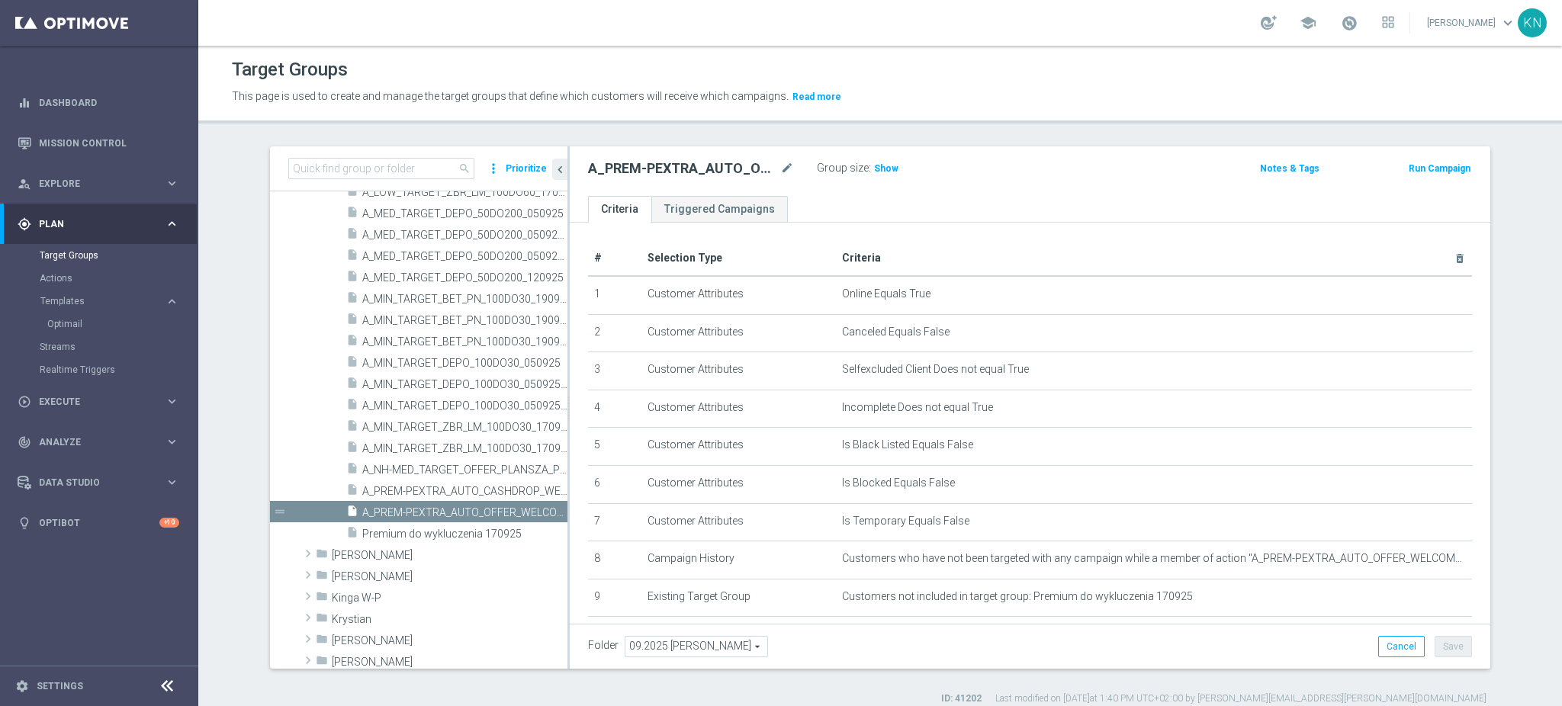
click at [1447, 99] on div "This page is used to create and manage the target groups that define which cust…" at bounding box center [879, 97] width 1319 height 24
click at [416, 482] on div "insert_drive_file A_PREM-PEXTRA_AUTO_CASHDROP_WELCOME_PW_MRKT_WEEKLY" at bounding box center [439, 490] width 187 height 21
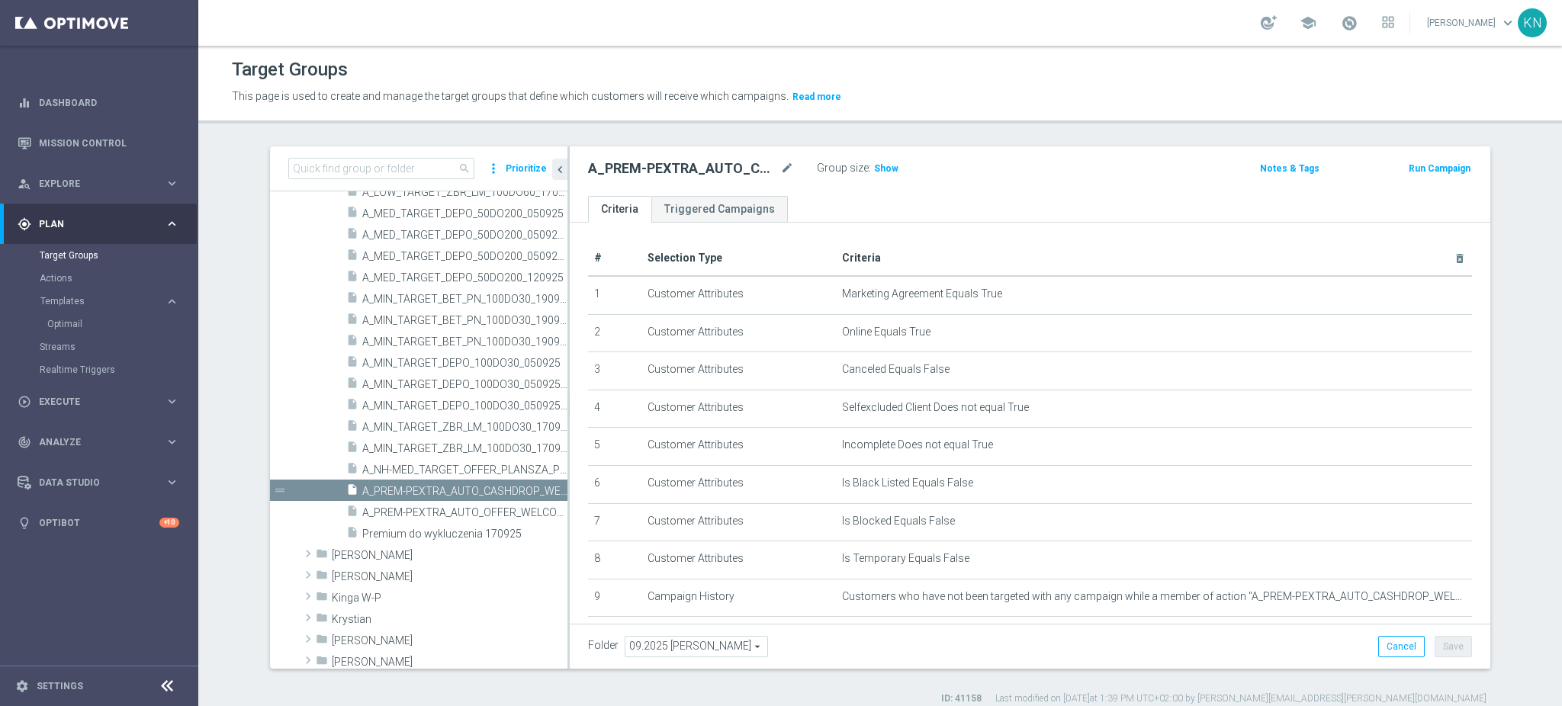
click at [118, 608] on sidenavbar "equalizer Dashboard Mission Control" at bounding box center [99, 353] width 198 height 706
click at [87, 124] on link "Mission Control" at bounding box center [109, 143] width 140 height 40
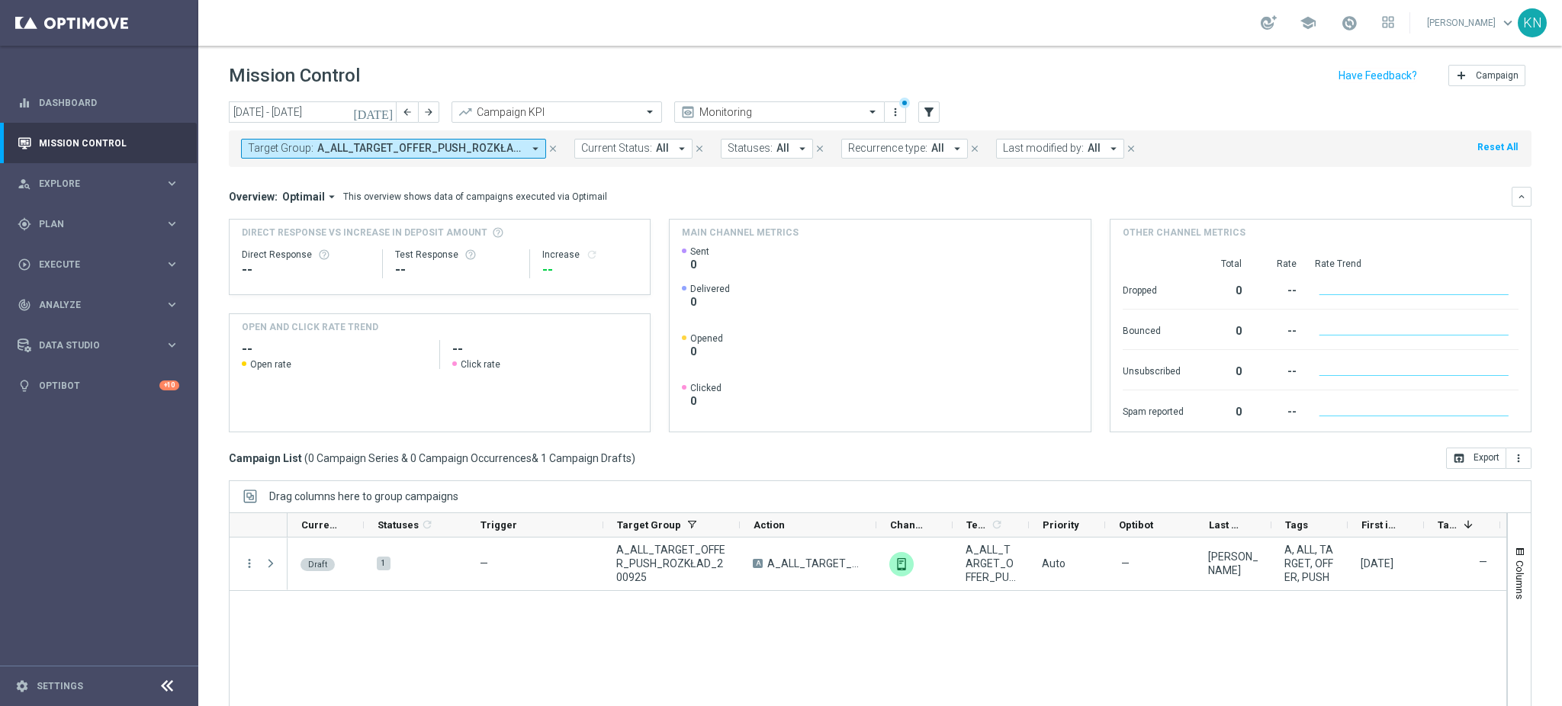
click at [125, 436] on sidenavbar "equalizer Dashboard Mission Control" at bounding box center [99, 353] width 198 height 706
click at [106, 486] on sidenavbar "equalizer Dashboard Mission Control" at bounding box center [99, 353] width 198 height 706
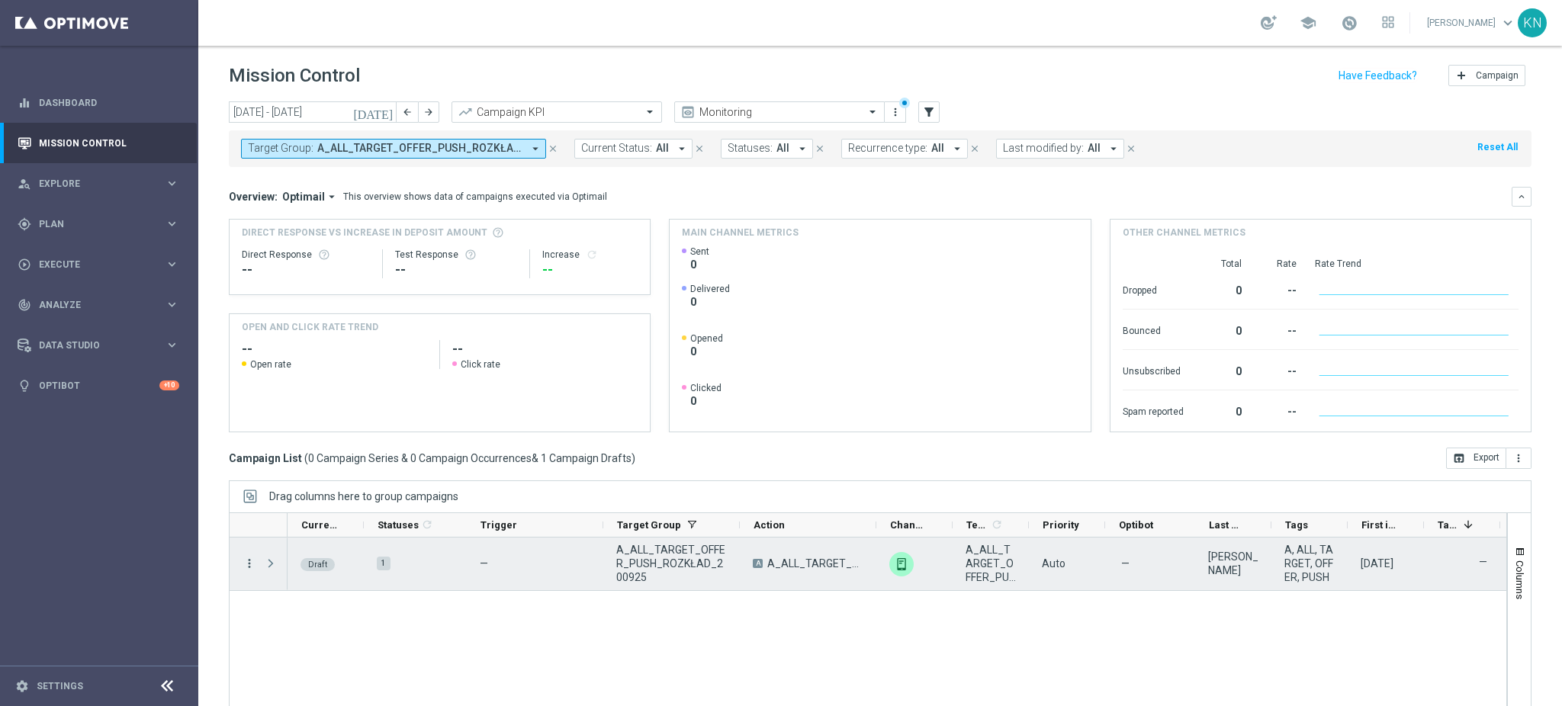
click at [247, 568] on icon "more_vert" at bounding box center [249, 564] width 14 height 14
click at [309, 620] on div "Edit" at bounding box center [350, 623] width 142 height 11
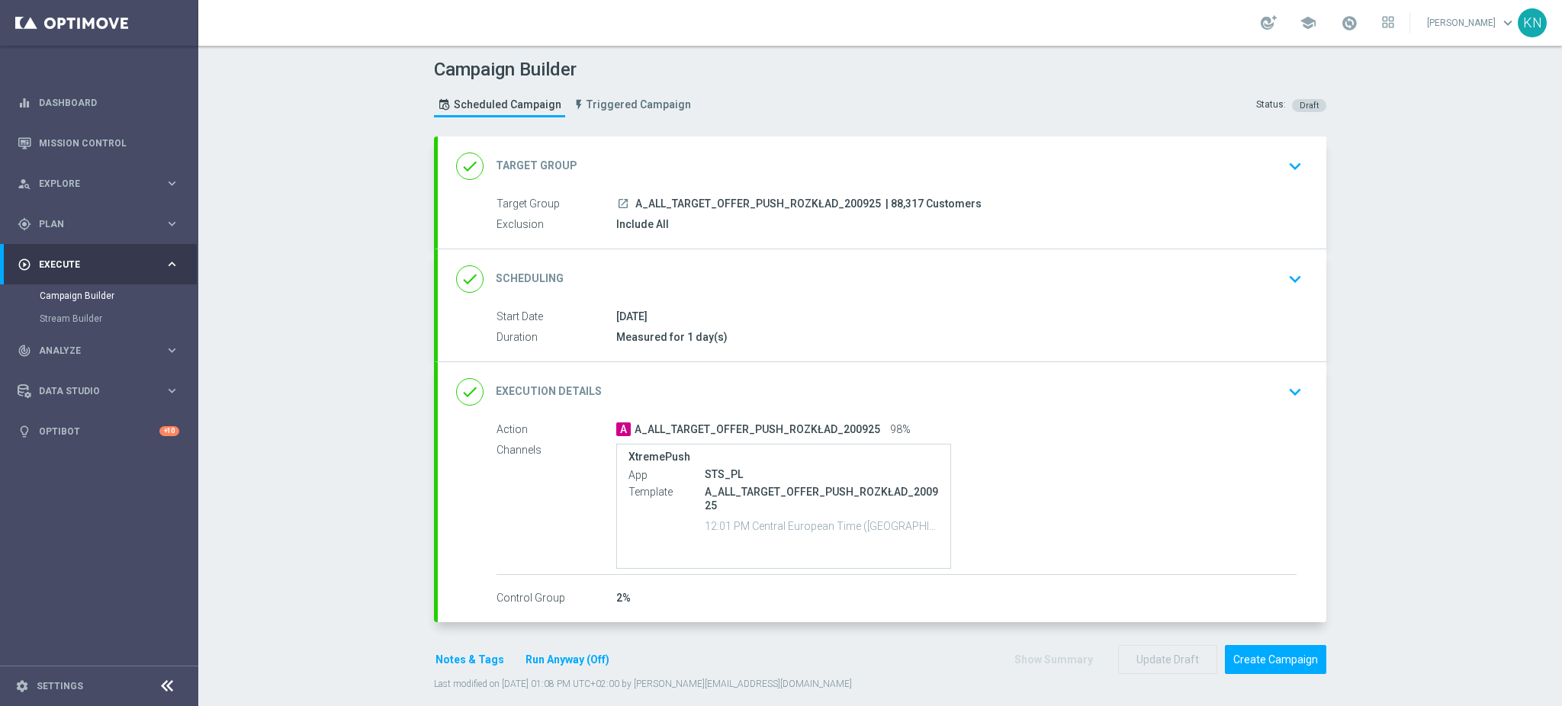
click at [442, 663] on button "Notes & Tags" at bounding box center [470, 659] width 72 height 19
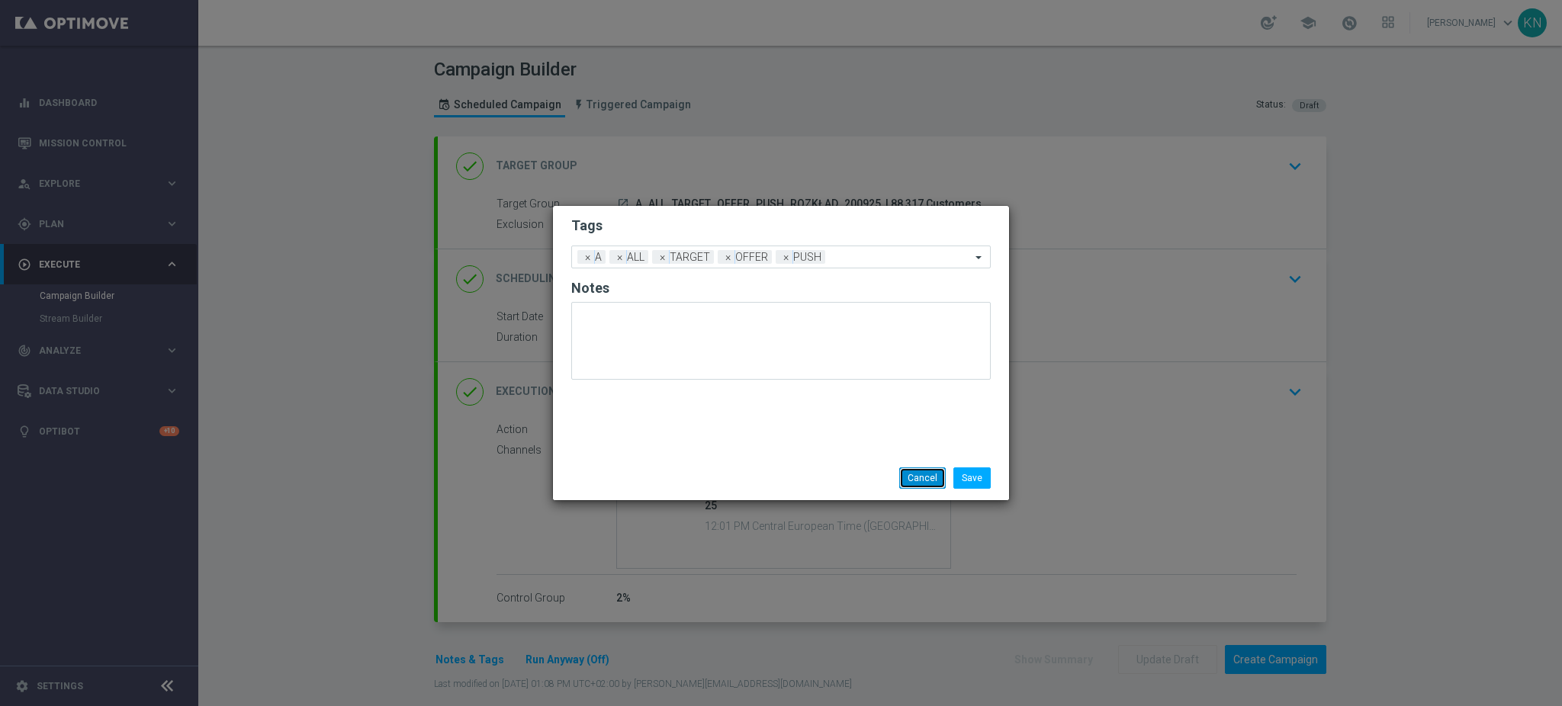
click at [931, 477] on button "Cancel" at bounding box center [922, 477] width 47 height 21
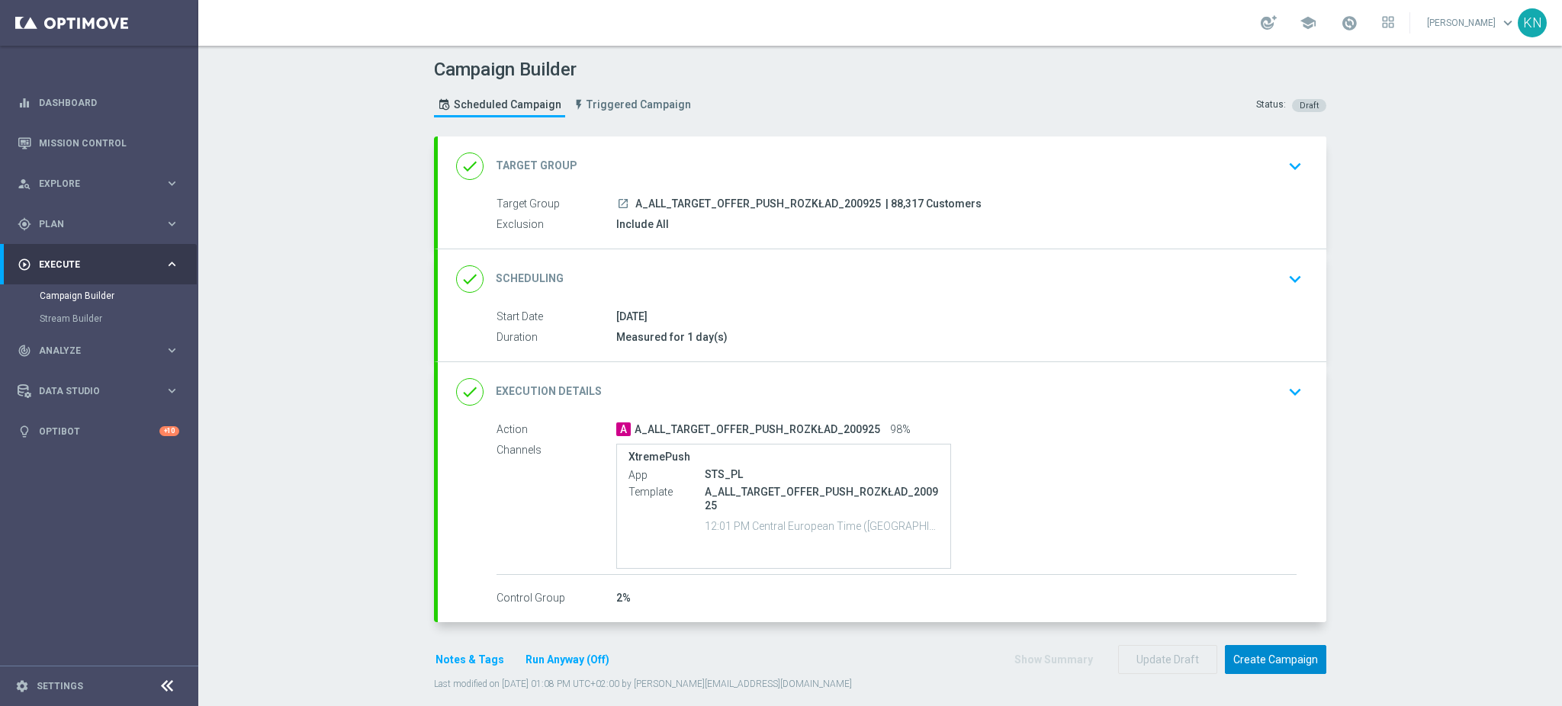
click at [1277, 658] on button "Create Campaign" at bounding box center [1275, 660] width 101 height 30
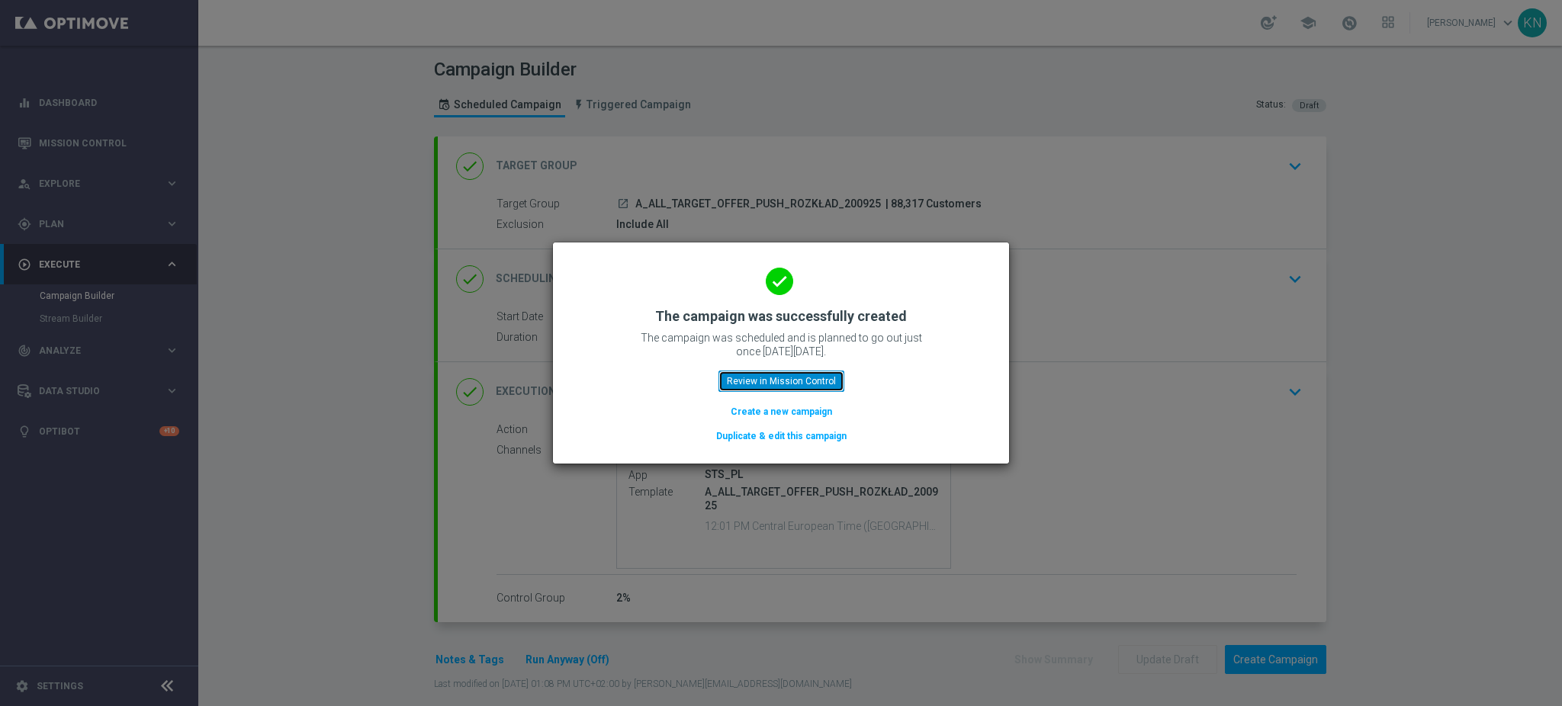
click at [814, 387] on button "Review in Mission Control" at bounding box center [781, 381] width 126 height 21
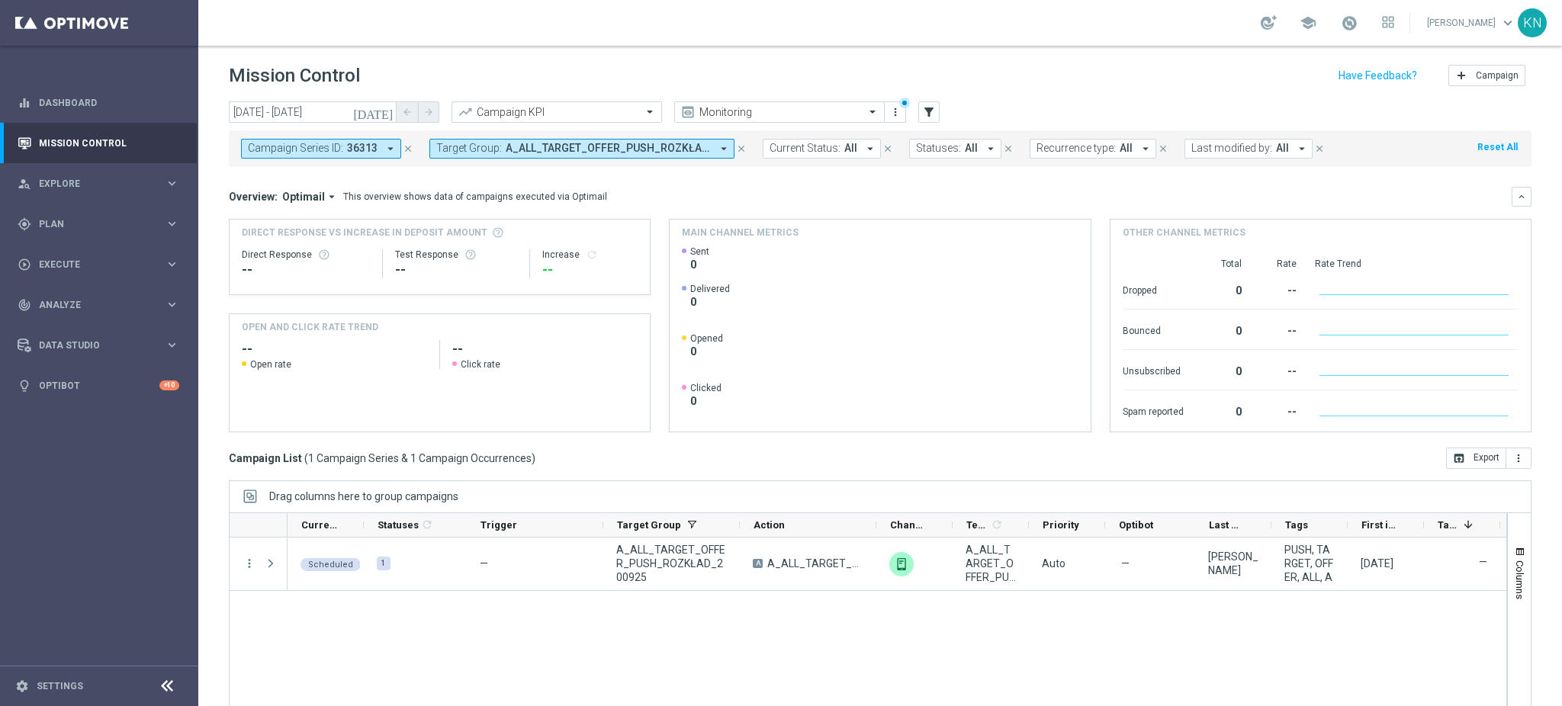
click at [867, 626] on div "Scheduled 1 — A_ALL_TARGET_OFFER_PUSH_ROZKŁAD_200925 A A_ALL_TARGET_OFFER_PUSH_…" at bounding box center [896, 642] width 1219 height 209
